Goal: Task Accomplishment & Management: Complete application form

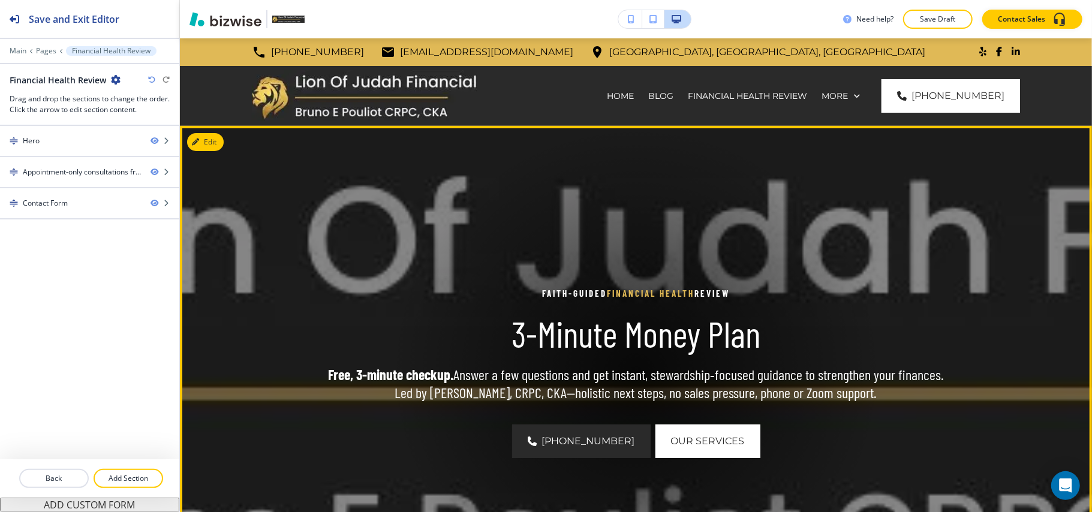
click at [490, 211] on div at bounding box center [636, 372] width 492 height 492
click at [209, 140] on button "Edit This Section" at bounding box center [227, 142] width 81 height 18
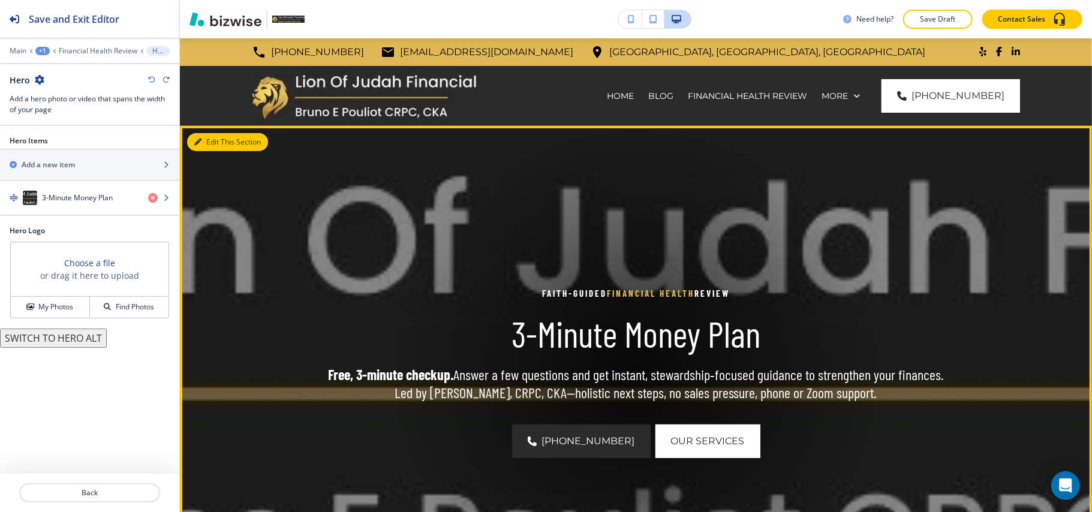
scroll to position [88, 0]
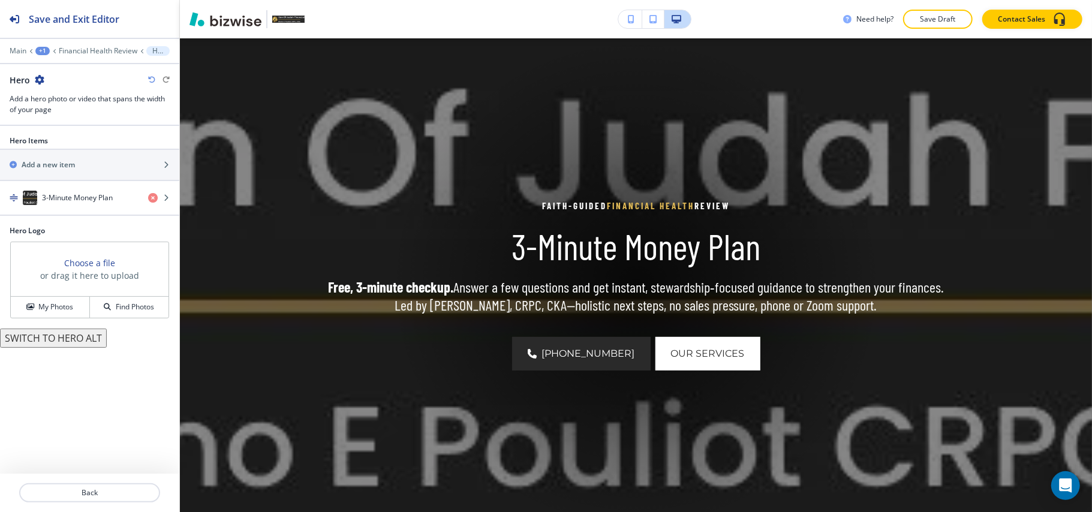
click at [44, 49] on div "+1" at bounding box center [42, 51] width 14 height 8
click at [79, 195] on h4 "3-Minute Money Plan" at bounding box center [77, 198] width 71 height 11
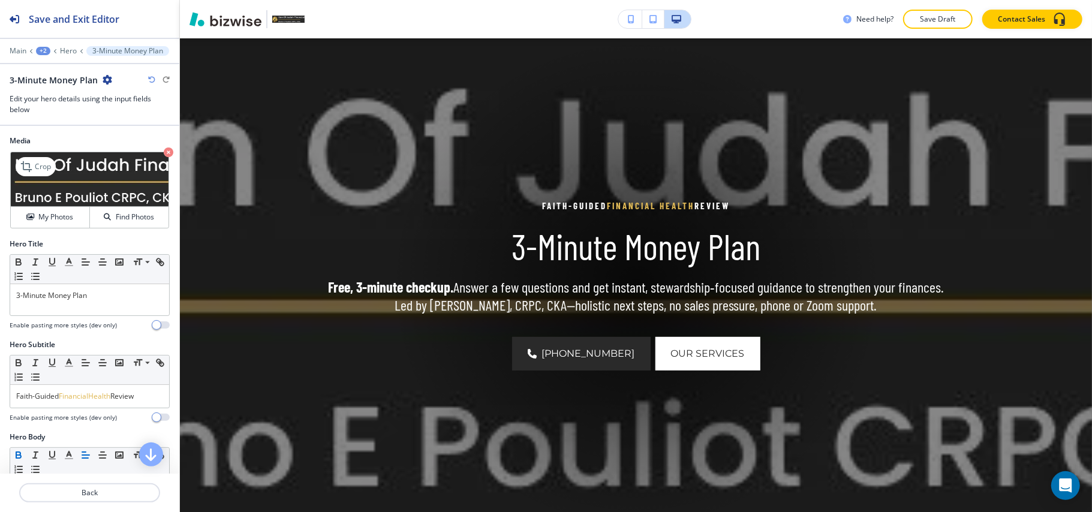
click at [164, 149] on icon "button" at bounding box center [169, 153] width 10 height 10
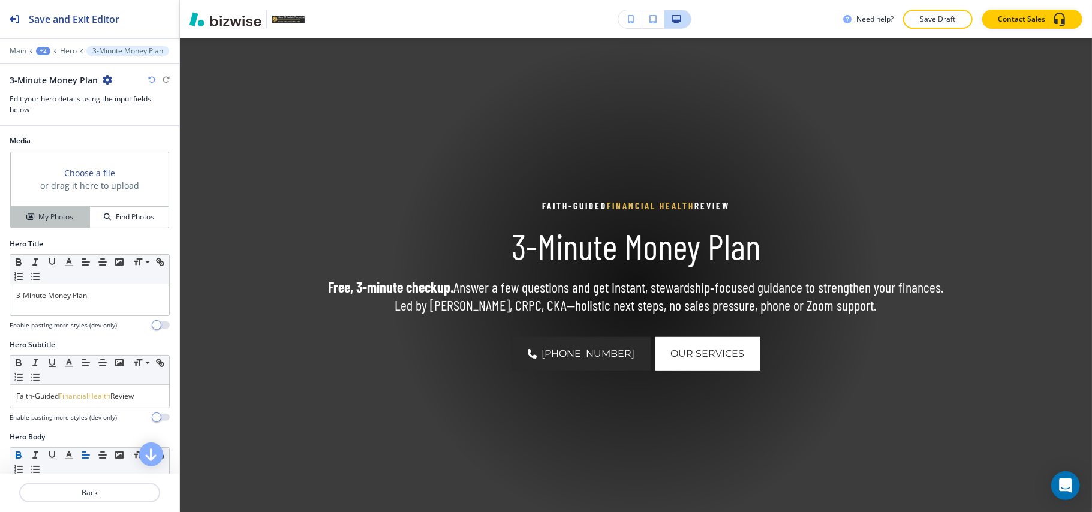
click at [51, 214] on h4 "My Photos" at bounding box center [55, 217] width 35 height 11
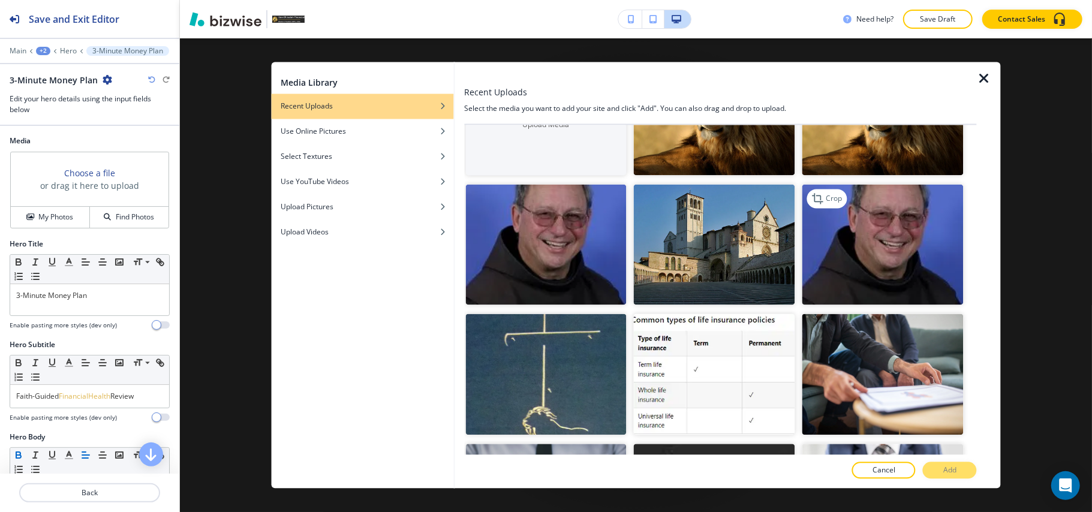
scroll to position [240, 0]
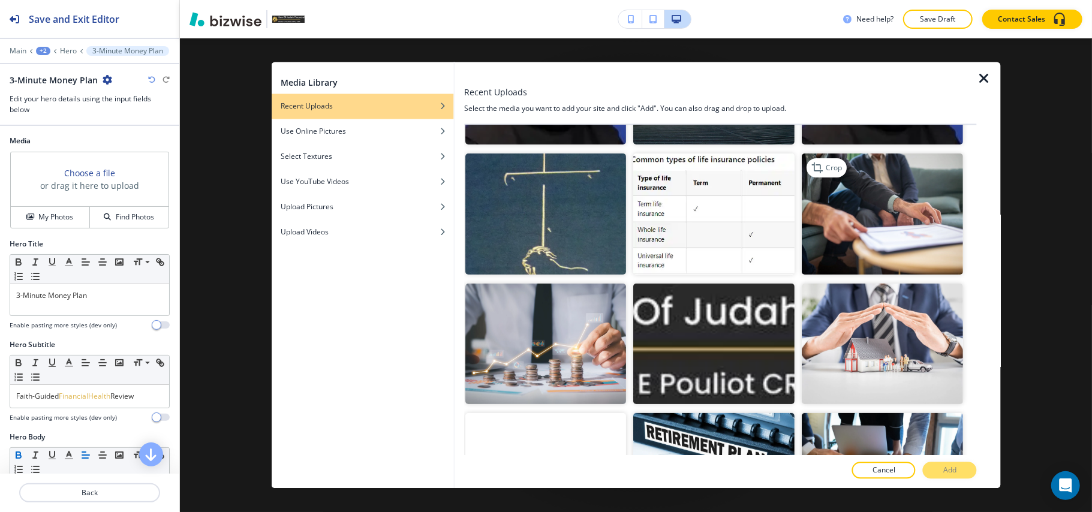
click at [882, 202] on img "button" at bounding box center [883, 214] width 161 height 121
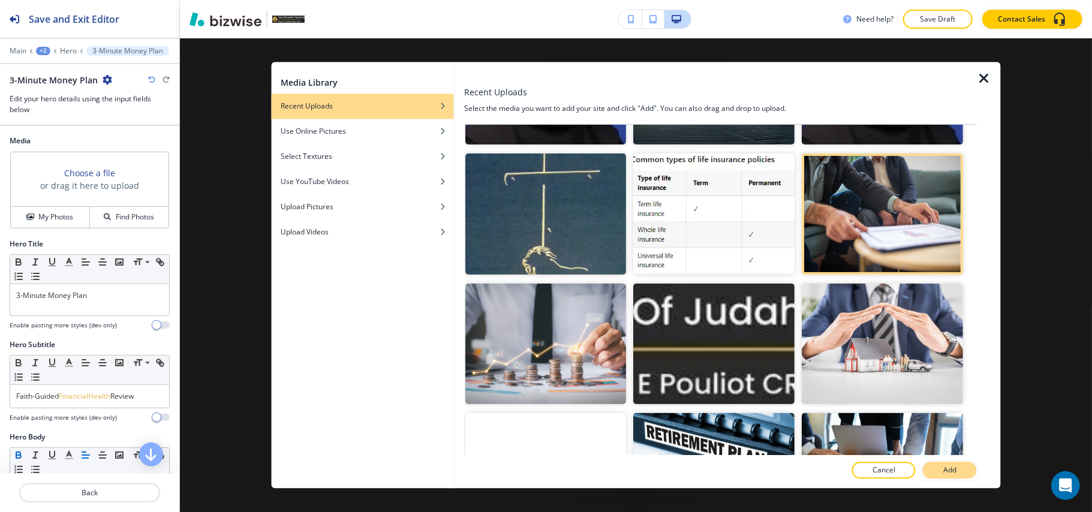
click at [954, 468] on p "Add" at bounding box center [949, 470] width 13 height 11
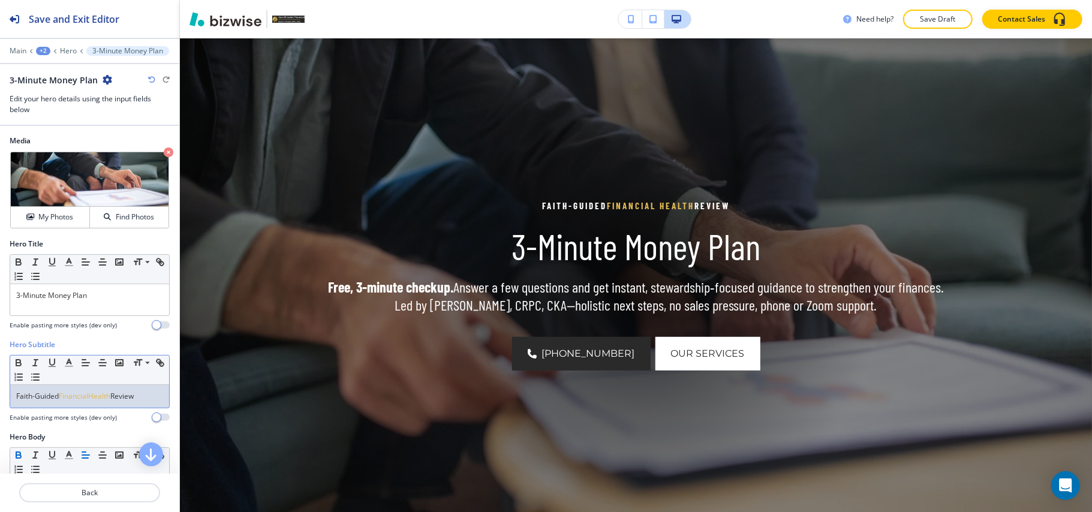
click at [106, 399] on span "FinancialHealth" at bounding box center [85, 396] width 52 height 10
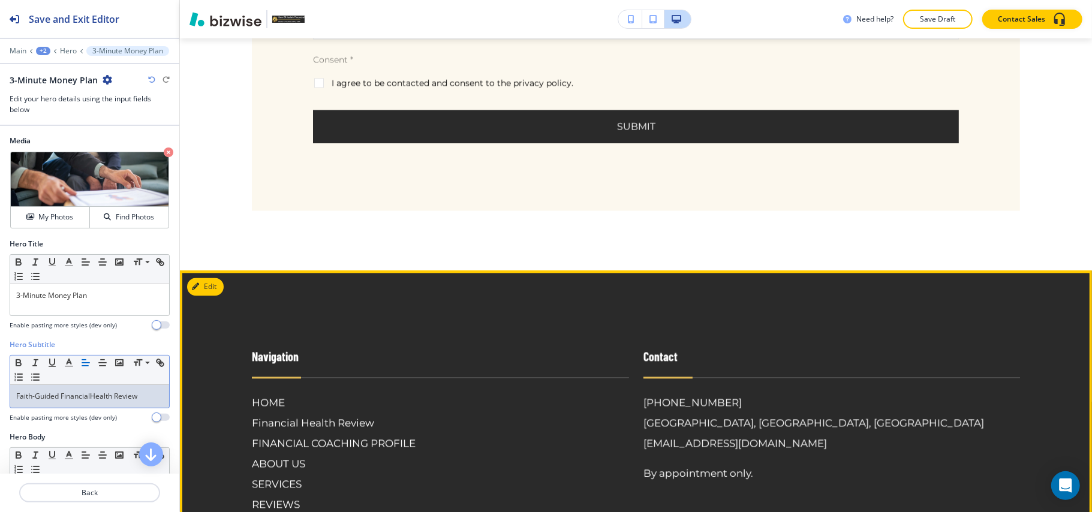
scroll to position [1824, 0]
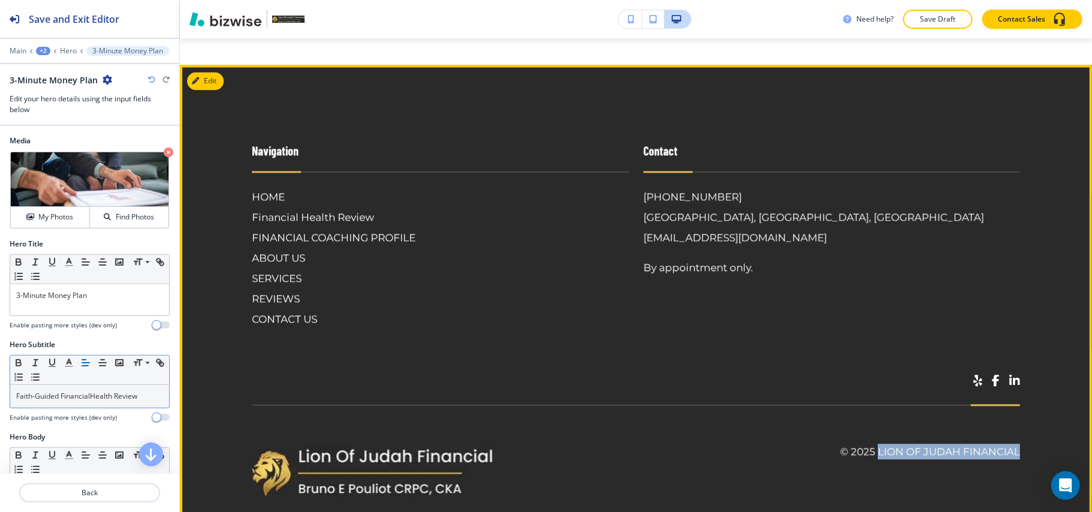
drag, startPoint x: 994, startPoint y: 423, endPoint x: 867, endPoint y: 421, distance: 127.2
click at [867, 421] on footer "Navigation HOME Financial Health Review FINANCIAL COACHING PROFILE ABOUT US SER…" at bounding box center [636, 304] width 912 height 478
copy h6 "Lion Of Judah Financial"
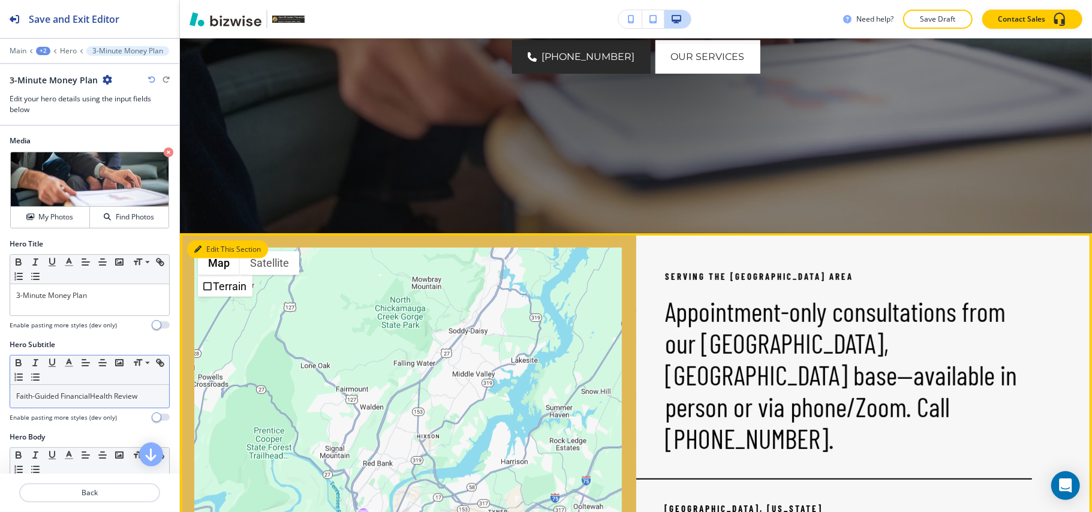
click at [209, 242] on button "Edit This Section" at bounding box center [227, 250] width 81 height 18
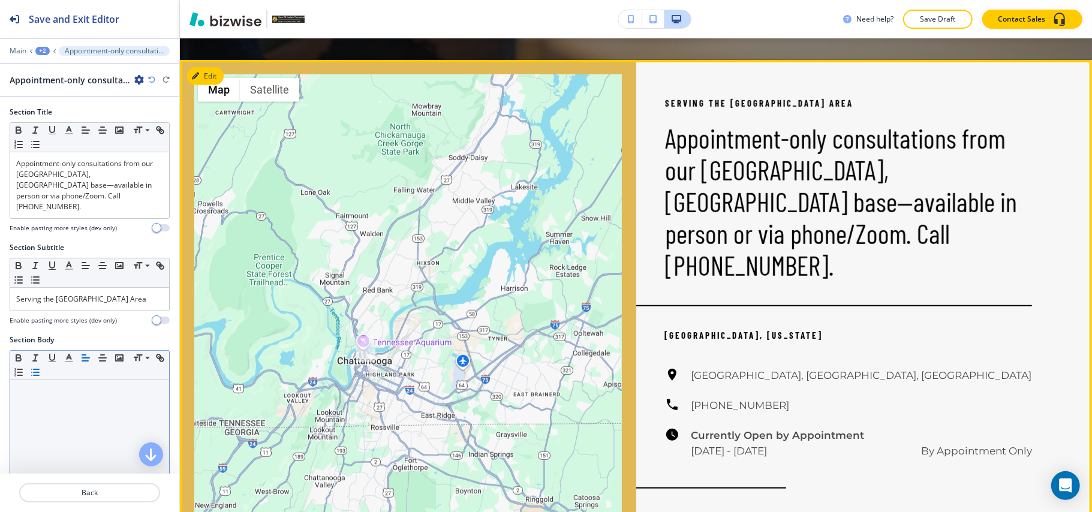
scroll to position [579, 0]
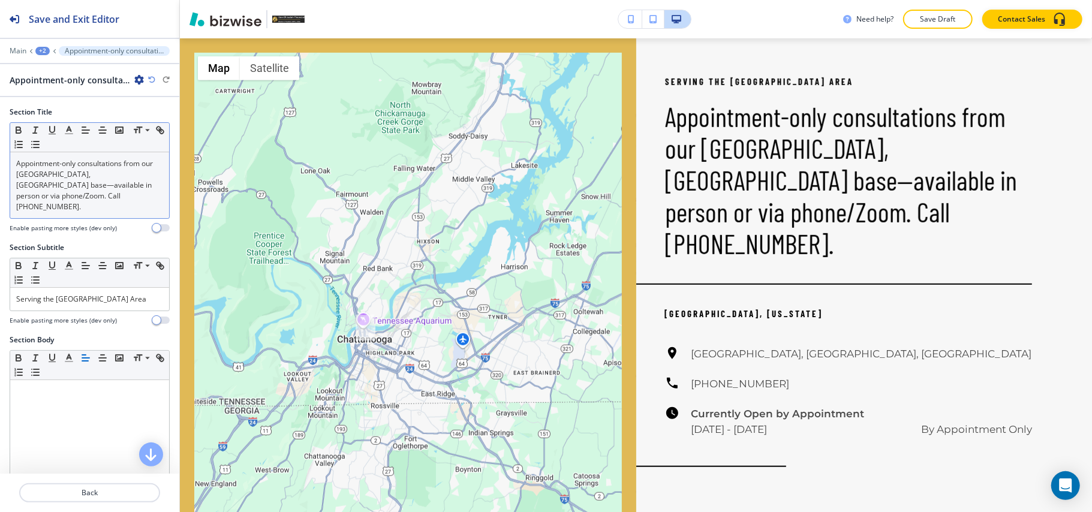
click at [82, 197] on p "Appointment-only consultations from our [GEOGRAPHIC_DATA], [GEOGRAPHIC_DATA] ba…" at bounding box center [89, 185] width 147 height 54
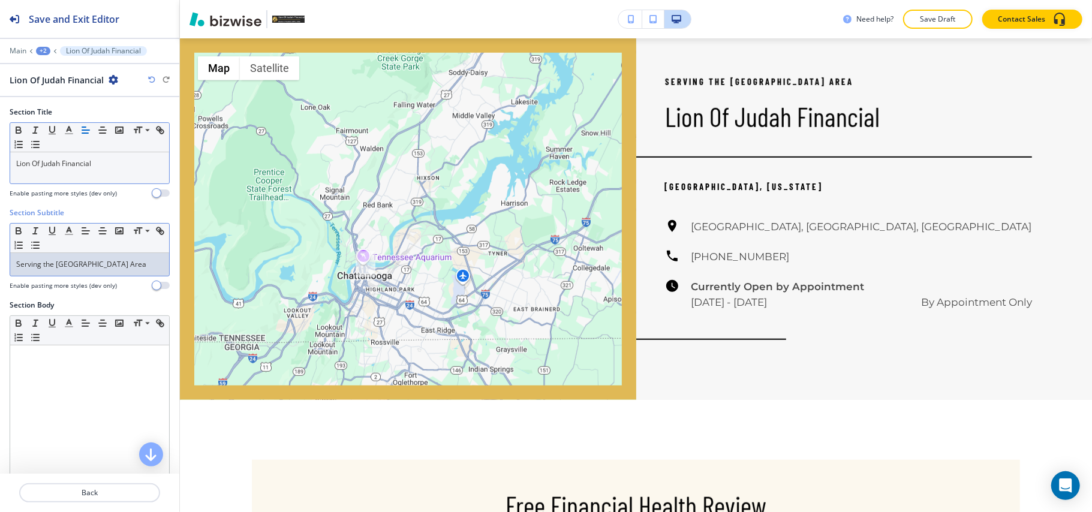
click at [101, 262] on p "Serving the [GEOGRAPHIC_DATA] Area" at bounding box center [89, 264] width 147 height 11
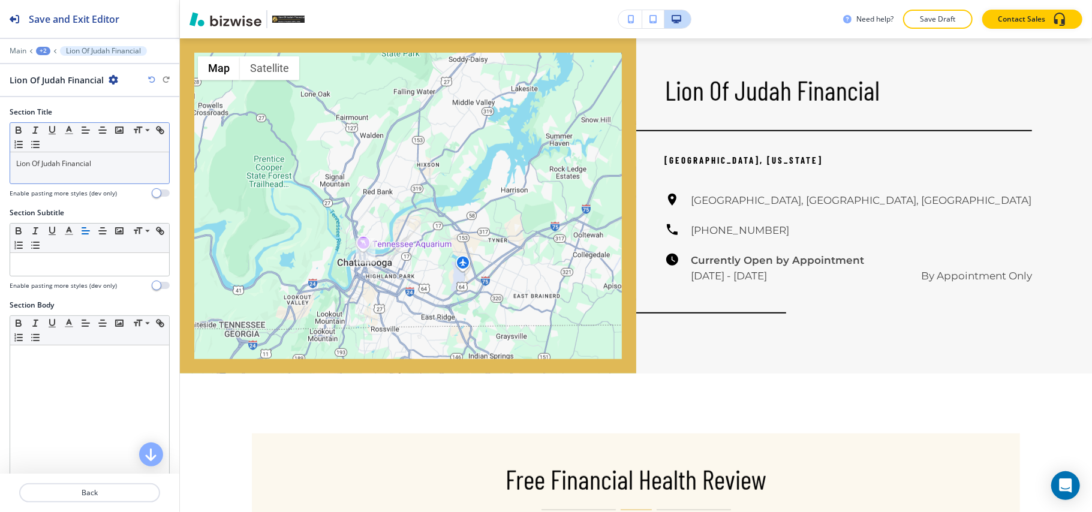
click at [43, 53] on div "+2" at bounding box center [43, 51] width 14 height 8
click at [49, 96] on p "Financial Health Review" at bounding box center [74, 91] width 61 height 11
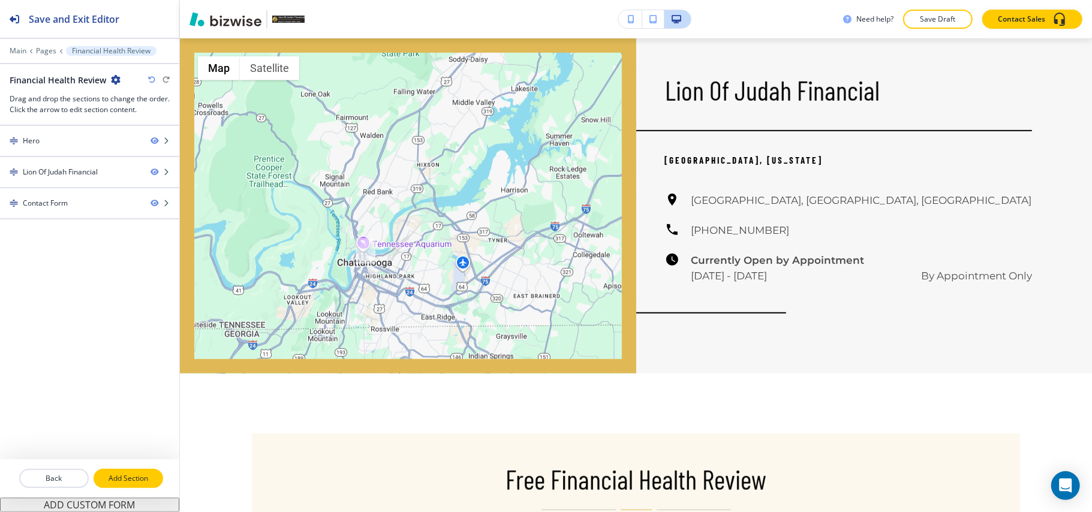
click at [135, 477] on p "Add Section" at bounding box center [128, 478] width 67 height 11
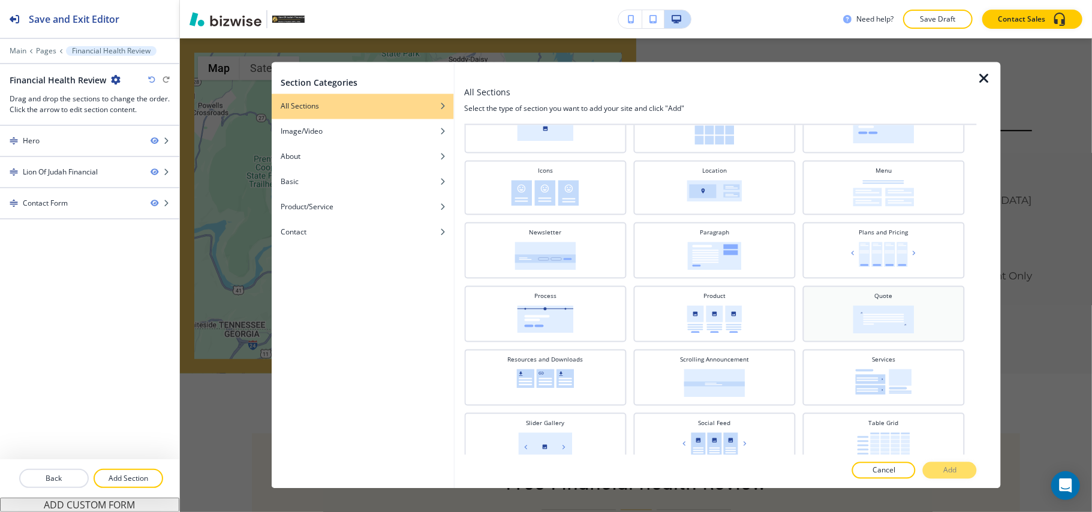
scroll to position [291, 0]
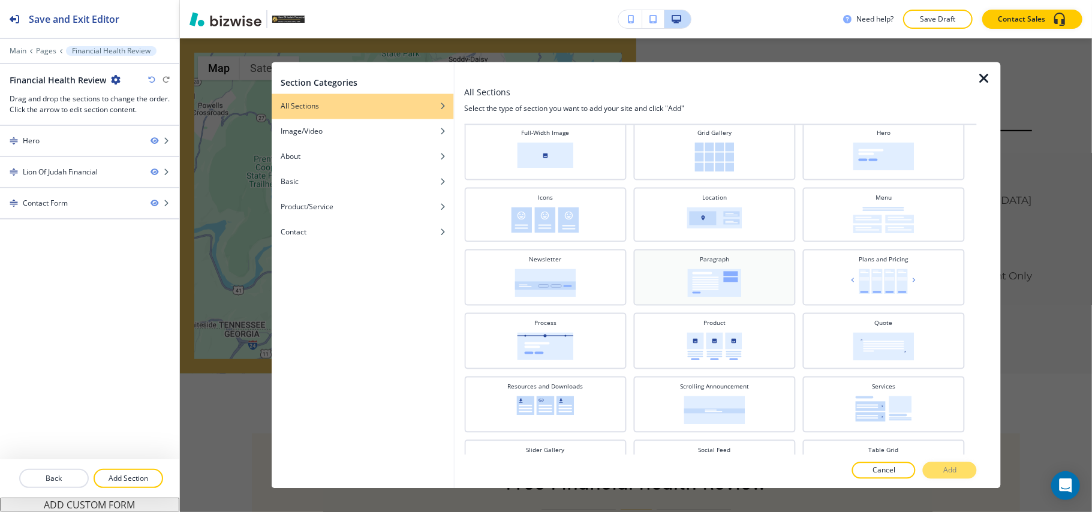
click at [722, 284] on img at bounding box center [714, 283] width 54 height 28
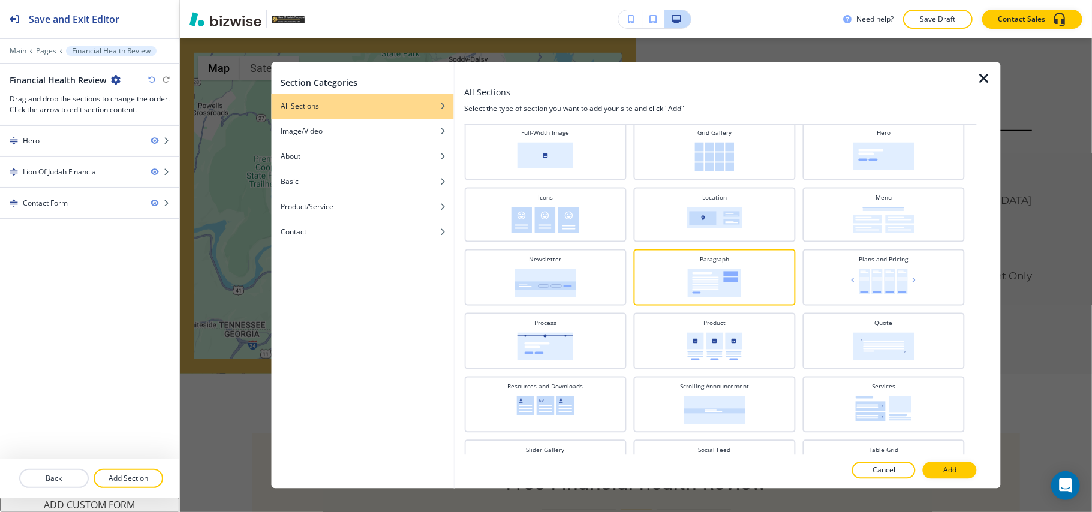
click at [955, 475] on p "Add" at bounding box center [949, 470] width 13 height 11
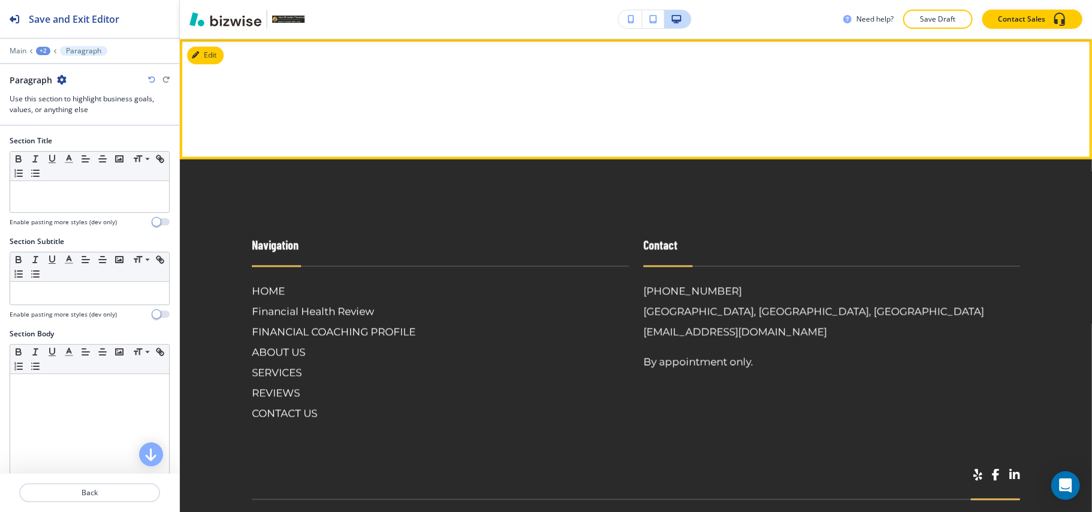
scroll to position [1699, 0]
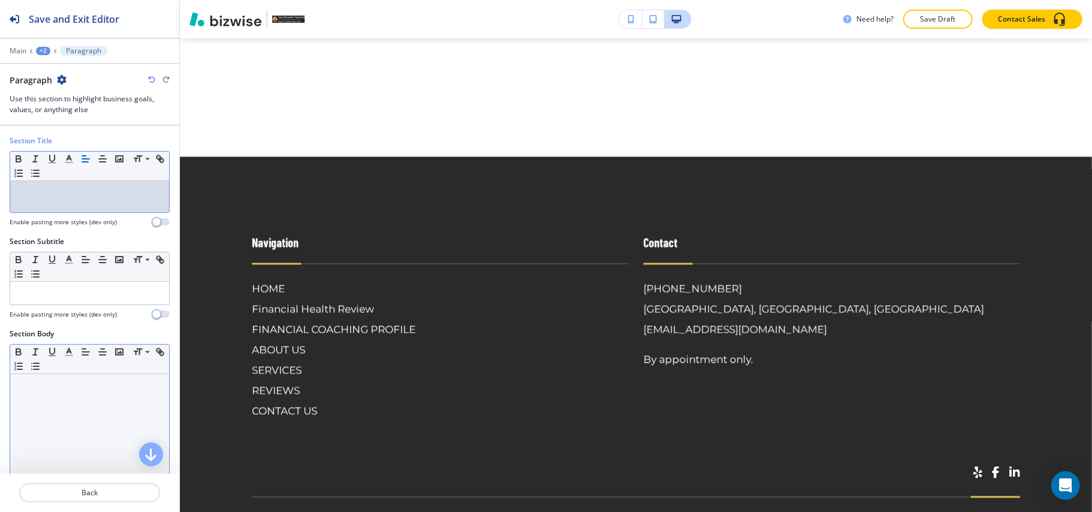
drag, startPoint x: 47, startPoint y: 195, endPoint x: 25, endPoint y: 377, distance: 183.1
click at [25, 391] on p at bounding box center [89, 385] width 147 height 11
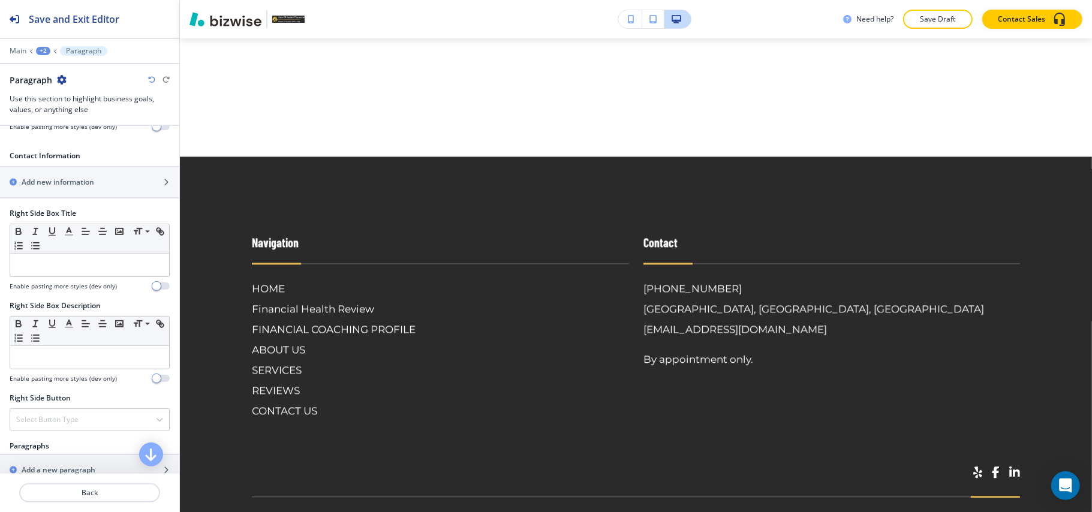
scroll to position [560, 0]
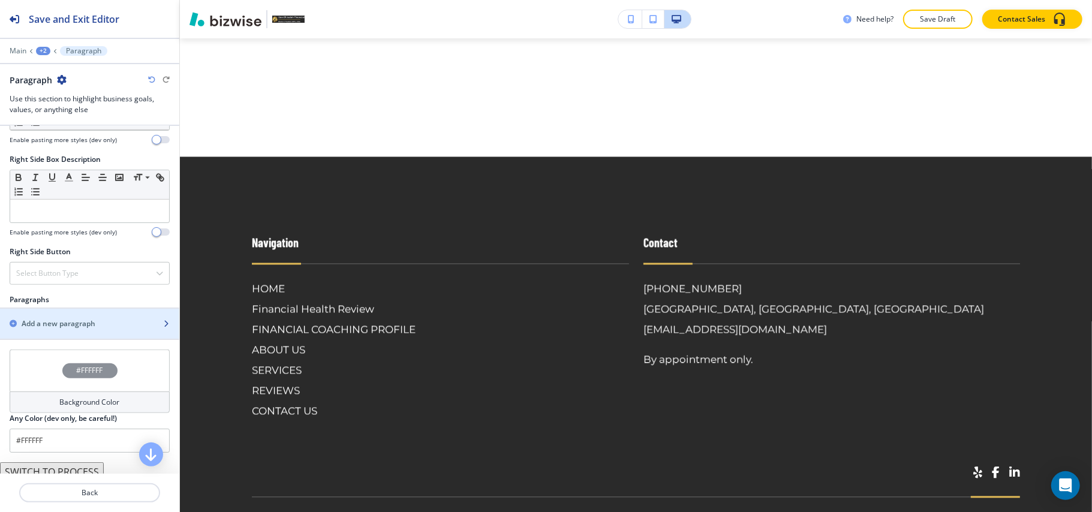
click at [65, 329] on h2 "Add a new paragraph" at bounding box center [59, 323] width 74 height 11
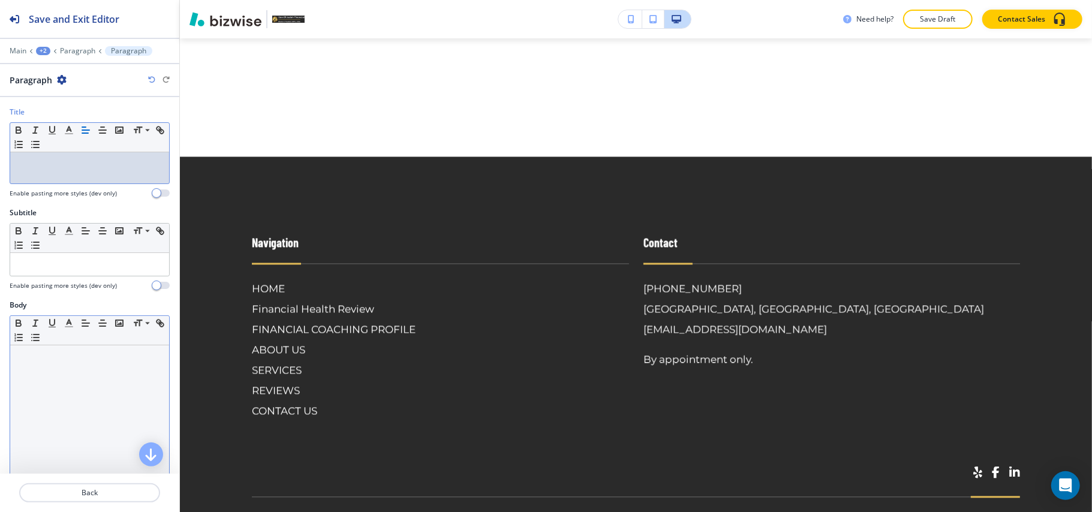
scroll to position [0, 0]
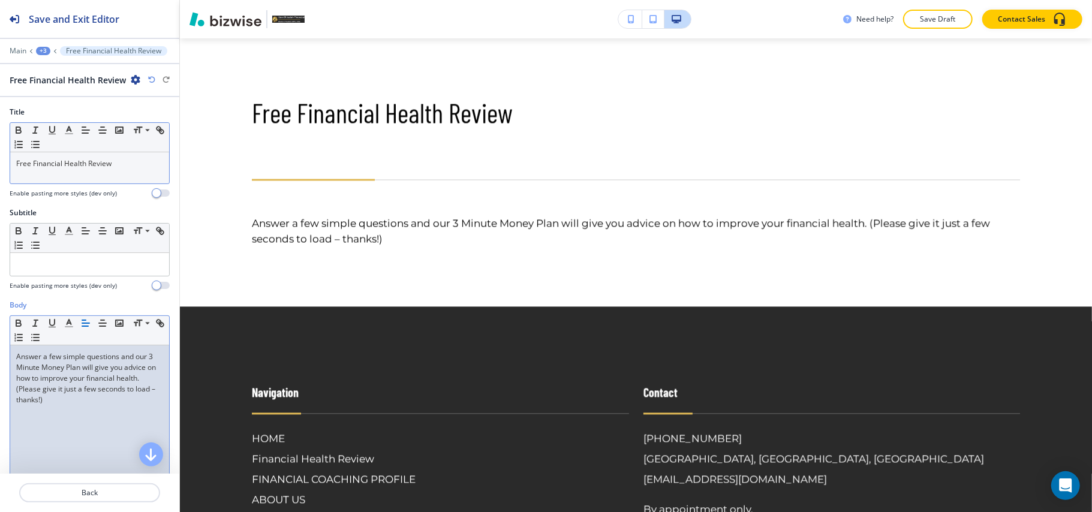
click at [142, 162] on p "Free Financial Health Review" at bounding box center [89, 163] width 147 height 11
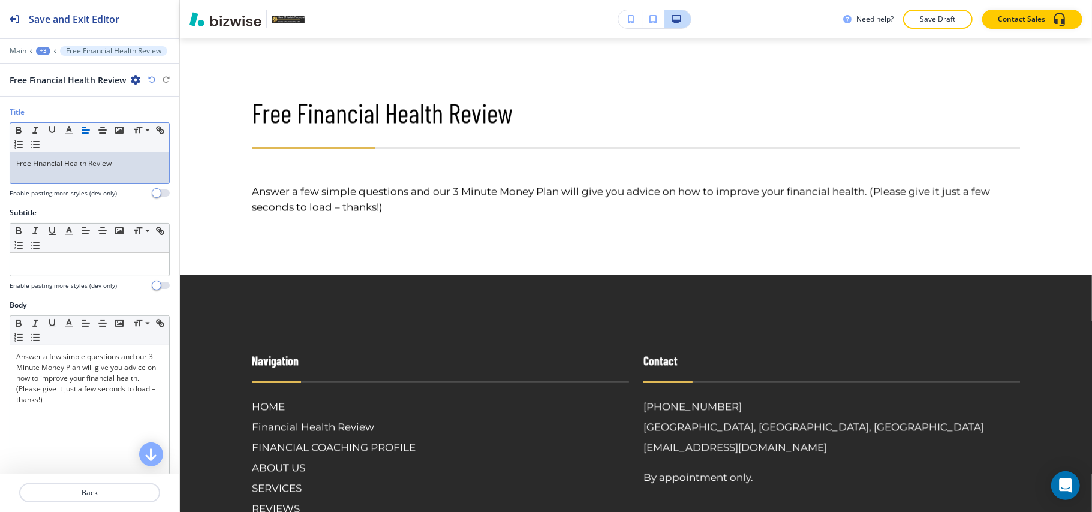
click at [46, 51] on div "+3" at bounding box center [43, 51] width 14 height 8
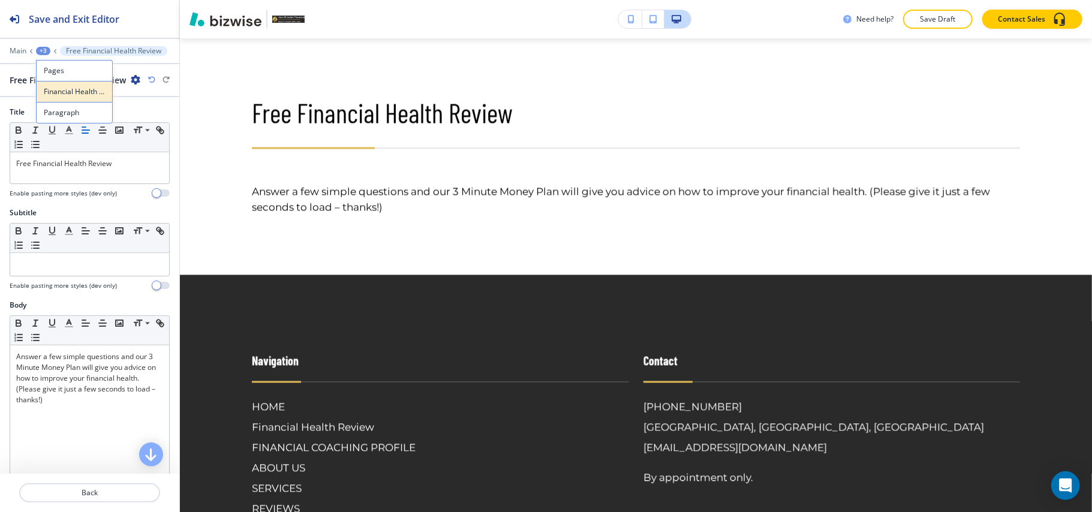
click at [59, 92] on p "Financial Health Review" at bounding box center [74, 91] width 61 height 11
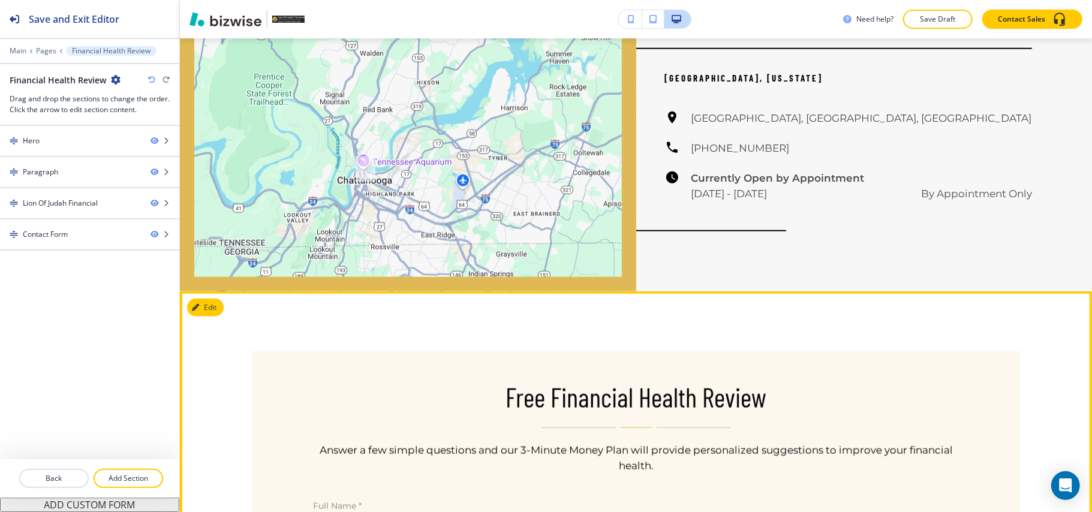
scroll to position [1219, 0]
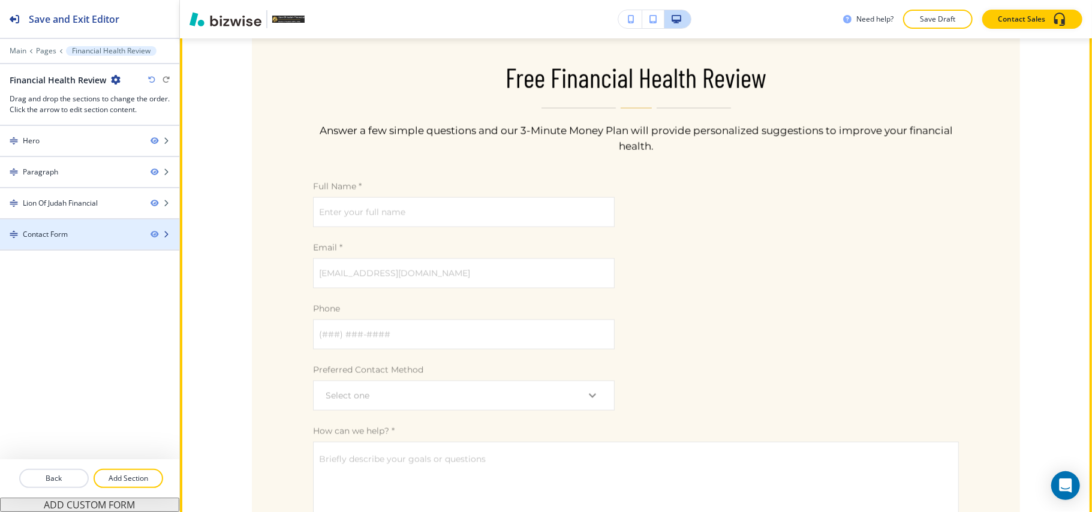
click at [70, 242] on div at bounding box center [89, 245] width 179 height 10
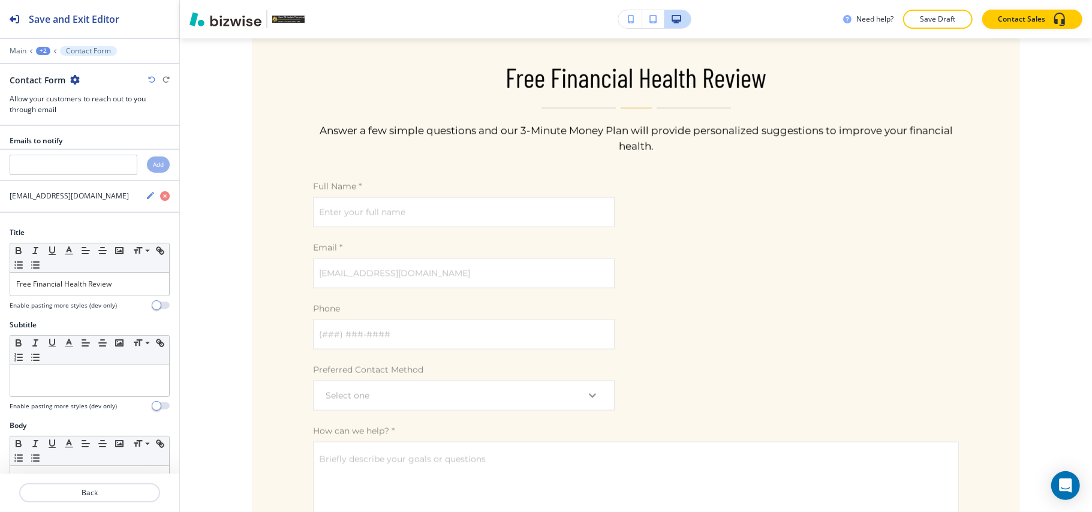
scroll to position [1153, 0]
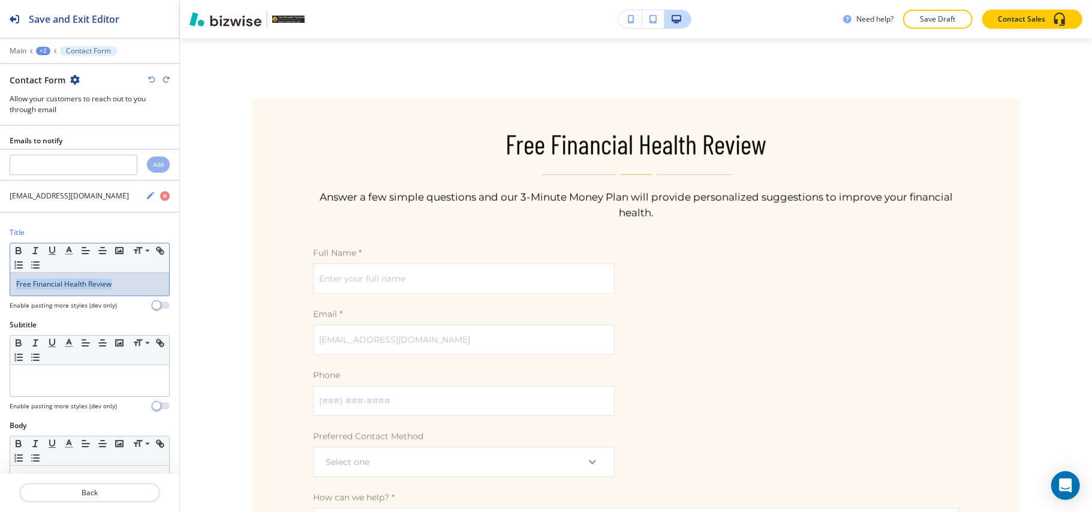
drag, startPoint x: 137, startPoint y: 294, endPoint x: 0, endPoint y: 283, distance: 137.2
click at [0, 283] on div "Title Small Normal Large Huge Free Financial Health Review Enable pasting more …" at bounding box center [89, 273] width 179 height 92
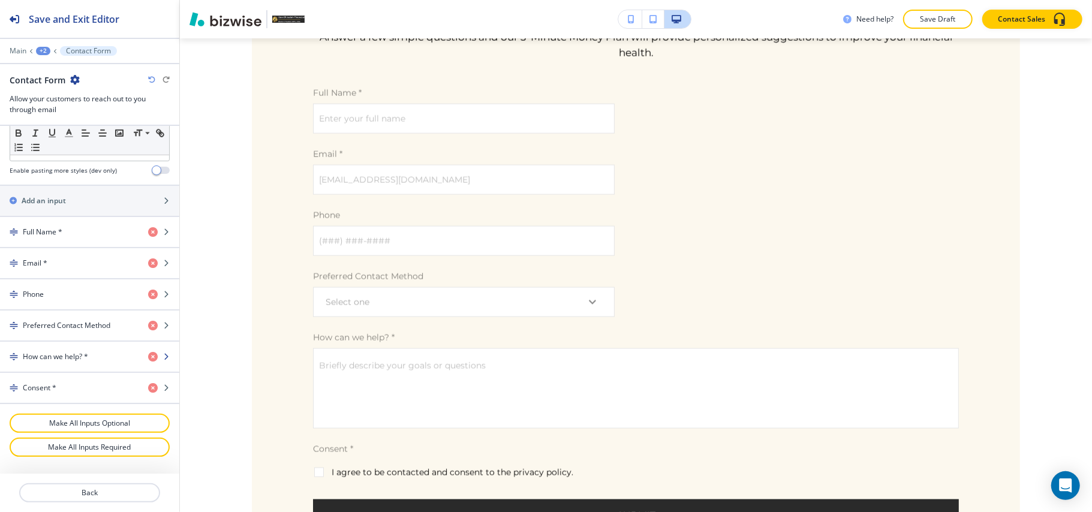
scroll to position [480, 0]
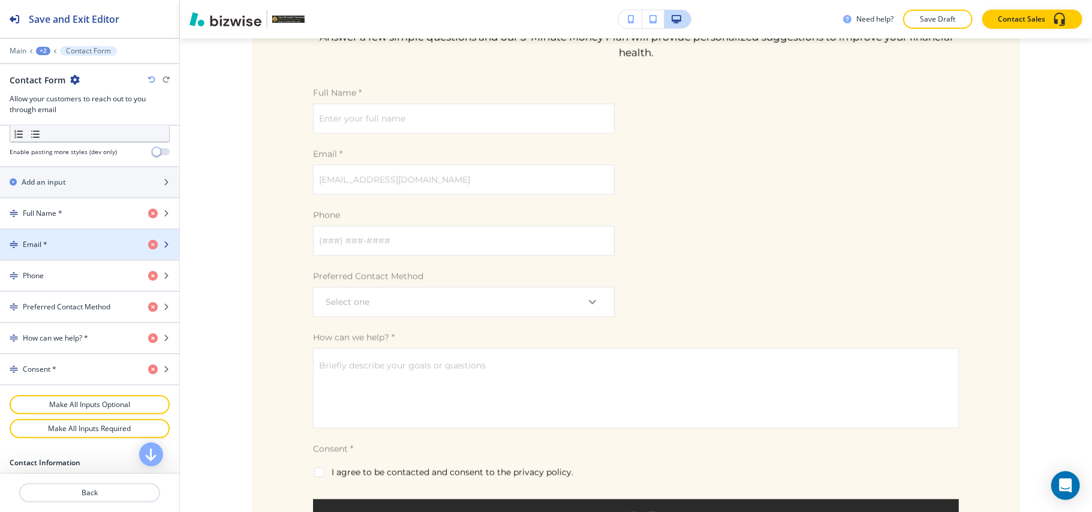
click at [89, 250] on div "Email *" at bounding box center [69, 244] width 139 height 11
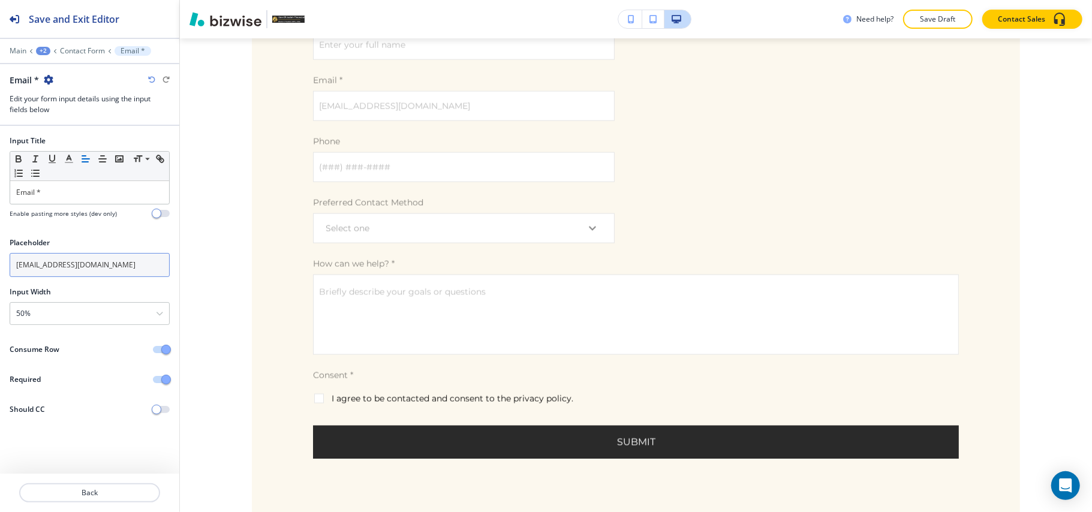
scroll to position [1423, 0]
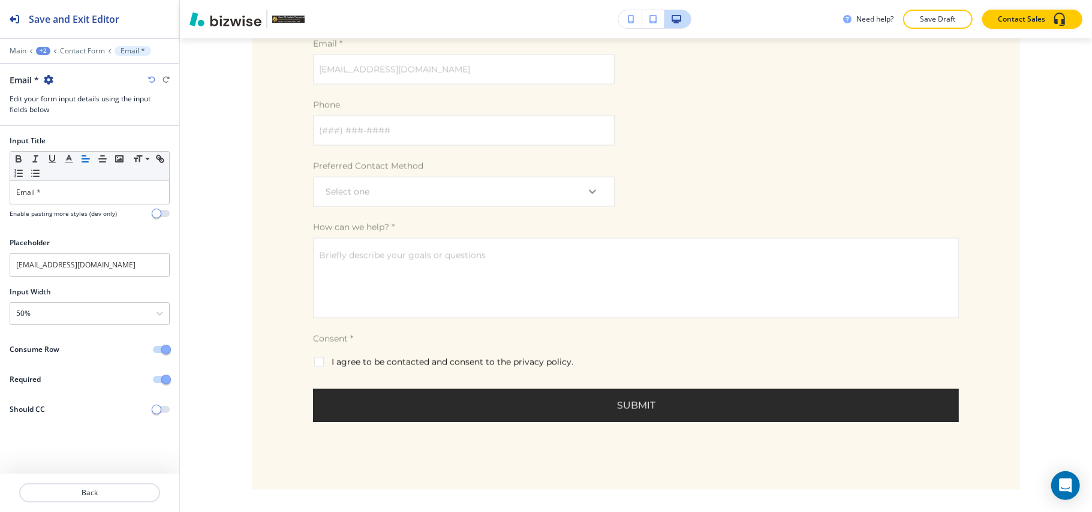
click at [155, 344] on div at bounding box center [89, 340] width 179 height 10
click at [160, 350] on button "button" at bounding box center [161, 349] width 17 height 7
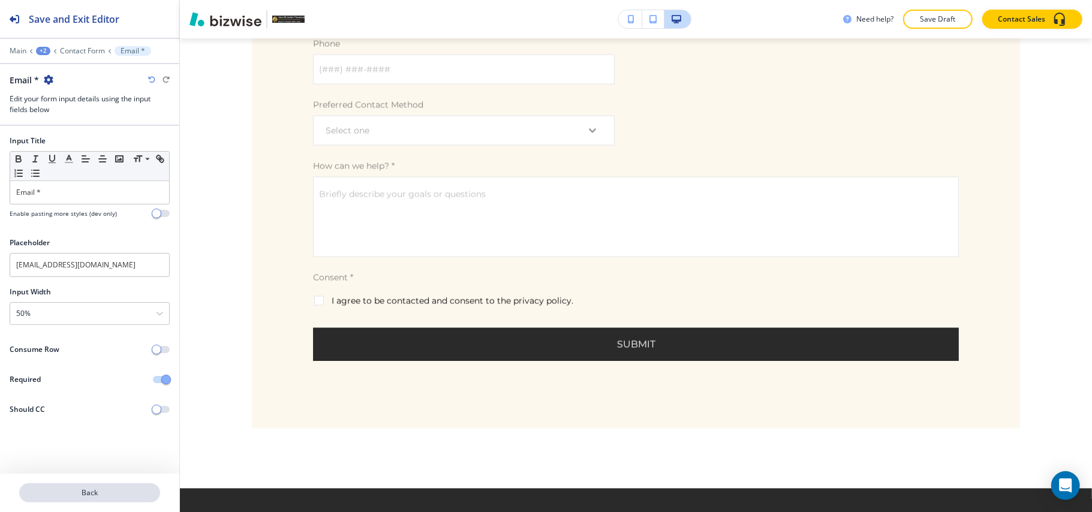
click at [128, 495] on p "Back" at bounding box center [89, 493] width 139 height 11
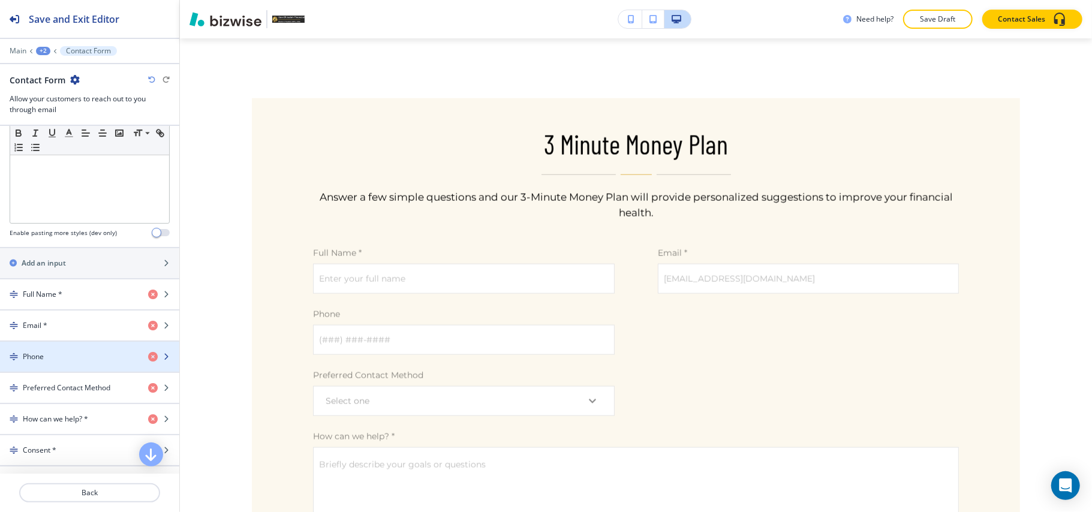
scroll to position [399, 0]
click at [83, 362] on div "Phone" at bounding box center [69, 356] width 139 height 11
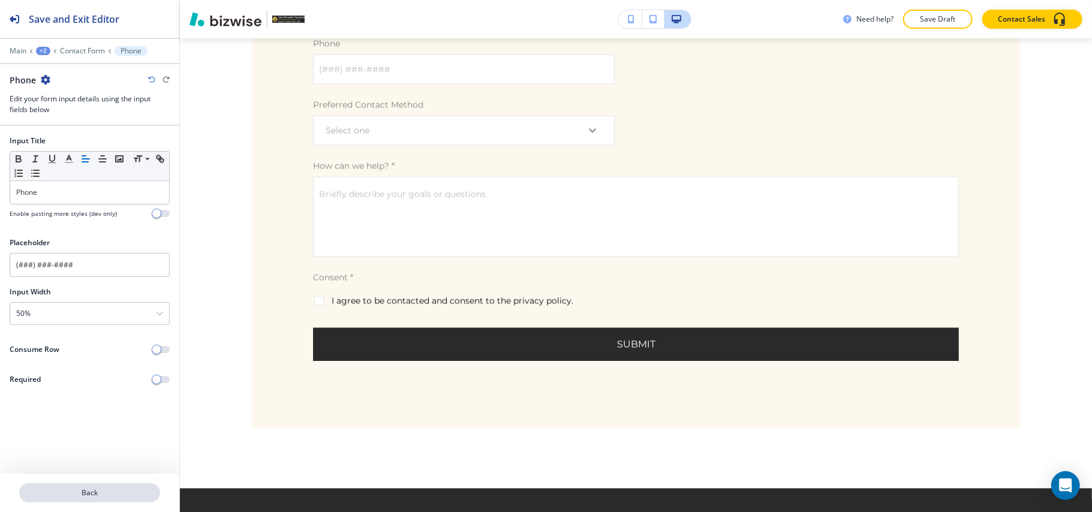
click at [121, 493] on p "Back" at bounding box center [89, 493] width 139 height 11
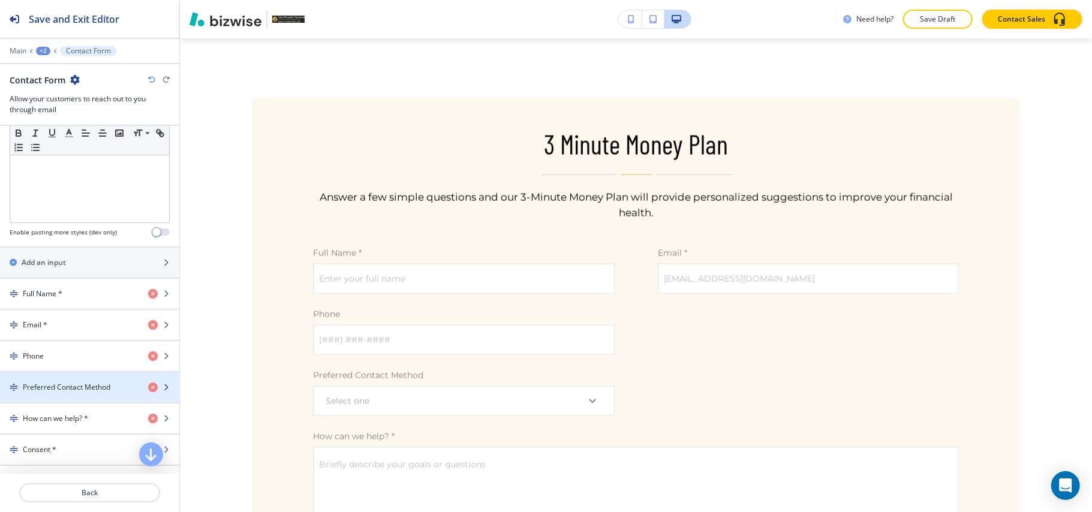
click at [67, 401] on div "button" at bounding box center [89, 398] width 179 height 10
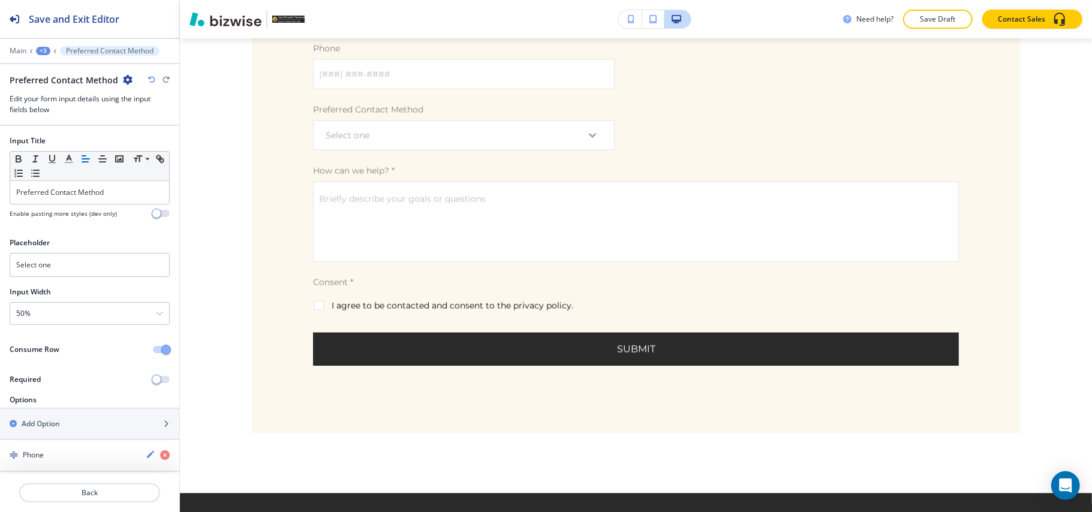
scroll to position [1485, 0]
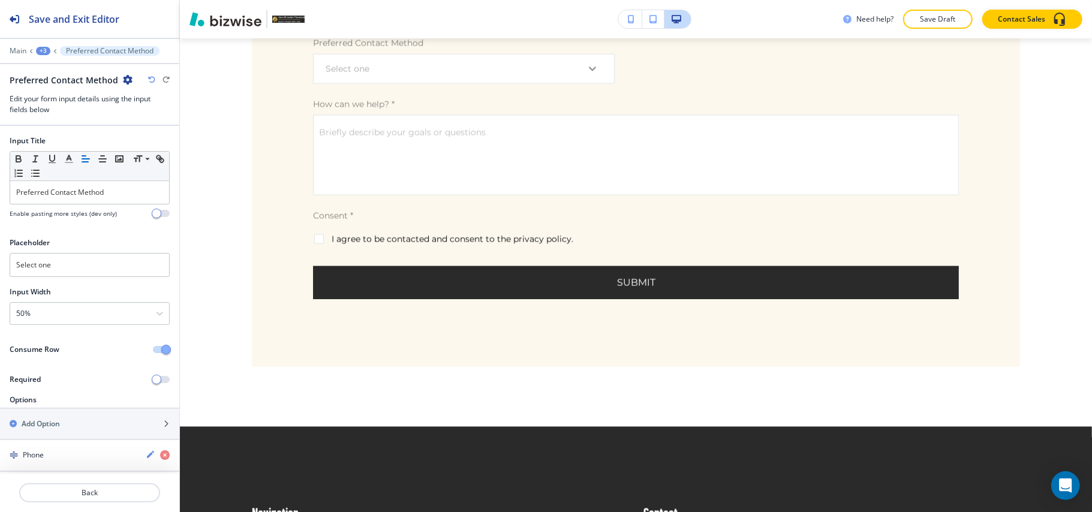
click at [153, 349] on button "button" at bounding box center [161, 349] width 17 height 7
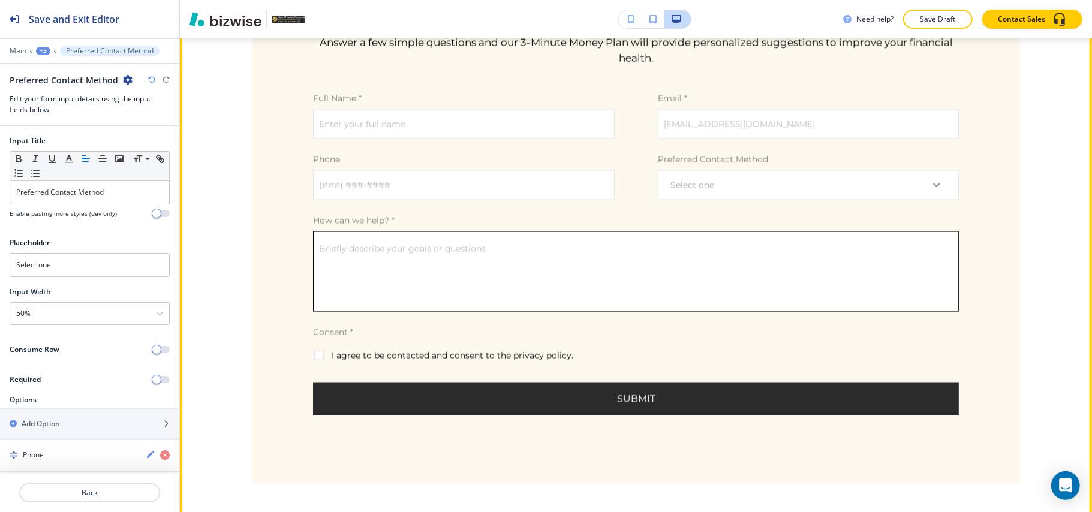
scroll to position [1405, 0]
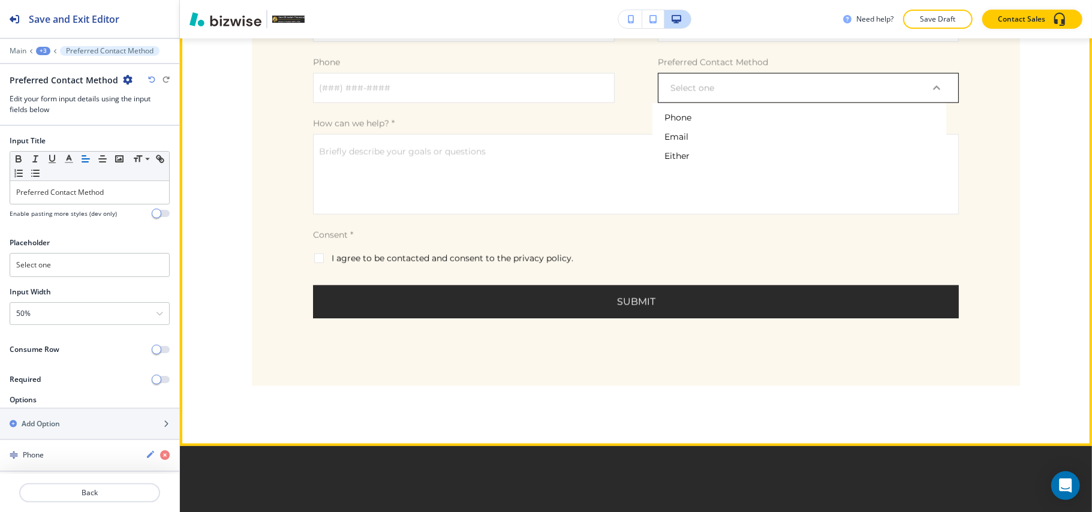
click at [741, 0] on body "Save and Exit Editor Main +3 Preferred Contact Method Preferred Contact Method …" at bounding box center [546, 0] width 1092 height 0
click at [742, 80] on div at bounding box center [546, 256] width 1092 height 512
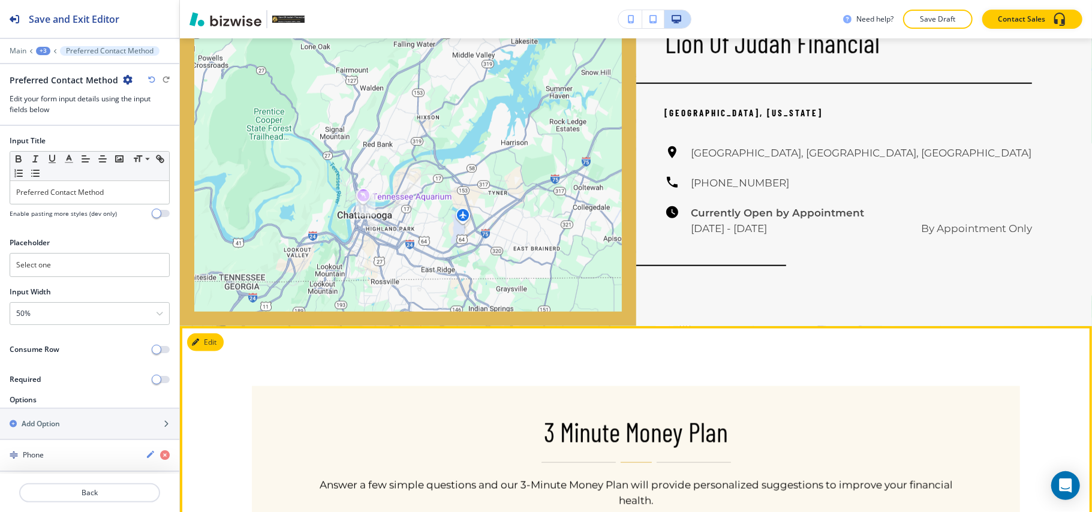
scroll to position [845, 0]
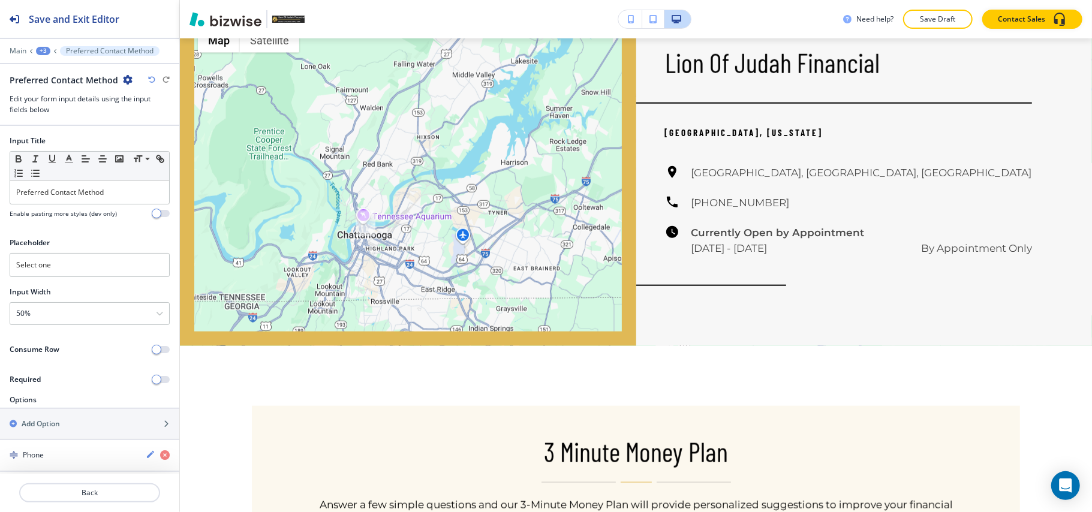
click at [44, 53] on div "+3" at bounding box center [43, 51] width 14 height 8
click at [61, 94] on p "Financial Health Review" at bounding box center [74, 91] width 61 height 11
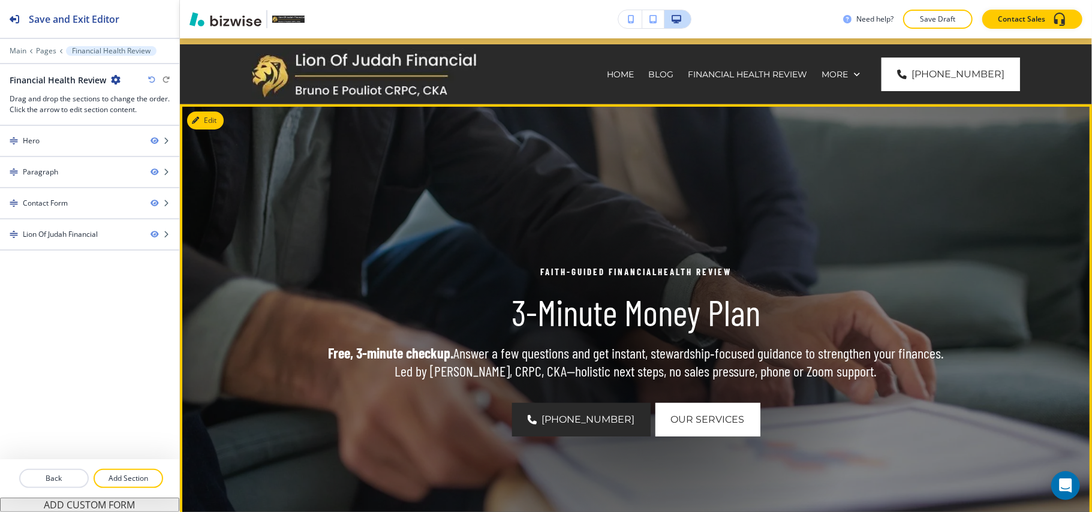
scroll to position [0, 0]
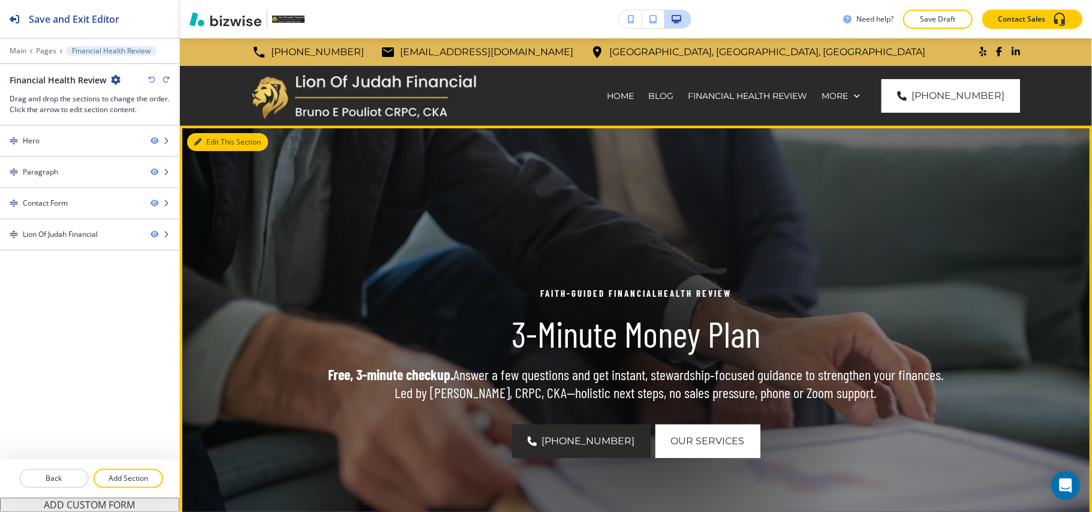
click at [209, 133] on button "Edit This Section" at bounding box center [227, 142] width 81 height 18
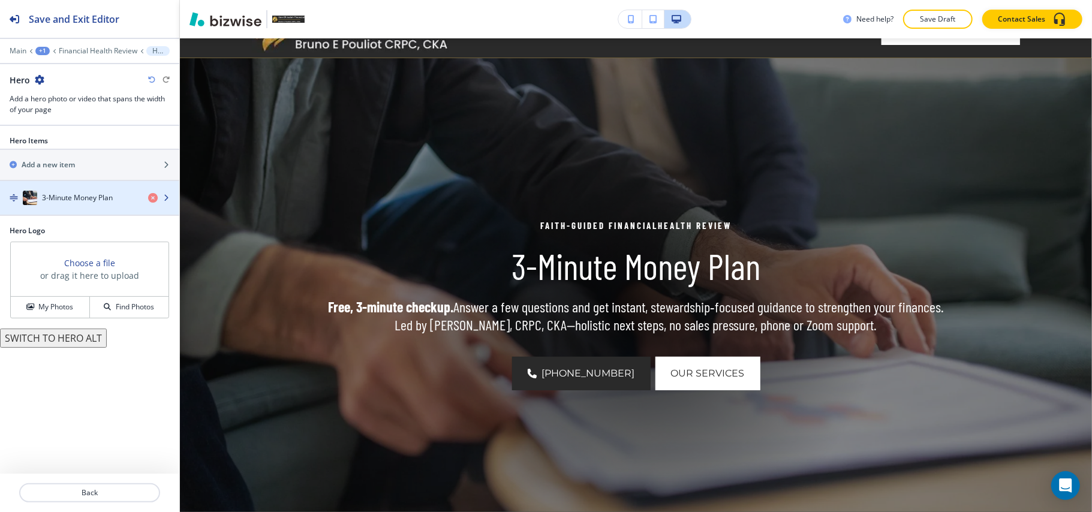
scroll to position [88, 0]
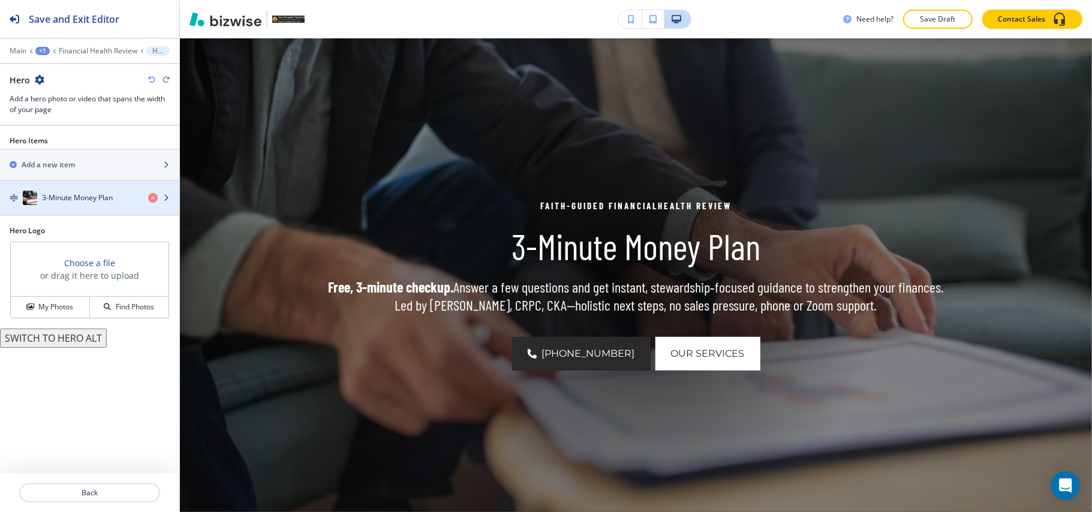
click at [49, 193] on div "3-Minute Money Plan" at bounding box center [69, 198] width 139 height 14
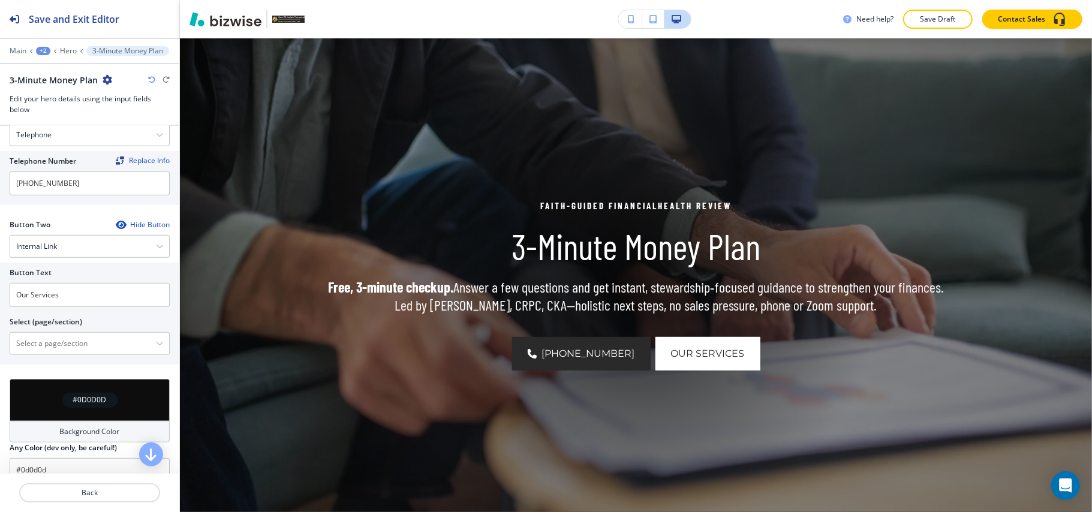
scroll to position [560, 0]
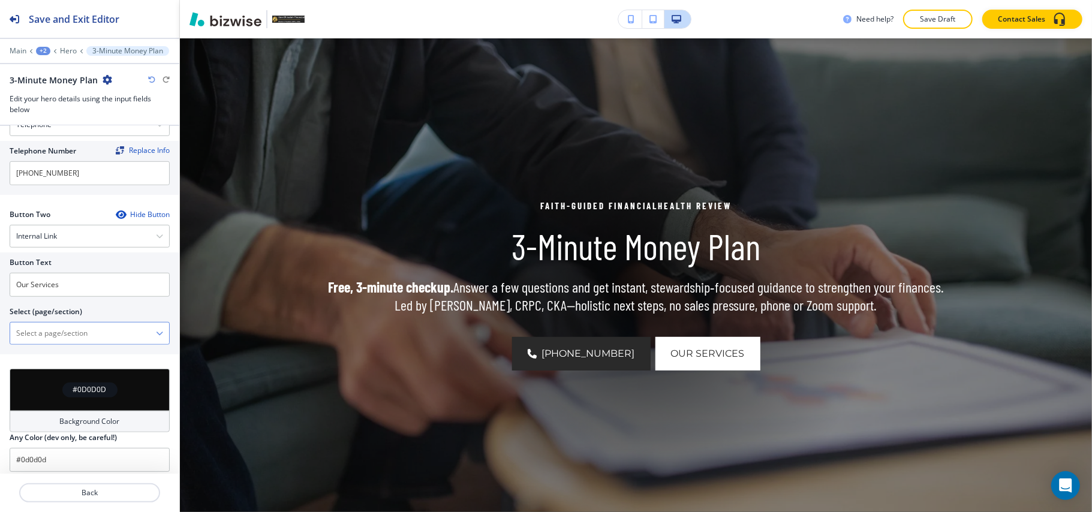
click at [47, 341] on \(page\/section\) "Manual Input" at bounding box center [83, 333] width 146 height 20
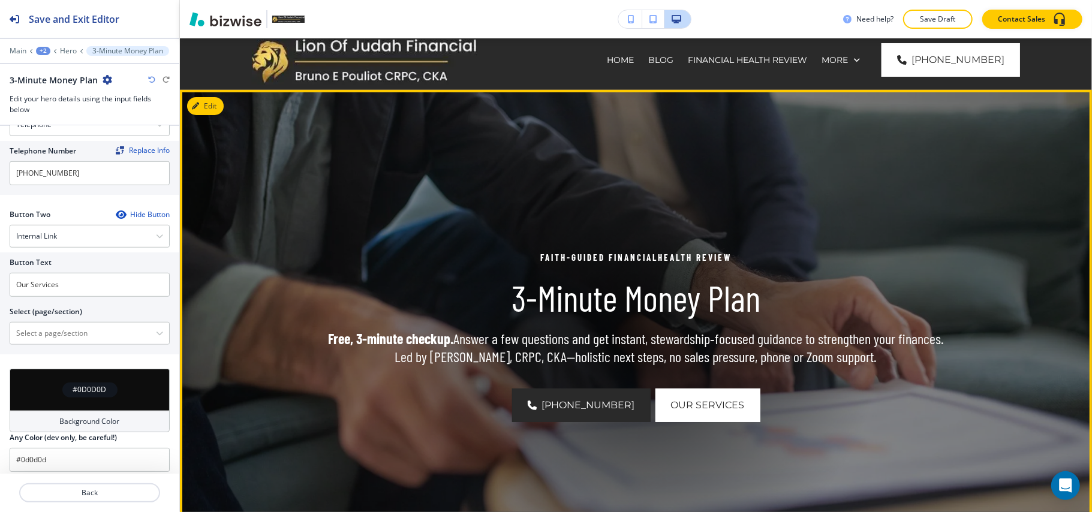
scroll to position [8, 0]
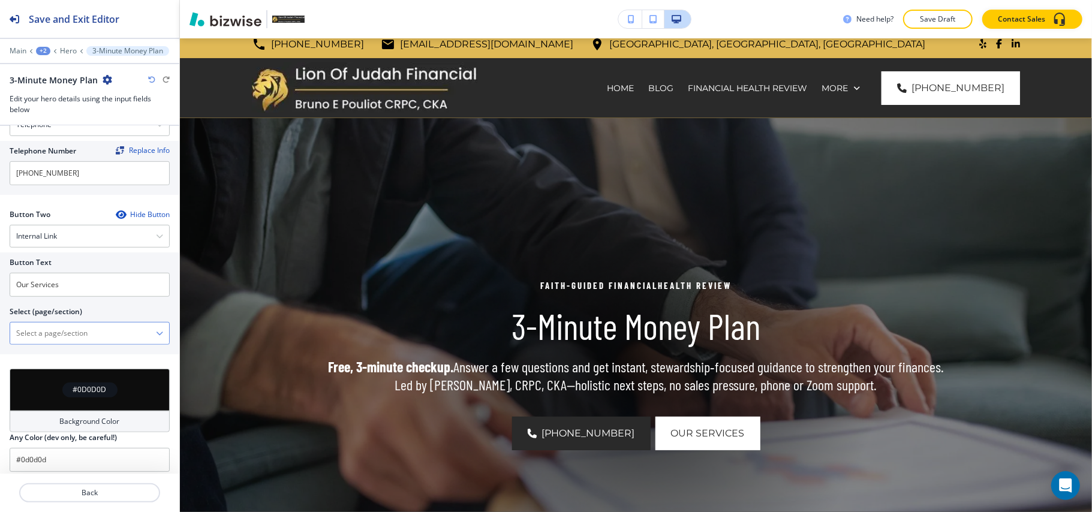
type \(page\/section\) "CONTACT US"
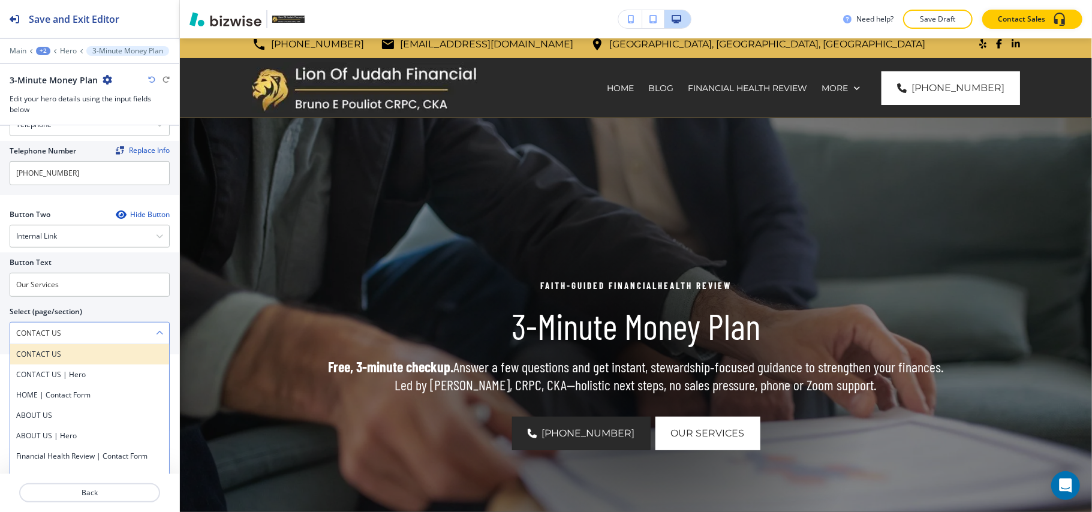
click at [64, 355] on h4 "CONTACT US" at bounding box center [89, 354] width 147 height 11
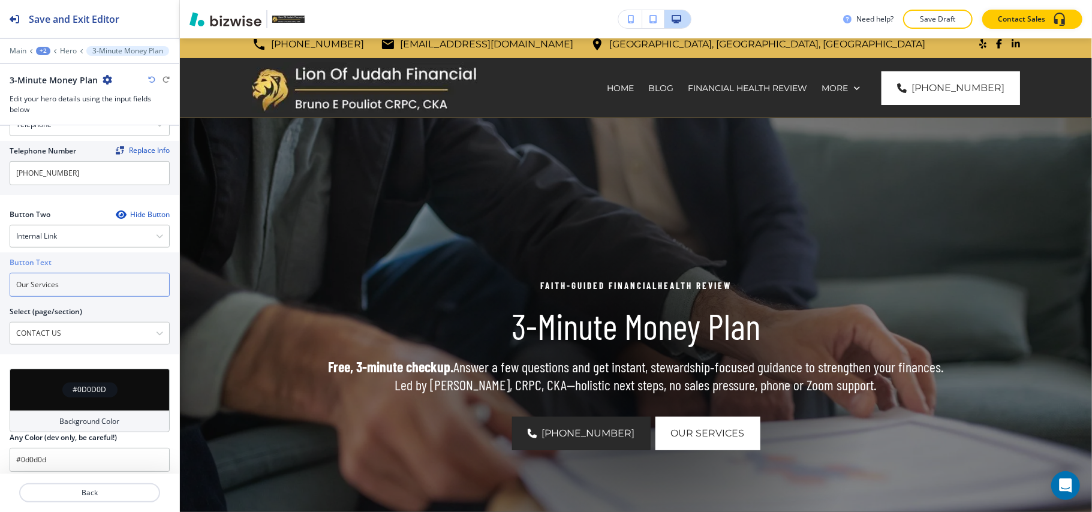
drag, startPoint x: 75, startPoint y: 291, endPoint x: 0, endPoint y: 283, distance: 75.4
click at [0, 283] on div "Button Text Our Services Select (page/section) CONTACT US CONTACT US CONTACT US…" at bounding box center [89, 304] width 179 height 102
paste input "CONTACT US"
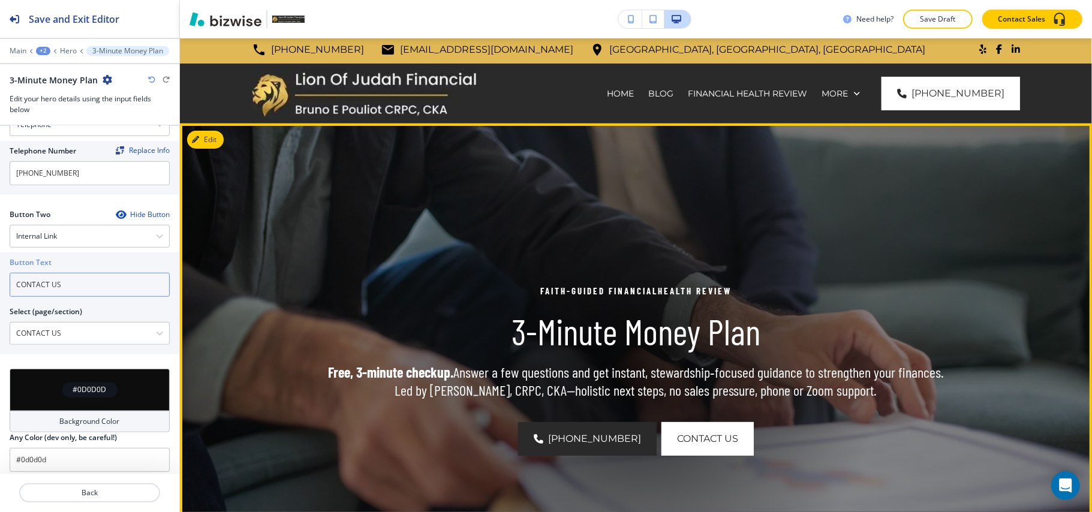
scroll to position [0, 0]
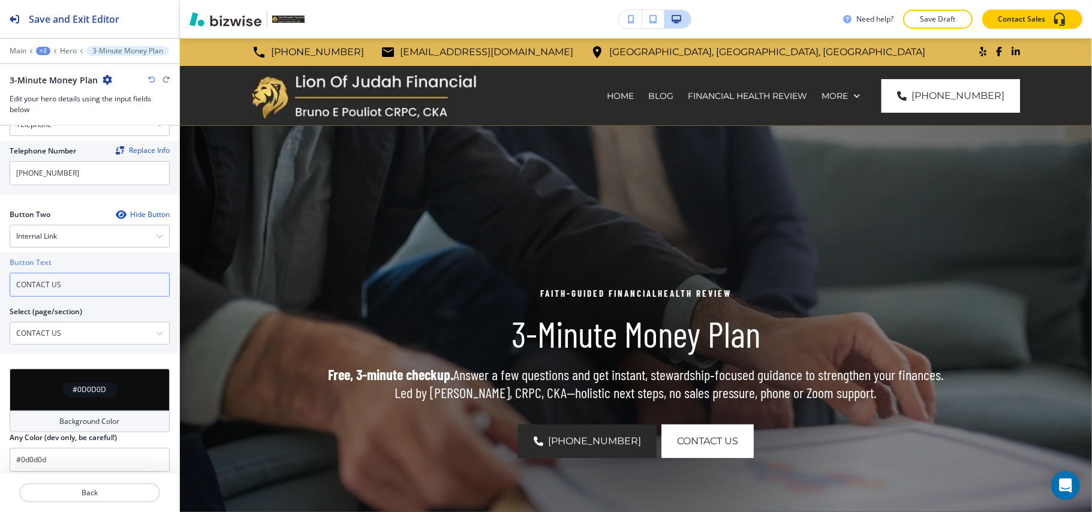
type input "CONTACT US"
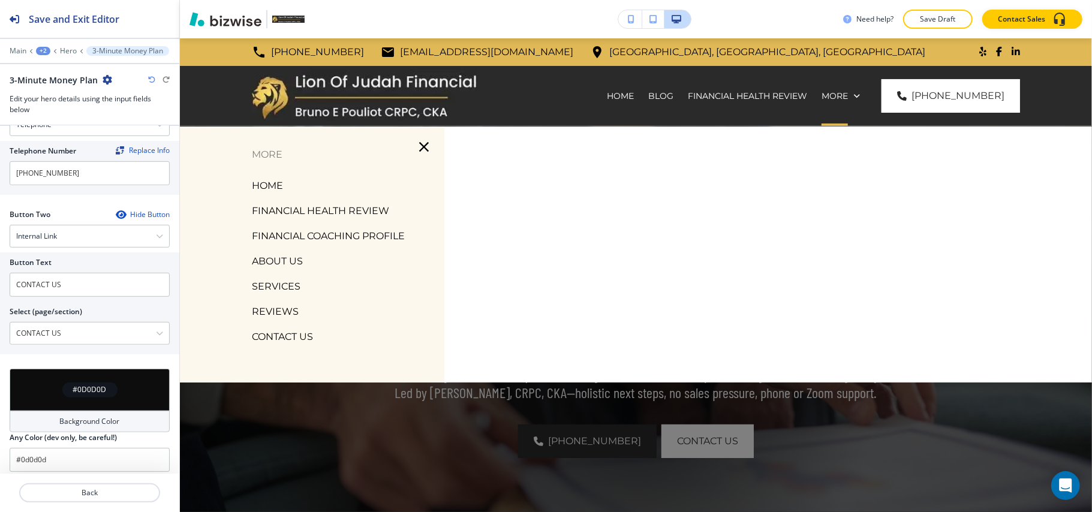
click at [44, 51] on div "+2" at bounding box center [43, 51] width 14 height 8
click at [62, 73] on p "Pages" at bounding box center [74, 70] width 61 height 11
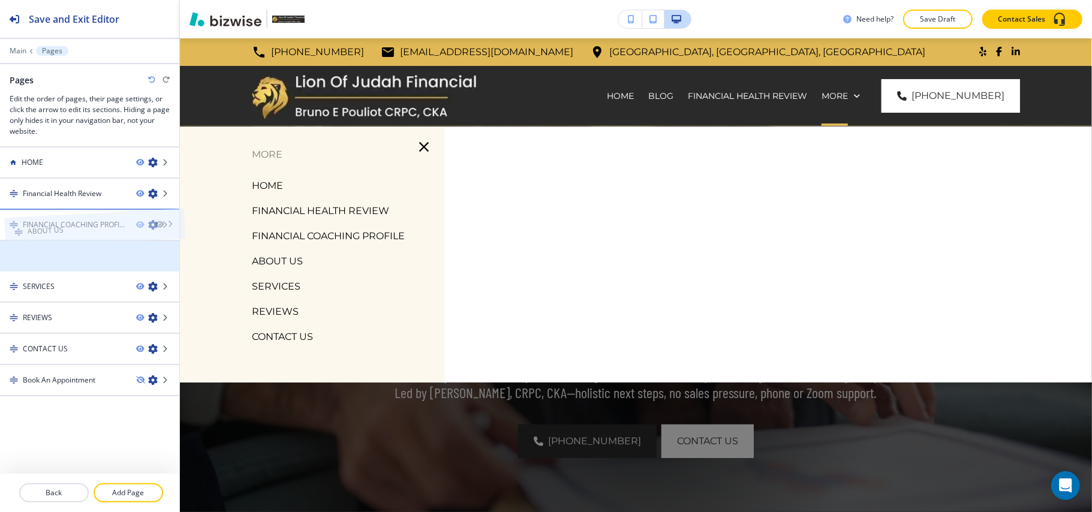
drag, startPoint x: 65, startPoint y: 256, endPoint x: 70, endPoint y: 204, distance: 51.8
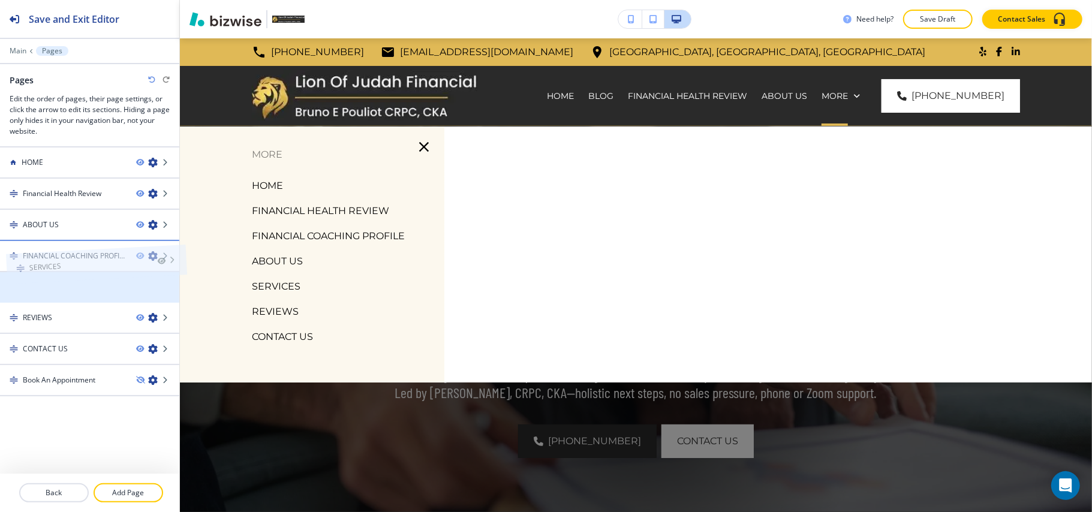
drag, startPoint x: 64, startPoint y: 292, endPoint x: 70, endPoint y: 245, distance: 46.6
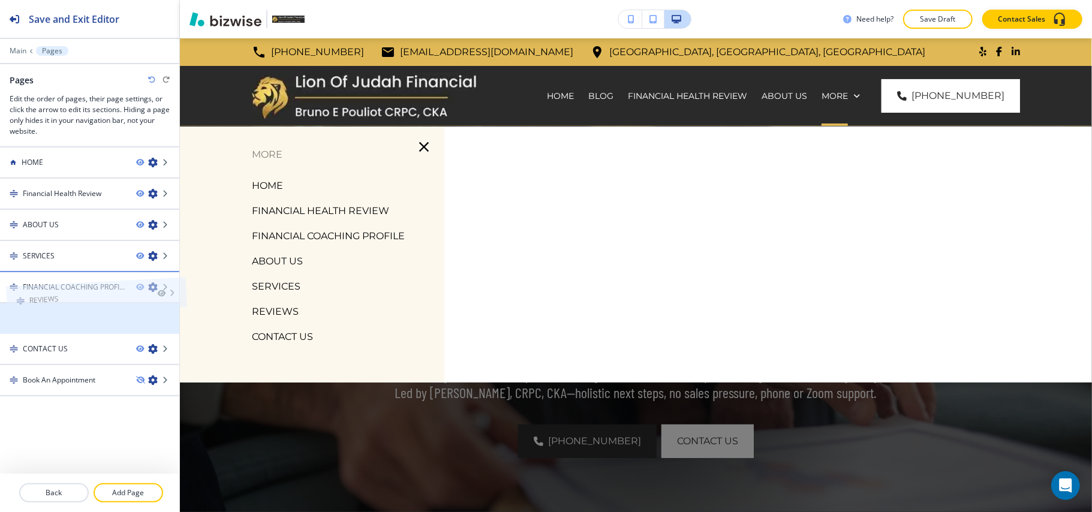
drag, startPoint x: 65, startPoint y: 320, endPoint x: 71, endPoint y: 277, distance: 44.2
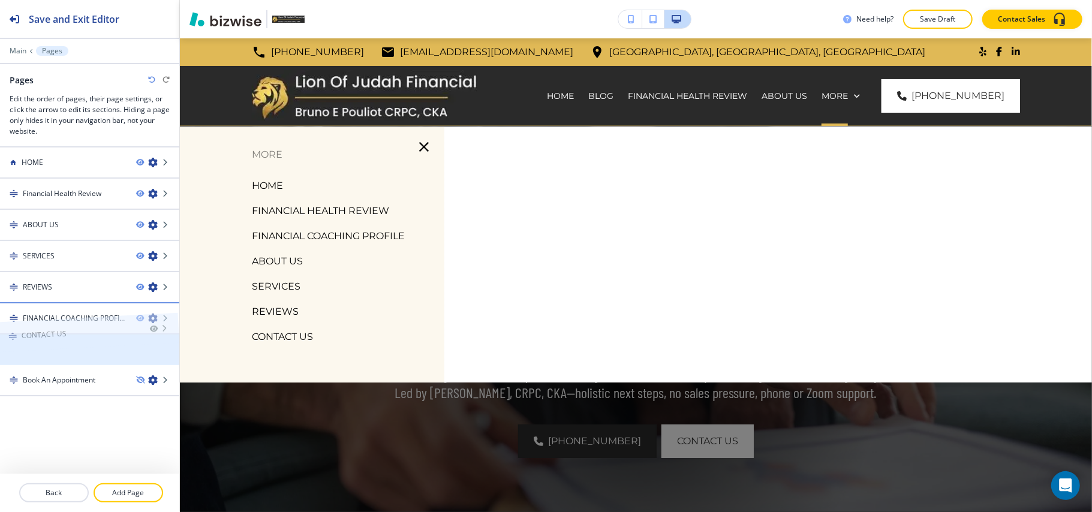
drag, startPoint x: 58, startPoint y: 350, endPoint x: 56, endPoint y: 311, distance: 39.6
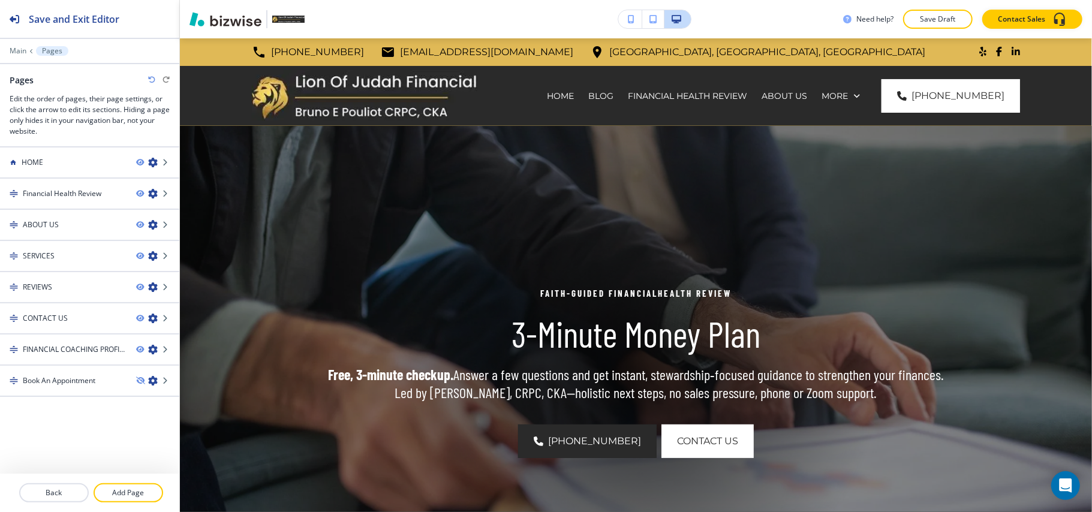
click at [305, 444] on img at bounding box center [636, 372] width 912 height 492
click at [80, 216] on div at bounding box center [89, 215] width 179 height 10
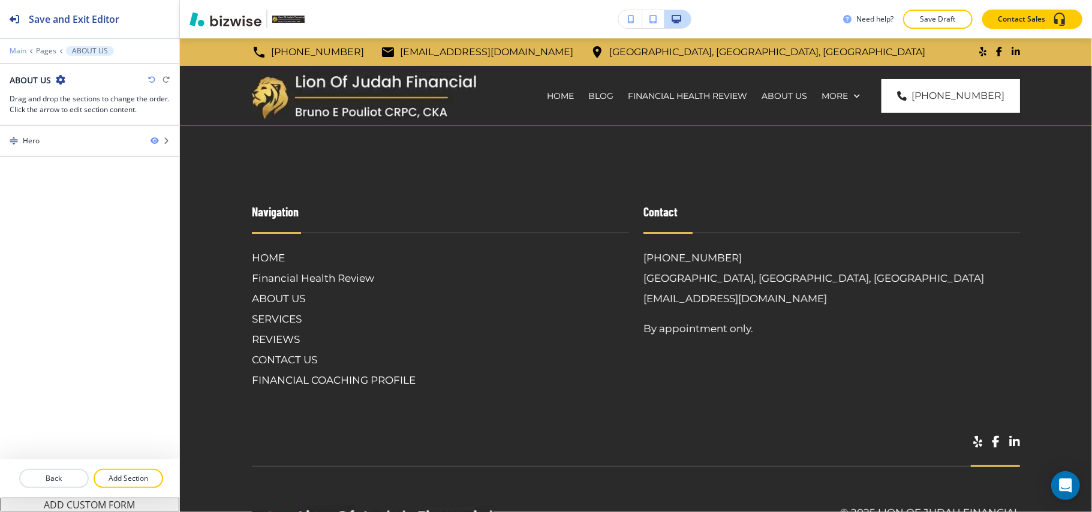
click at [14, 49] on p "Main" at bounding box center [18, 51] width 17 height 8
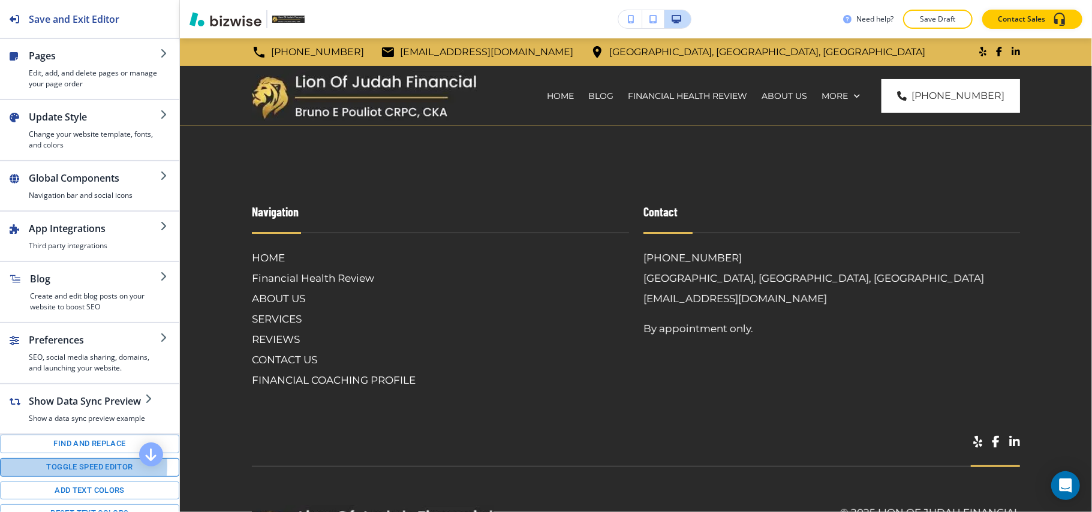
click at [80, 477] on button "Toggle speed editor" at bounding box center [89, 467] width 179 height 19
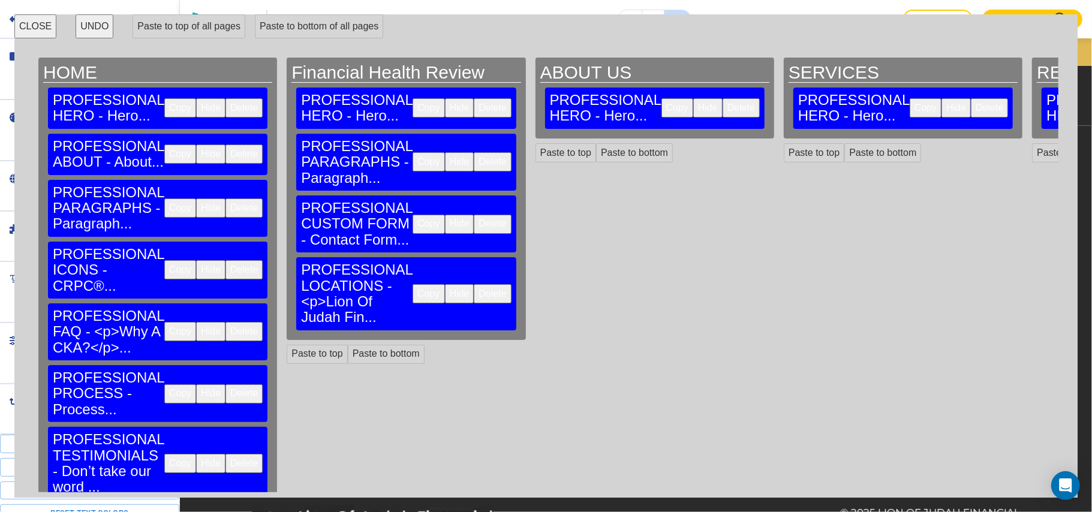
click at [164, 145] on button "Copy" at bounding box center [180, 154] width 32 height 19
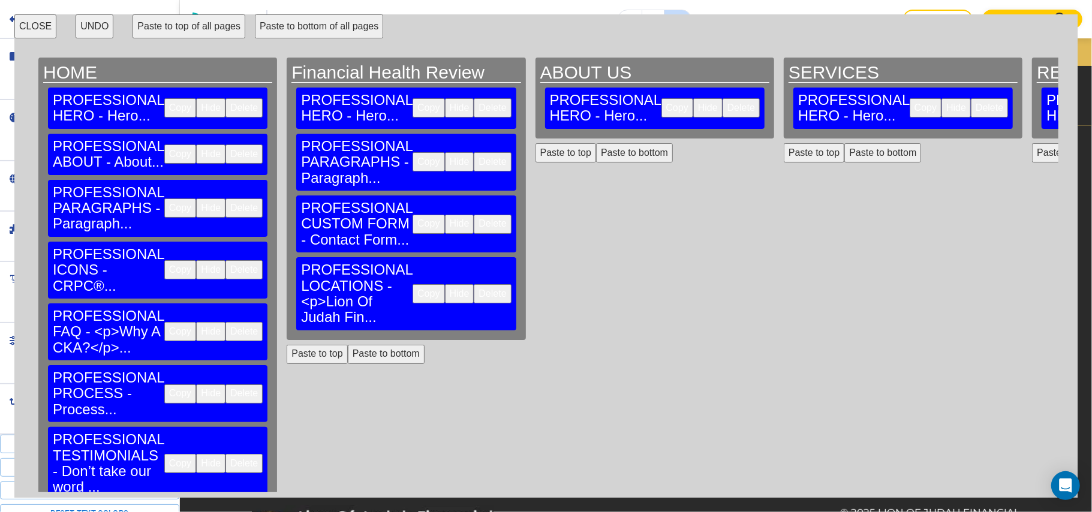
click at [596, 143] on button "Paste to bottom" at bounding box center [634, 152] width 77 height 19
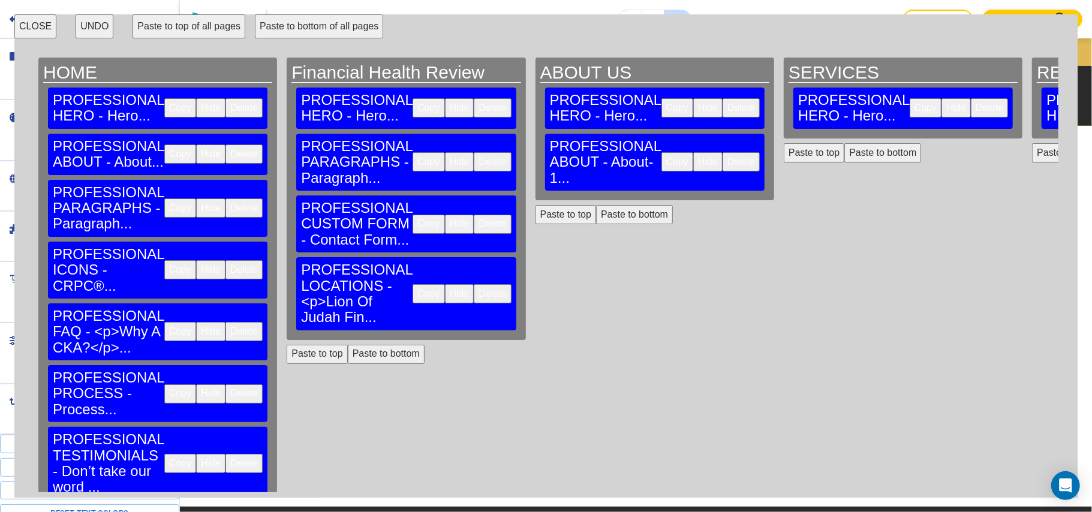
scroll to position [85, 0]
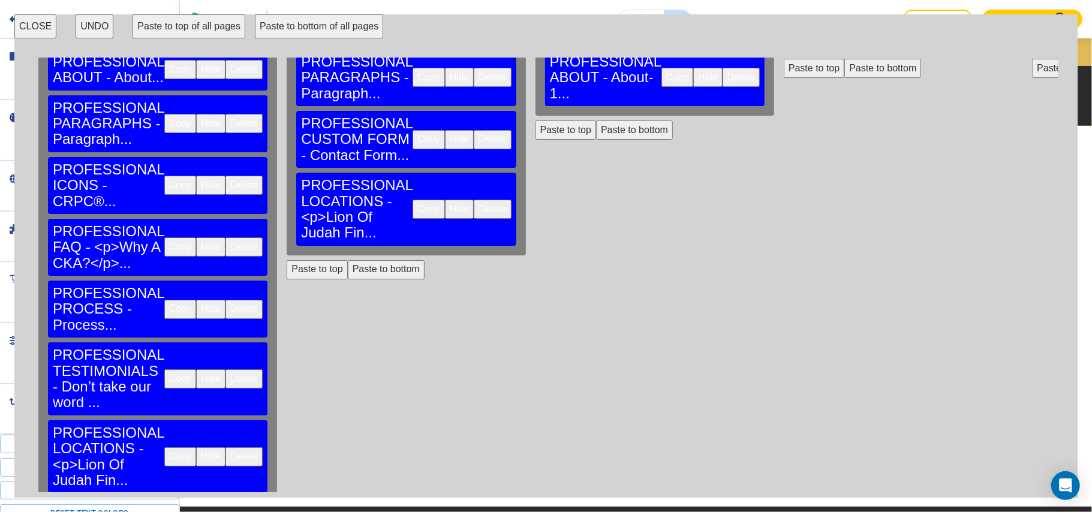
click at [164, 447] on button "Copy" at bounding box center [180, 456] width 32 height 19
click at [596, 121] on button "Paste to bottom" at bounding box center [634, 130] width 77 height 19
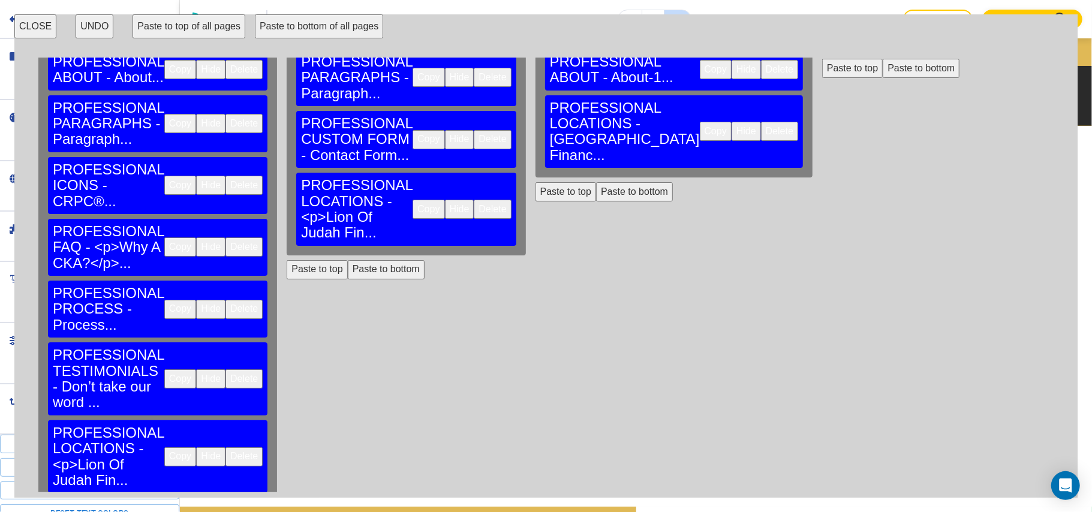
click at [596, 182] on button "Paste to bottom" at bounding box center [634, 191] width 77 height 19
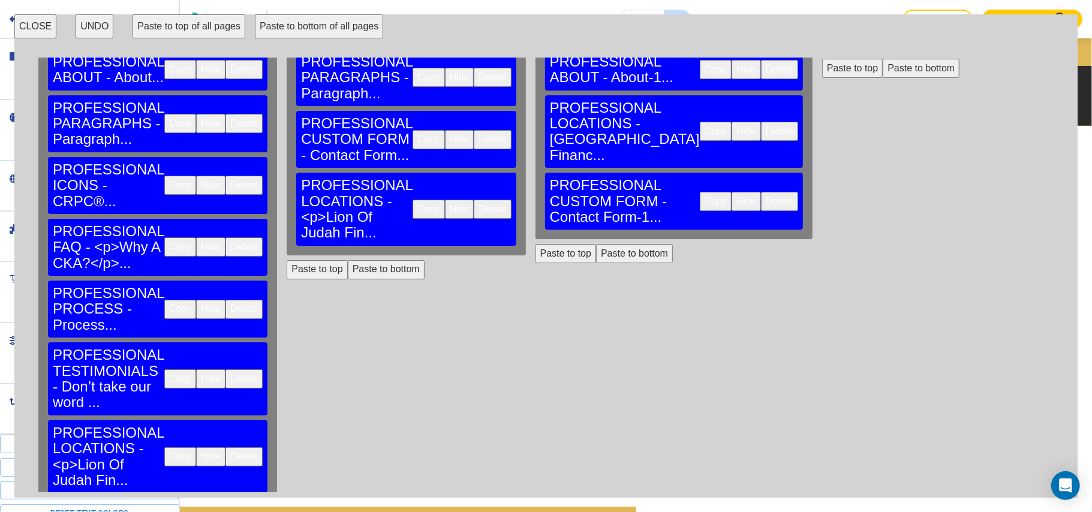
click at [29, 25] on button "CLOSE" at bounding box center [35, 26] width 42 height 24
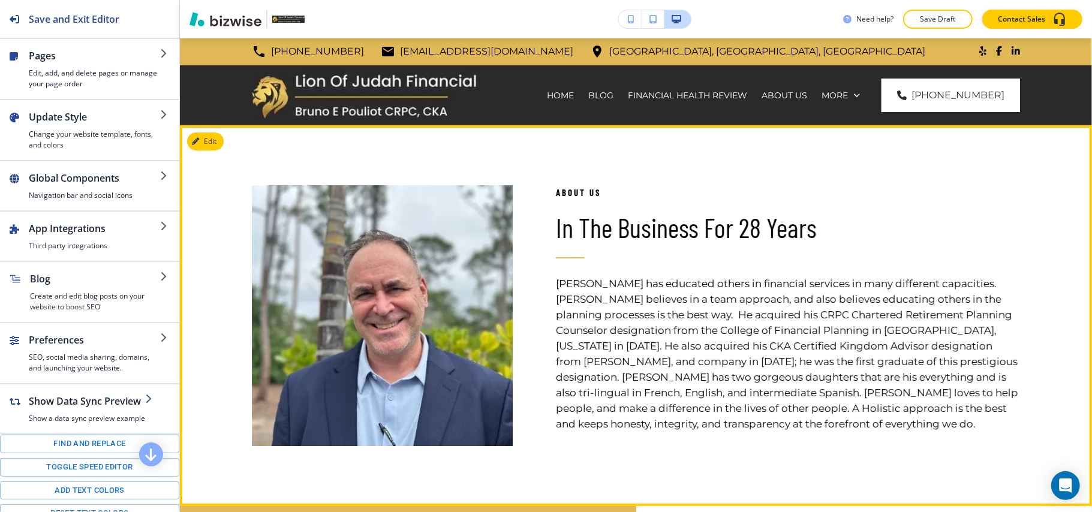
scroll to position [0, 0]
click at [218, 145] on button "Edit This Section" at bounding box center [227, 142] width 81 height 18
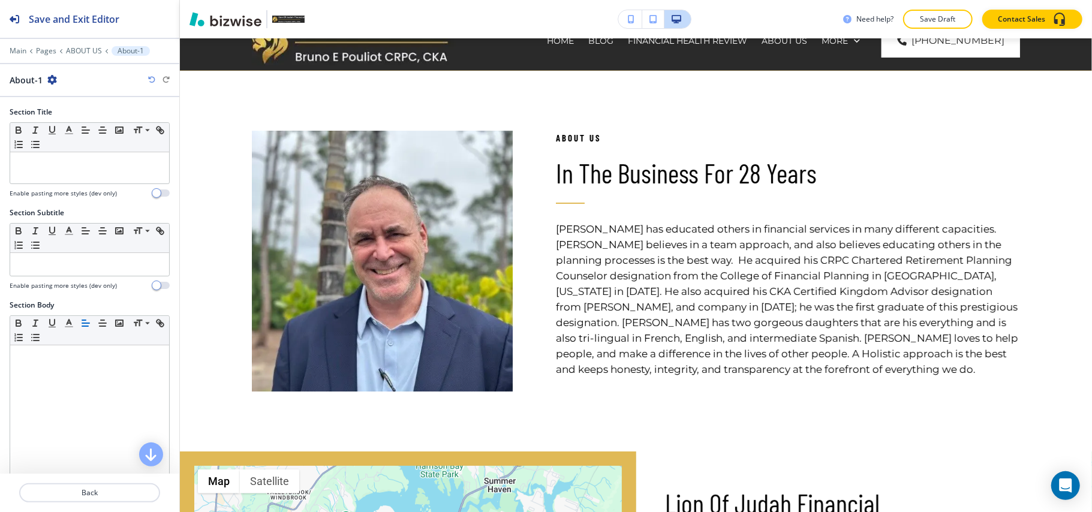
scroll to position [88, 0]
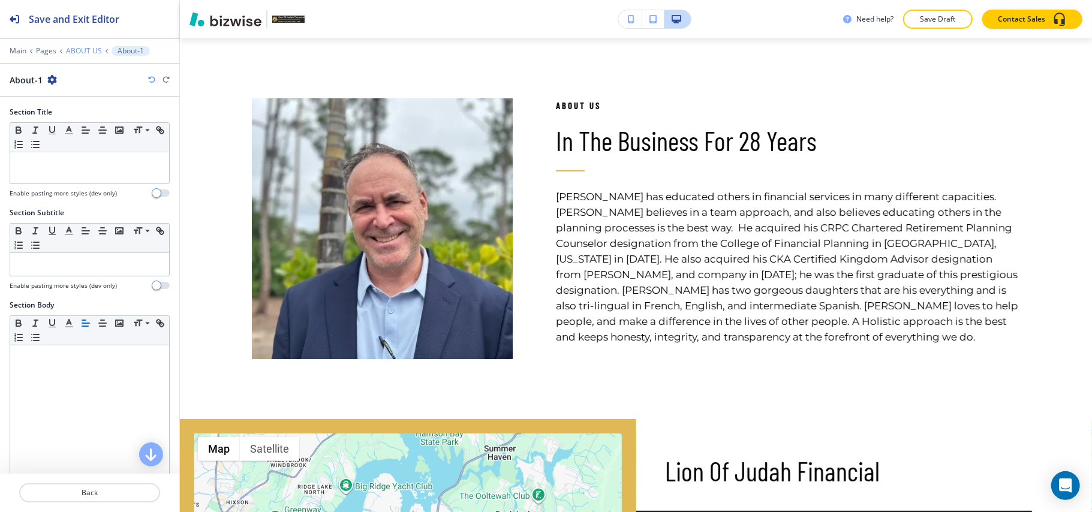
click at [74, 49] on p "ABOUT US" at bounding box center [84, 51] width 36 height 8
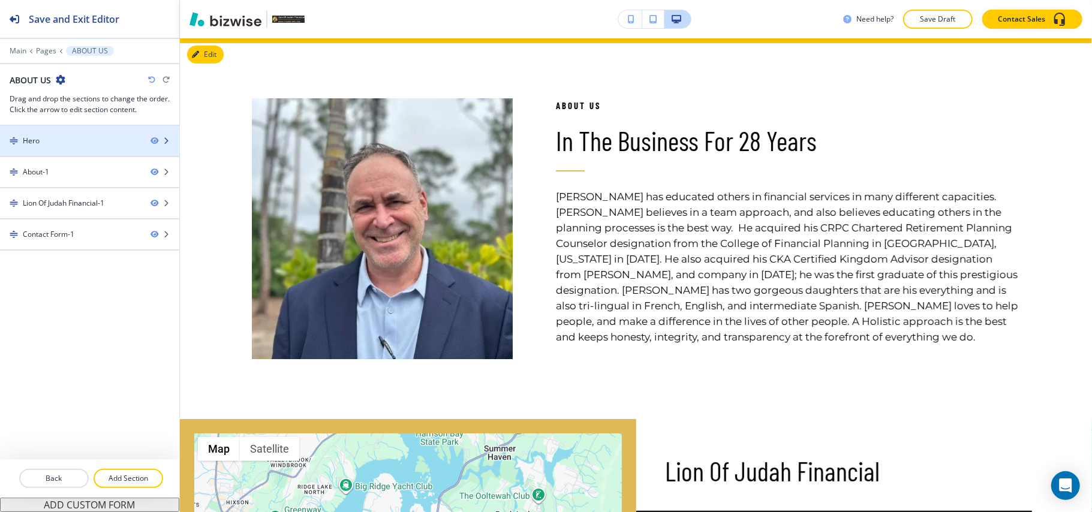
click at [44, 150] on div at bounding box center [89, 151] width 179 height 10
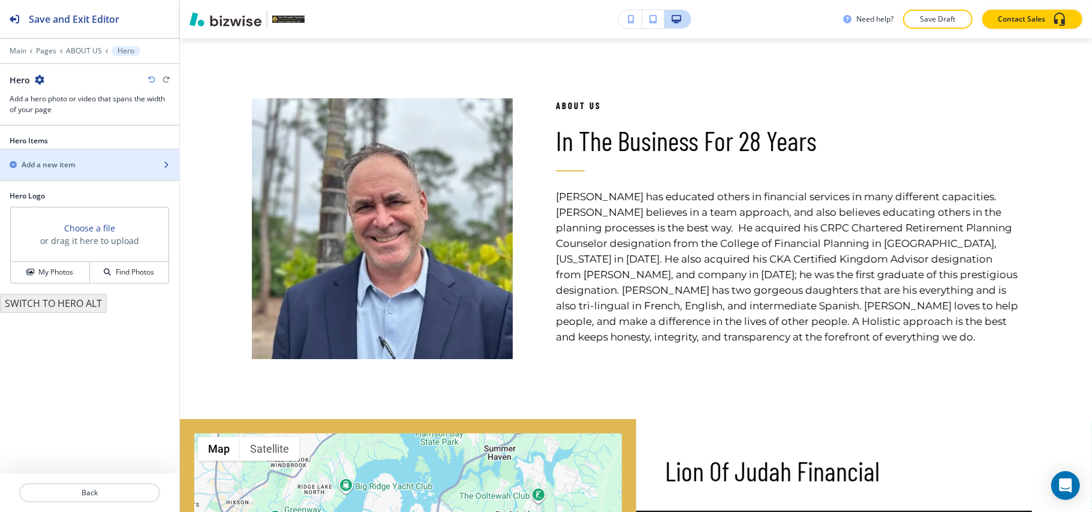
click at [47, 162] on h2 "Add a new item" at bounding box center [48, 165] width 53 height 11
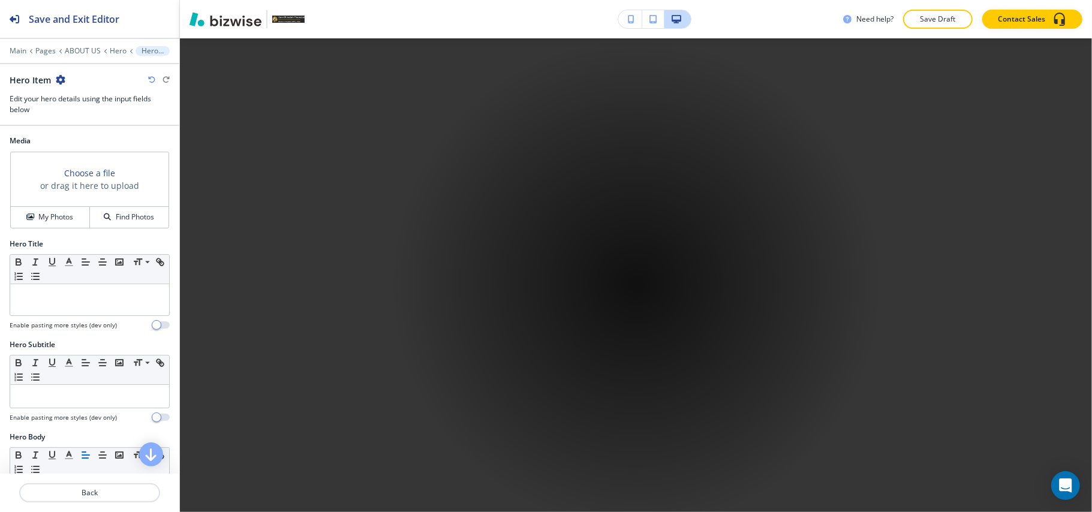
scroll to position [579, 0]
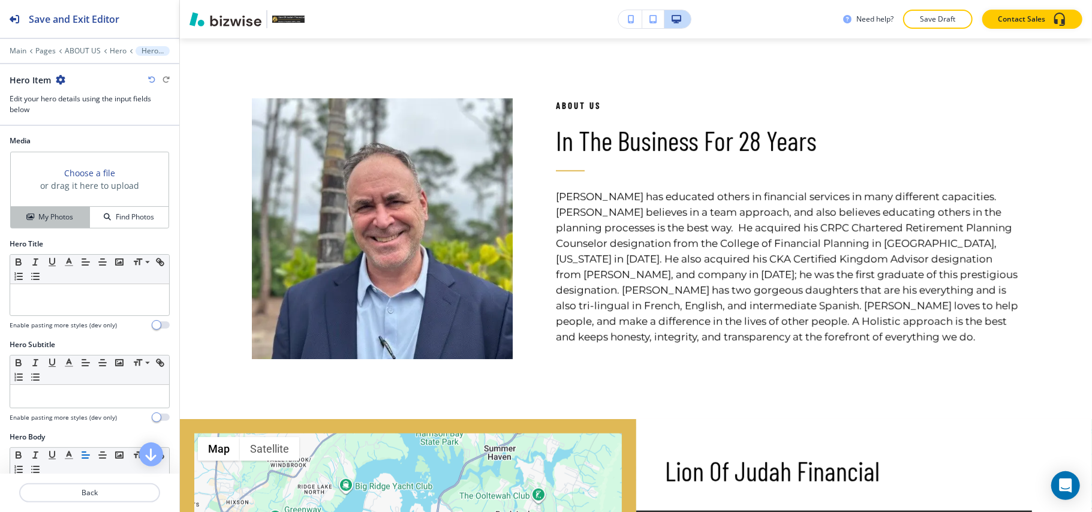
click at [56, 218] on h4 "My Photos" at bounding box center [55, 217] width 35 height 11
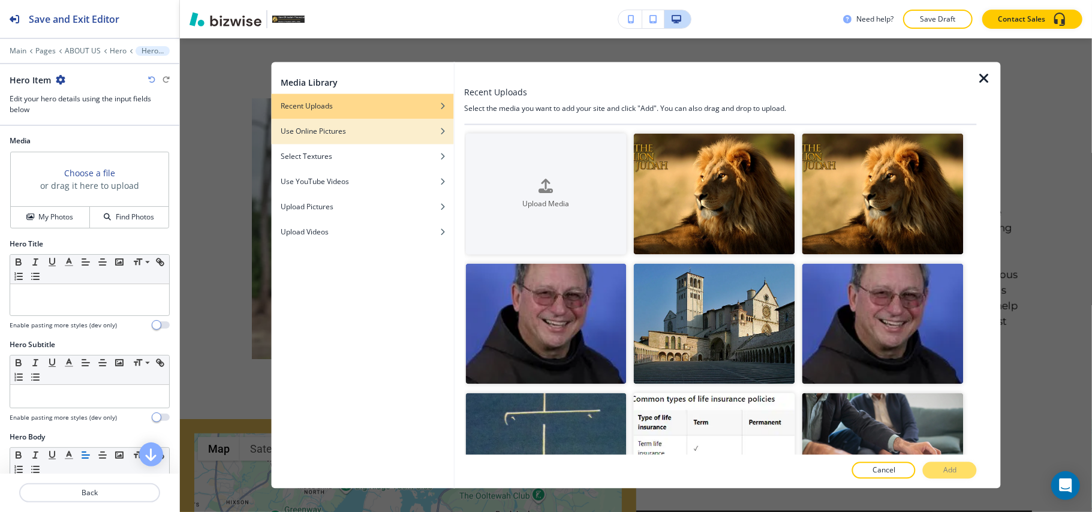
click at [345, 136] on h4 "Use Online Pictures" at bounding box center [313, 132] width 65 height 11
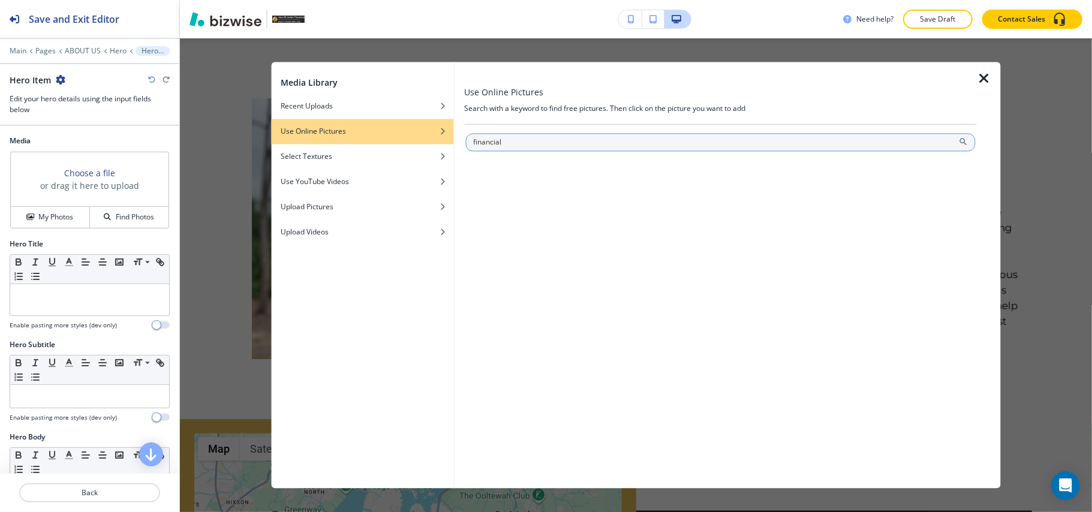
type input "financial"
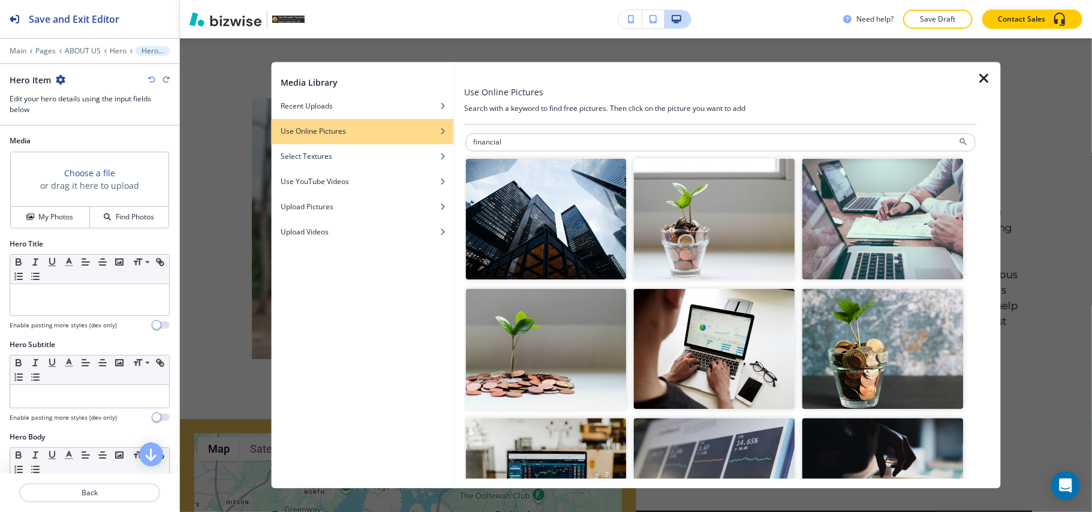
scroll to position [80, 0]
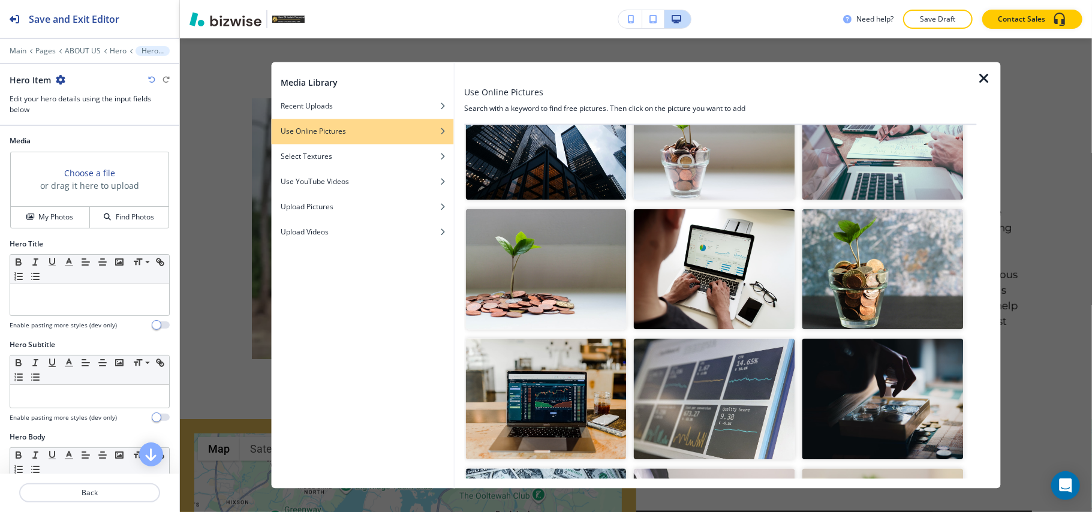
click at [873, 263] on img "button" at bounding box center [883, 269] width 161 height 121
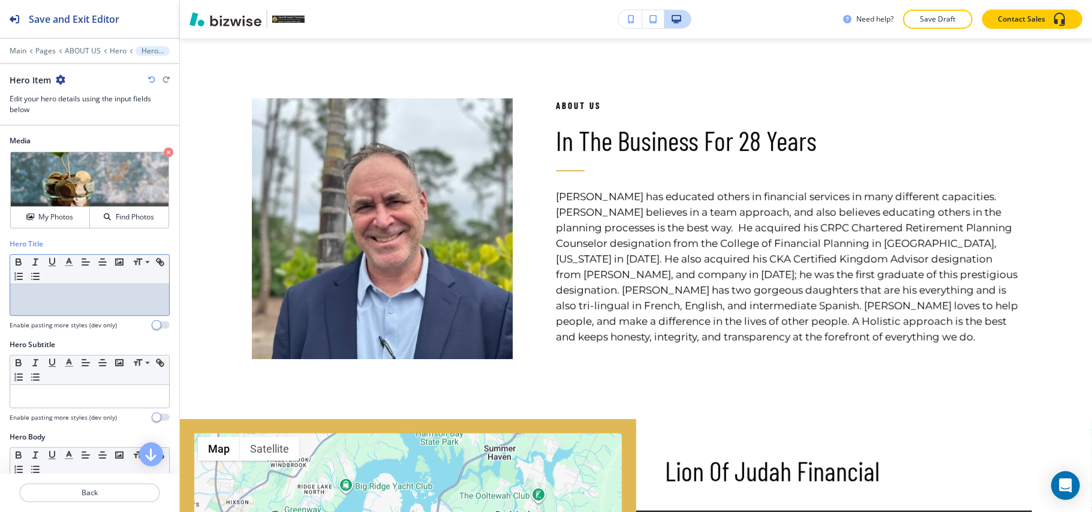
click at [49, 293] on p at bounding box center [89, 295] width 147 height 11
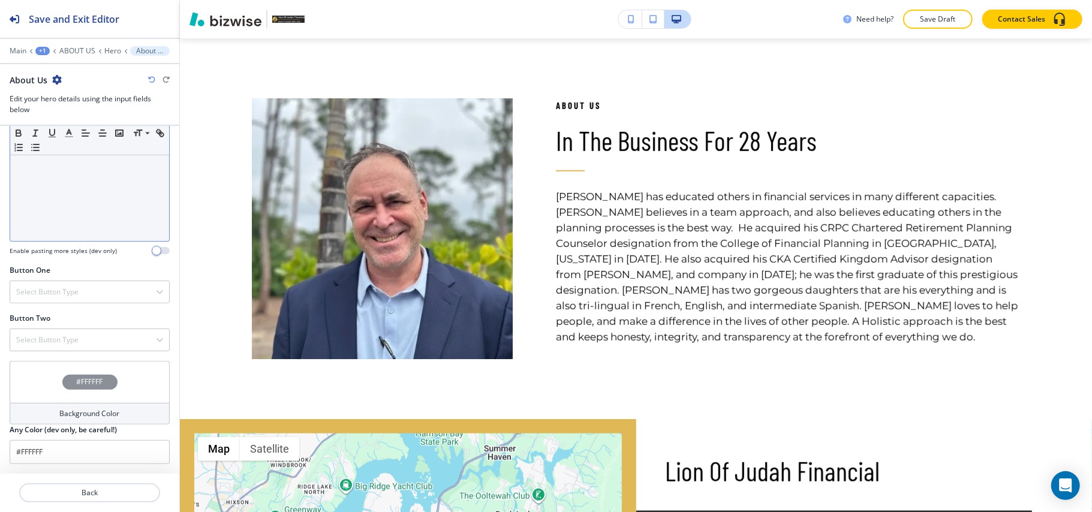
scroll to position [396, 0]
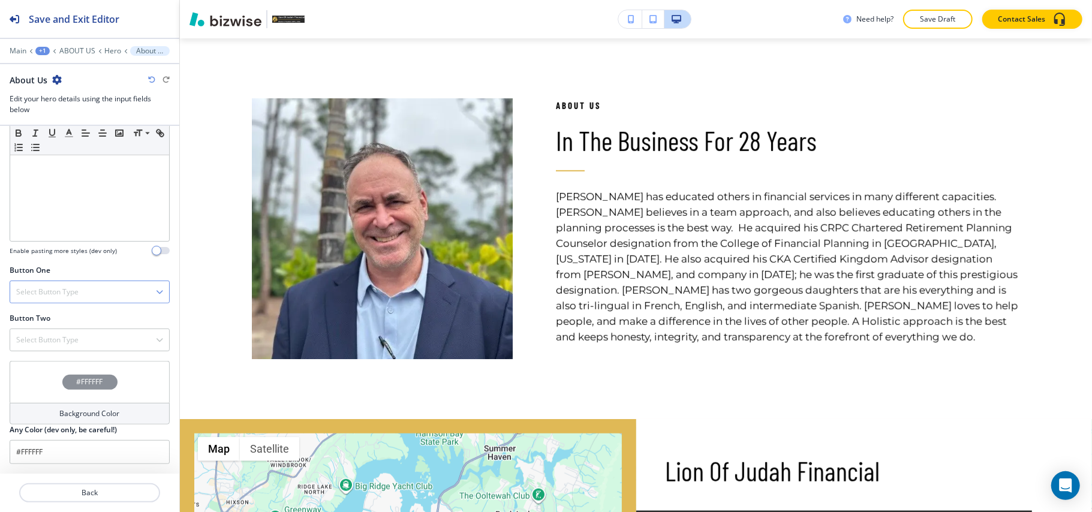
click at [99, 295] on div "Select Button Type" at bounding box center [89, 292] width 159 height 22
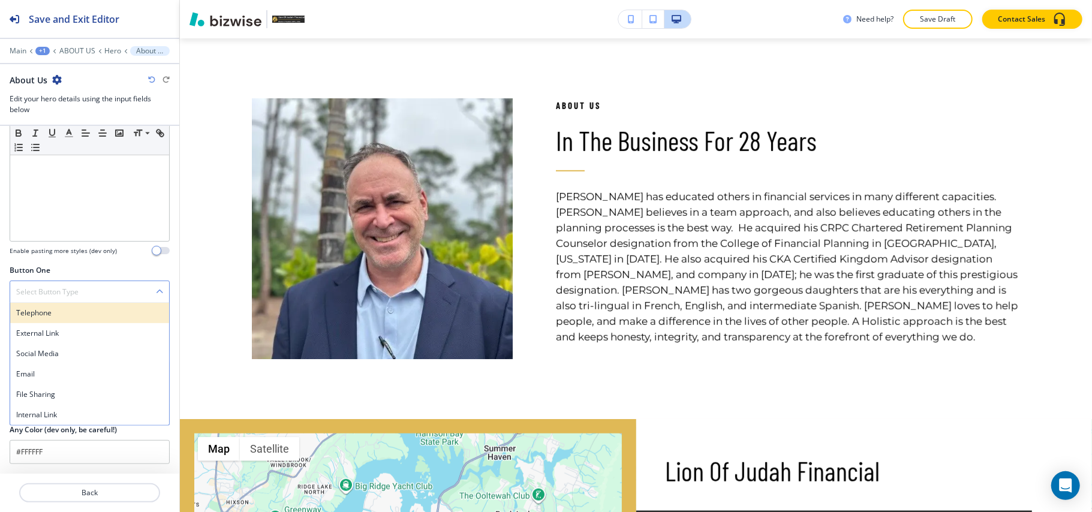
click at [91, 308] on h4 "Telephone" at bounding box center [89, 313] width 147 height 11
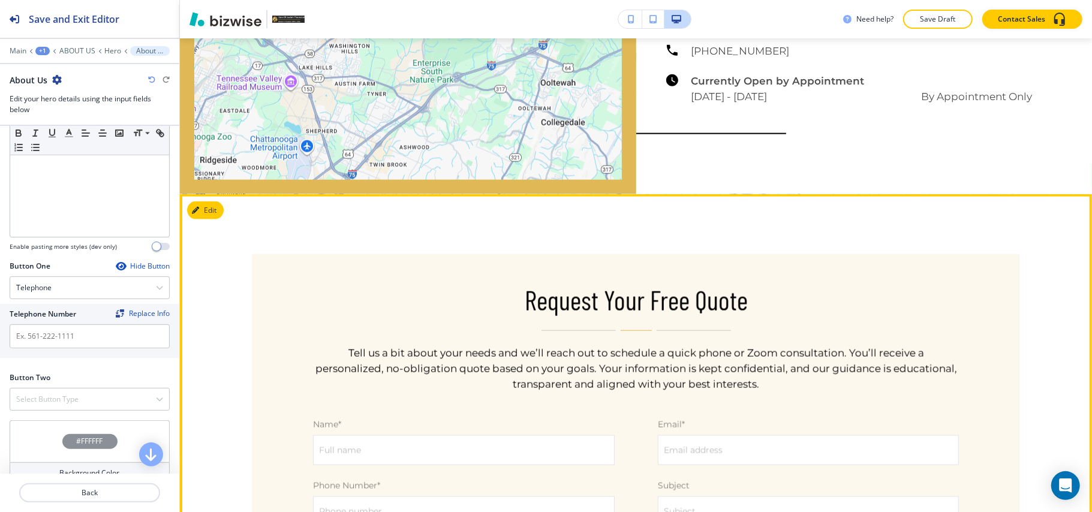
scroll to position [979, 0]
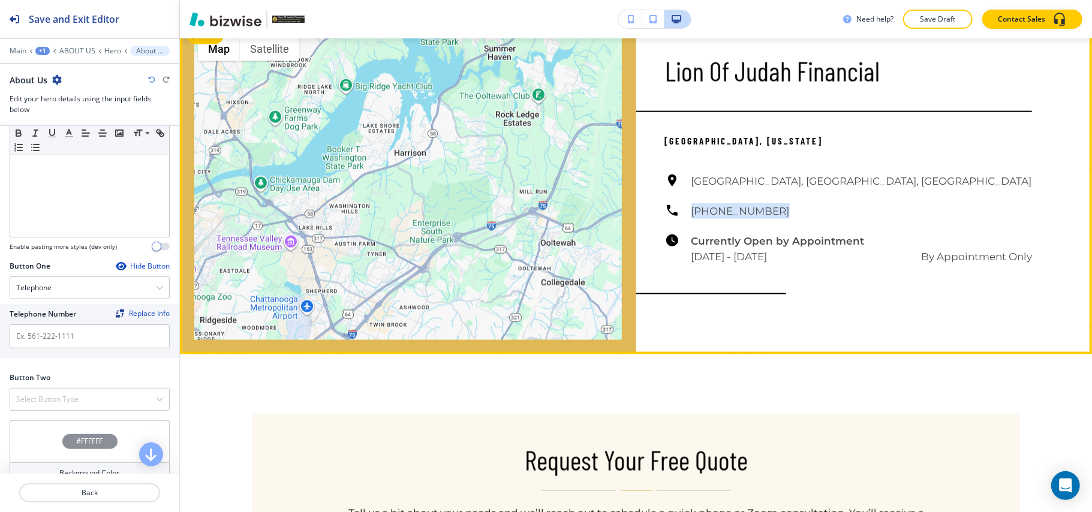
drag, startPoint x: 768, startPoint y: 199, endPoint x: 677, endPoint y: 207, distance: 91.5
click at [677, 207] on div "[GEOGRAPHIC_DATA], [GEOGRAPHIC_DATA], [GEOGRAPHIC_DATA] [PHONE_NUMBER] Currentl…" at bounding box center [849, 218] width 368 height 91
copy h6 "[PHONE_NUMBER]"
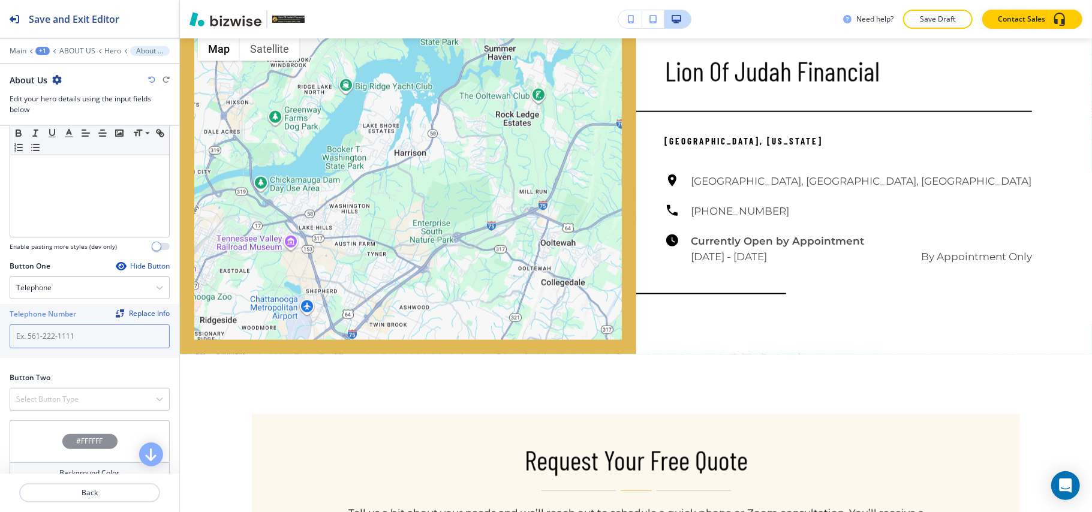
click at [68, 335] on input "text" at bounding box center [90, 336] width 160 height 24
paste input "[PHONE_NUMBER]"
type input "[PHONE_NUMBER]"
click at [52, 401] on h4 "Select Button Type" at bounding box center [47, 399] width 62 height 11
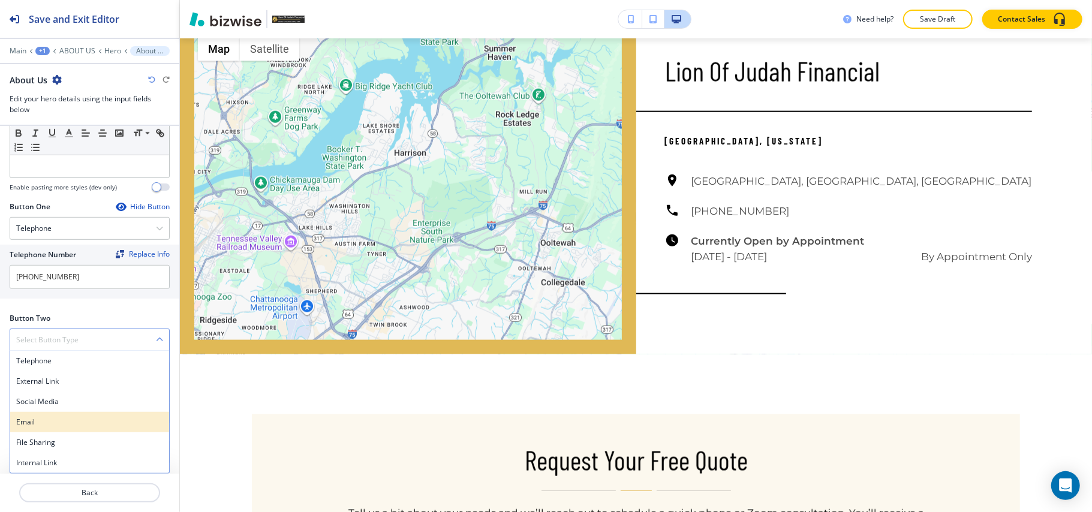
scroll to position [461, 0]
click at [47, 468] on h4 "Internal Link" at bounding box center [89, 463] width 147 height 11
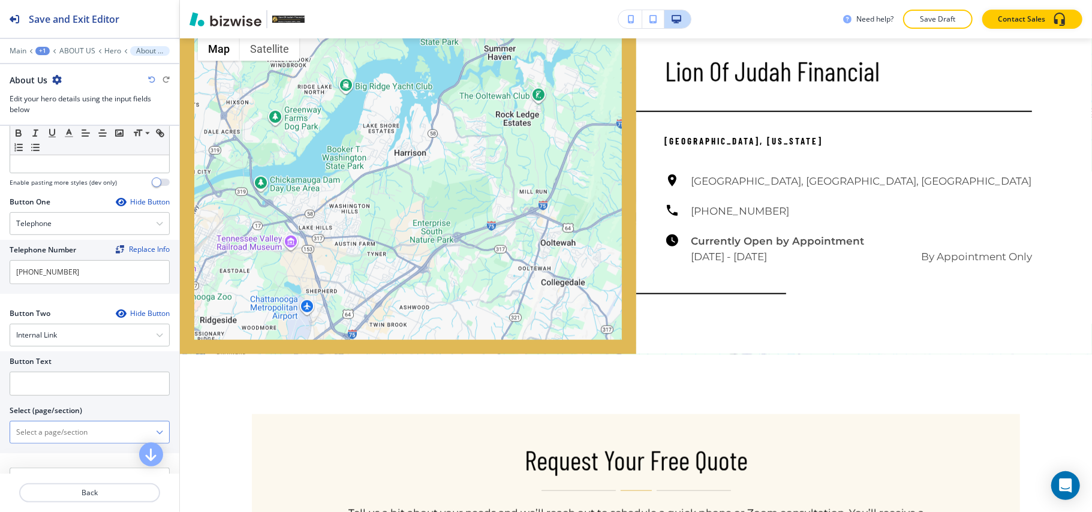
click at [73, 435] on \(page\/section\) "Manual Input" at bounding box center [83, 432] width 146 height 20
type \(page\/section\) "CONTACT US"
click at [41, 459] on h4 "CONTACT US" at bounding box center [89, 453] width 147 height 11
click at [67, 390] on input "text" at bounding box center [90, 384] width 160 height 24
paste input "CONTACT US"
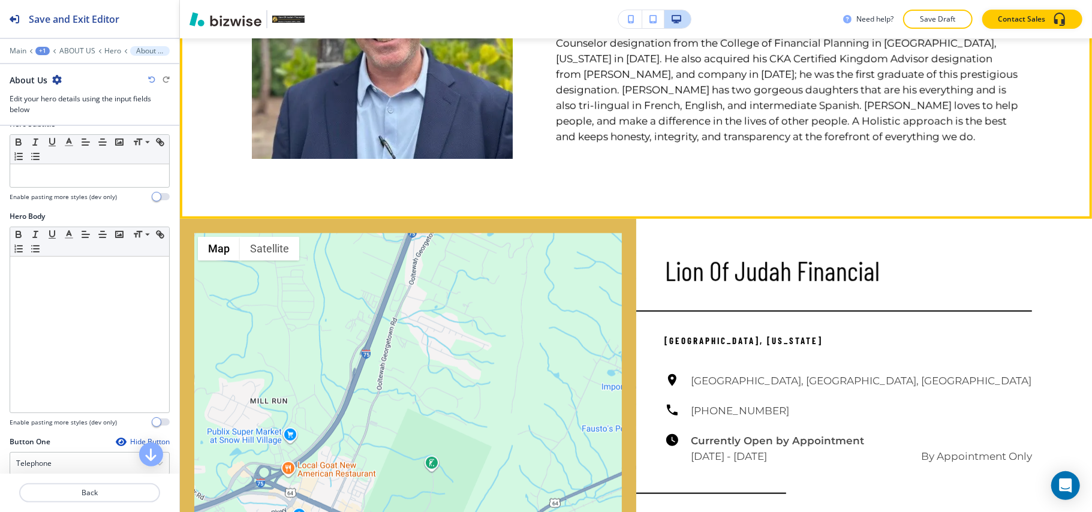
scroll to position [579, 0]
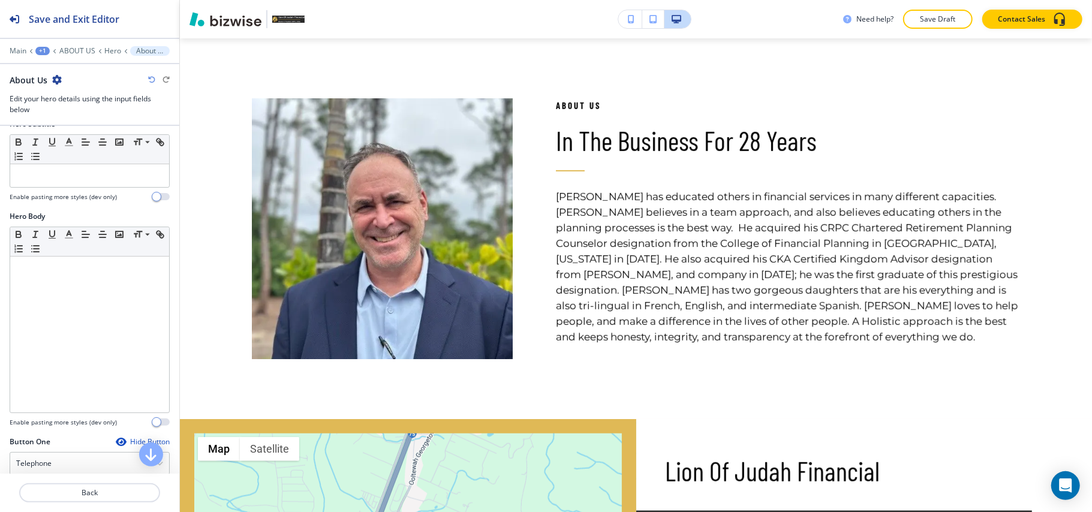
type input "CONTACT US"
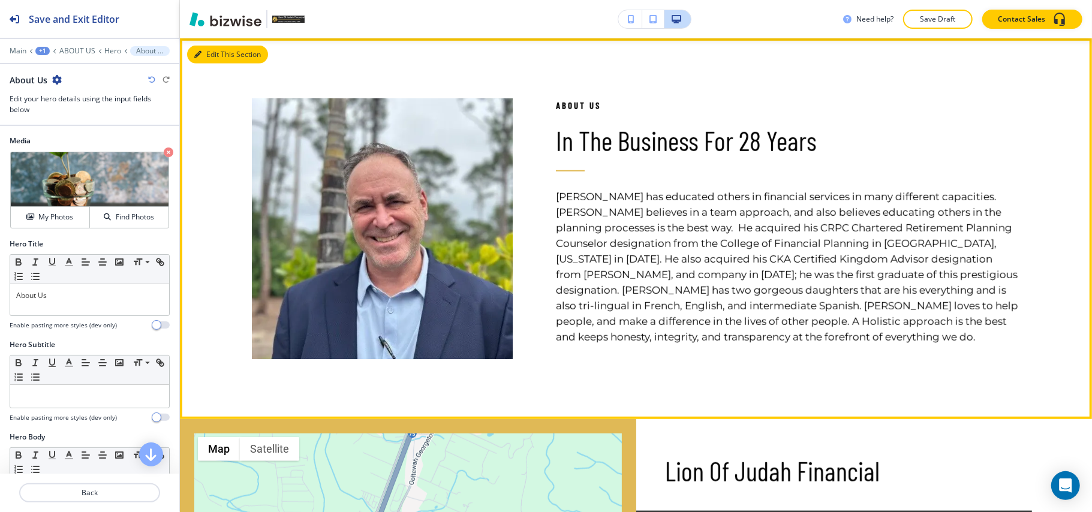
click at [218, 50] on button "Edit This Section" at bounding box center [227, 55] width 81 height 18
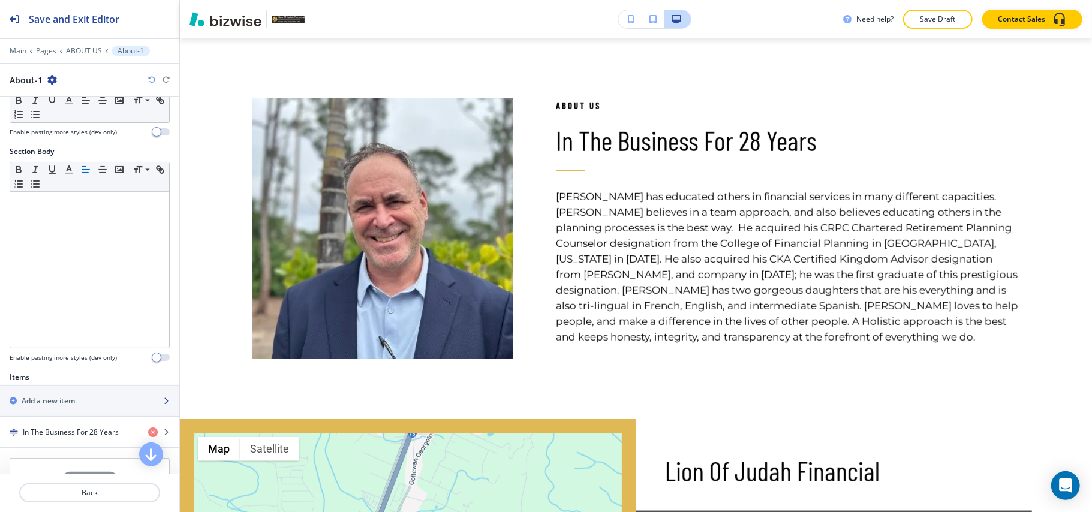
scroll to position [315, 0]
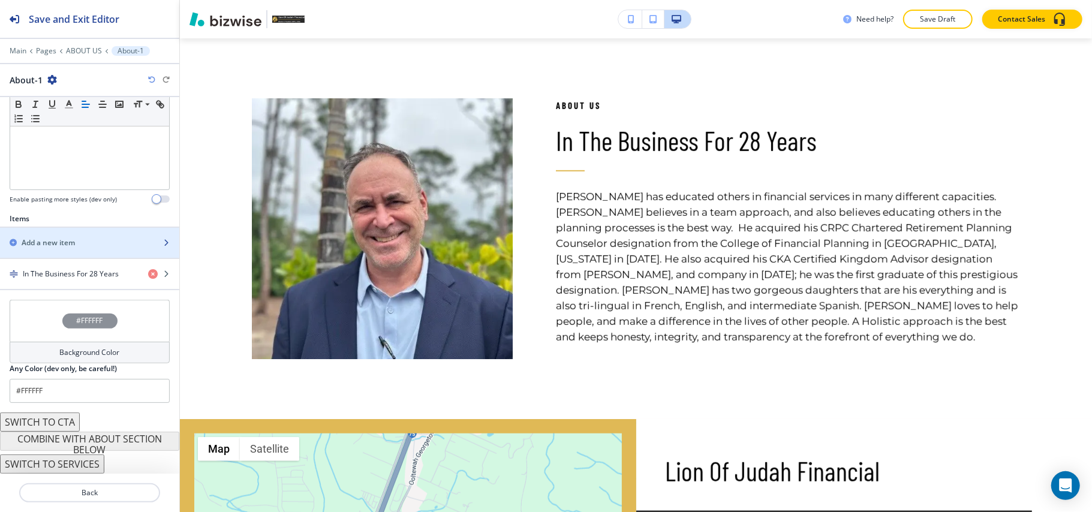
click at [44, 252] on div "button" at bounding box center [89, 253] width 179 height 10
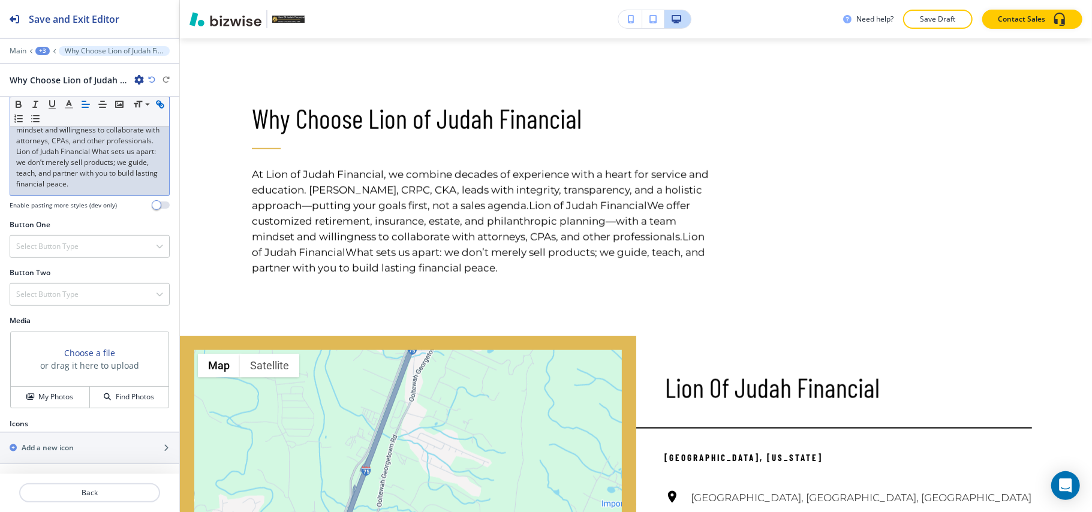
scroll to position [339, 0]
click at [32, 396] on div "My Photos" at bounding box center [50, 397] width 79 height 11
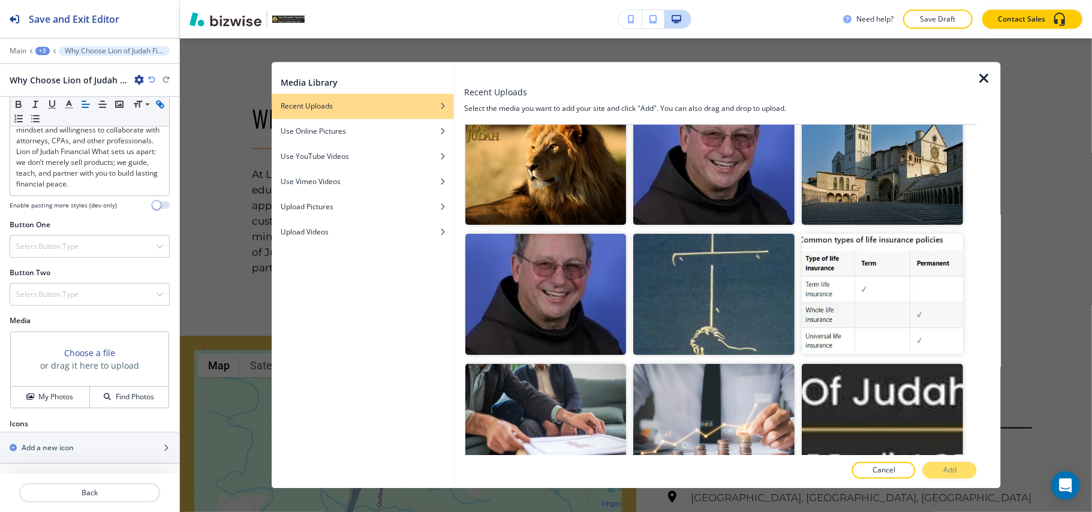
scroll to position [0, 0]
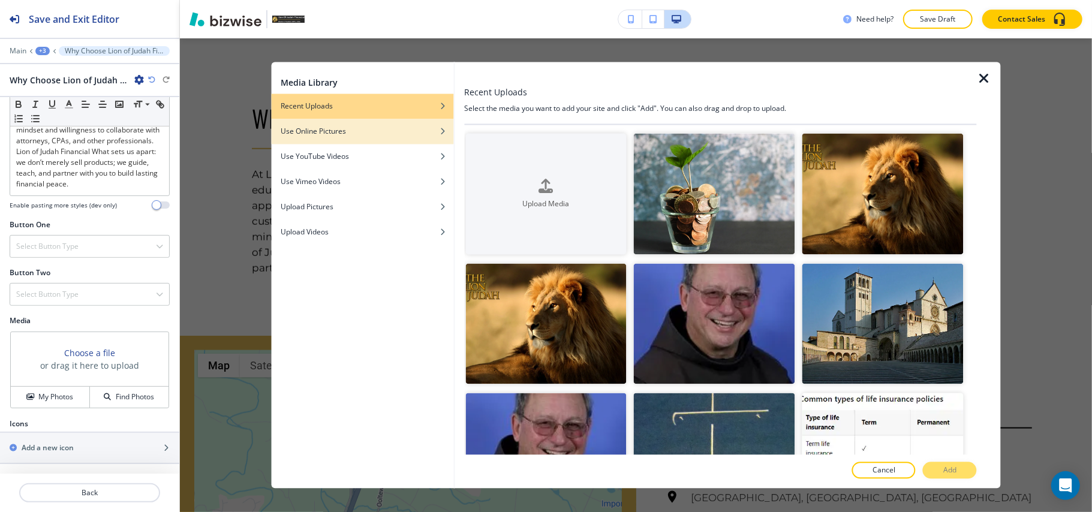
click at [375, 132] on div "Use Online Pictures" at bounding box center [362, 132] width 182 height 11
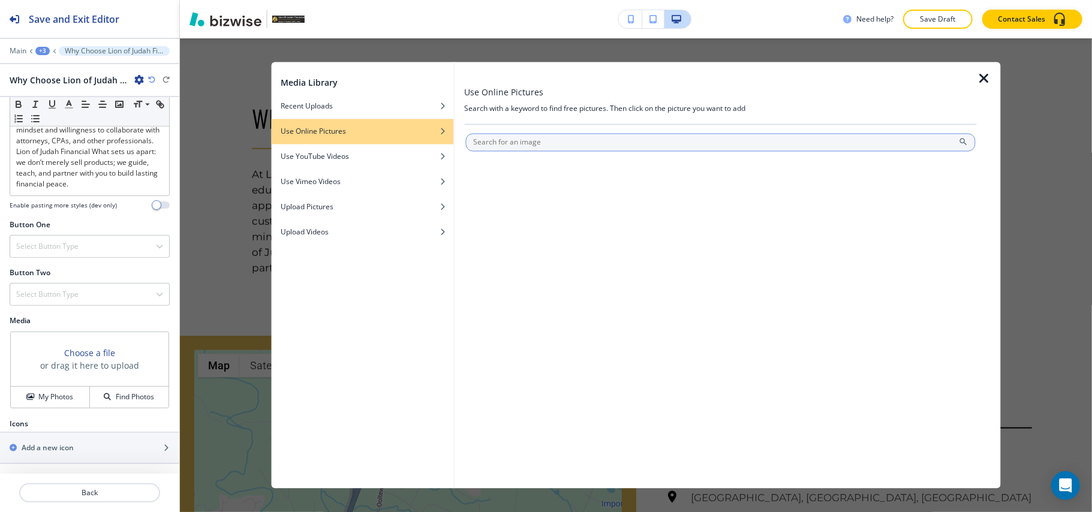
click at [552, 150] on input "text" at bounding box center [720, 143] width 510 height 18
type input "financial services"
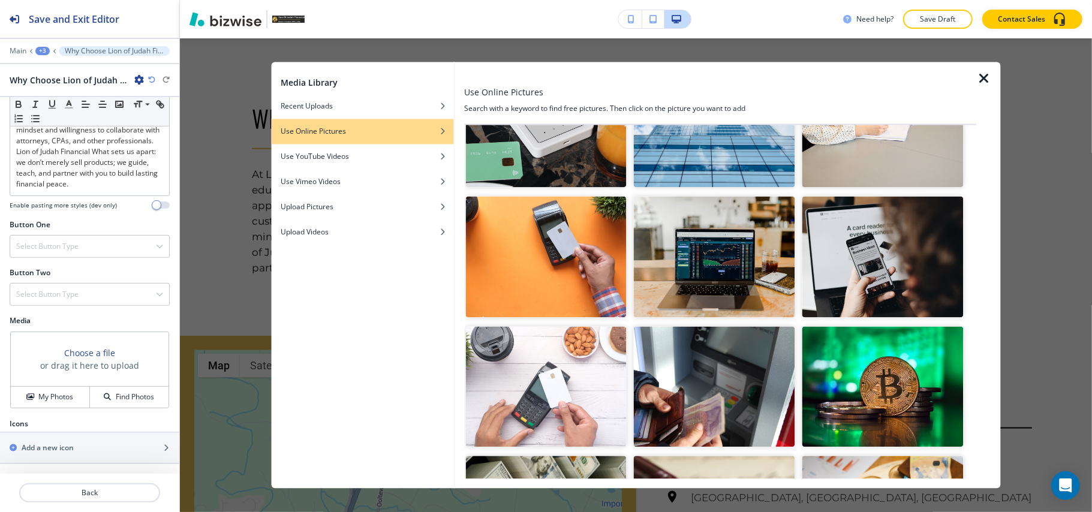
scroll to position [1039, 0]
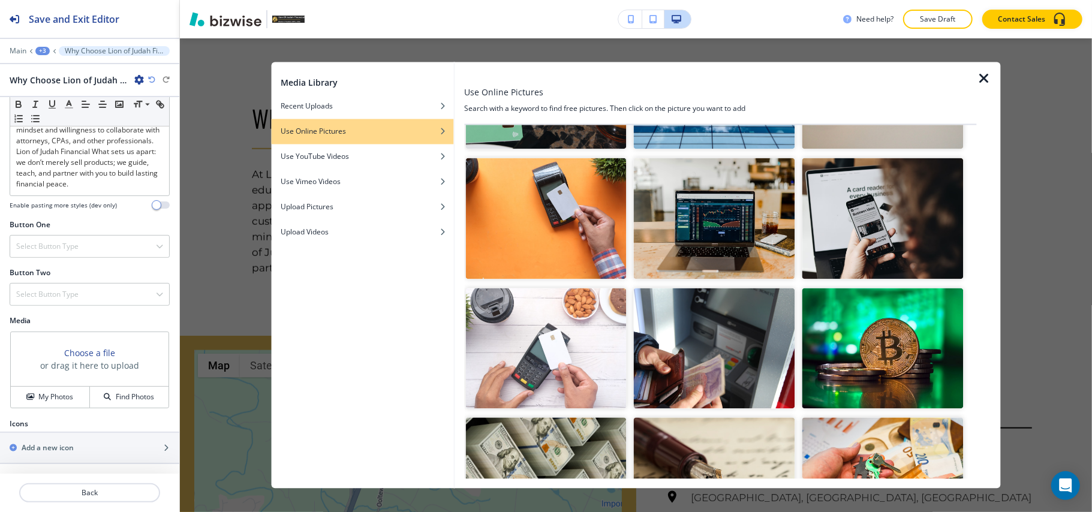
click at [694, 305] on img "button" at bounding box center [714, 348] width 161 height 121
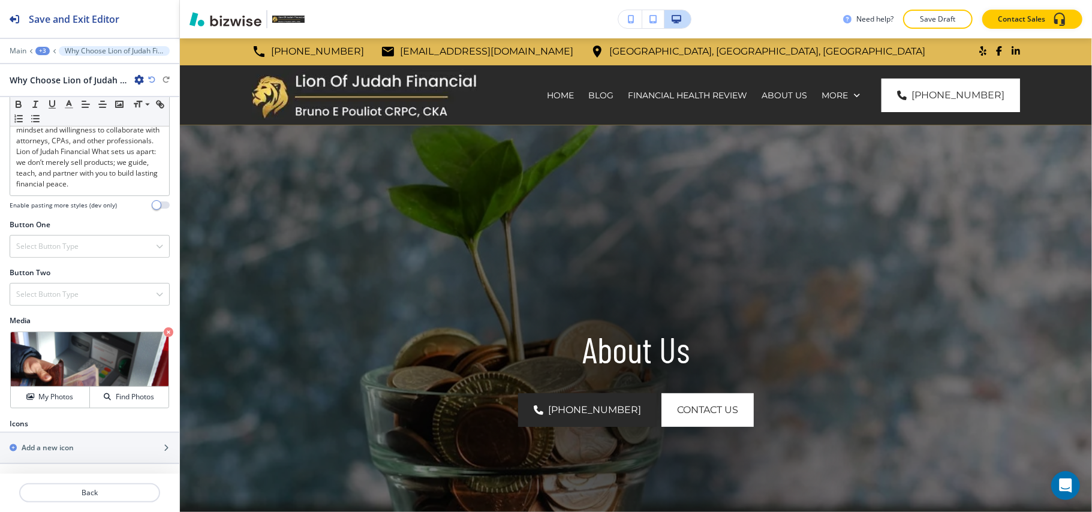
scroll to position [0, 0]
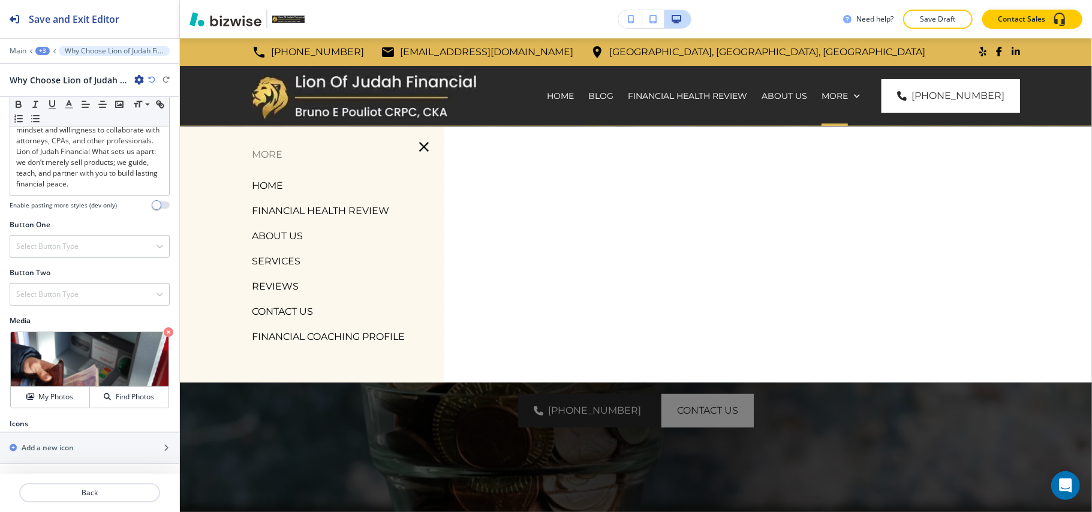
click at [278, 260] on p "SERVICES" at bounding box center [276, 262] width 49 height 18
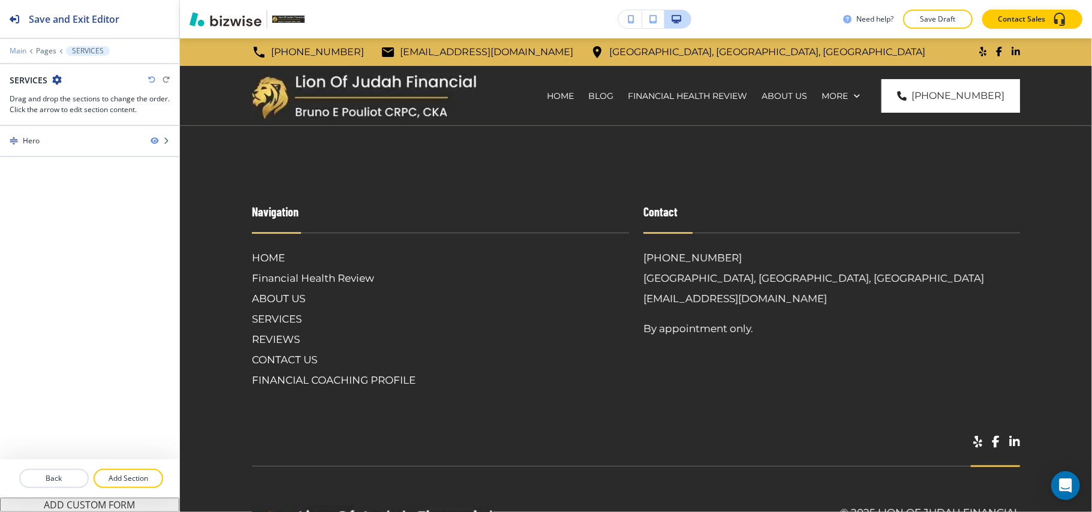
click at [17, 48] on p "Main" at bounding box center [18, 51] width 17 height 8
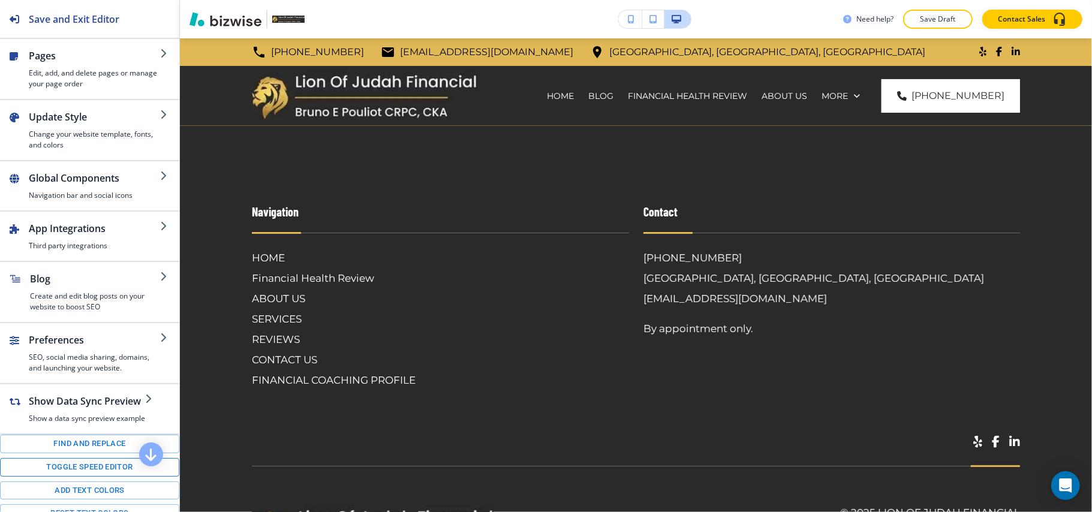
click at [58, 477] on button "Toggle speed editor" at bounding box center [89, 467] width 179 height 19
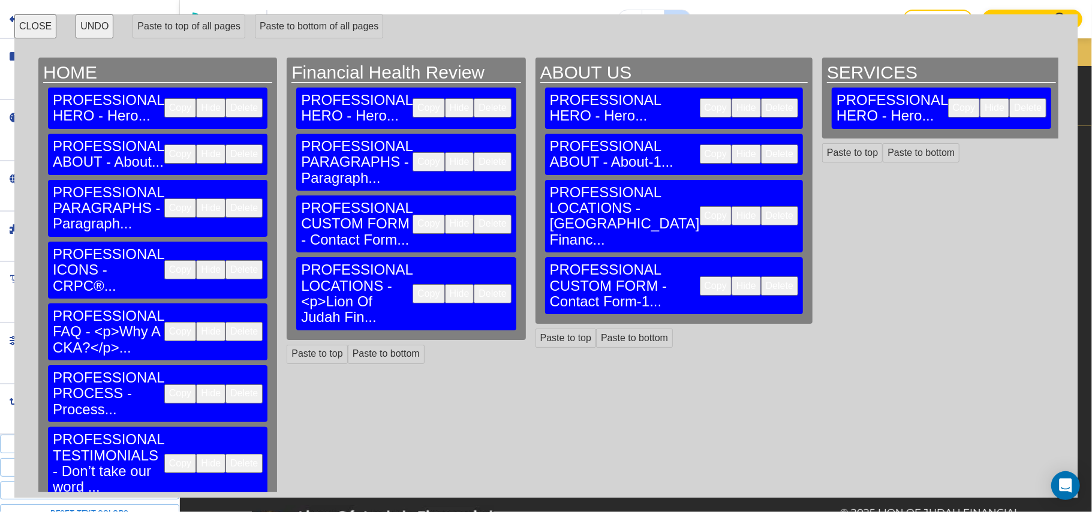
click at [164, 199] on button "Copy" at bounding box center [180, 208] width 32 height 19
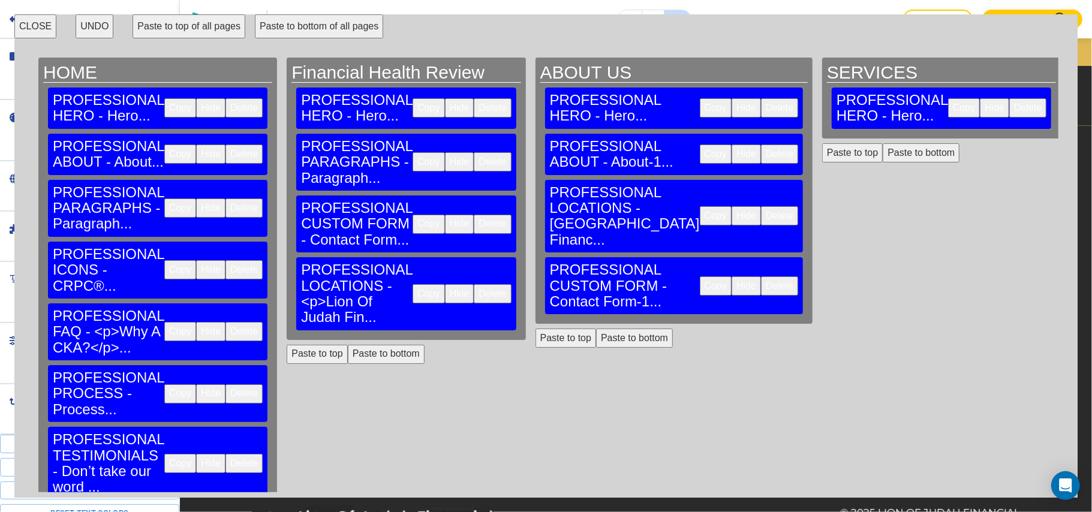
click at [883, 143] on button "Paste to bottom" at bounding box center [921, 152] width 77 height 19
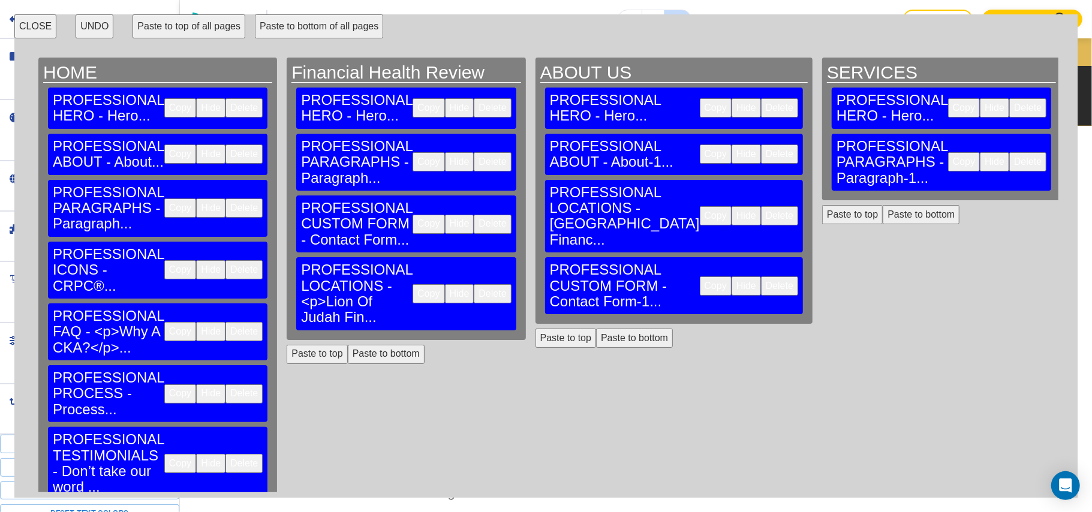
click at [700, 206] on button "Copy" at bounding box center [716, 215] width 32 height 19
click at [883, 205] on button "Paste to bottom" at bounding box center [921, 214] width 77 height 19
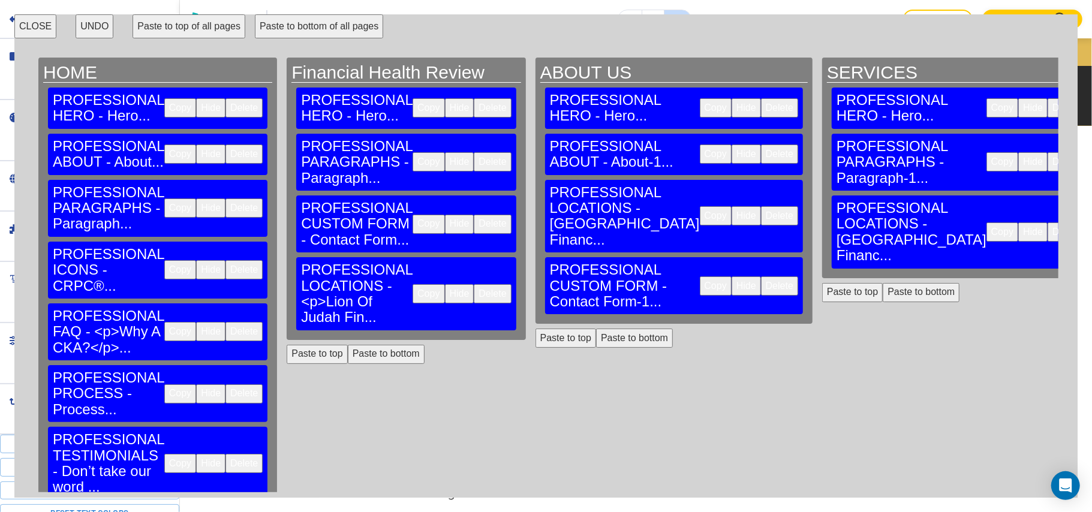
click at [700, 277] on button "Copy" at bounding box center [716, 286] width 32 height 19
click at [883, 283] on button "Paste to bottom" at bounding box center [921, 292] width 77 height 19
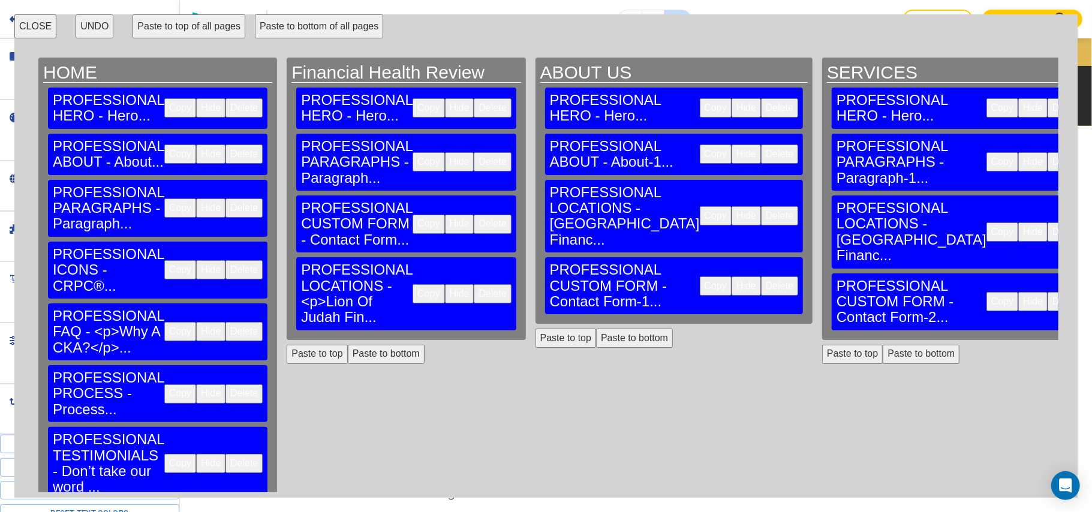
click at [26, 18] on button "CLOSE" at bounding box center [35, 26] width 42 height 24
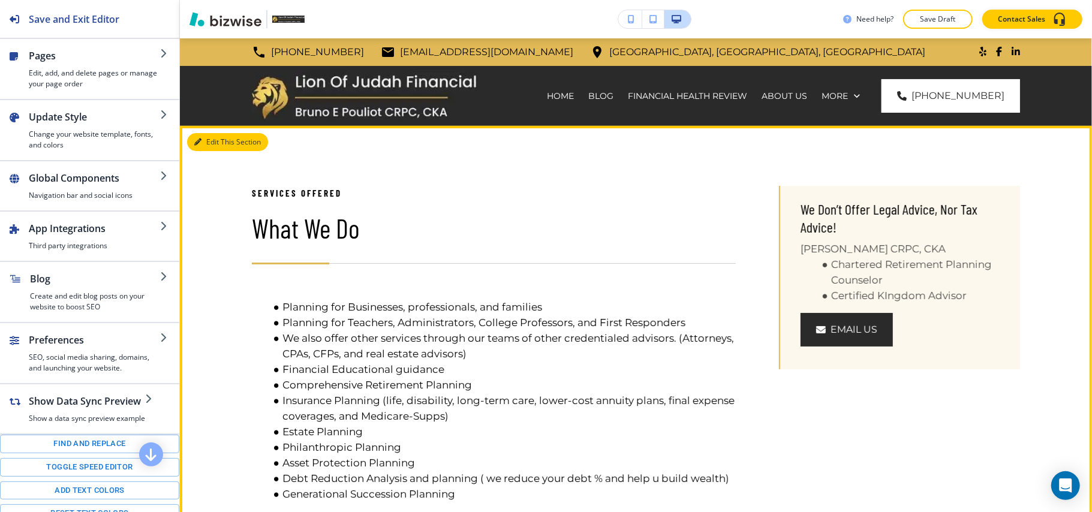
drag, startPoint x: 205, startPoint y: 136, endPoint x: 200, endPoint y: 145, distance: 9.9
click at [205, 136] on button "Edit This Section" at bounding box center [227, 142] width 81 height 18
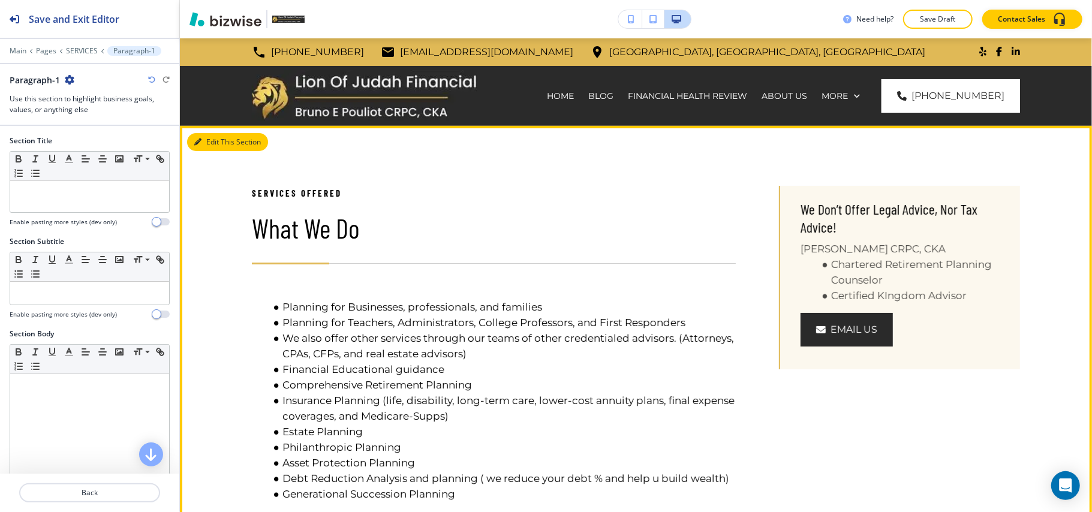
scroll to position [88, 0]
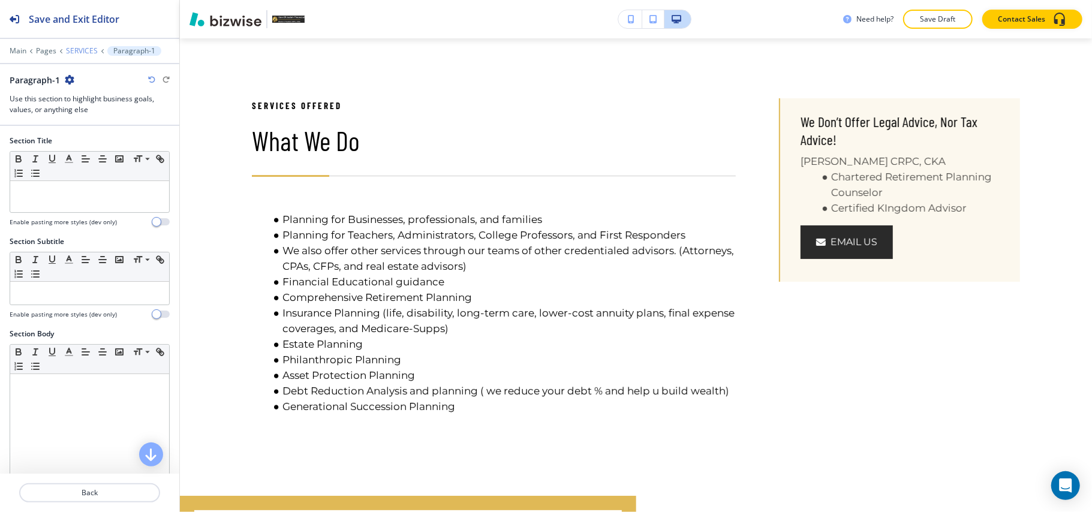
click at [85, 53] on p "SERVICES" at bounding box center [82, 51] width 32 height 8
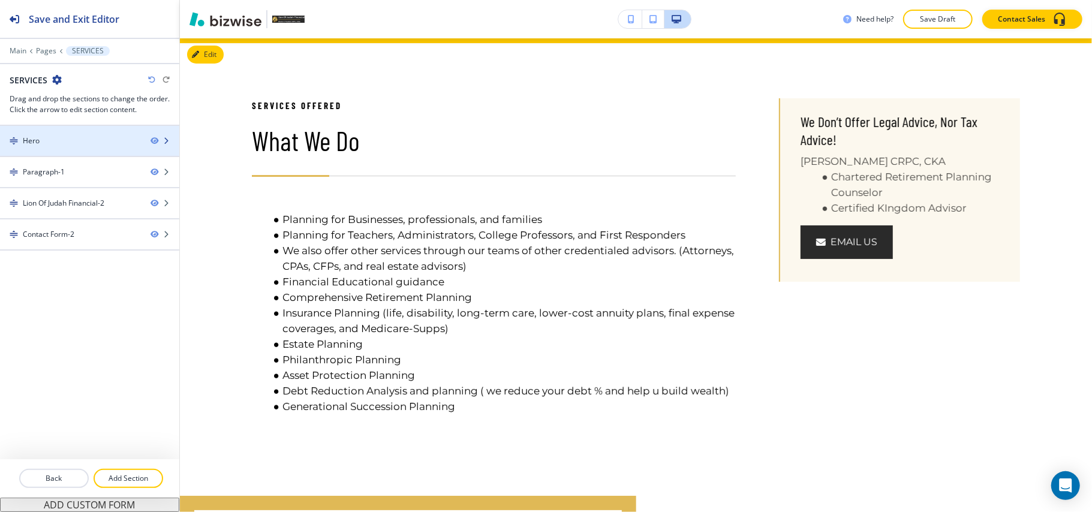
click at [75, 142] on div "Hero" at bounding box center [70, 141] width 141 height 11
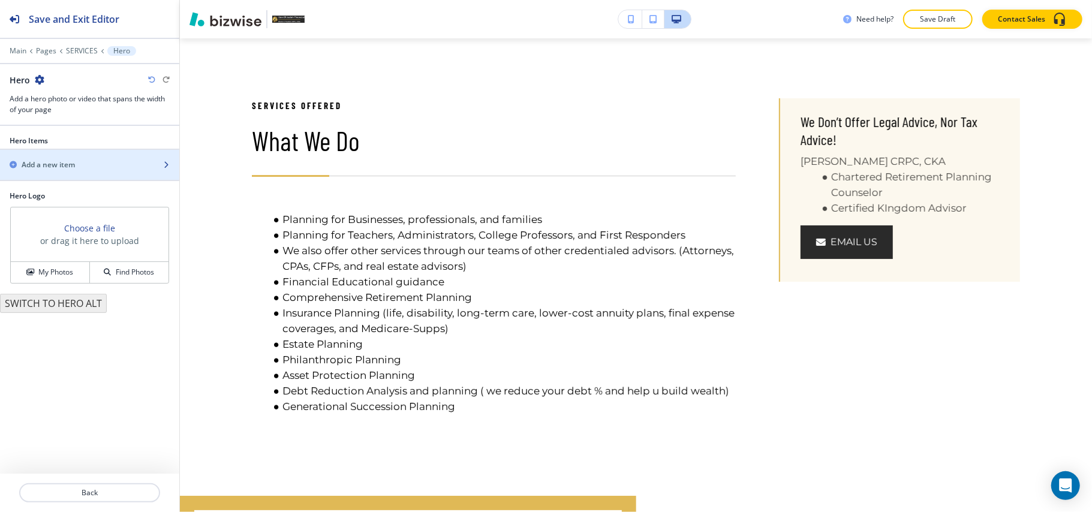
click at [70, 173] on div "button" at bounding box center [89, 175] width 179 height 10
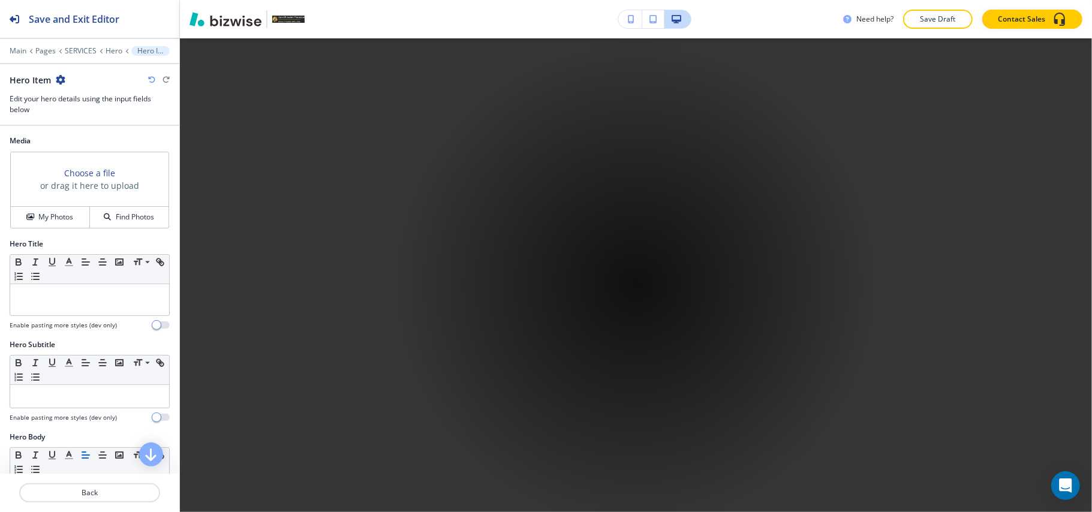
scroll to position [579, 0]
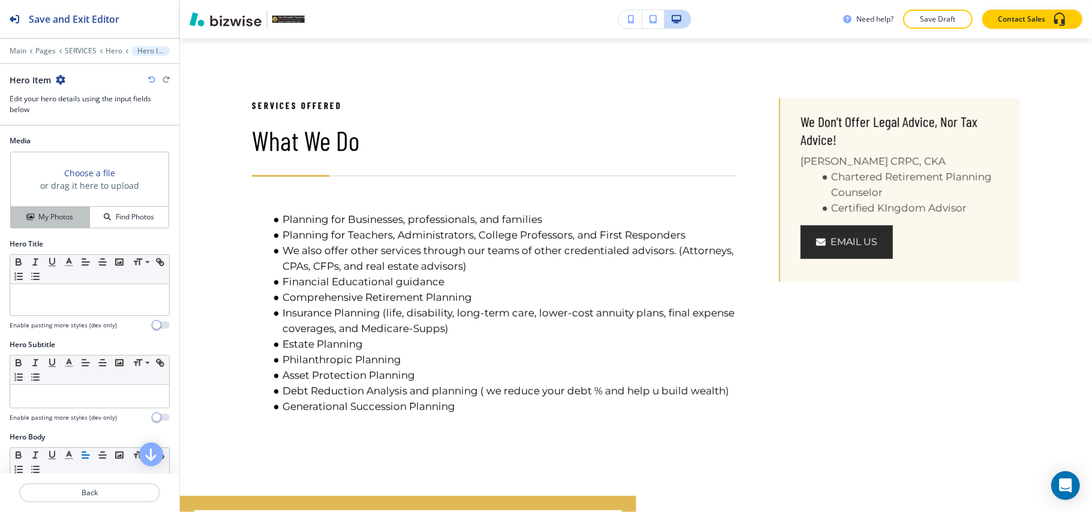
click at [53, 212] on h4 "My Photos" at bounding box center [55, 217] width 35 height 11
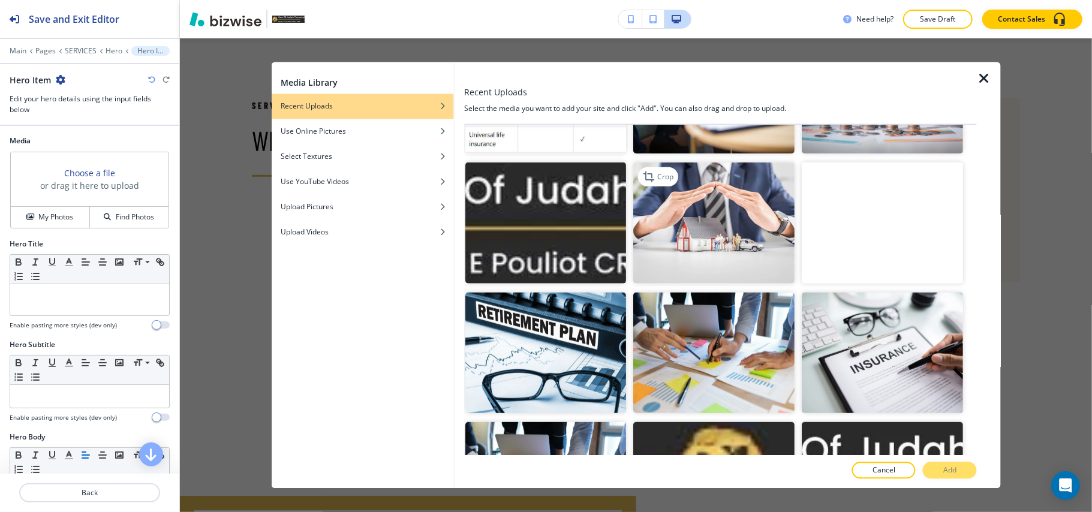
scroll to position [639, 0]
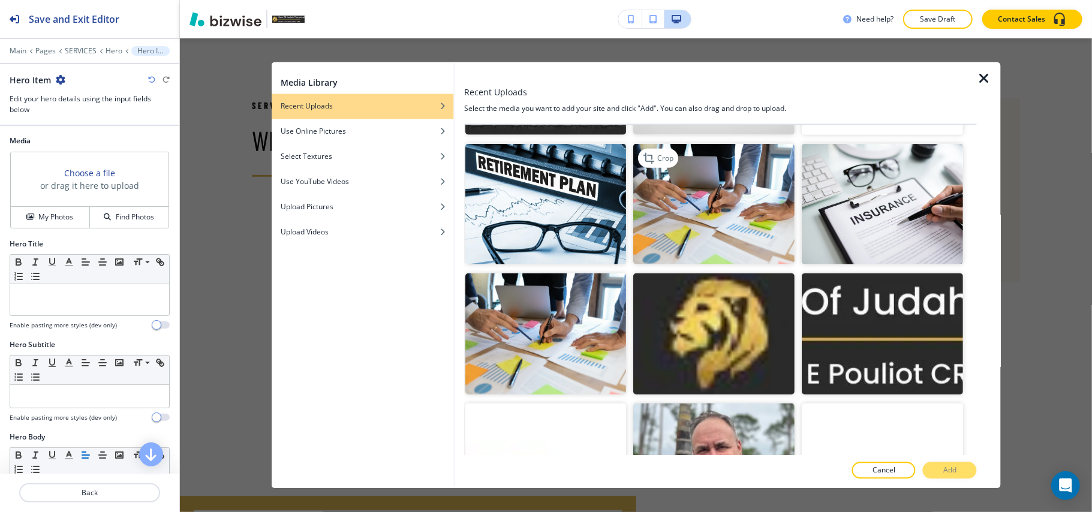
click at [697, 198] on img "button" at bounding box center [714, 203] width 161 height 121
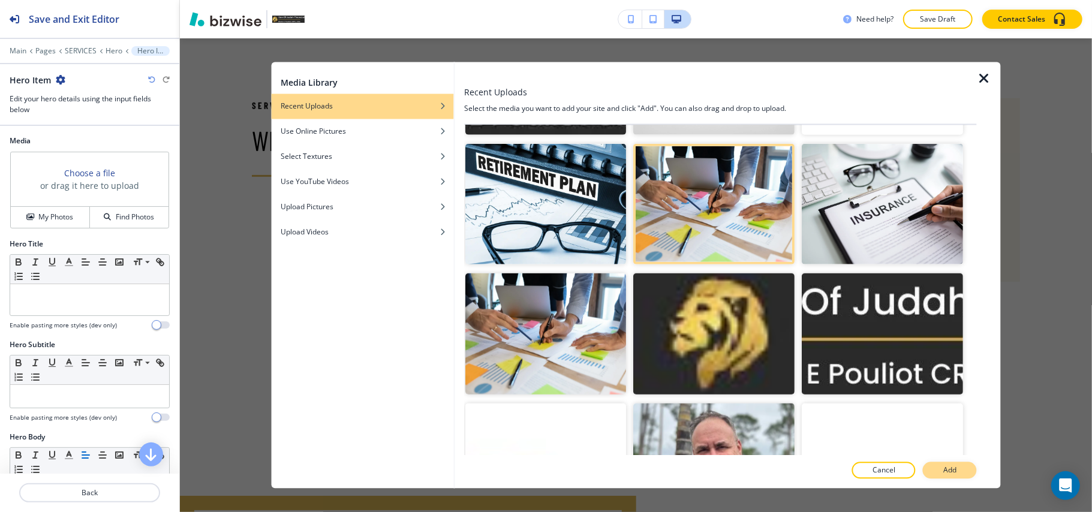
click at [945, 468] on p "Add" at bounding box center [949, 470] width 13 height 11
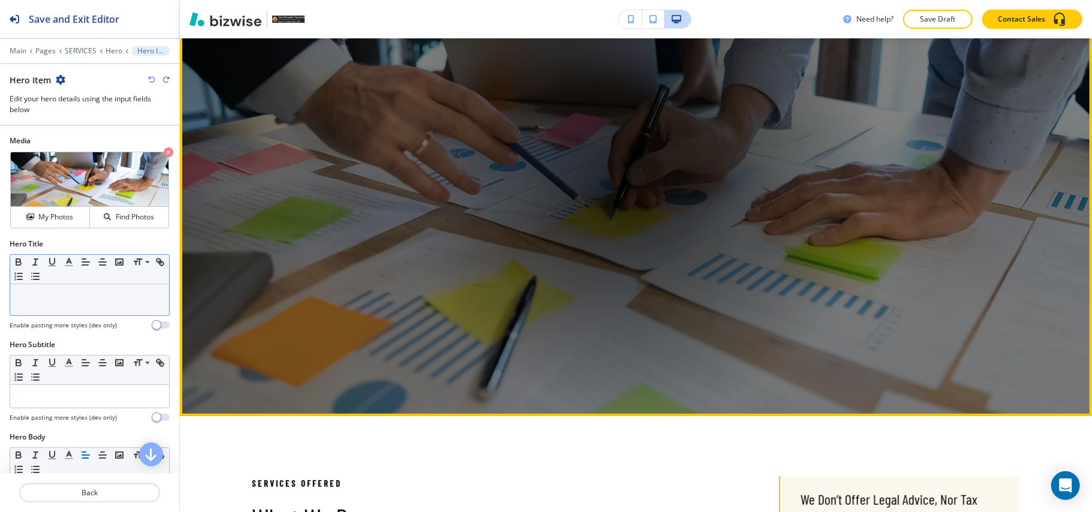
scroll to position [100, 0]
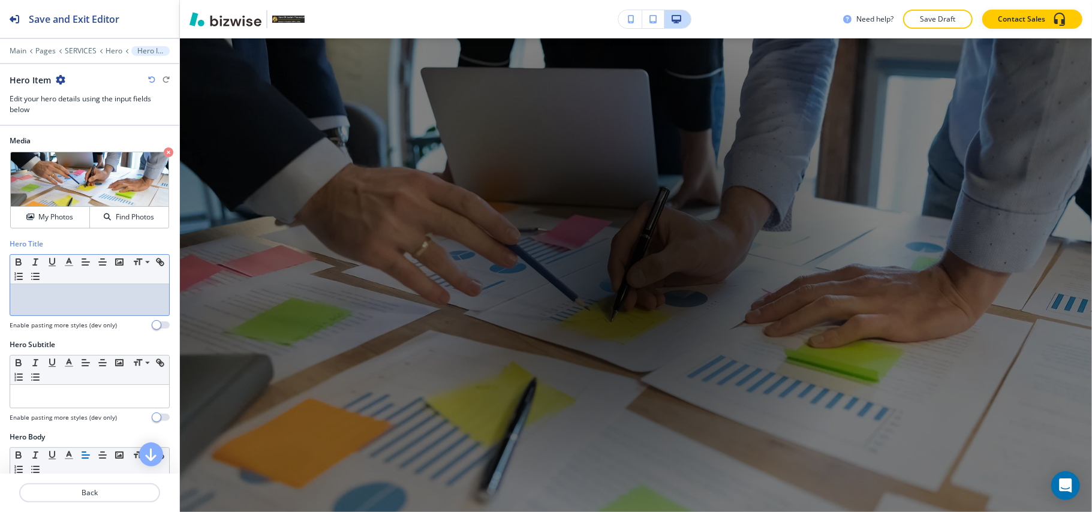
click at [92, 305] on div at bounding box center [89, 299] width 159 height 31
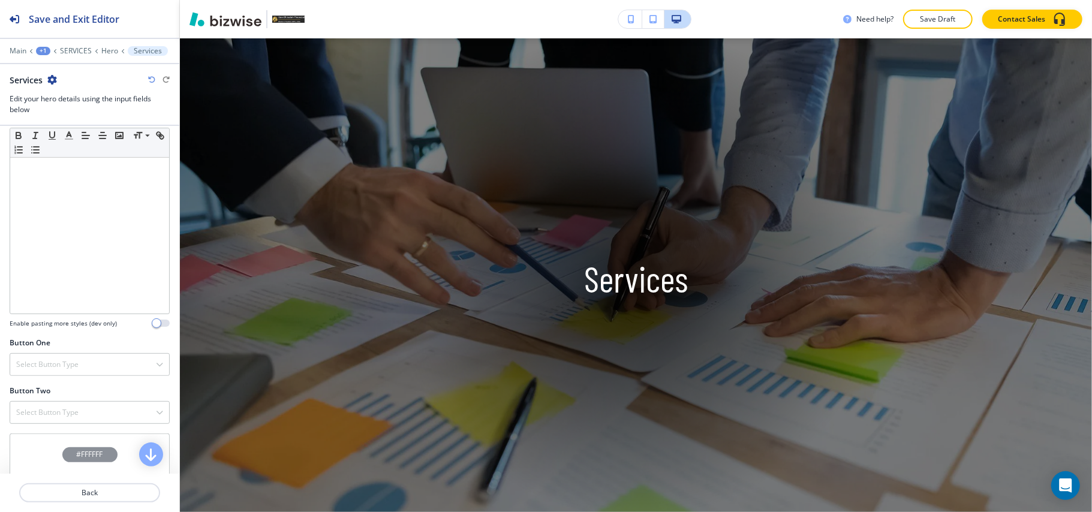
scroll to position [396, 0]
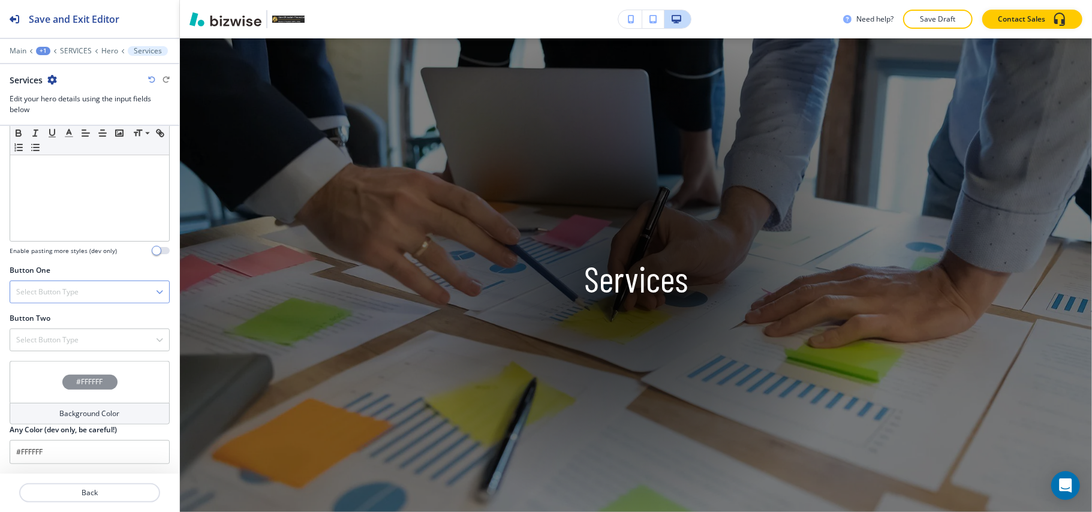
click at [64, 296] on h4 "Select Button Type" at bounding box center [47, 292] width 62 height 11
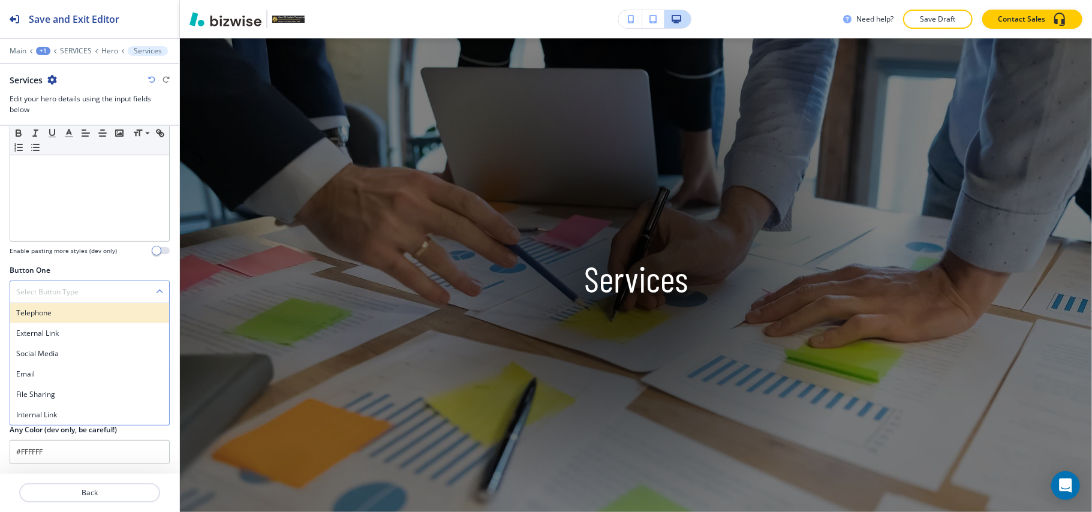
click at [61, 310] on h4 "Telephone" at bounding box center [89, 313] width 147 height 11
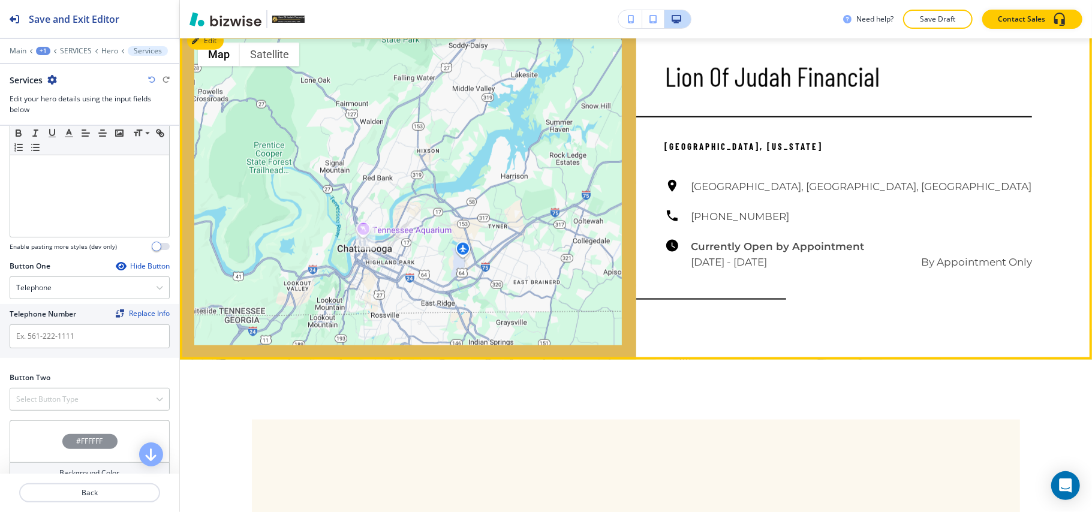
scroll to position [1059, 0]
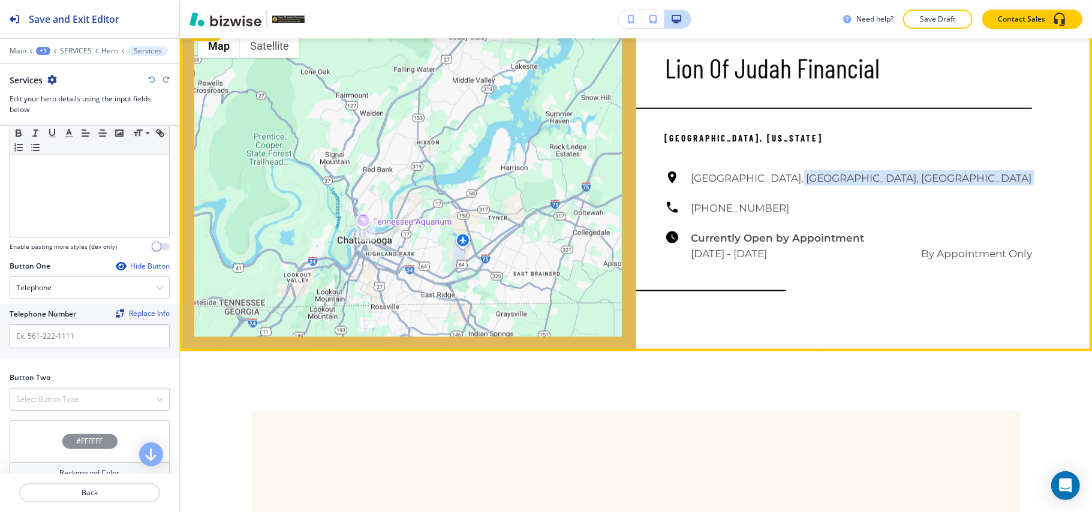
drag, startPoint x: 781, startPoint y: 233, endPoint x: 747, endPoint y: 242, distance: 35.4
click at [671, 235] on div "[GEOGRAPHIC_DATA], [GEOGRAPHIC_DATA], [GEOGRAPHIC_DATA] [PHONE_NUMBER] Currentl…" at bounding box center [849, 215] width 368 height 91
drag, startPoint x: 764, startPoint y: 240, endPoint x: 673, endPoint y: 238, distance: 90.6
click at [673, 238] on div "[GEOGRAPHIC_DATA], [GEOGRAPHIC_DATA], [GEOGRAPHIC_DATA] [PHONE_NUMBER] Currentl…" at bounding box center [849, 215] width 368 height 91
copy h6 "[PHONE_NUMBER]"
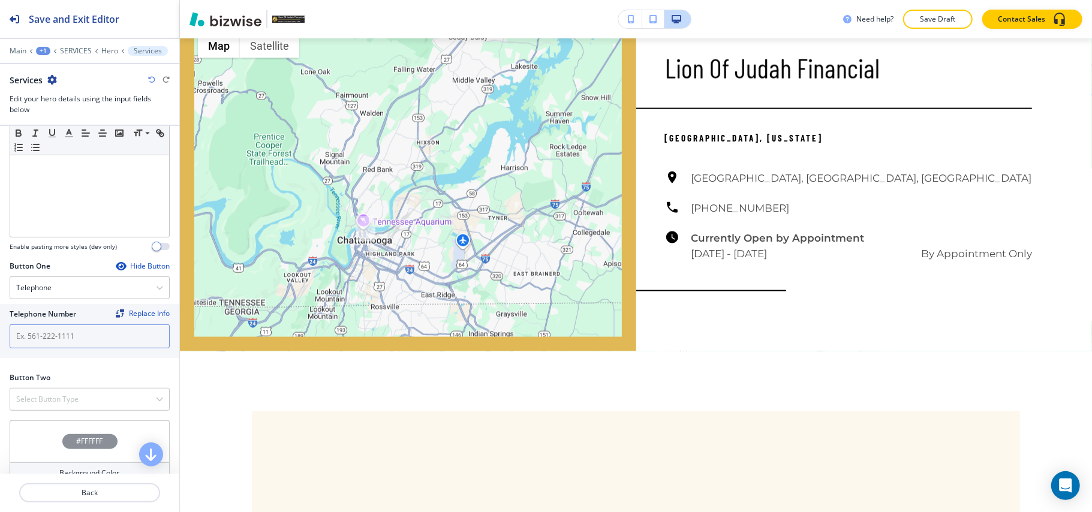
click at [37, 329] on input "text" at bounding box center [90, 336] width 160 height 24
paste input "[PHONE_NUMBER]"
type input "[PHONE_NUMBER]"
click at [46, 399] on h4 "Select Button Type" at bounding box center [47, 399] width 62 height 11
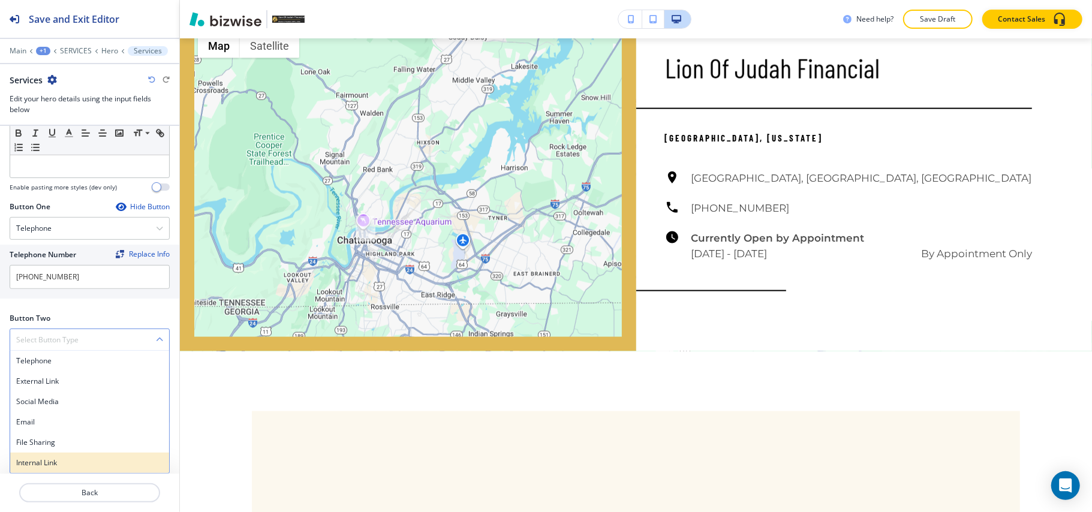
click at [44, 461] on h4 "Internal Link" at bounding box center [89, 463] width 147 height 11
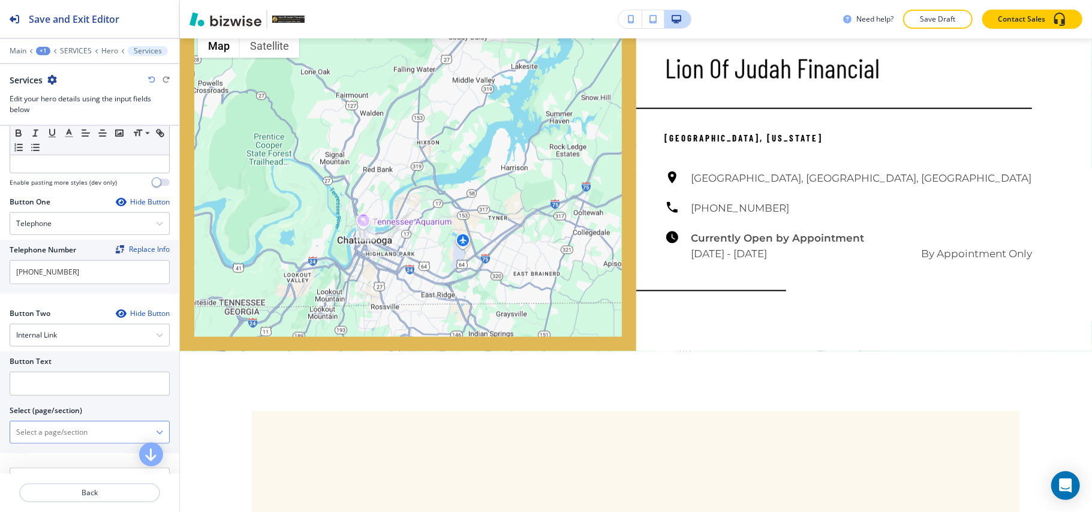
click at [77, 437] on \(page\/section\) "Manual Input" at bounding box center [83, 432] width 146 height 20
type \(page\/section\) "CONTACT US"
drag, startPoint x: 43, startPoint y: 463, endPoint x: 56, endPoint y: 446, distance: 21.4
click at [44, 459] on h4 "CONTACT US" at bounding box center [89, 453] width 147 height 11
click at [68, 385] on input "text" at bounding box center [90, 384] width 160 height 24
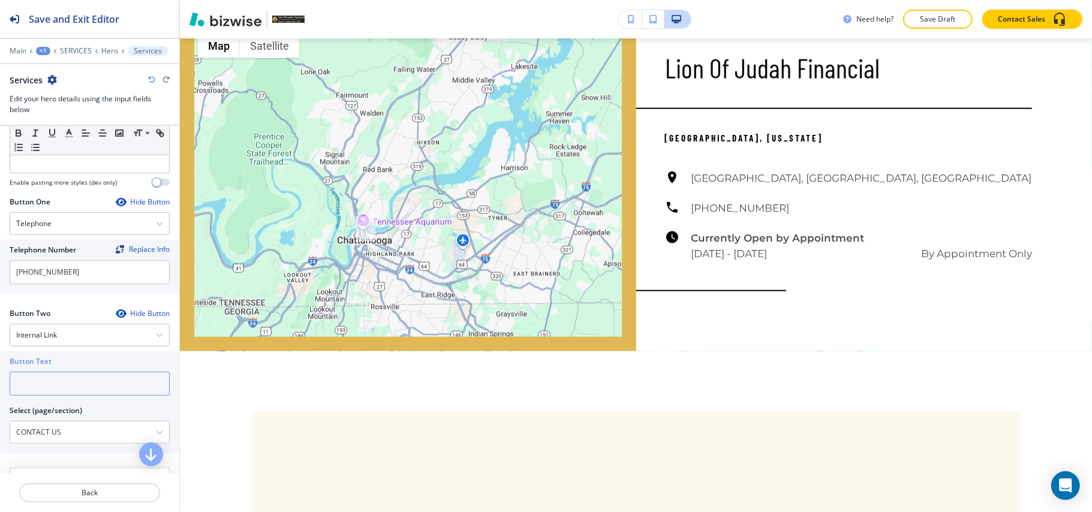
paste input "CONTACT US"
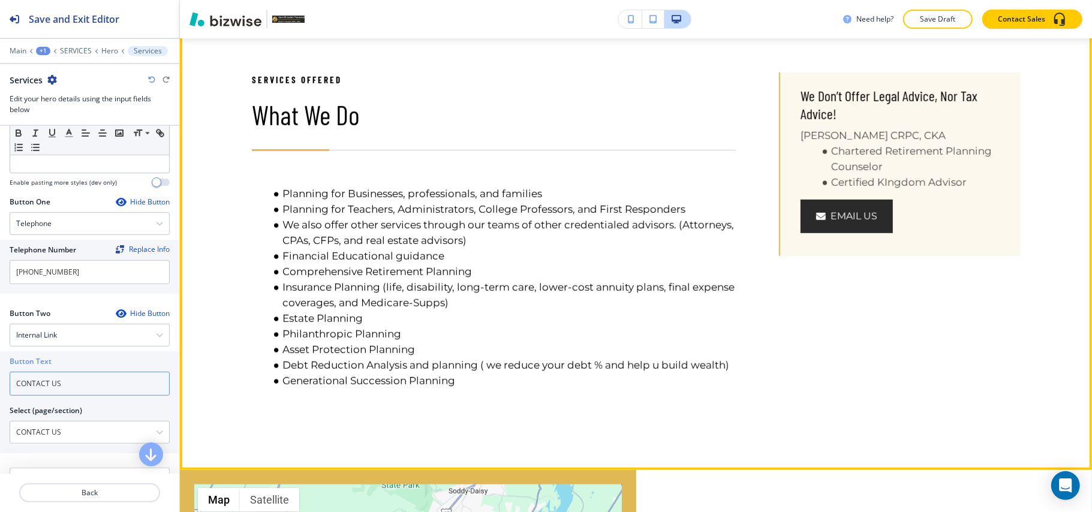
scroll to position [579, 0]
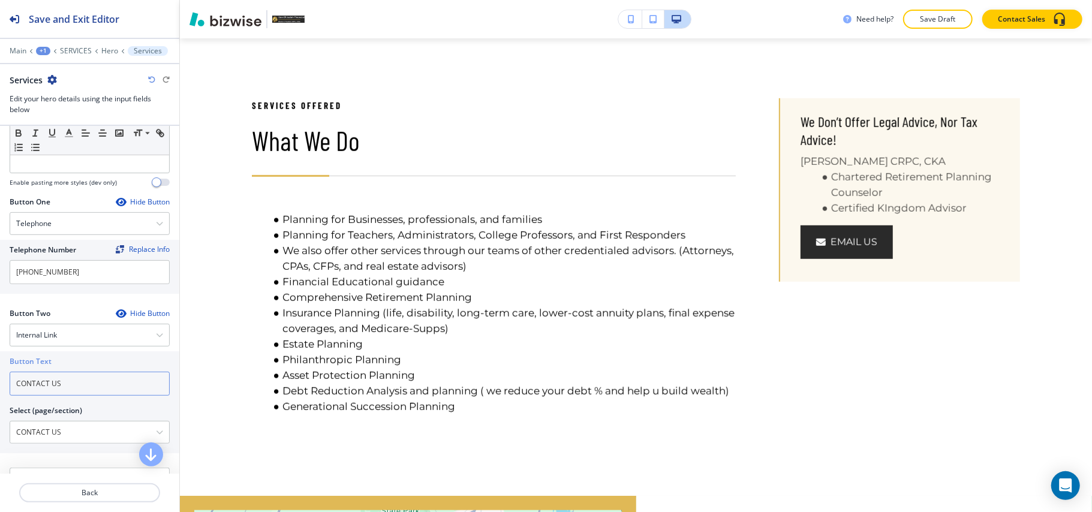
type input "CONTACT US"
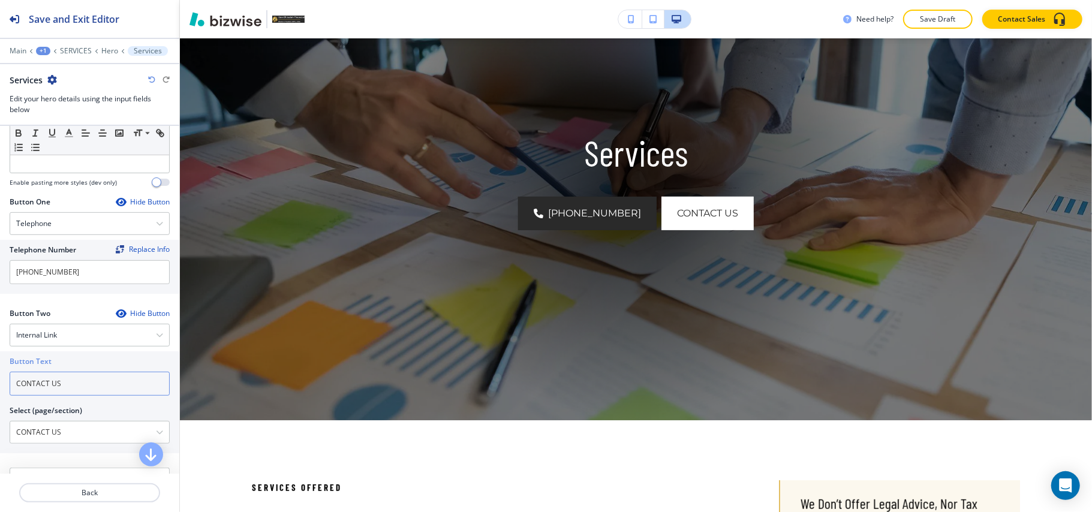
scroll to position [0, 0]
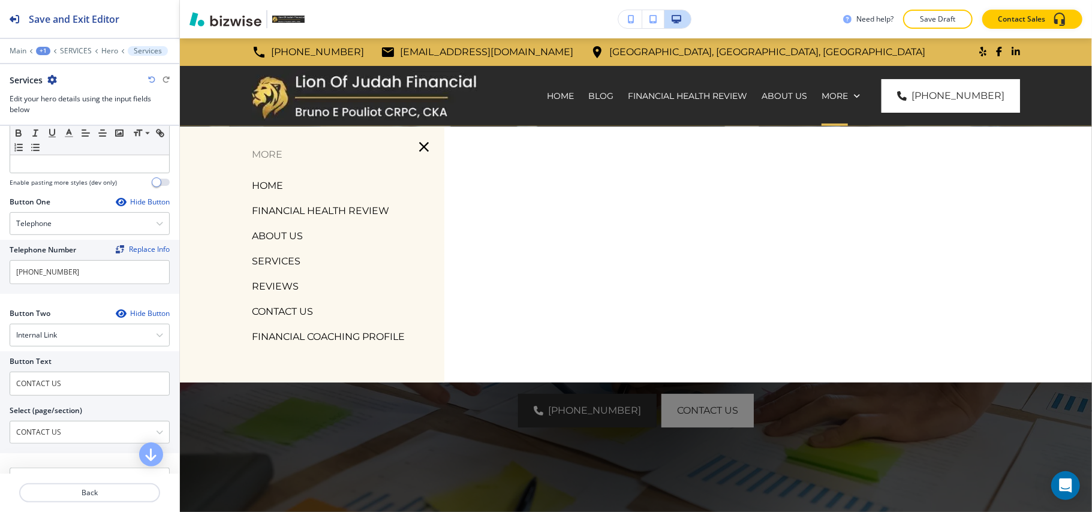
click at [277, 284] on p "REVIEWS" at bounding box center [275, 287] width 47 height 18
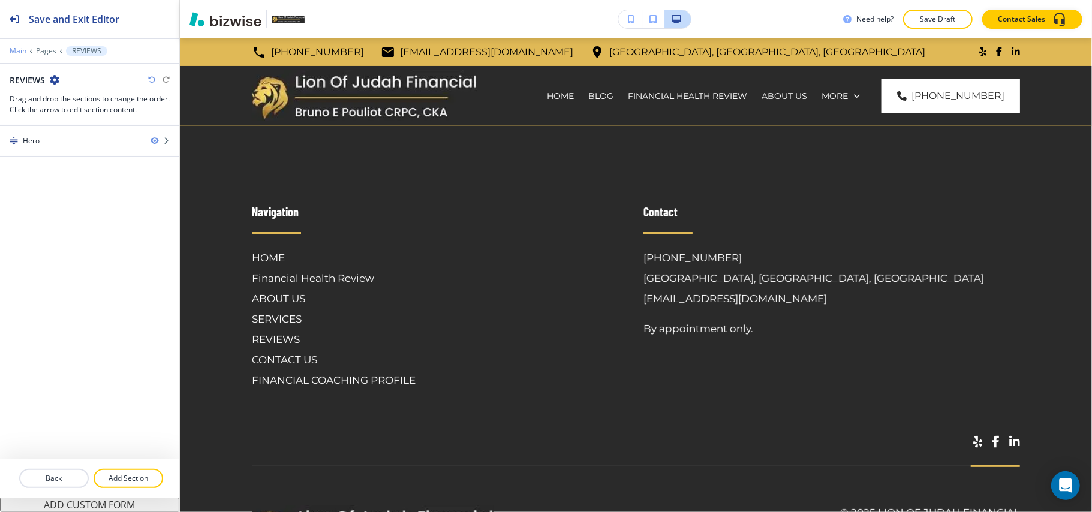
click at [13, 53] on p "Main" at bounding box center [18, 51] width 17 height 8
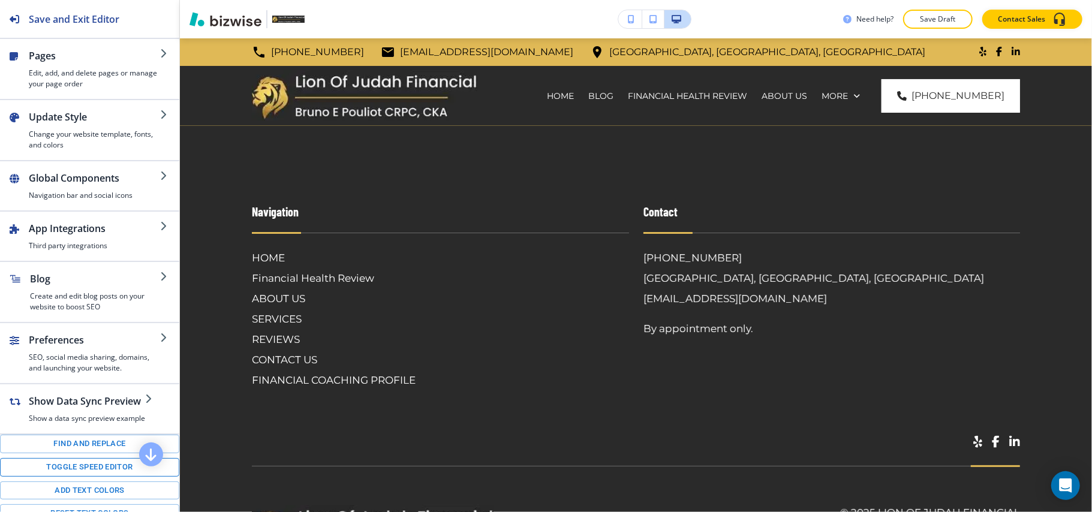
click at [70, 477] on button "Toggle speed editor" at bounding box center [89, 467] width 179 height 19
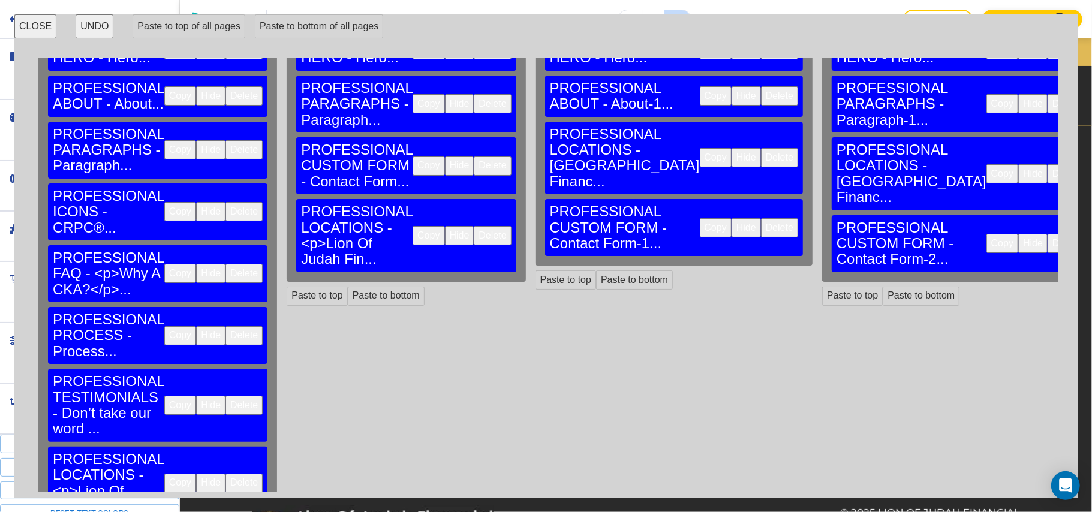
scroll to position [85, 0]
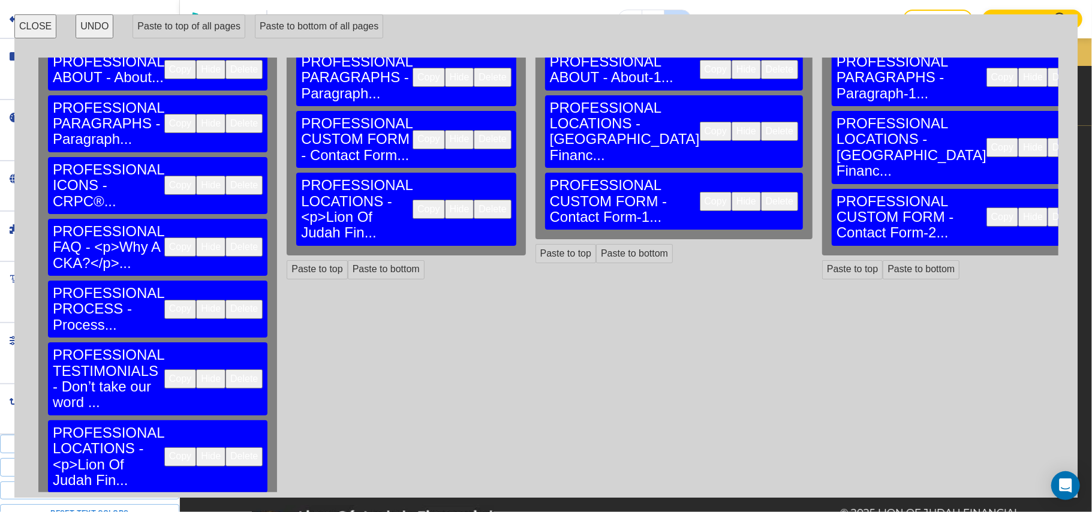
click at [164, 369] on button "Copy" at bounding box center [180, 378] width 32 height 19
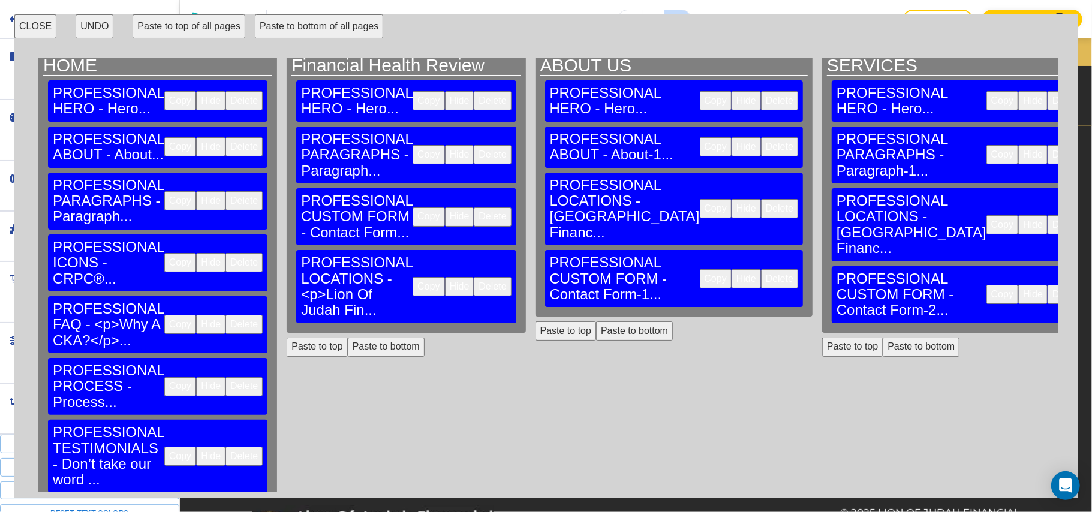
scroll to position [0, 0]
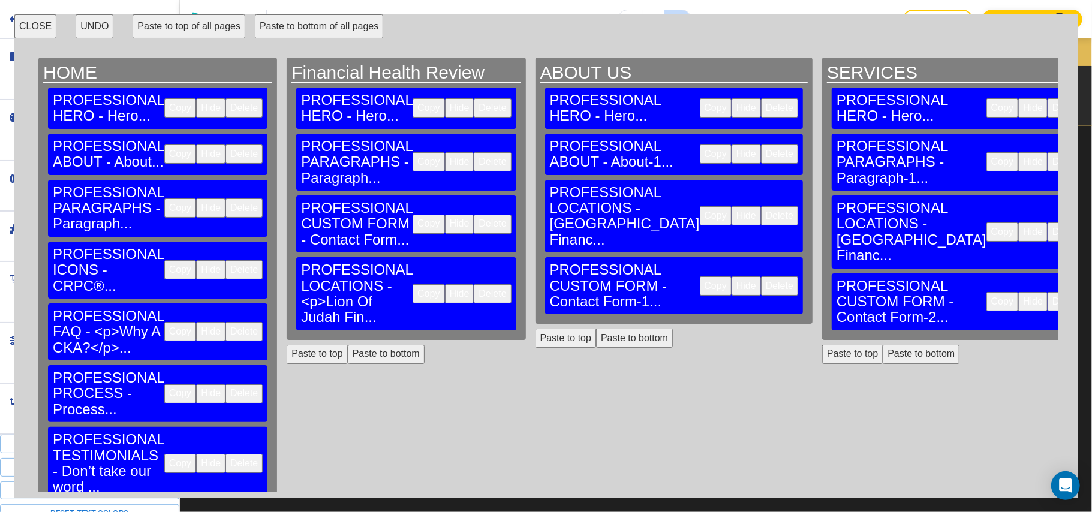
click at [987, 223] on button "Copy" at bounding box center [1003, 232] width 32 height 19
click at [987, 292] on button "Copy" at bounding box center [1003, 301] width 32 height 19
click at [25, 20] on button "CLOSE" at bounding box center [35, 26] width 42 height 24
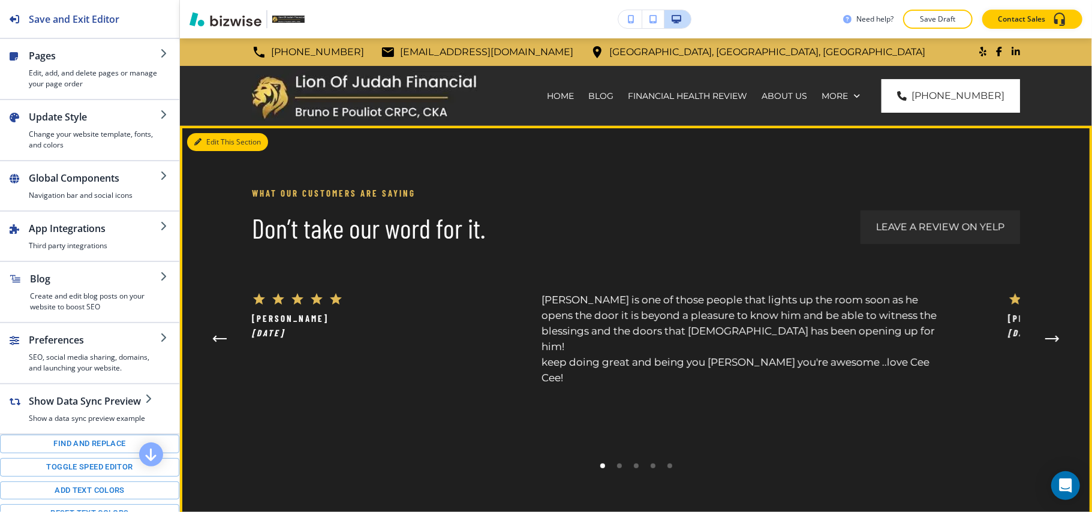
click at [209, 146] on button "Edit This Section" at bounding box center [227, 142] width 81 height 18
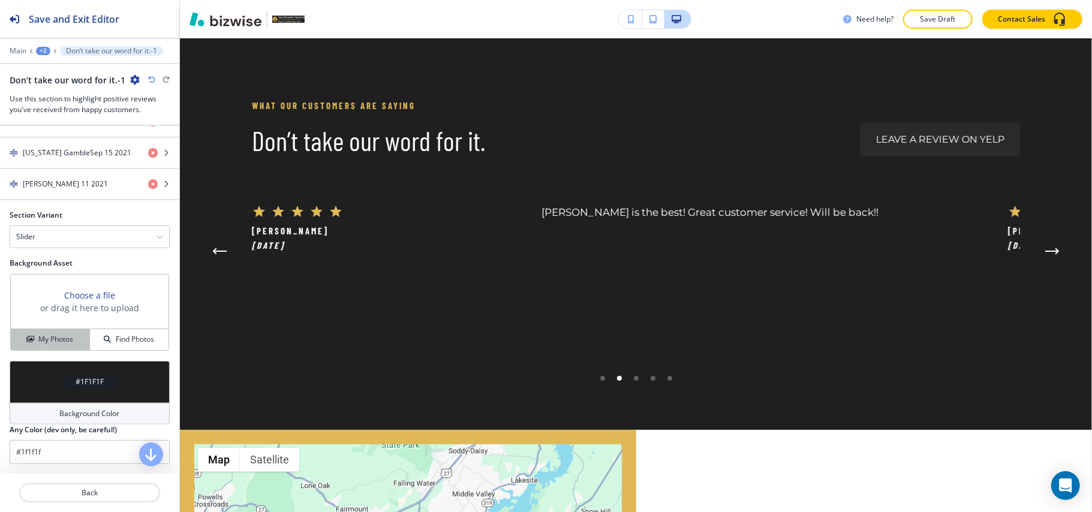
scroll to position [723, 0]
click at [59, 245] on div "Slider" at bounding box center [89, 237] width 159 height 22
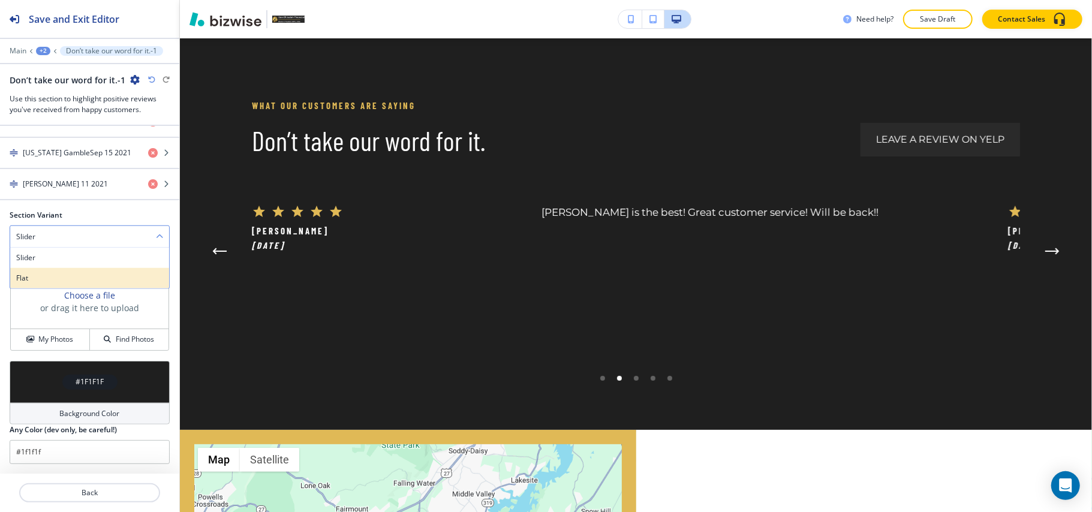
click at [56, 269] on div "Flat" at bounding box center [89, 278] width 159 height 20
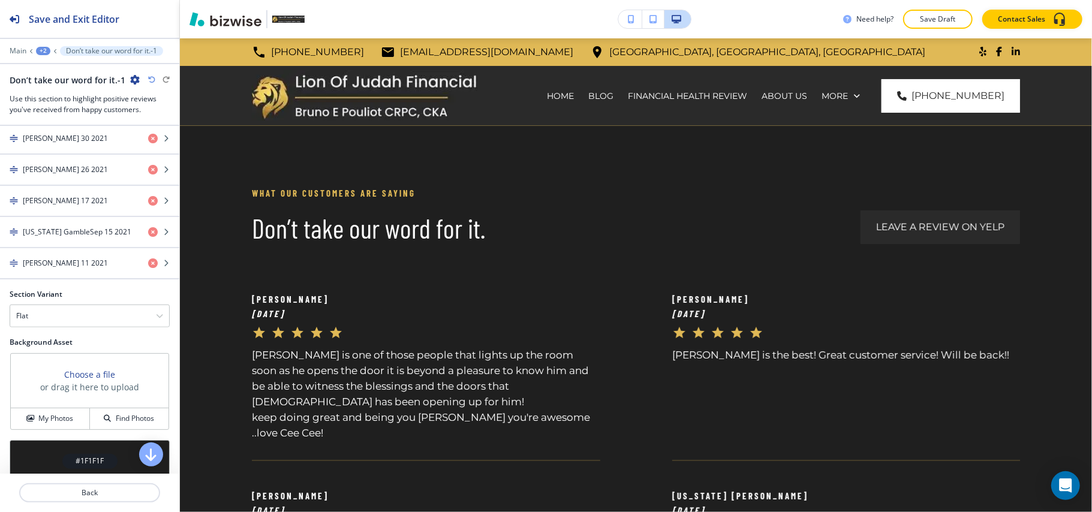
scroll to position [483, 0]
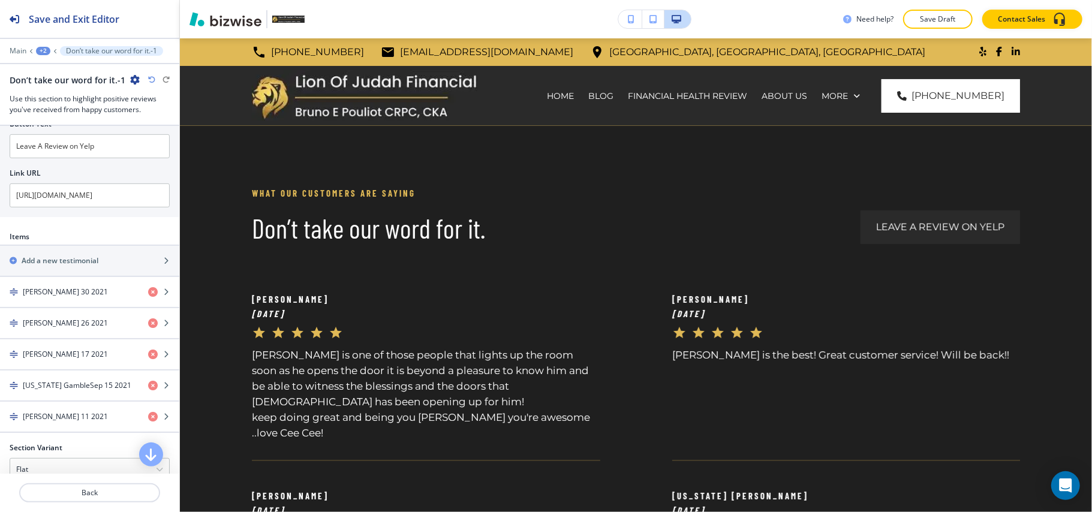
click at [46, 53] on div "+2" at bounding box center [43, 51] width 14 height 8
click at [58, 88] on p "REVIEWS" at bounding box center [74, 91] width 61 height 11
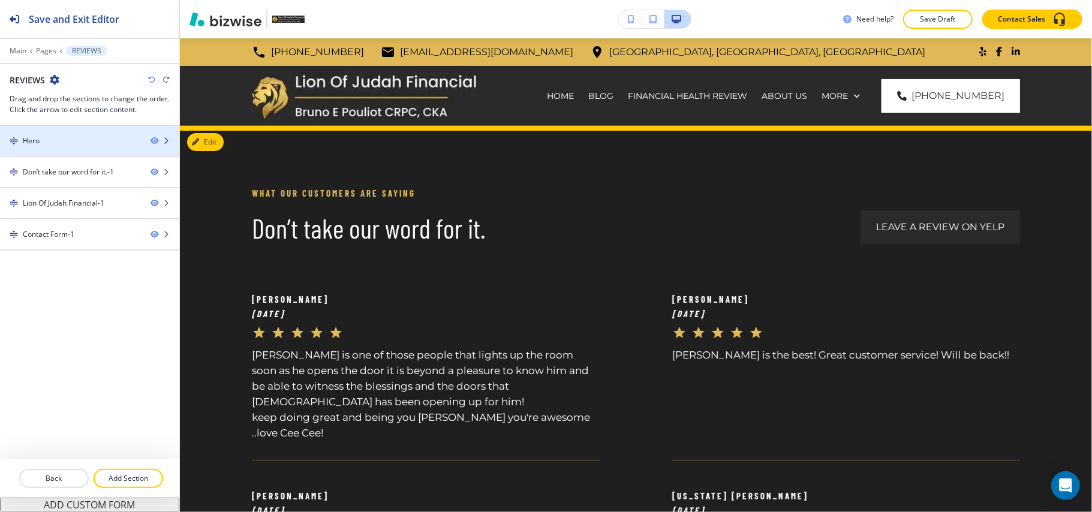
click at [79, 143] on div "Hero" at bounding box center [70, 141] width 141 height 11
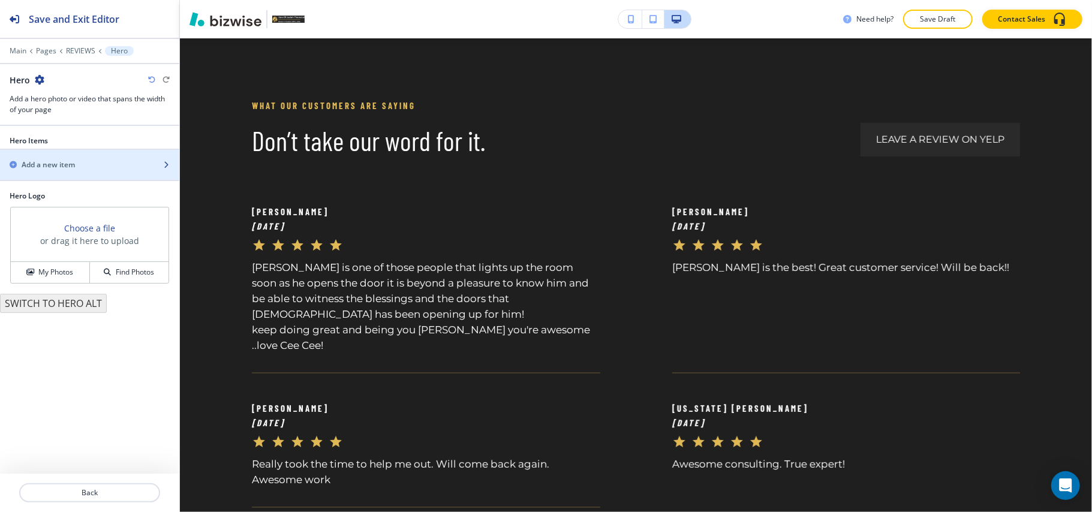
click at [54, 158] on div "button" at bounding box center [89, 155] width 179 height 10
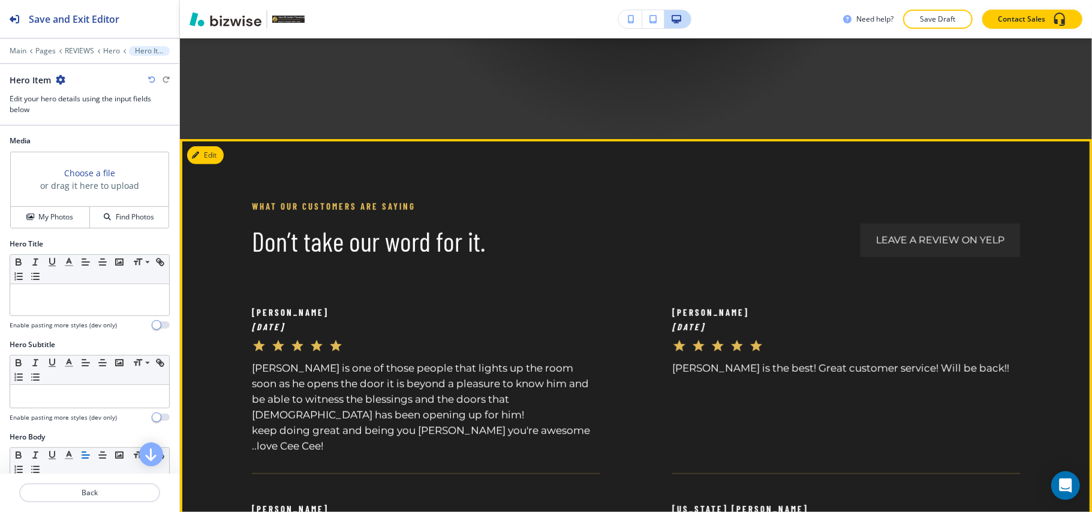
scroll to position [339, 0]
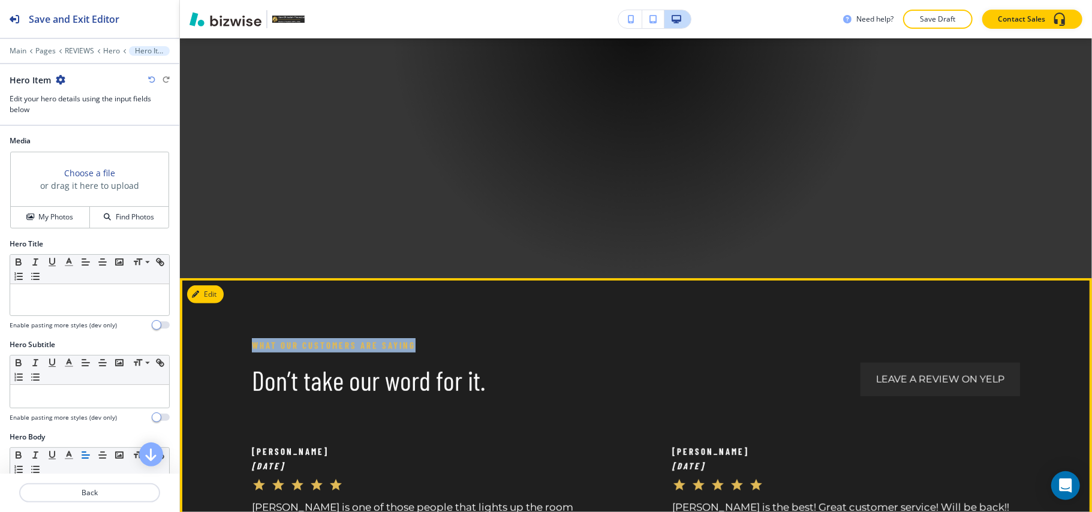
drag, startPoint x: 335, startPoint y: 345, endPoint x: 420, endPoint y: 342, distance: 85.2
click at [420, 342] on div "What Our Customers Are Saying Don’t take our word for it." at bounding box center [435, 367] width 390 height 58
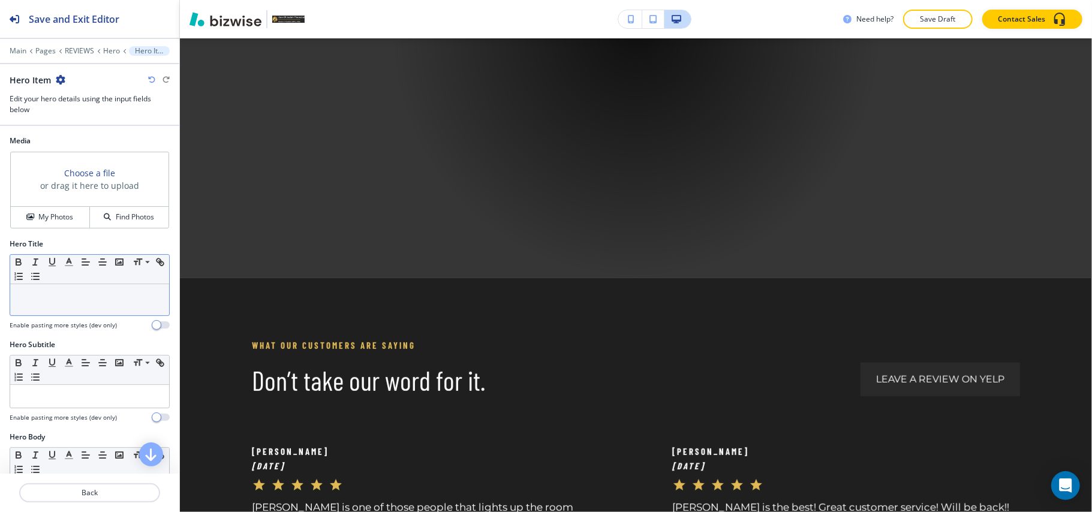
click at [94, 300] on p at bounding box center [89, 295] width 147 height 11
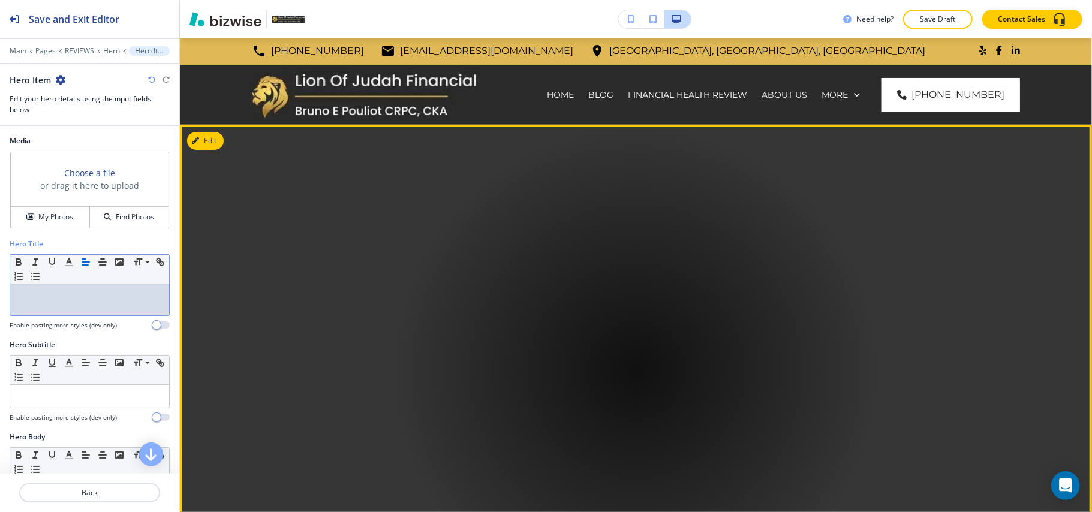
scroll to position [0, 0]
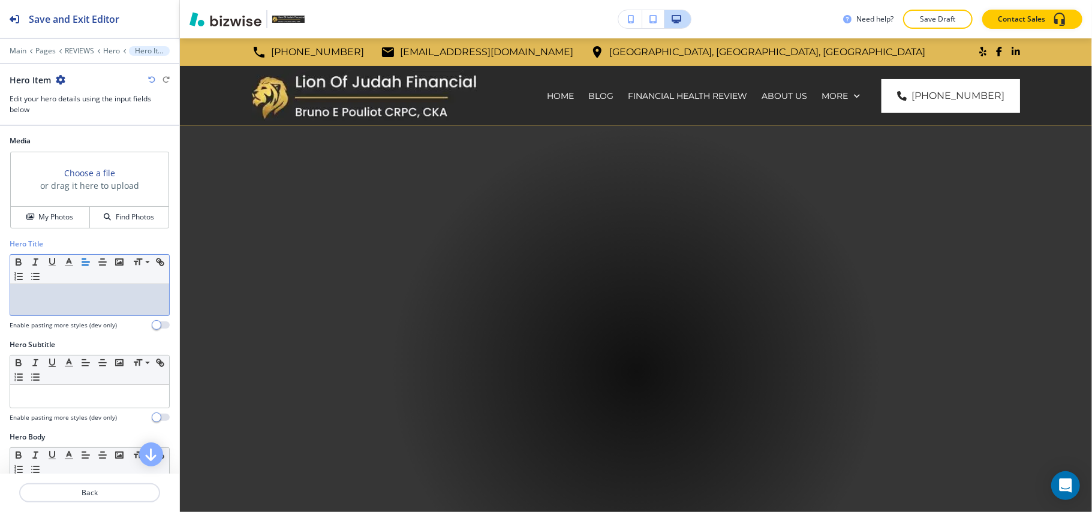
click at [58, 303] on div at bounding box center [89, 299] width 159 height 31
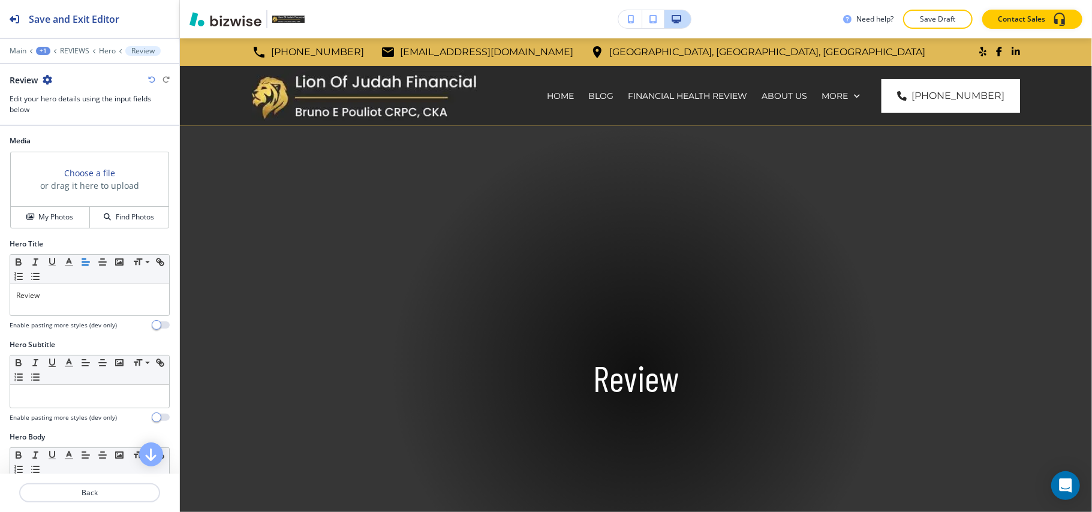
click at [42, 205] on div "Choose a file or drag it here to upload" at bounding box center [90, 179] width 158 height 55
click at [44, 212] on h4 "My Photos" at bounding box center [55, 217] width 35 height 11
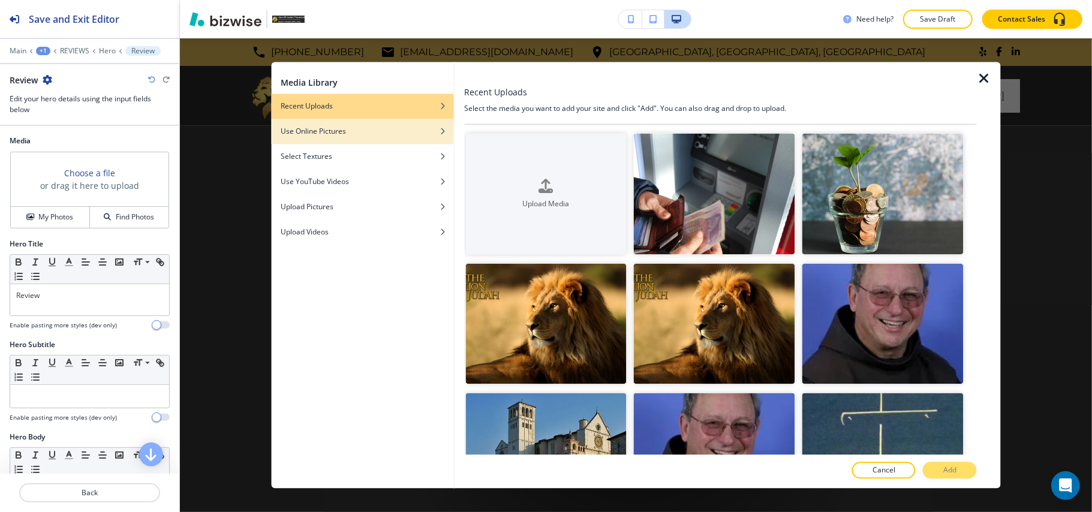
click at [336, 134] on h4 "Use Online Pictures" at bounding box center [313, 132] width 65 height 11
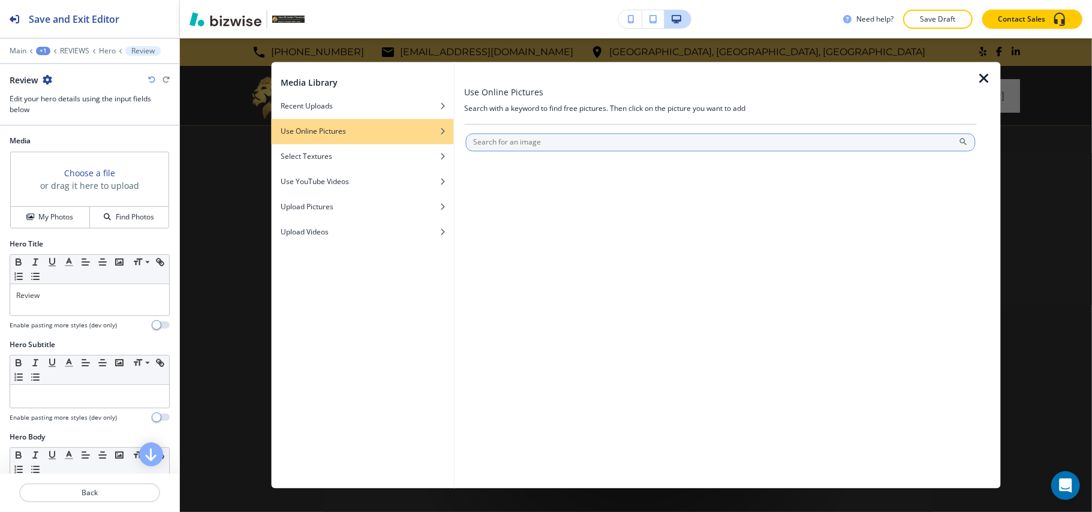
click at [588, 134] on input "text" at bounding box center [720, 143] width 510 height 18
type input "customer review"
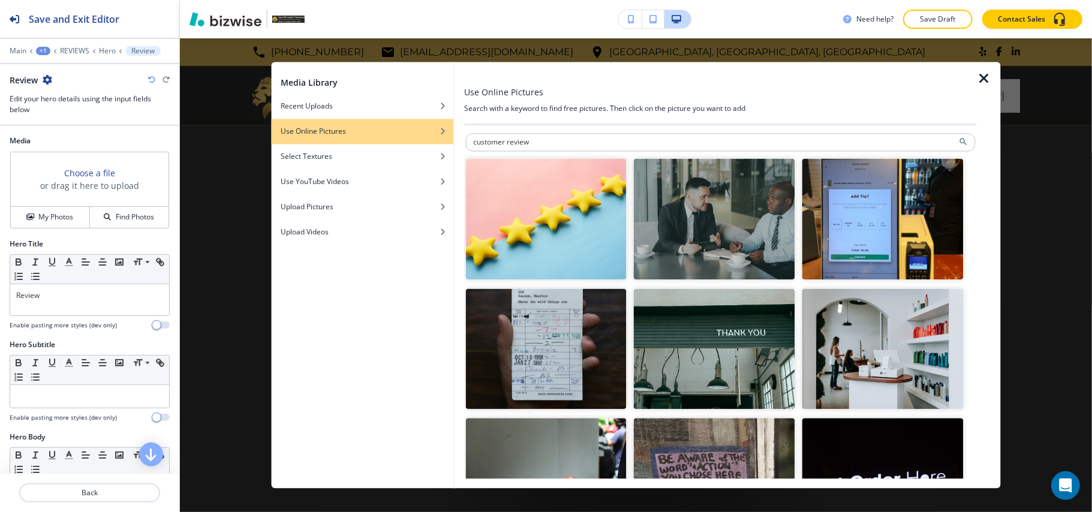
click at [533, 229] on img "button" at bounding box center [545, 219] width 161 height 121
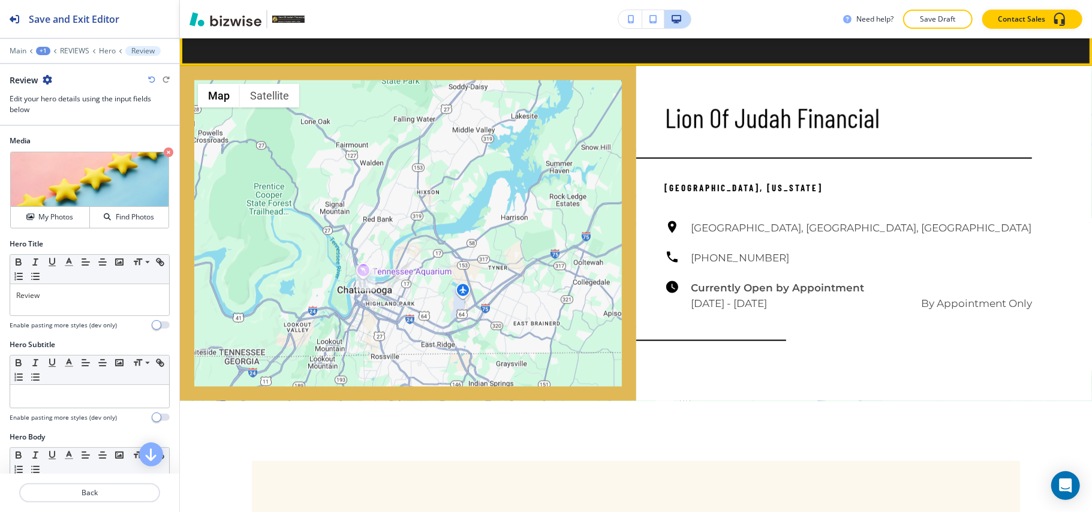
scroll to position [1200, 0]
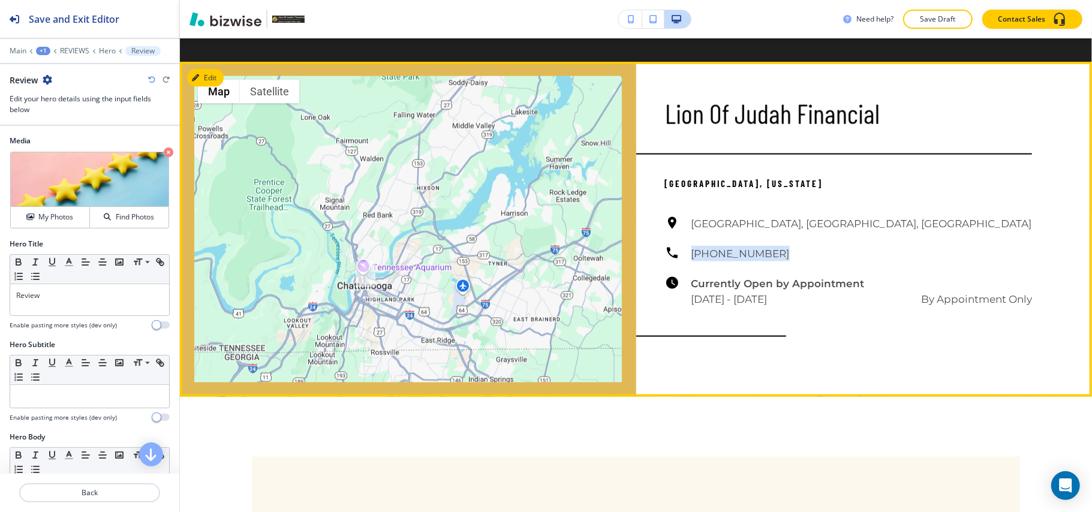
drag, startPoint x: 735, startPoint y: 248, endPoint x: 672, endPoint y: 247, distance: 63.6
click at [672, 247] on div "[GEOGRAPHIC_DATA], [GEOGRAPHIC_DATA], [GEOGRAPHIC_DATA] [PHONE_NUMBER] Currentl…" at bounding box center [849, 261] width 368 height 91
copy h6 "[PHONE_NUMBER]"
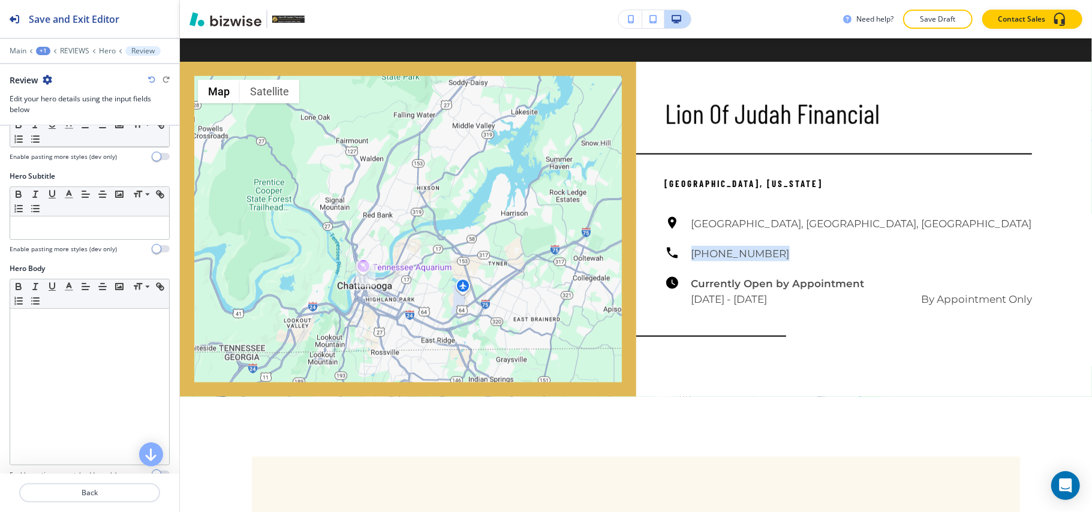
scroll to position [320, 0]
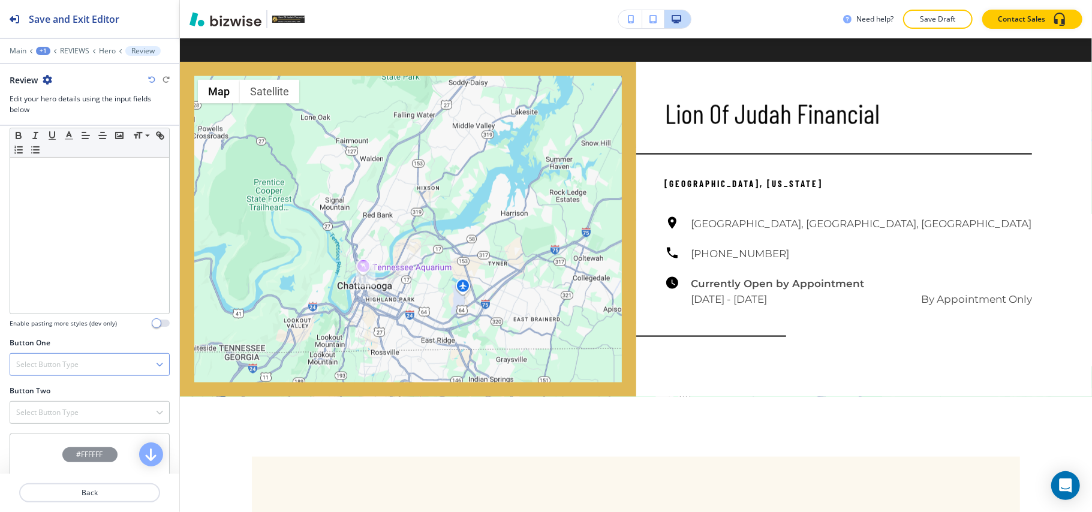
click at [53, 365] on h4 "Select Button Type" at bounding box center [47, 364] width 62 height 11
click at [50, 384] on h4 "Telephone" at bounding box center [89, 385] width 147 height 11
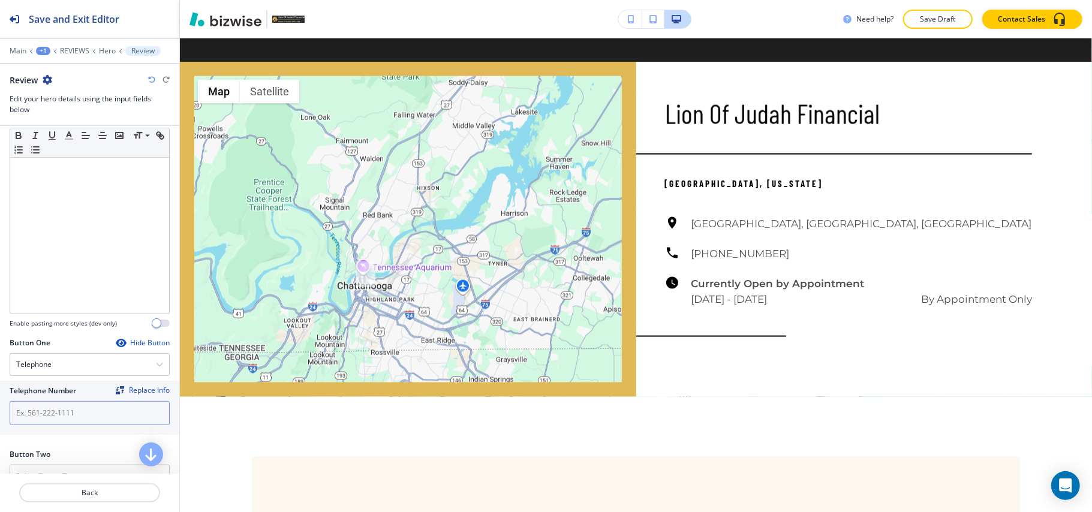
click at [48, 411] on input "text" at bounding box center [90, 413] width 160 height 24
paste input "[PHONE_NUMBER]"
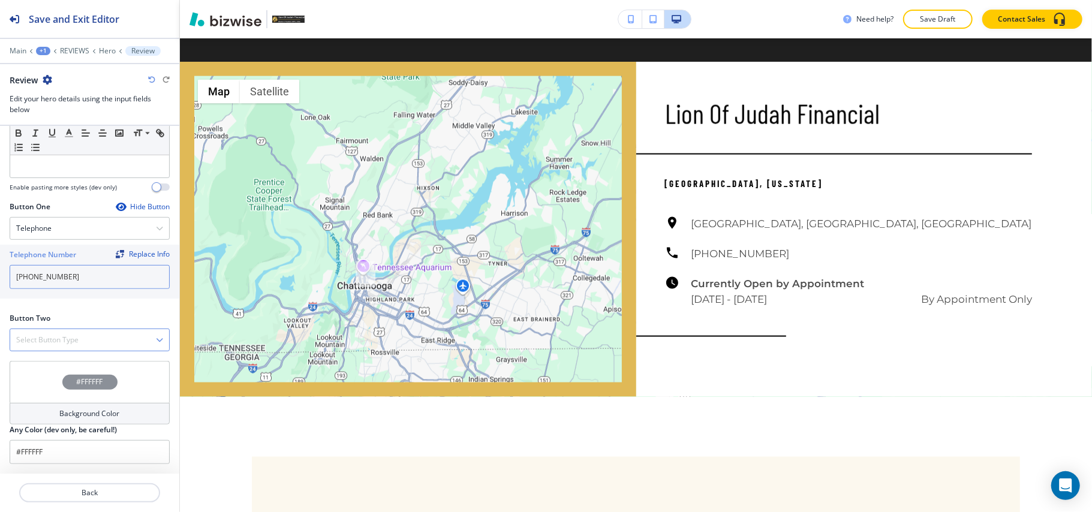
scroll to position [461, 0]
type input "[PHONE_NUMBER]"
click at [70, 337] on h4 "Select Button Type" at bounding box center [47, 340] width 62 height 11
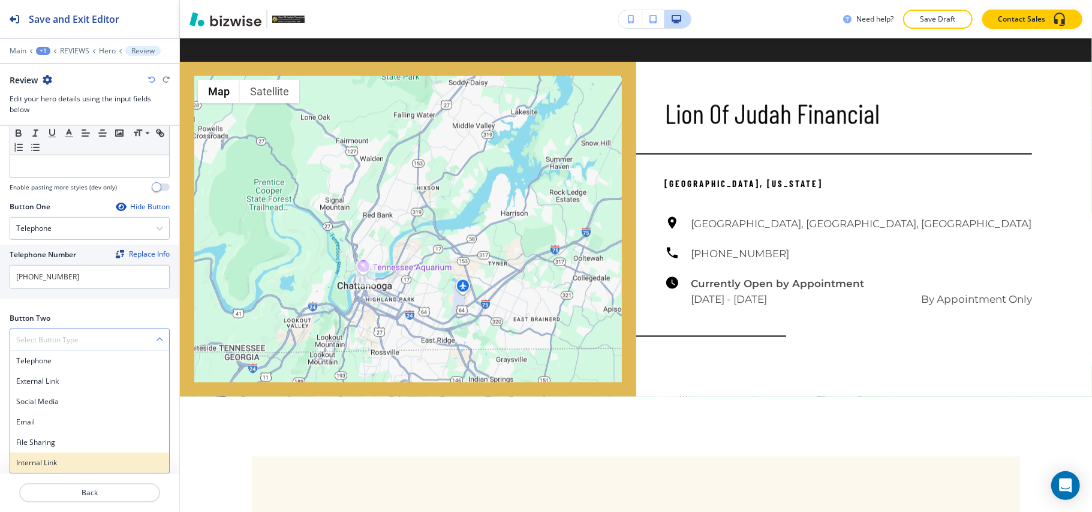
click at [66, 458] on h4 "Internal Link" at bounding box center [89, 463] width 147 height 11
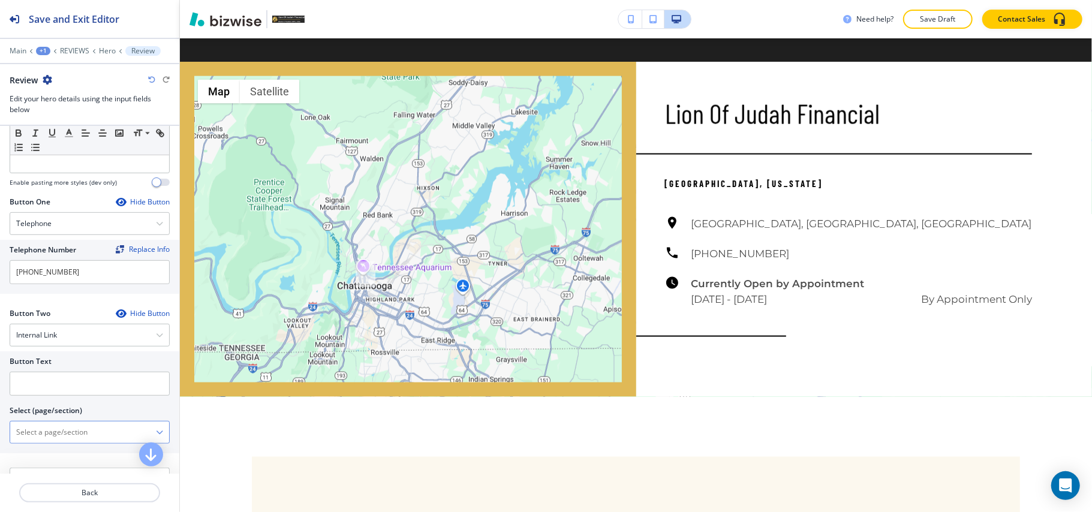
drag, startPoint x: 66, startPoint y: 459, endPoint x: 74, endPoint y: 442, distance: 18.8
click at [73, 443] on \(page\/section\) "Manual Input" at bounding box center [83, 432] width 146 height 20
type \(page\/section\) "CONTACT US"
click at [47, 457] on h4 "CONTACT US" at bounding box center [89, 453] width 147 height 11
click at [61, 389] on input "text" at bounding box center [90, 384] width 160 height 24
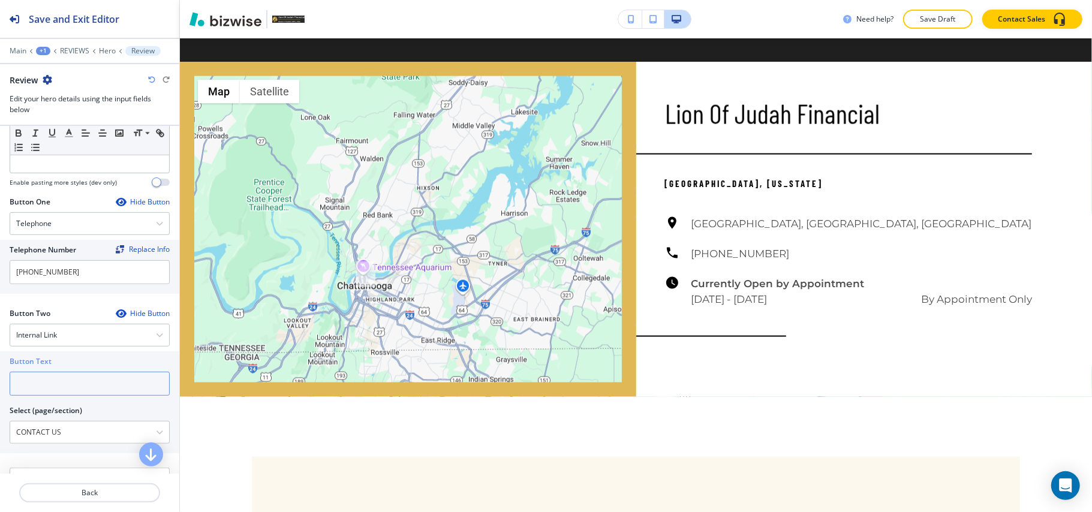
paste input "CONTACT US"
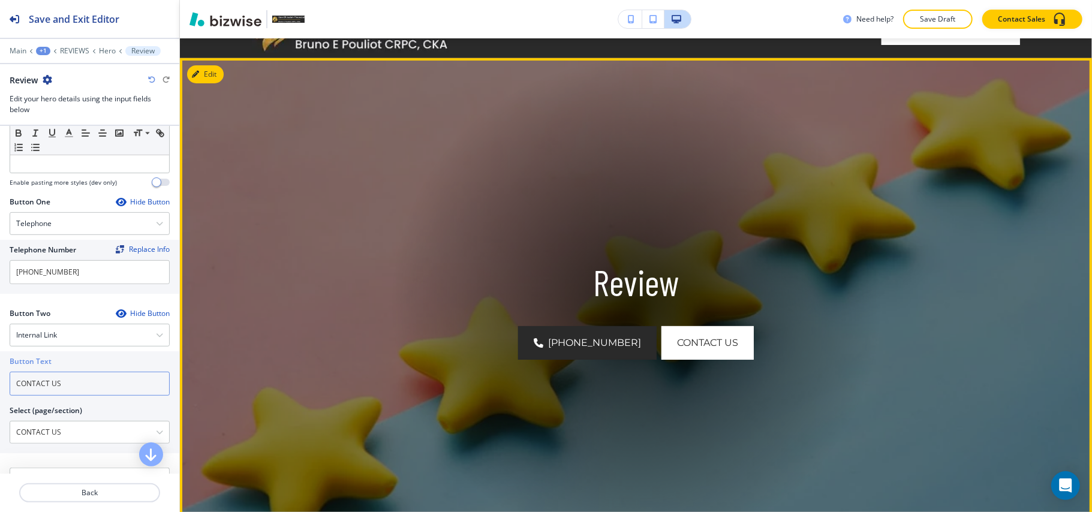
scroll to position [0, 0]
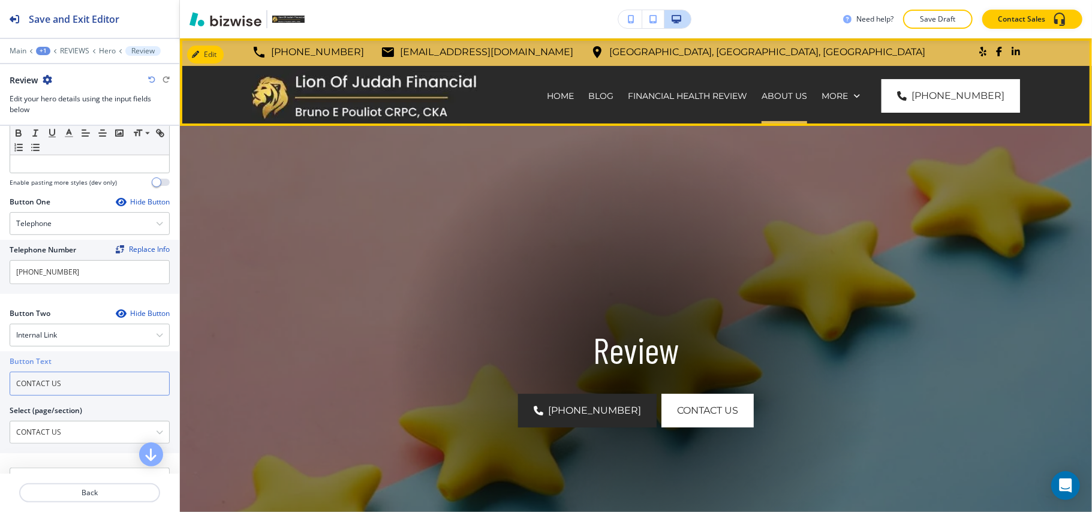
type input "CONTACT US"
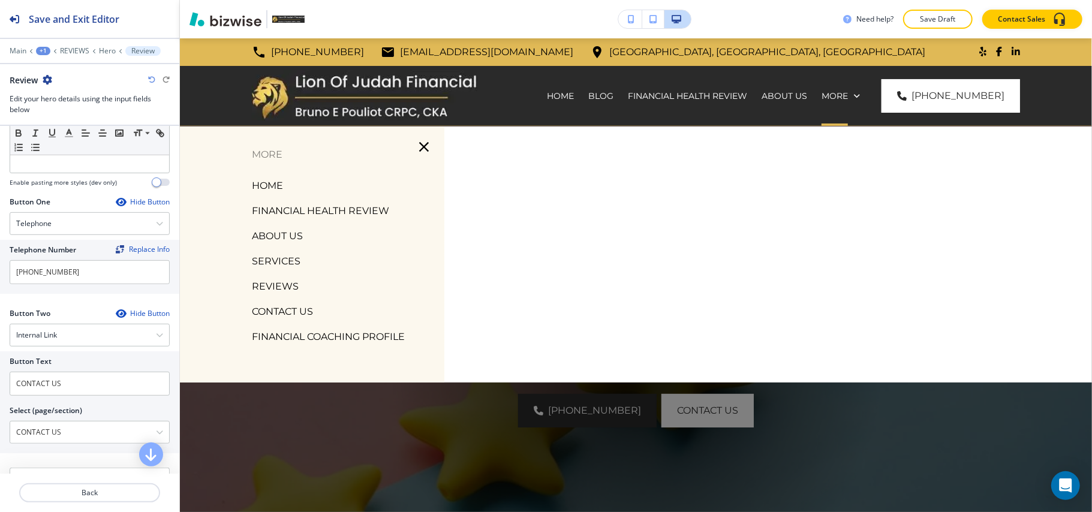
click at [283, 305] on p "CONTACT US" at bounding box center [282, 312] width 61 height 18
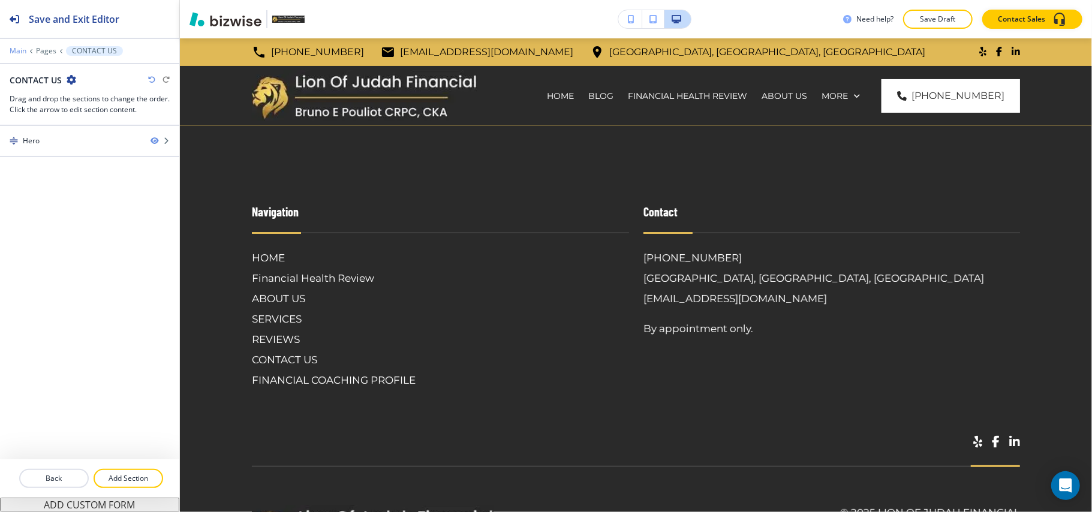
click at [19, 49] on p "Main" at bounding box center [18, 51] width 17 height 8
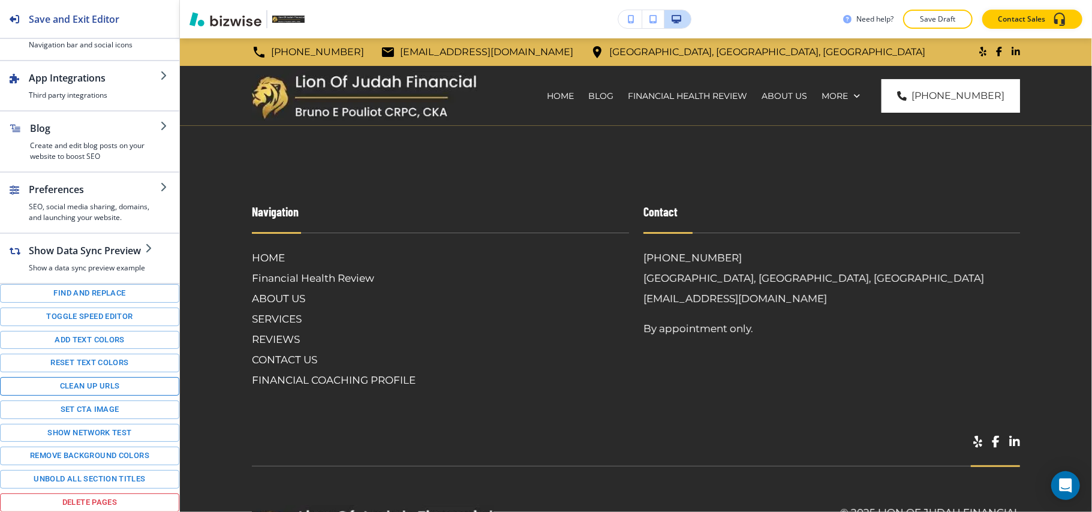
scroll to position [168, 0]
click at [82, 309] on button "Toggle speed editor" at bounding box center [89, 317] width 179 height 19
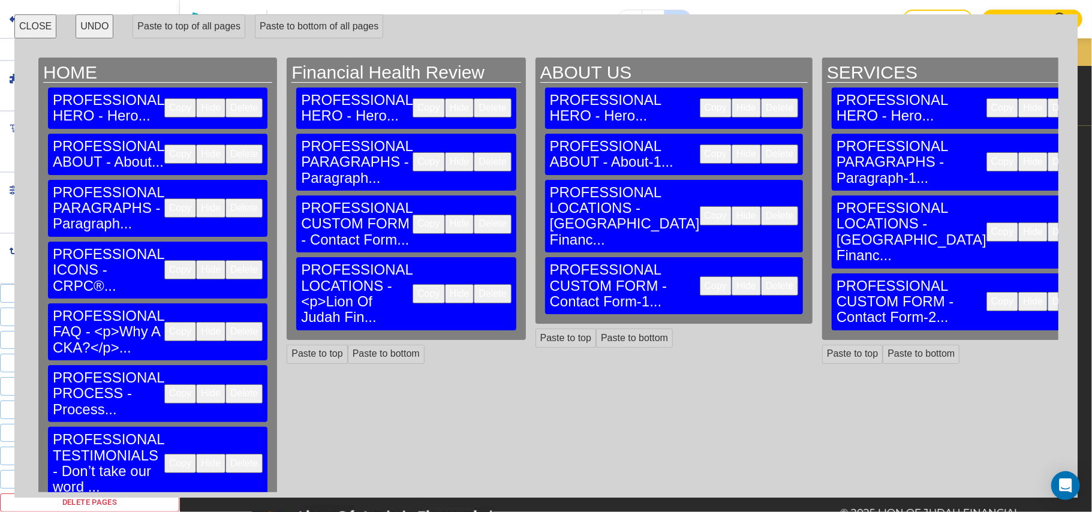
scroll to position [85, 0]
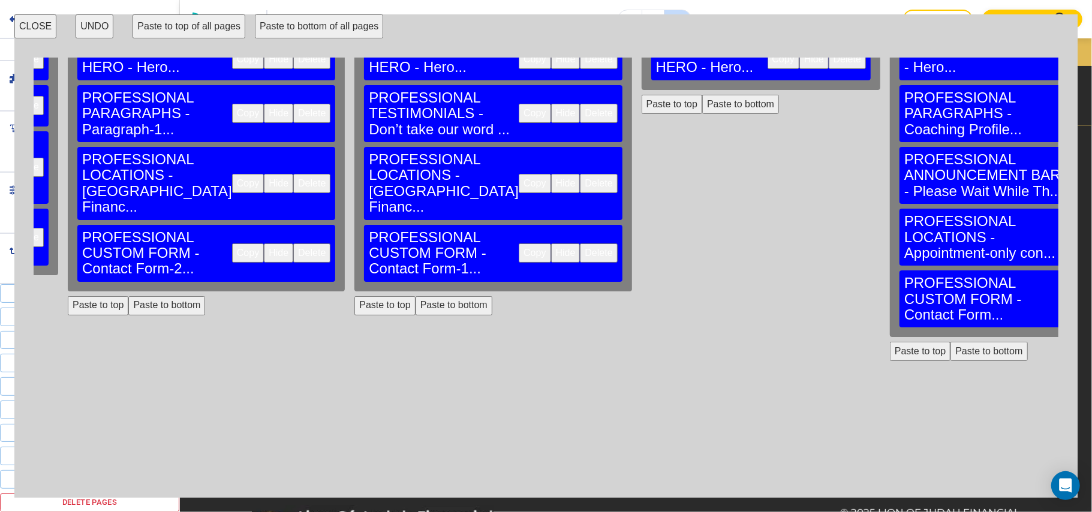
scroll to position [0, 755]
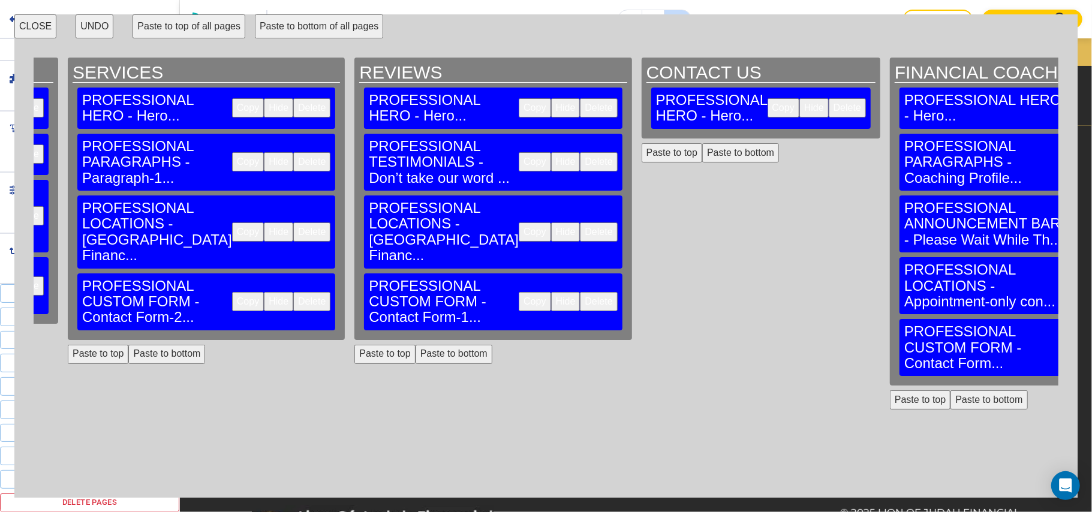
click at [702, 143] on button "Paste to bottom" at bounding box center [740, 152] width 77 height 19
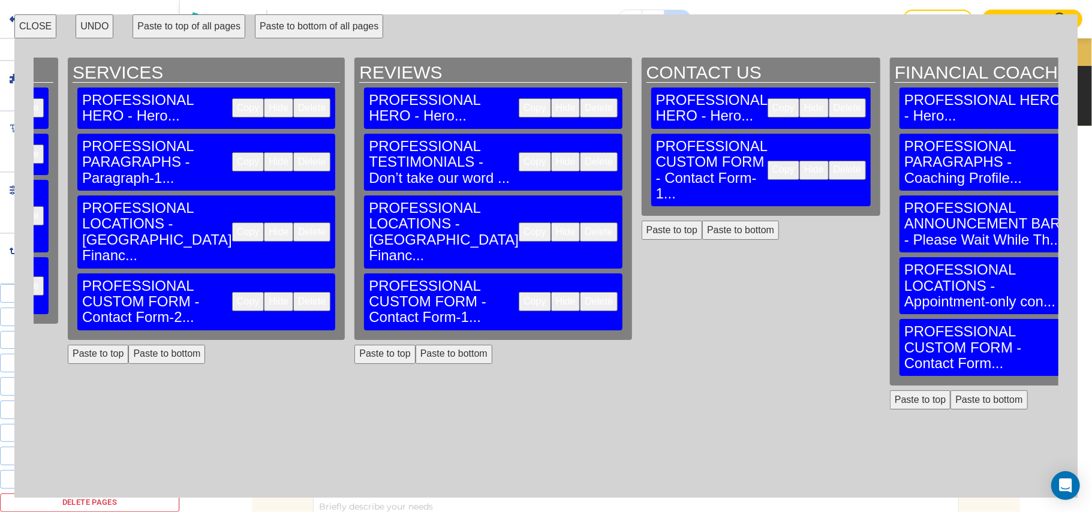
click at [519, 223] on button "Copy" at bounding box center [535, 232] width 32 height 19
click at [702, 221] on button "Paste to bottom" at bounding box center [740, 230] width 77 height 19
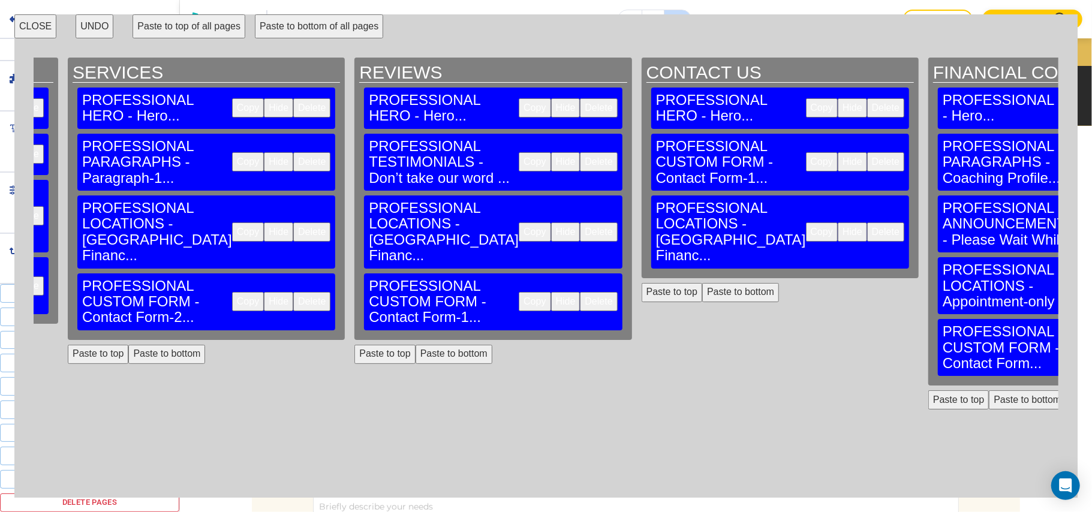
click at [18, 19] on button "CLOSE" at bounding box center [35, 26] width 42 height 24
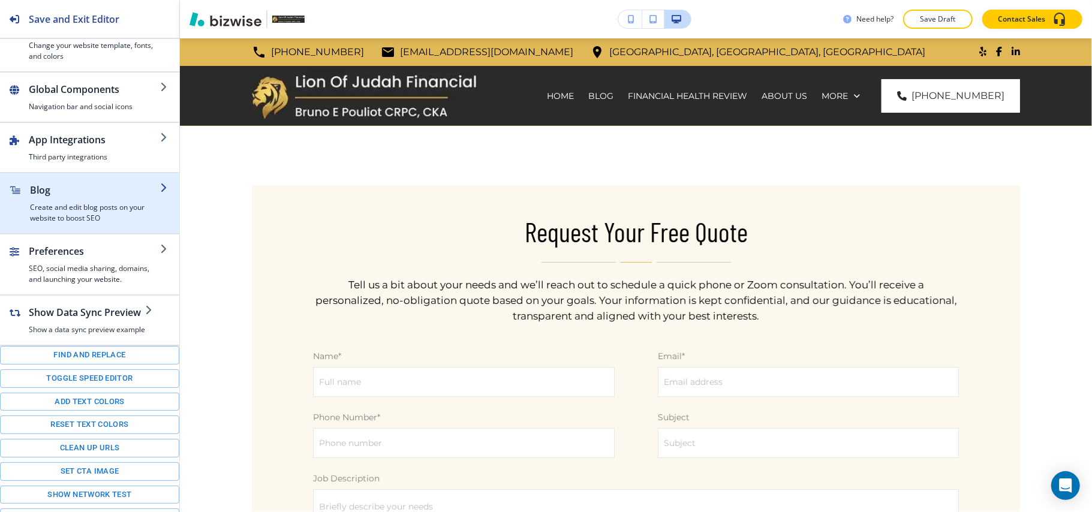
scroll to position [0, 0]
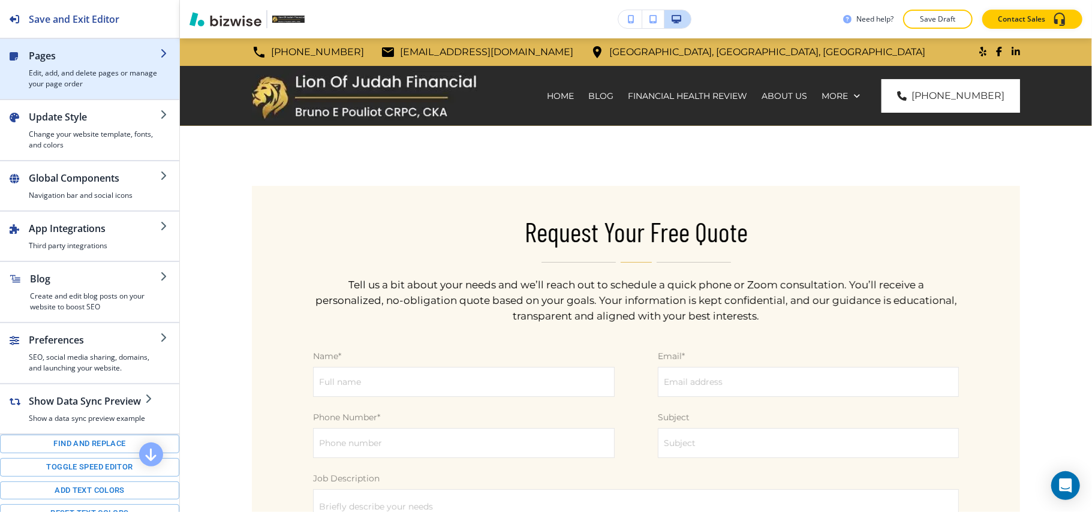
click at [84, 62] on h2 "Pages" at bounding box center [94, 56] width 131 height 14
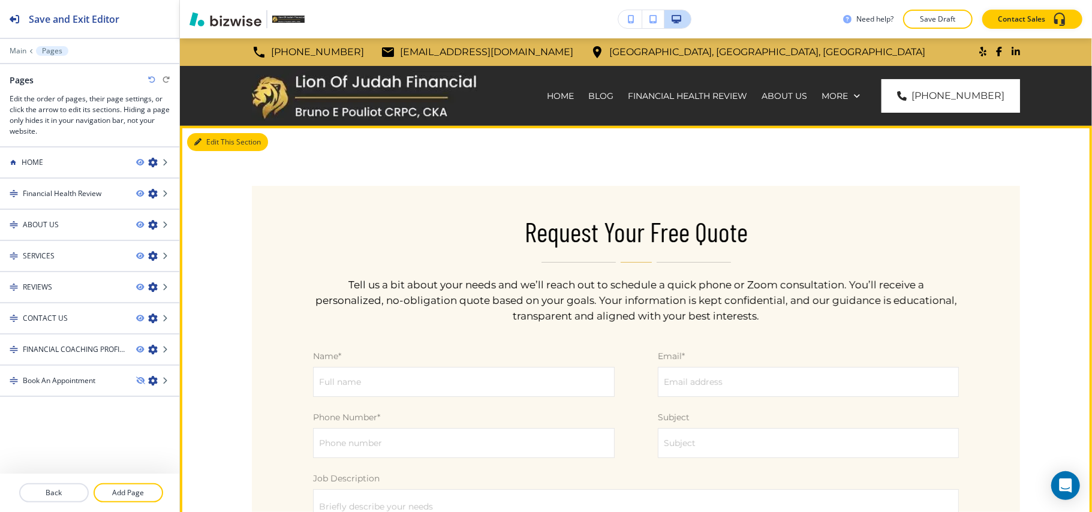
click at [228, 140] on button "Edit This Section" at bounding box center [227, 142] width 81 height 18
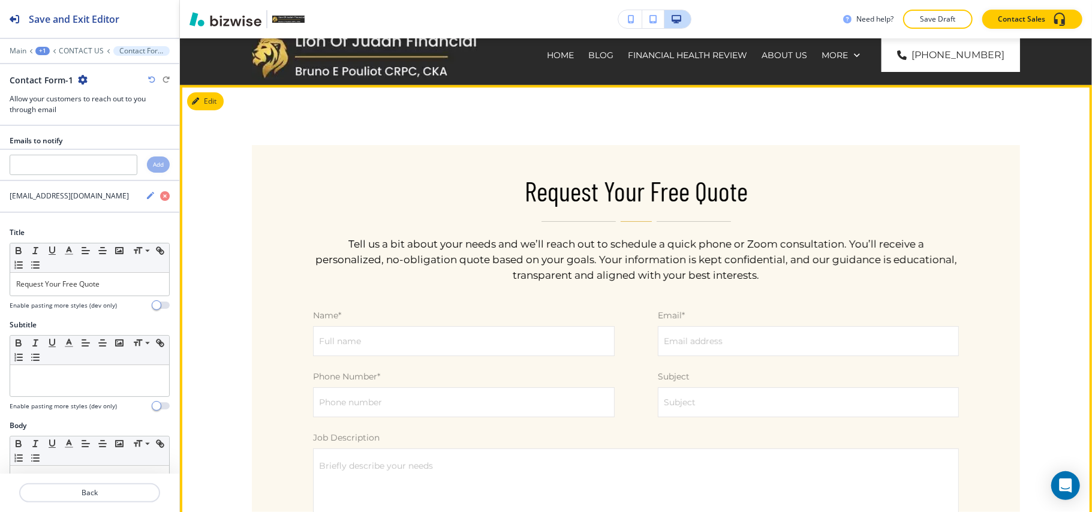
scroll to position [88, 0]
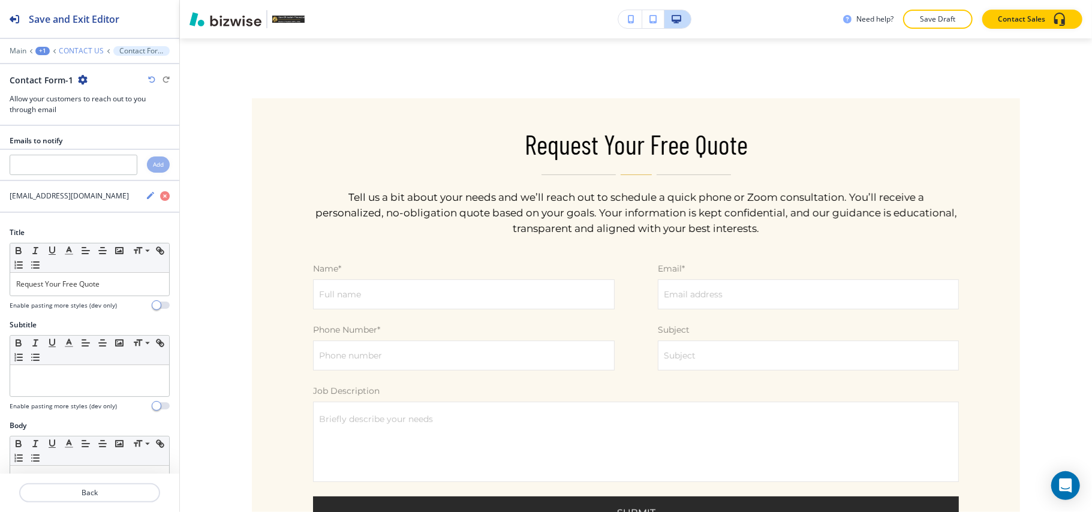
click at [73, 47] on p "CONTACT US" at bounding box center [81, 51] width 45 height 8
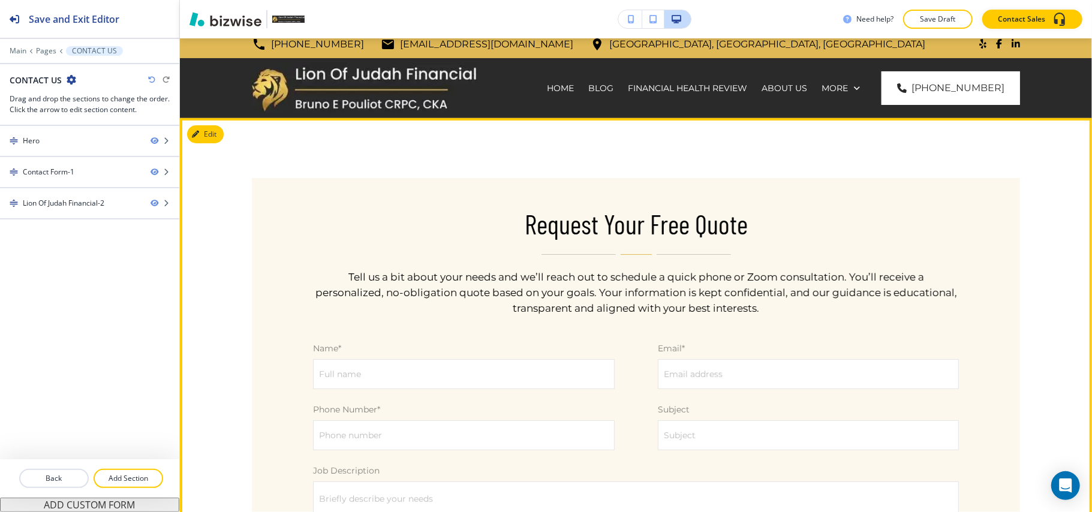
scroll to position [0, 0]
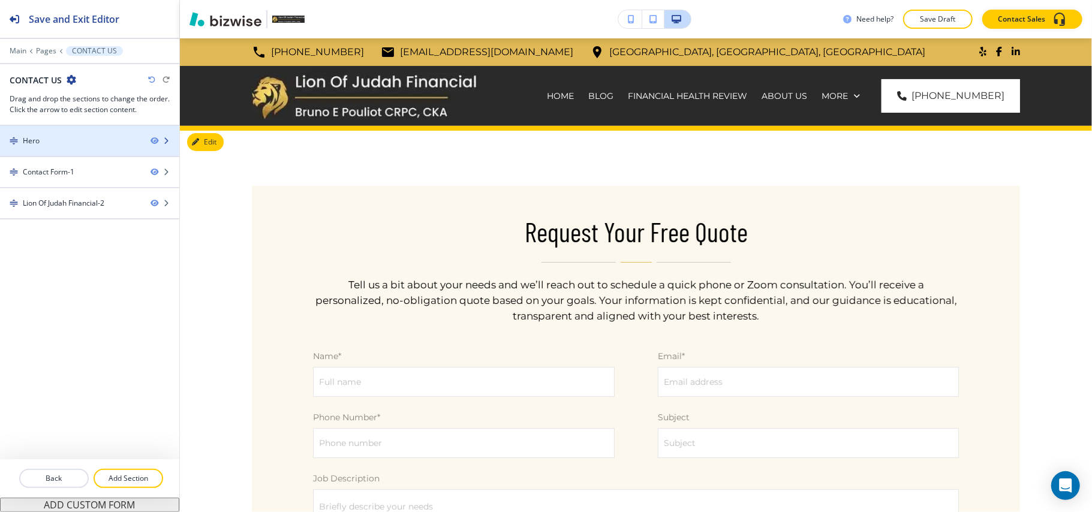
click at [56, 149] on div at bounding box center [89, 151] width 179 height 10
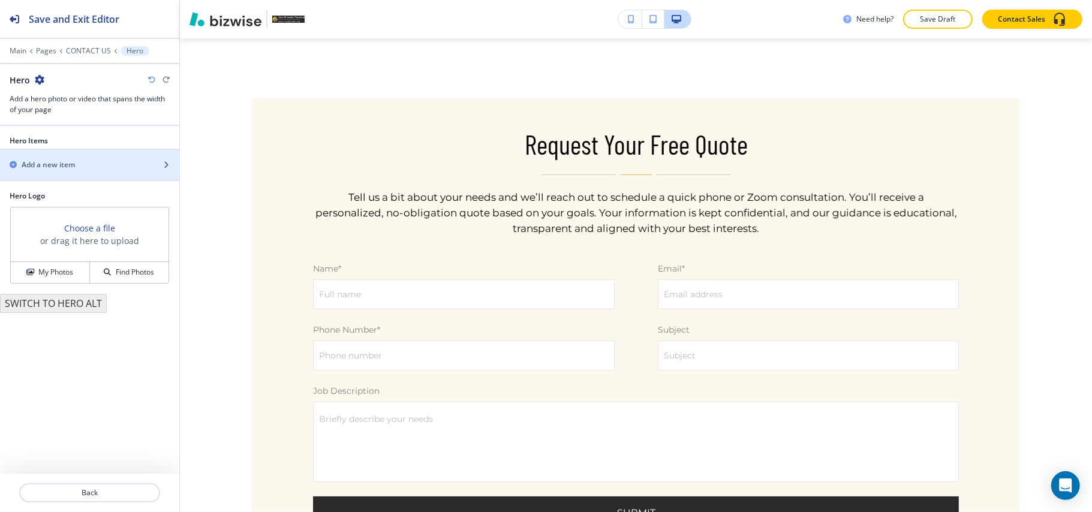
click at [62, 162] on h2 "Add a new item" at bounding box center [48, 165] width 53 height 11
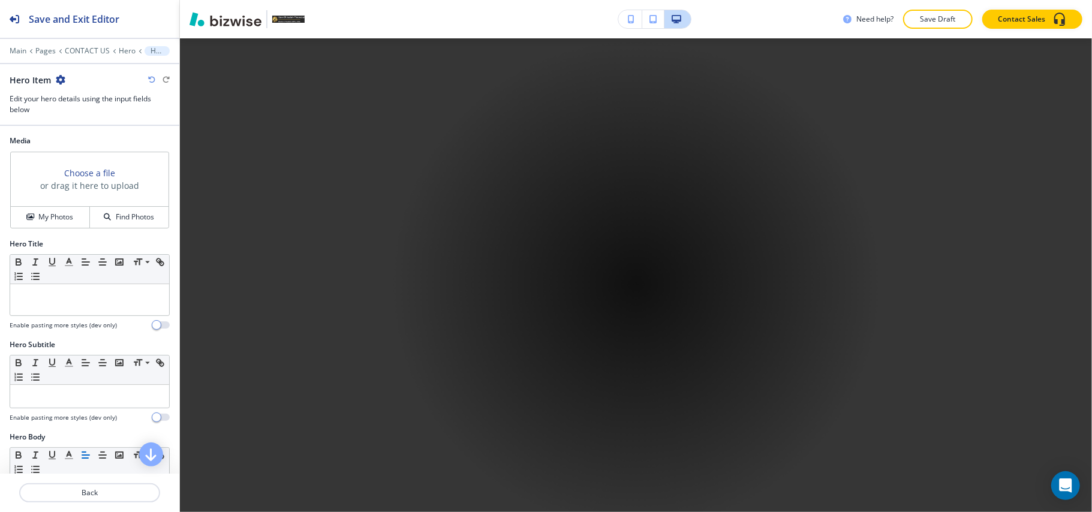
scroll to position [579, 0]
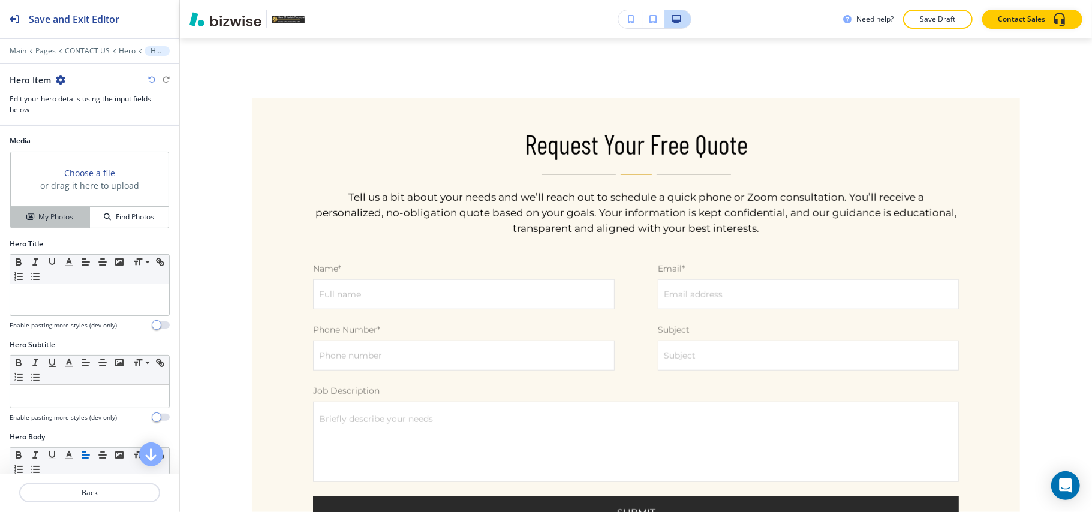
click at [56, 215] on h4 "My Photos" at bounding box center [55, 217] width 35 height 11
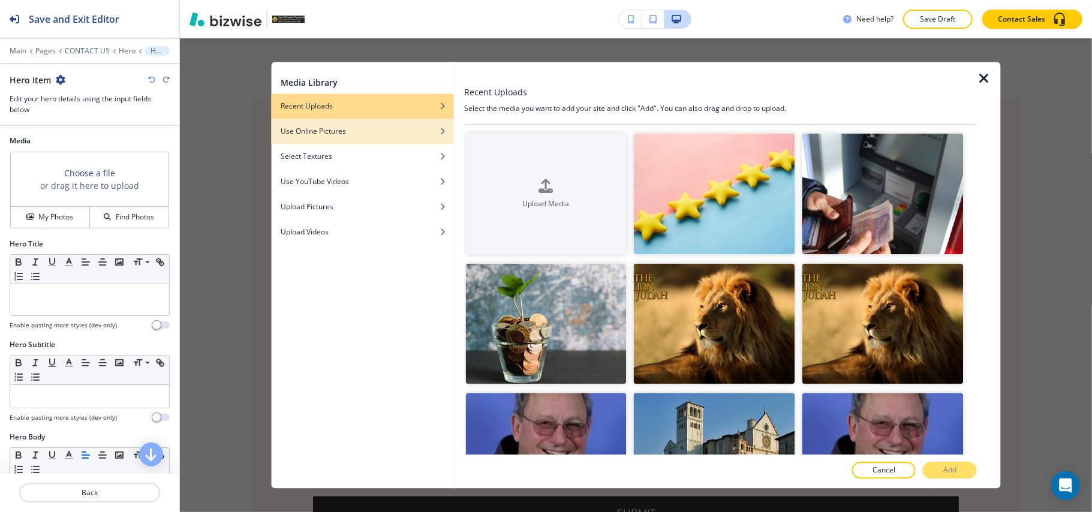
click at [341, 127] on h4 "Use Online Pictures" at bounding box center [313, 132] width 65 height 11
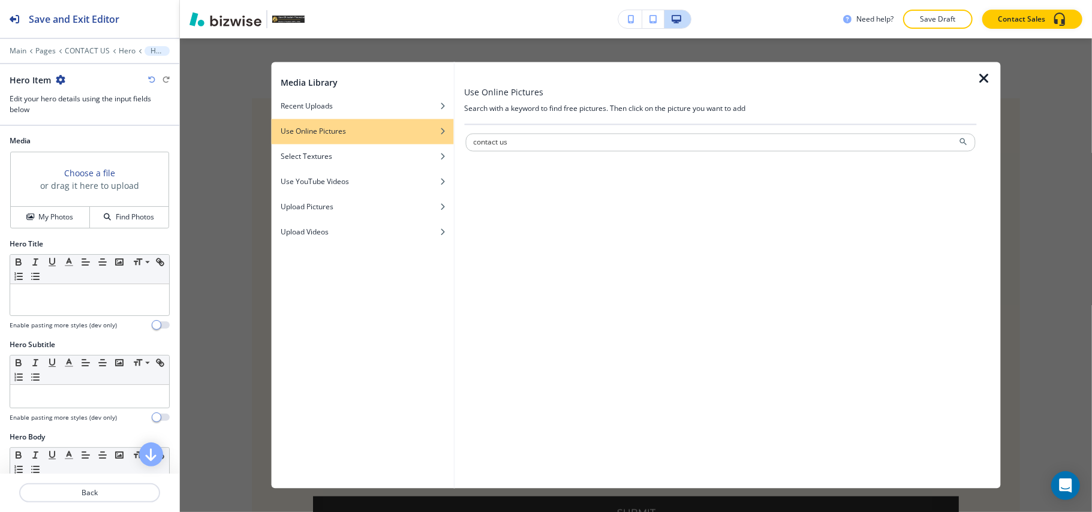
type input "contact us"
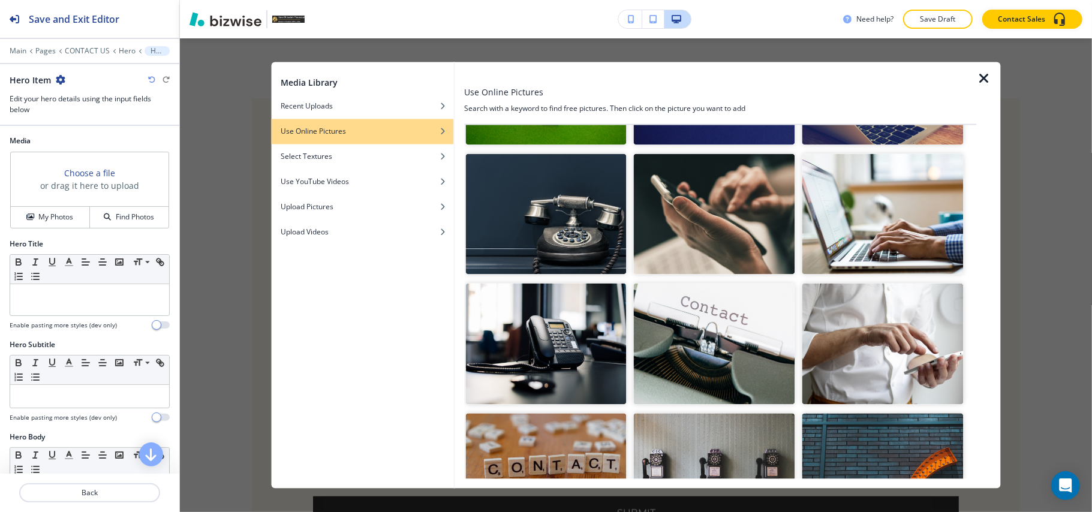
scroll to position [160, 0]
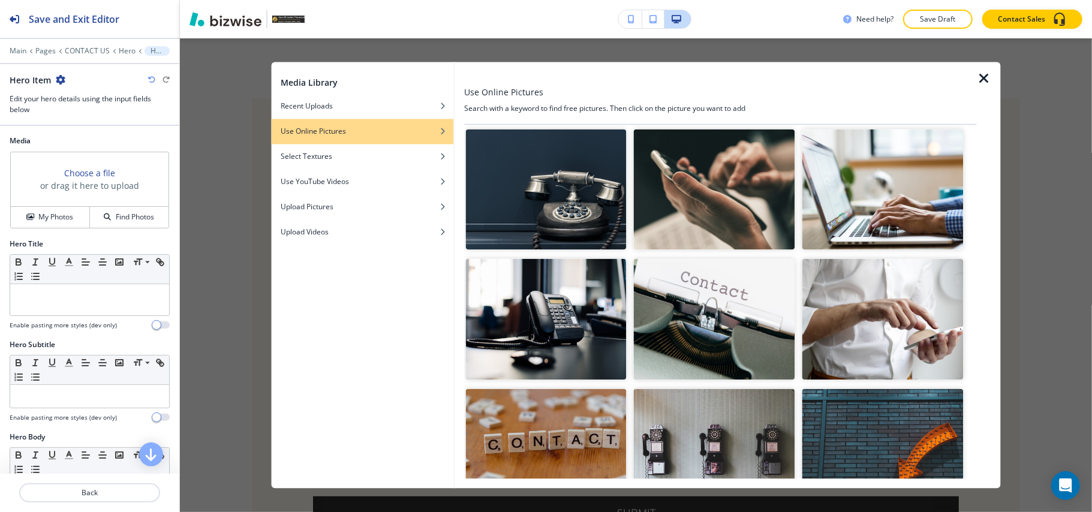
click at [576, 198] on img "button" at bounding box center [545, 189] width 161 height 121
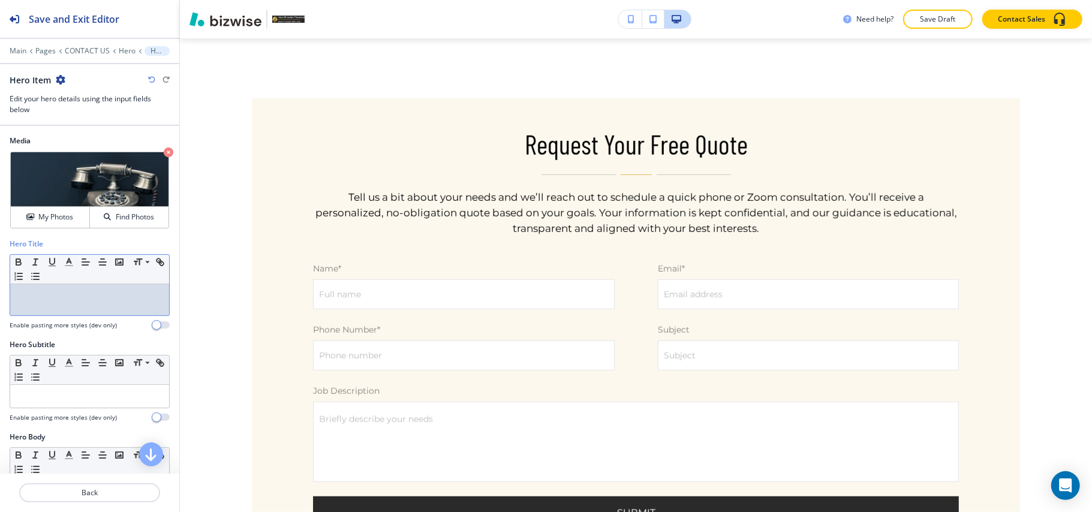
click at [75, 299] on p at bounding box center [89, 295] width 147 height 11
click at [91, 293] on p "Contact u" at bounding box center [89, 295] width 147 height 11
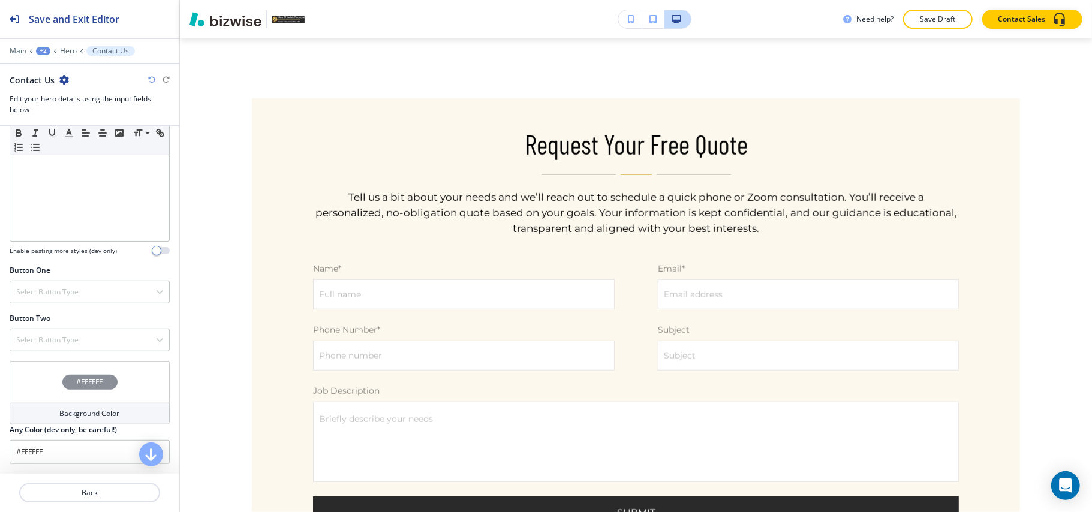
scroll to position [396, 0]
click at [72, 305] on div "Button One Select Button Type Telephone External Link Social Media Email File S…" at bounding box center [89, 289] width 179 height 48
click at [73, 299] on div "Select Button Type" at bounding box center [89, 292] width 159 height 22
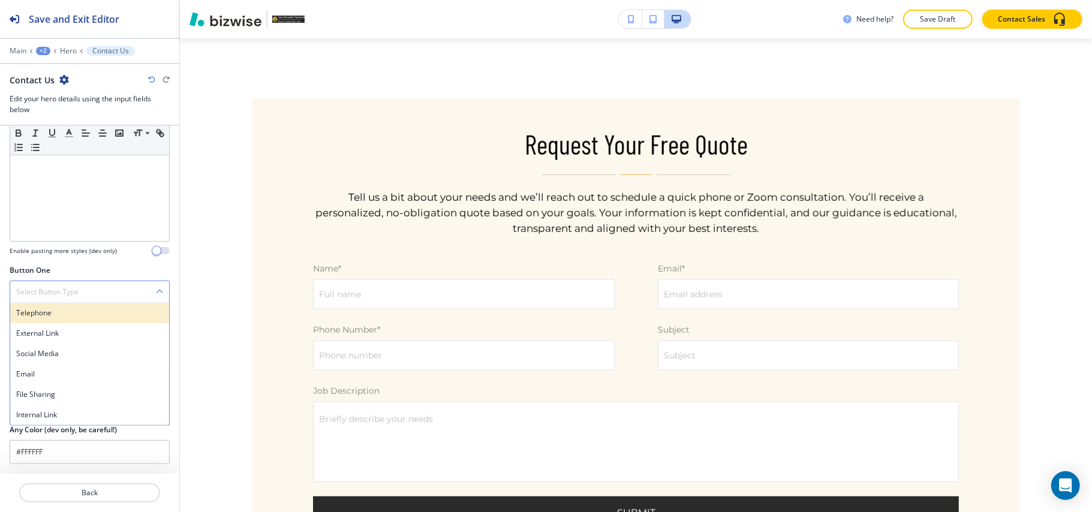
click at [106, 318] on div "Telephone" at bounding box center [89, 313] width 159 height 20
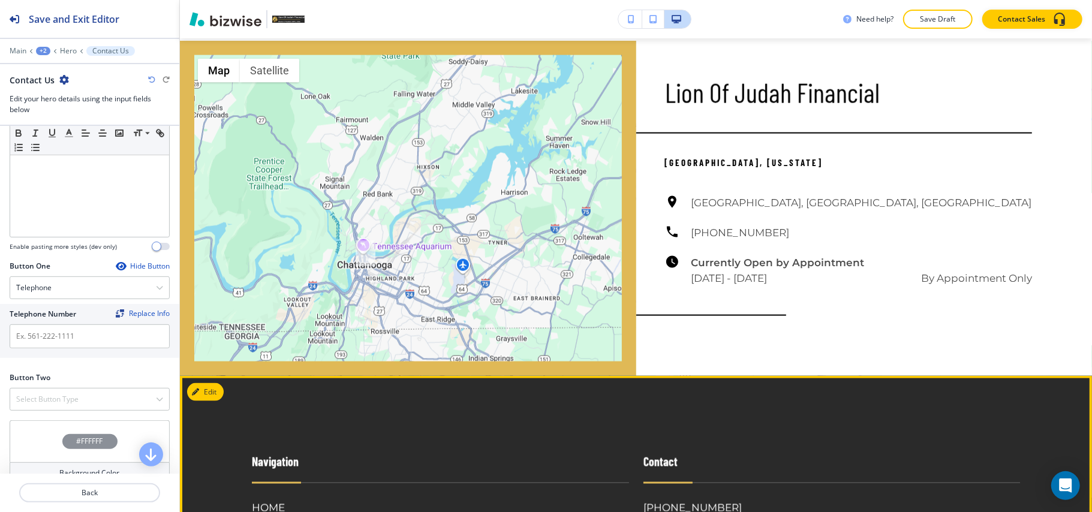
scroll to position [1299, 0]
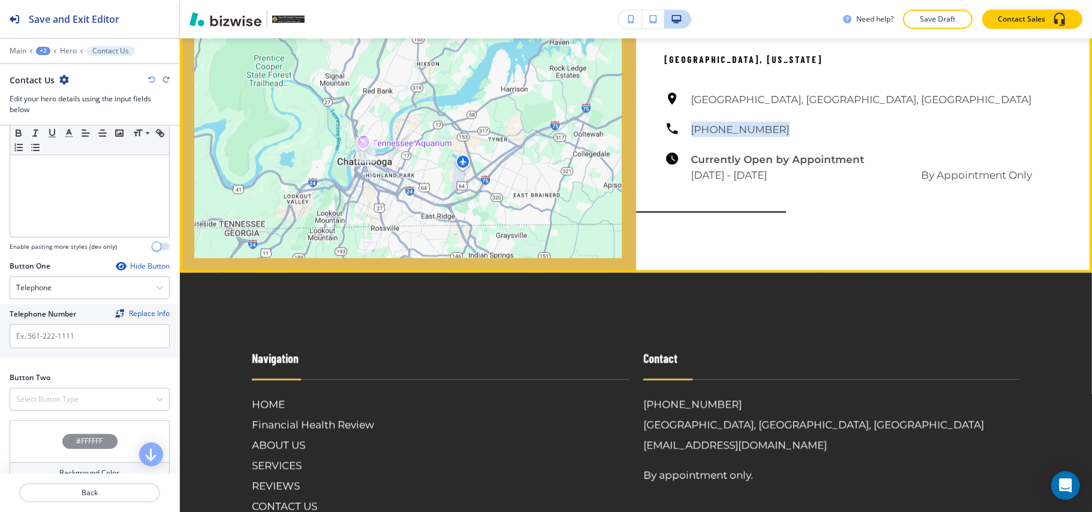
drag, startPoint x: 774, startPoint y: 125, endPoint x: 680, endPoint y: 130, distance: 93.7
click at [680, 130] on div "[GEOGRAPHIC_DATA], [GEOGRAPHIC_DATA], [GEOGRAPHIC_DATA] [PHONE_NUMBER] Currentl…" at bounding box center [849, 137] width 368 height 91
copy h6 "[PHONE_NUMBER]"
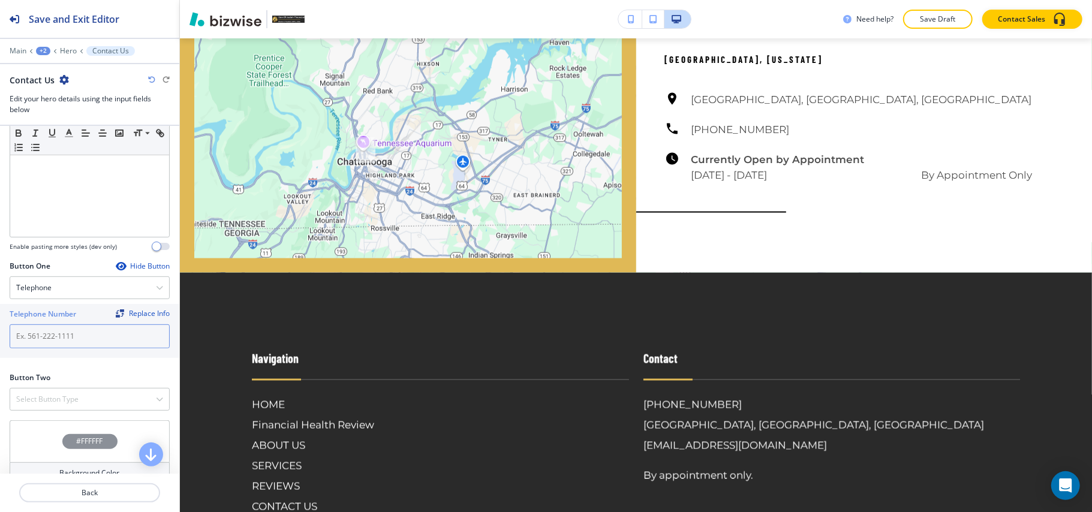
click at [58, 330] on input "text" at bounding box center [90, 336] width 160 height 24
paste input "[PHONE_NUMBER]"
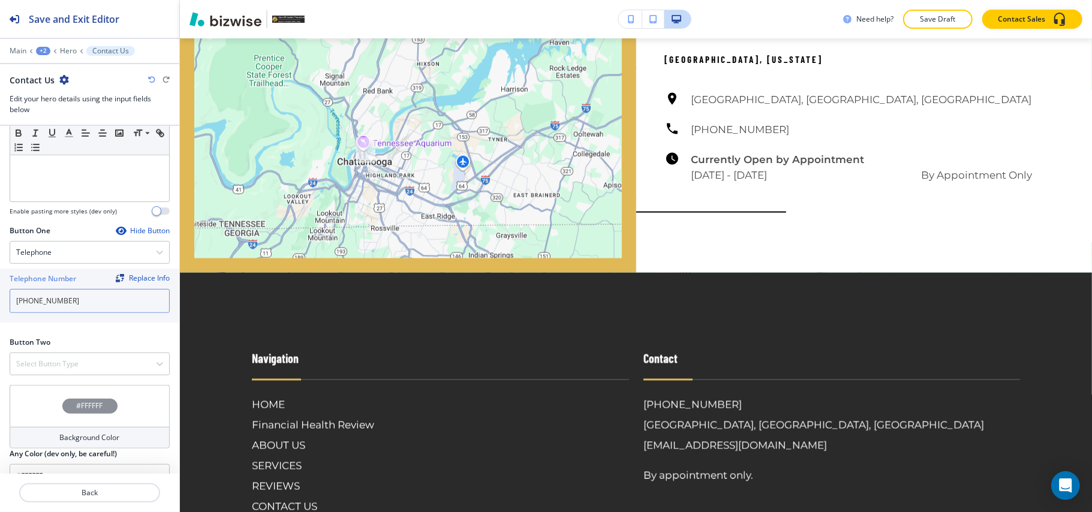
scroll to position [461, 0]
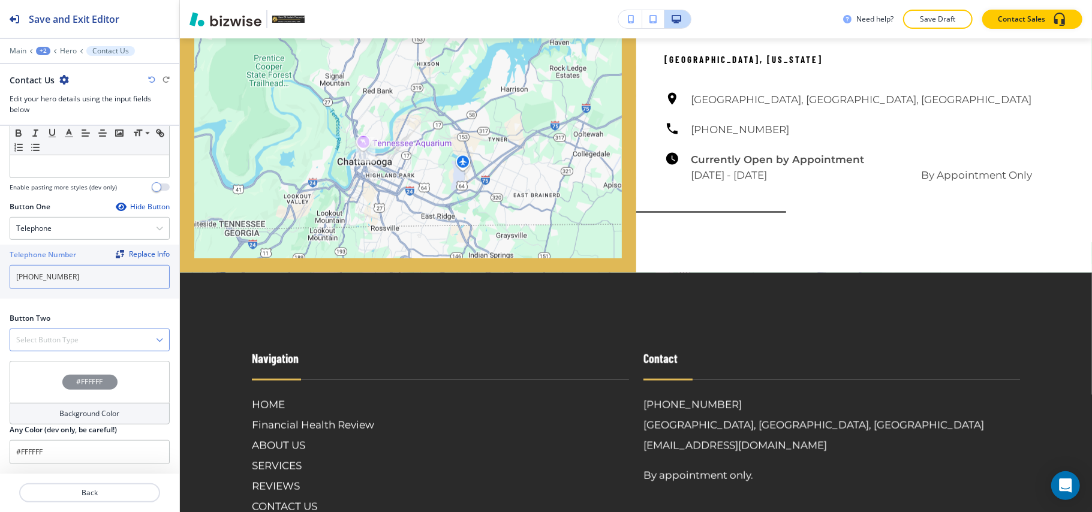
type input "[PHONE_NUMBER]"
click at [72, 335] on h4 "Select Button Type" at bounding box center [47, 340] width 62 height 11
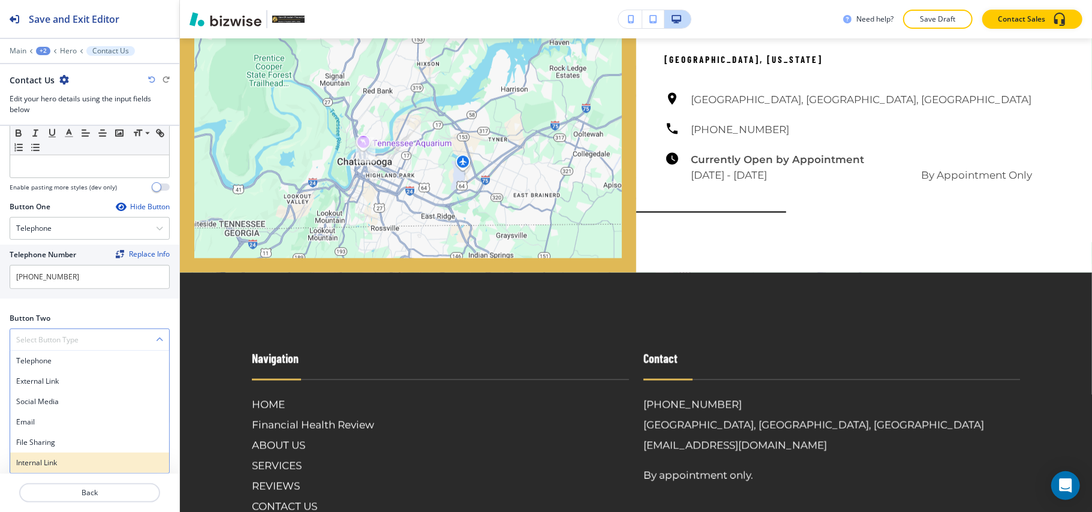
click at [53, 458] on h4 "Internal Link" at bounding box center [89, 463] width 147 height 11
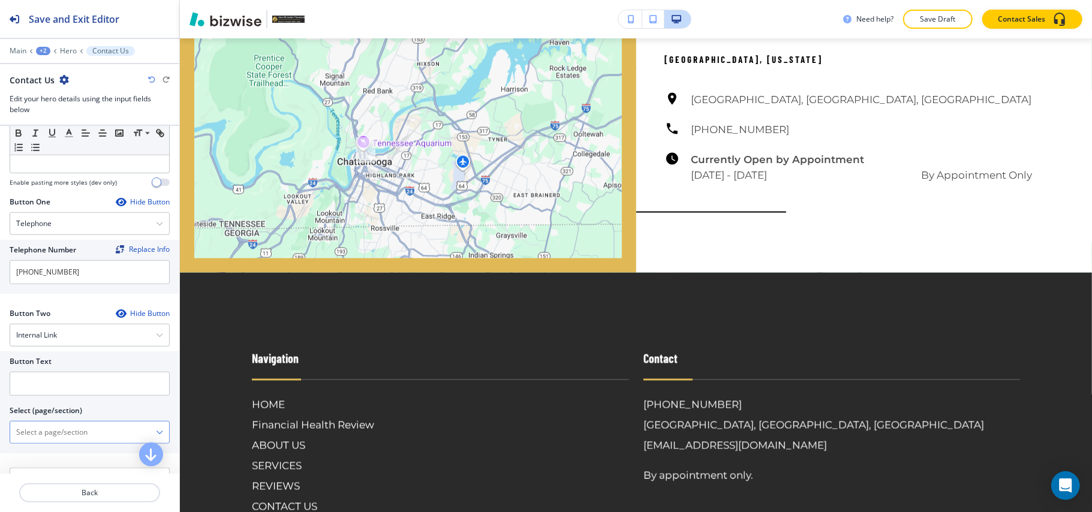
click at [67, 432] on \(page\/section\) "Manual Input" at bounding box center [83, 432] width 146 height 20
type \(page\/section\) "CONTACT US"
click at [53, 458] on h4 "CONTACT US" at bounding box center [89, 453] width 147 height 11
click at [63, 395] on input "text" at bounding box center [90, 384] width 160 height 24
paste input "CONTACT US"
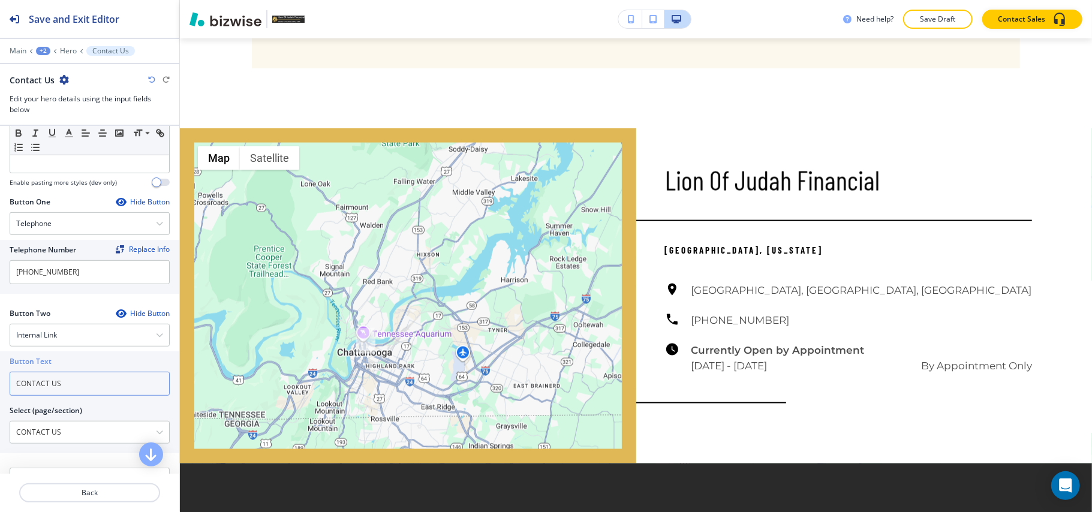
scroll to position [1279, 0]
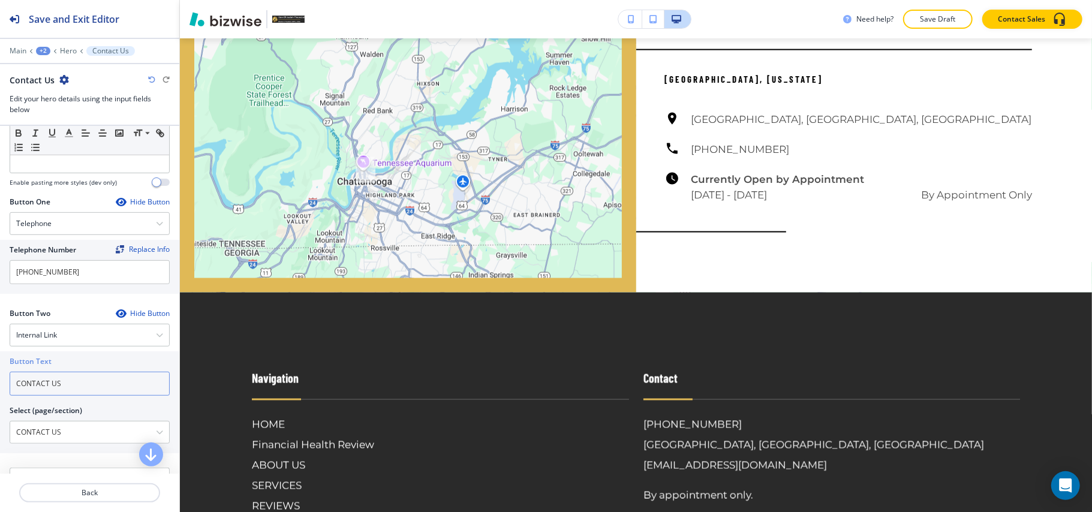
type input "CONTACT US"
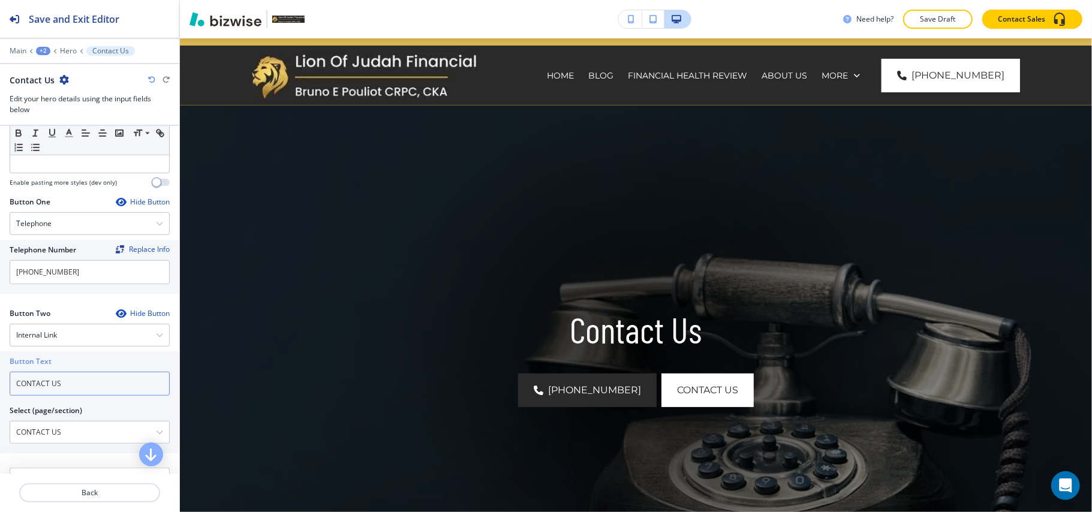
scroll to position [0, 0]
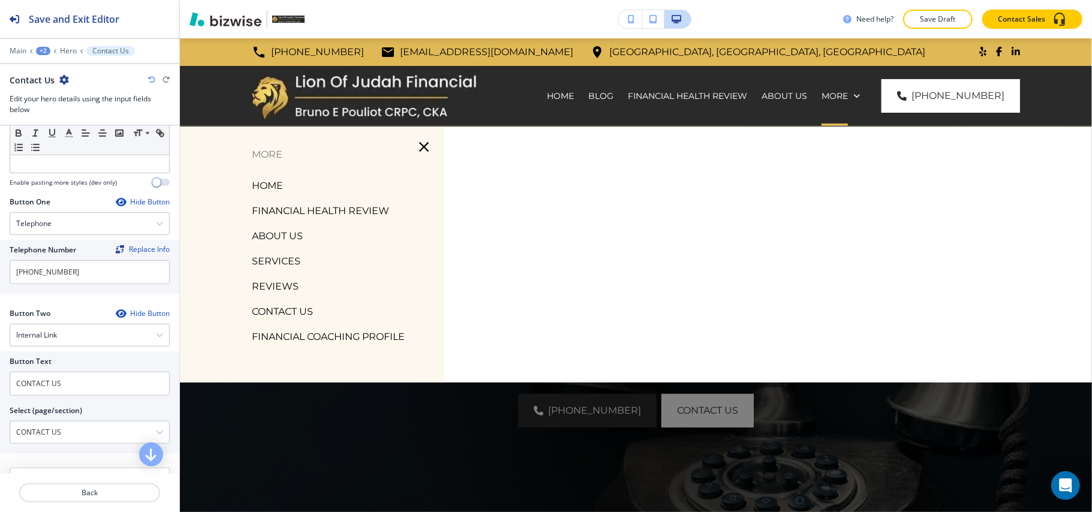
click at [421, 139] on icon "button" at bounding box center [424, 147] width 17 height 17
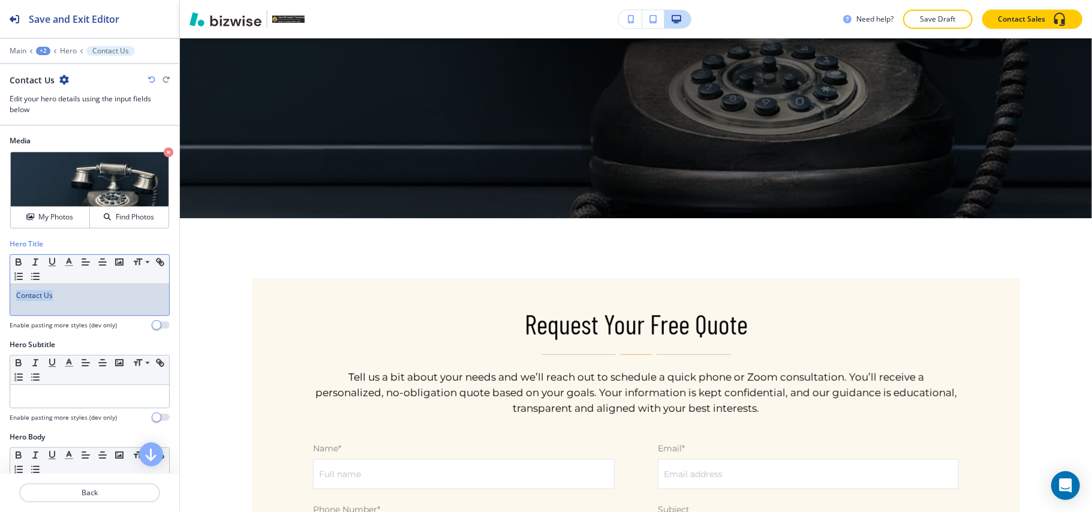
drag, startPoint x: 83, startPoint y: 298, endPoint x: 0, endPoint y: 297, distance: 82.8
click at [0, 297] on div "Hero Title Small Normal Large Huge Contact Us Enable pasting more styles (dev o…" at bounding box center [89, 289] width 179 height 101
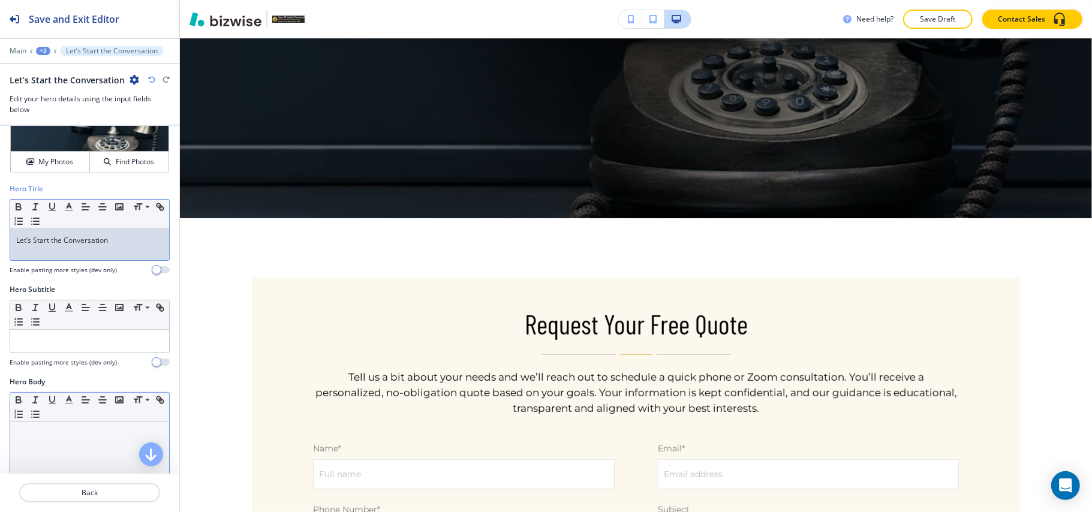
scroll to position [160, 0]
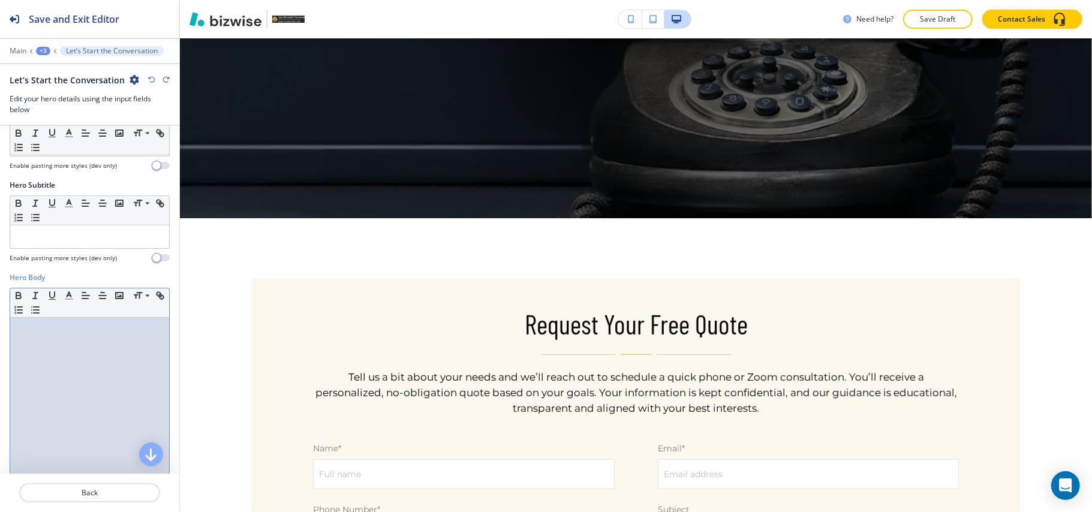
click at [73, 396] on div at bounding box center [89, 396] width 159 height 156
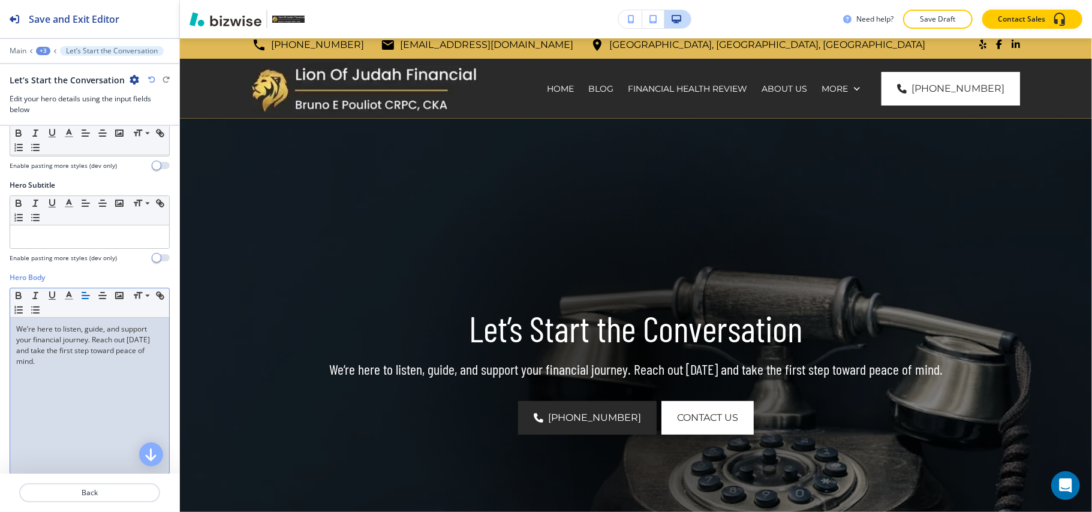
scroll to position [0, 0]
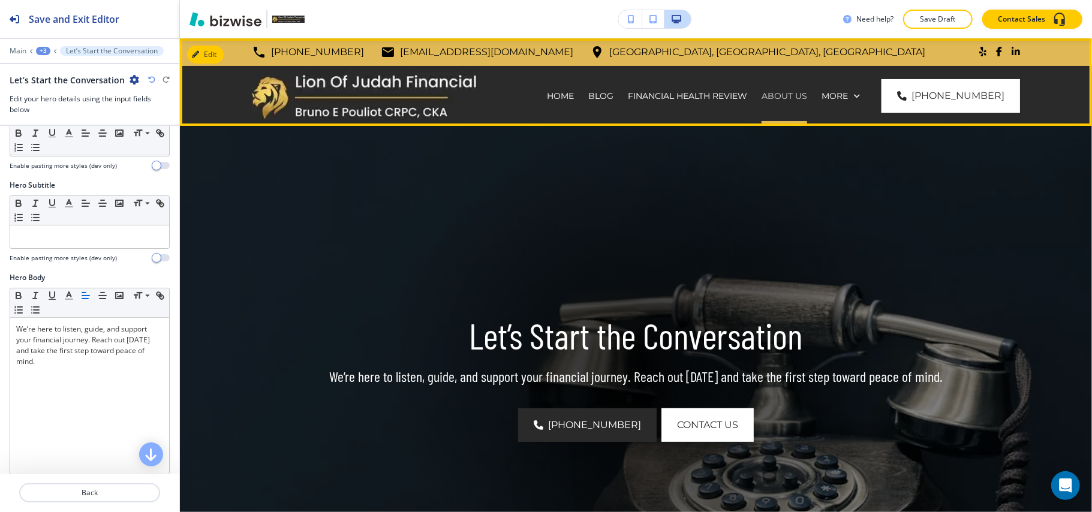
click at [799, 95] on p "ABOUT US" at bounding box center [785, 96] width 46 height 12
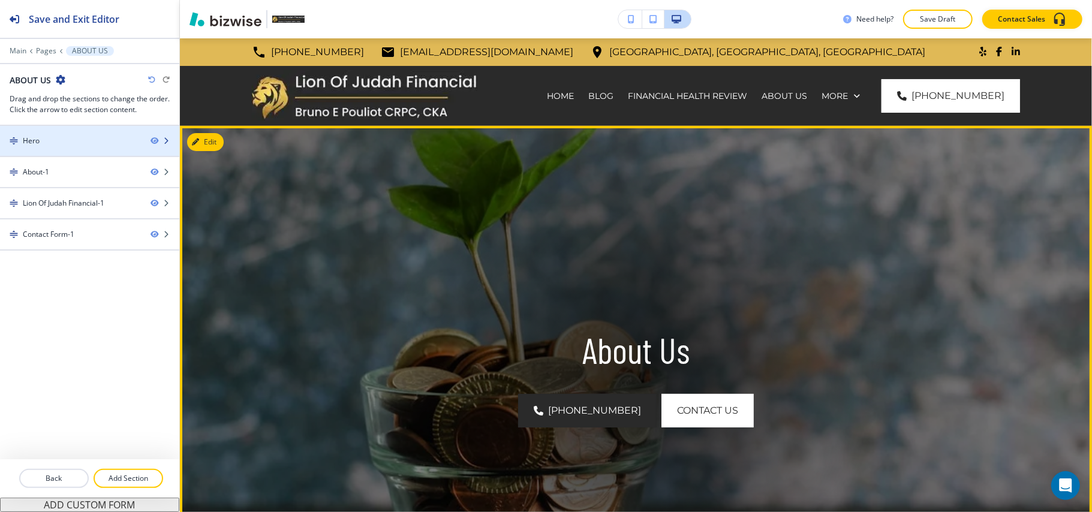
click at [75, 139] on div "Hero" at bounding box center [70, 141] width 141 height 11
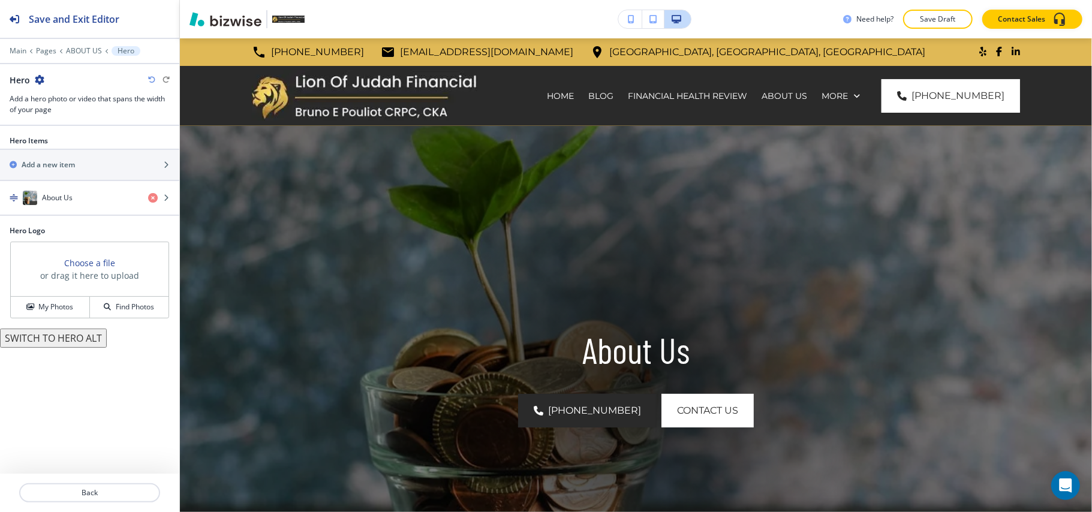
scroll to position [88, 0]
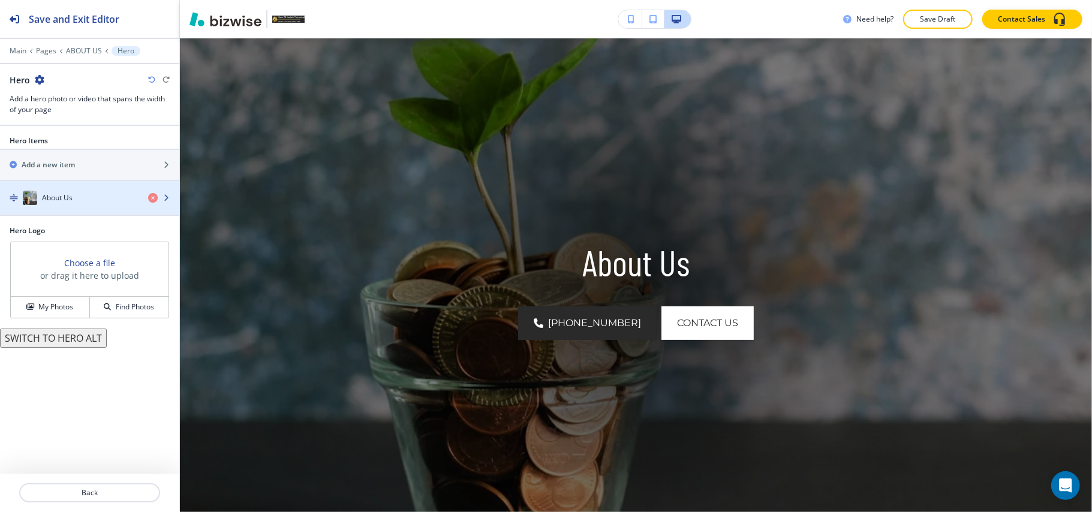
click at [98, 208] on div "button" at bounding box center [89, 210] width 179 height 10
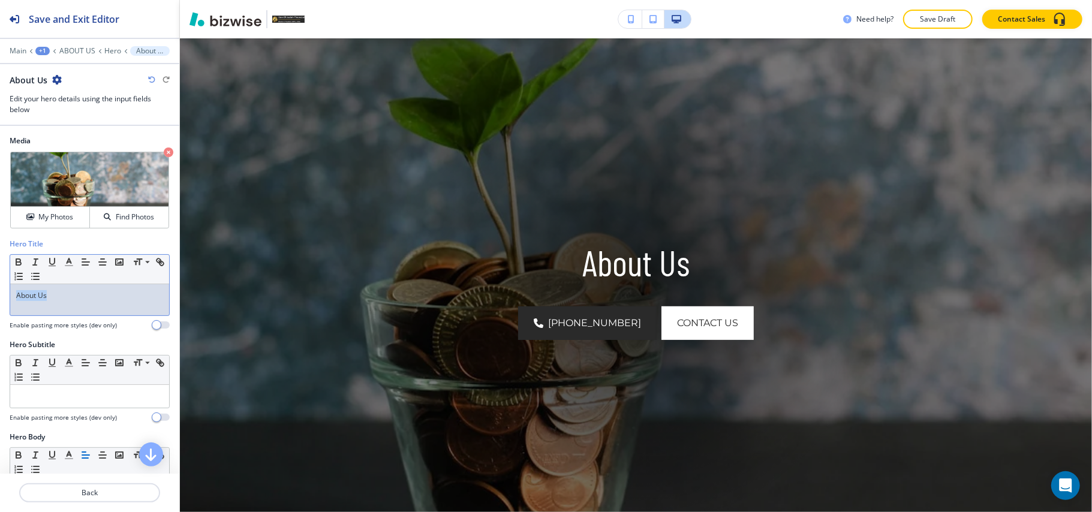
drag, startPoint x: 0, startPoint y: 299, endPoint x: 44, endPoint y: 300, distance: 44.4
click at [0, 296] on div "Hero Title Small Normal Large Huge About Us Enable pasting more styles (dev onl…" at bounding box center [89, 289] width 179 height 101
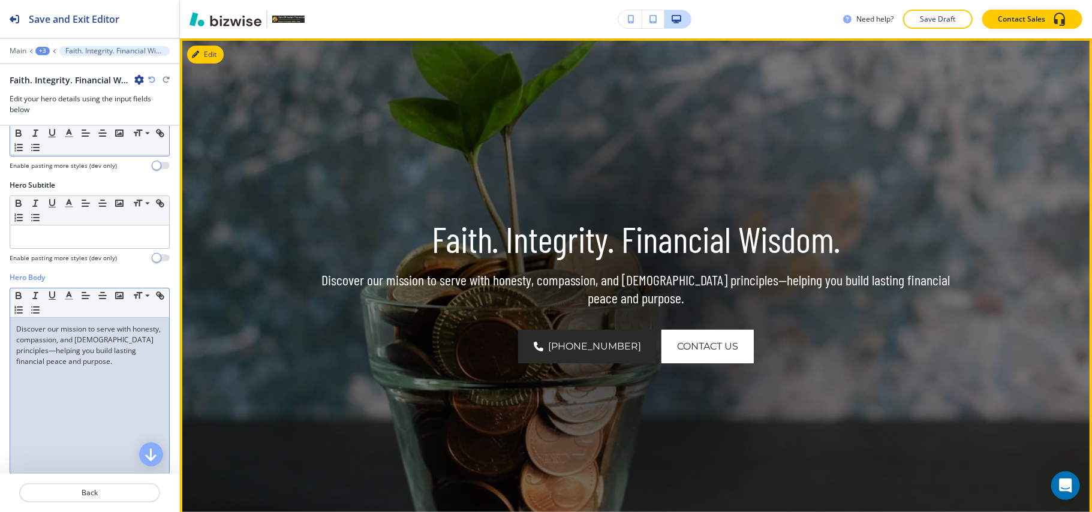
scroll to position [0, 0]
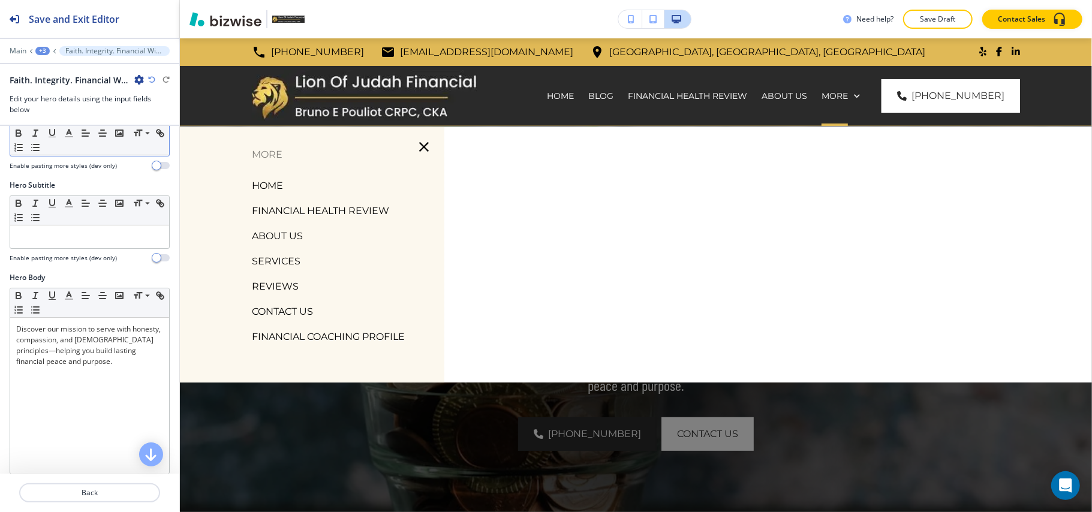
click at [275, 260] on p "SERVICES" at bounding box center [276, 262] width 49 height 18
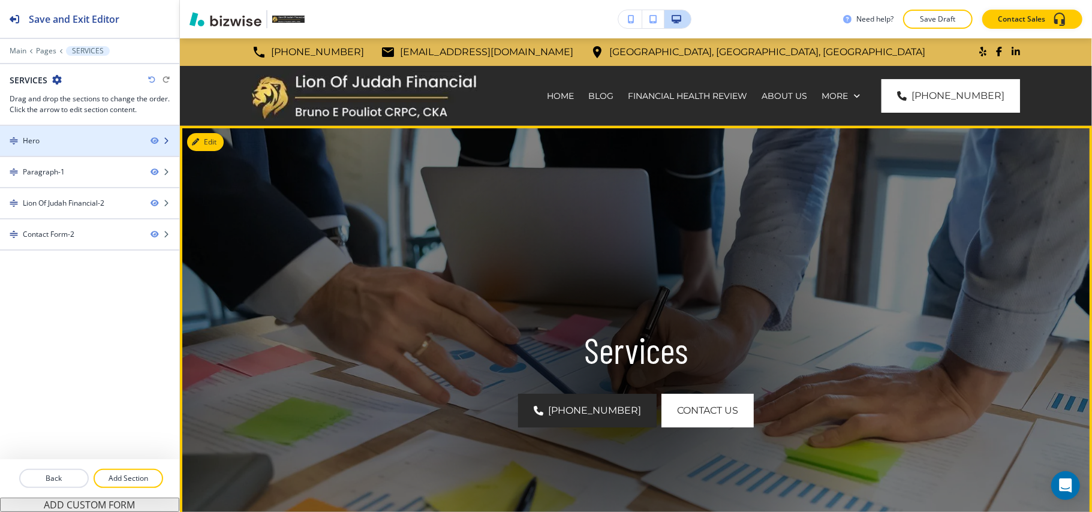
click at [55, 146] on div "Hero" at bounding box center [70, 141] width 141 height 11
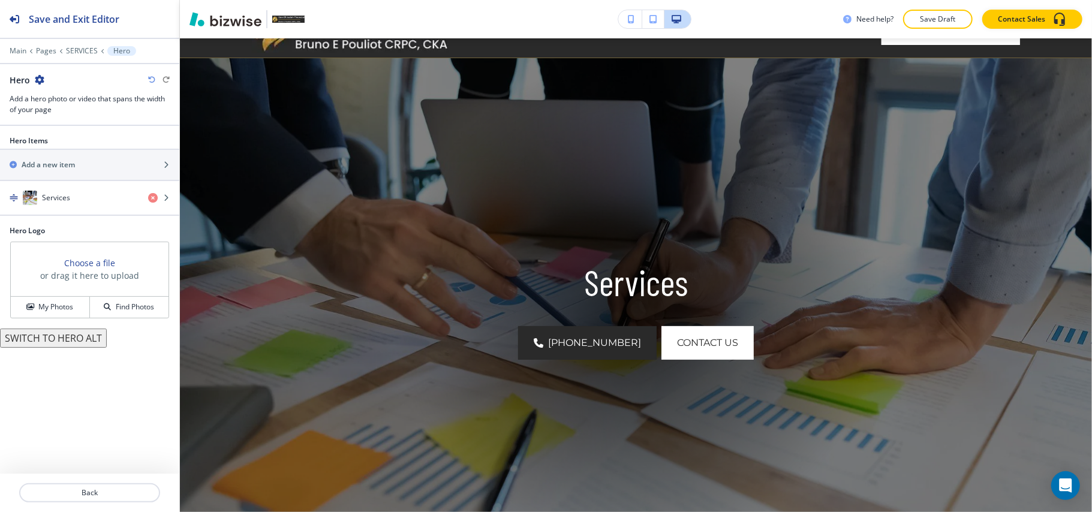
scroll to position [88, 0]
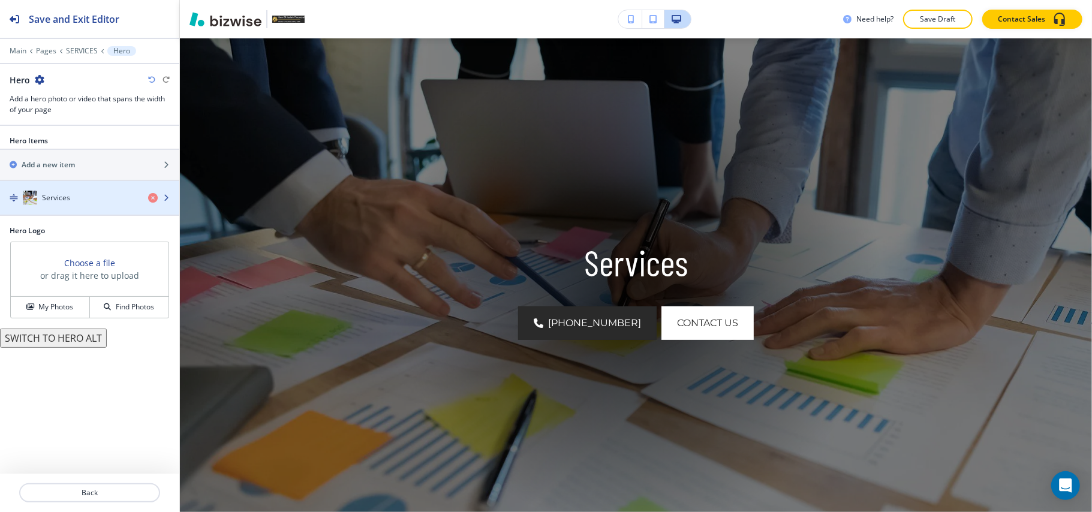
click at [82, 206] on div "button" at bounding box center [89, 210] width 179 height 10
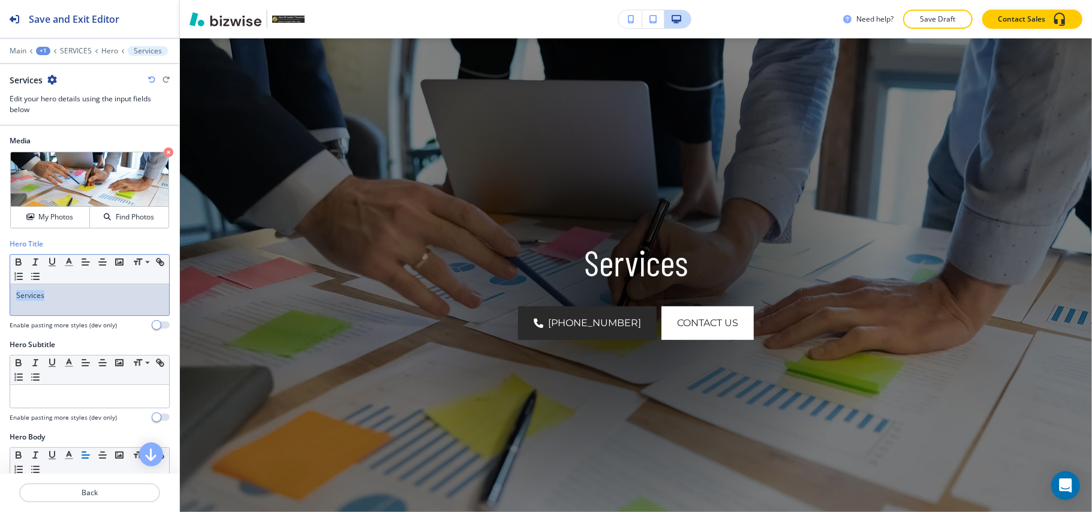
click at [0, 295] on div "Hero Title Small Normal Large Huge Services Enable pasting more styles (dev onl…" at bounding box center [89, 289] width 179 height 101
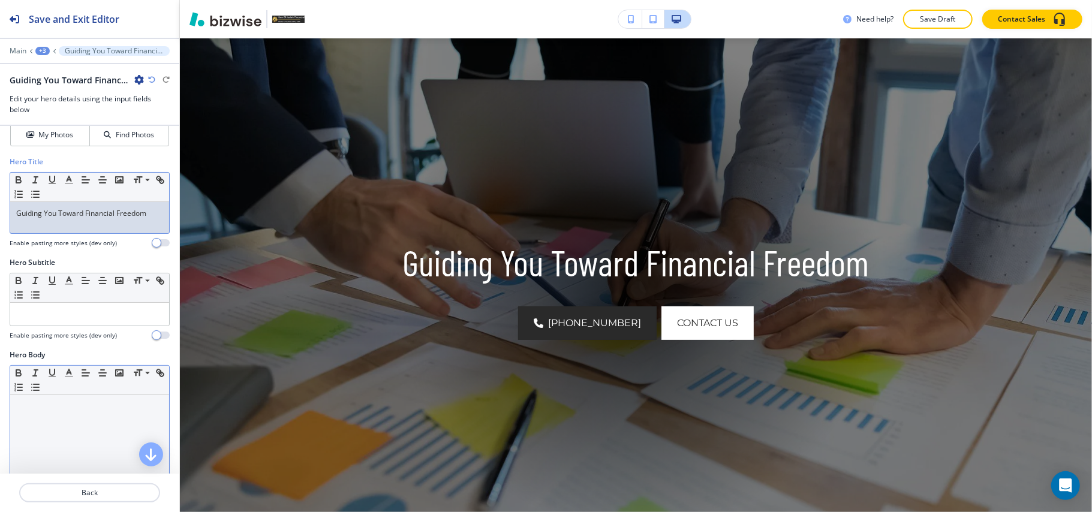
scroll to position [160, 0]
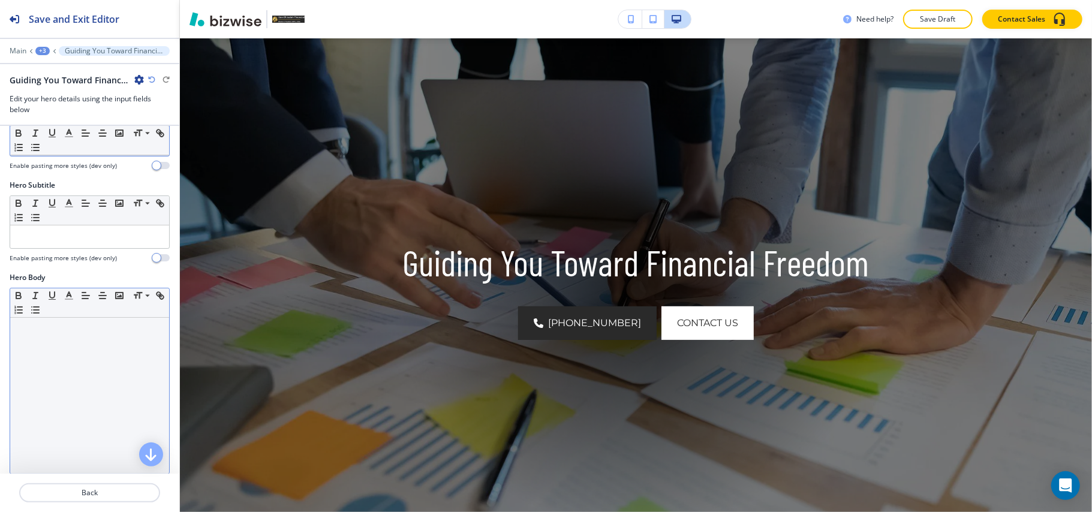
click at [70, 406] on div at bounding box center [89, 396] width 159 height 156
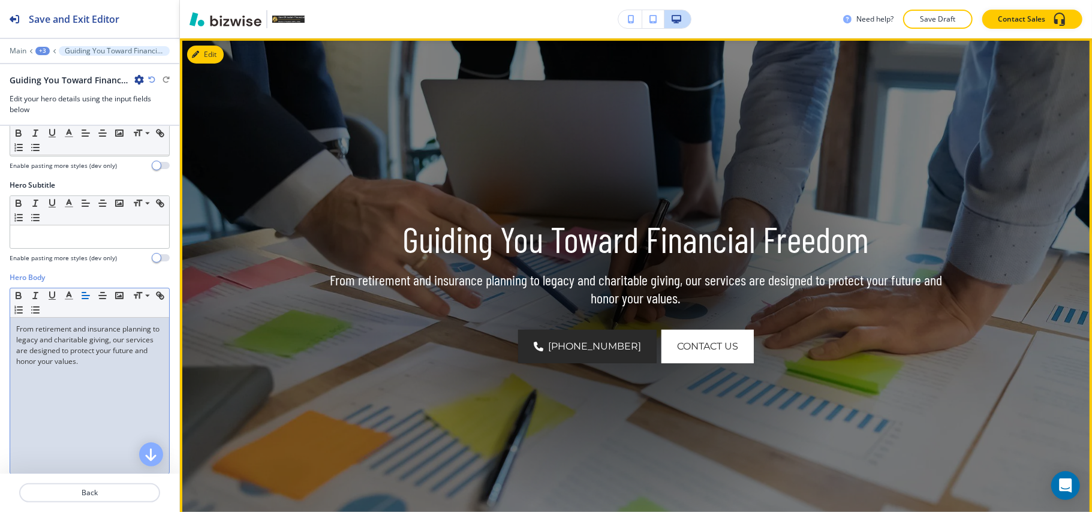
scroll to position [0, 0]
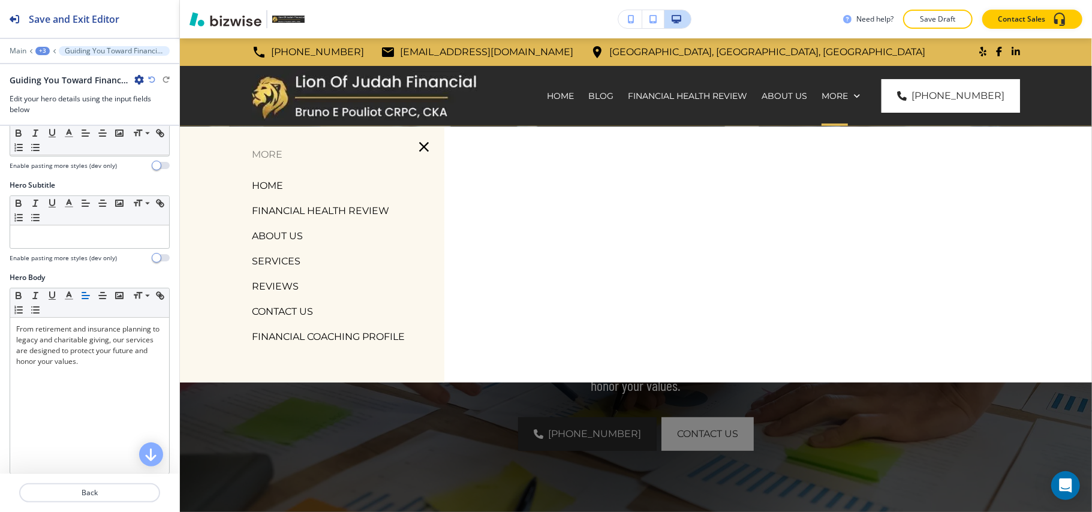
click at [284, 283] on p "REVIEWS" at bounding box center [275, 287] width 47 height 18
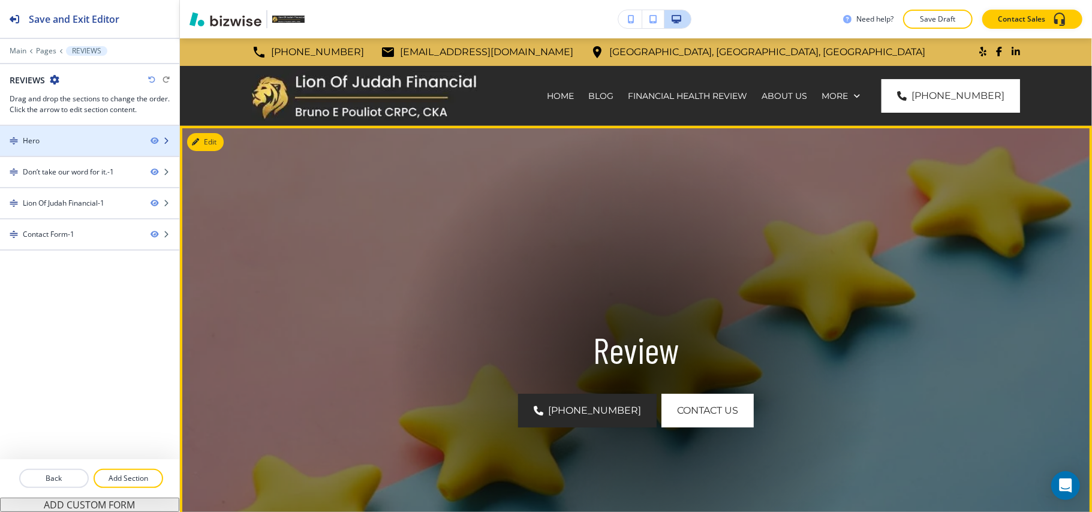
click at [54, 131] on div at bounding box center [89, 131] width 179 height 10
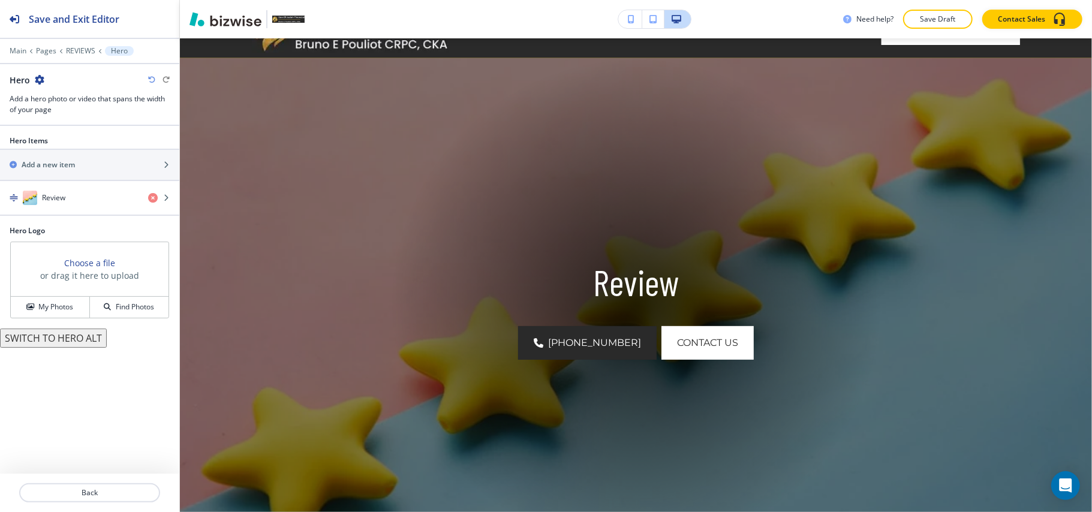
scroll to position [88, 0]
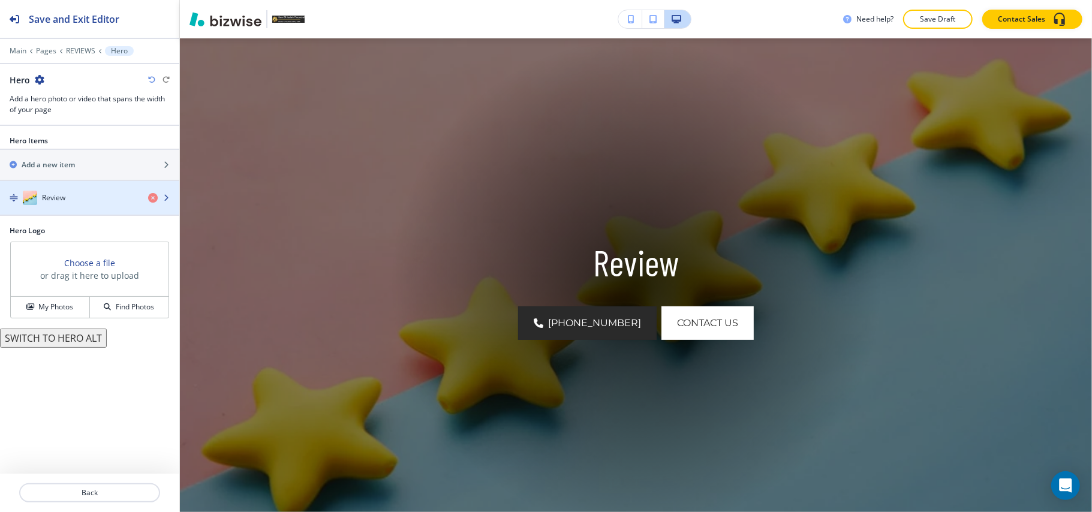
click at [37, 187] on div "button" at bounding box center [89, 186] width 179 height 10
click at [88, 206] on div "button" at bounding box center [89, 210] width 179 height 10
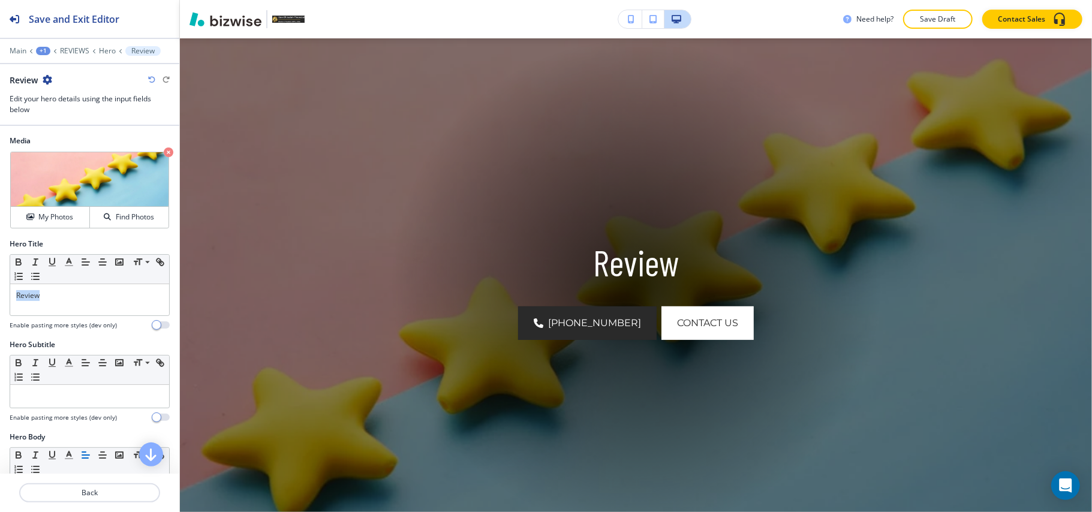
drag, startPoint x: 73, startPoint y: 303, endPoint x: 0, endPoint y: 298, distance: 73.3
click at [0, 298] on div "Hero Title Small Normal Large Huge Review Enable pasting more styles (dev only)" at bounding box center [89, 289] width 179 height 101
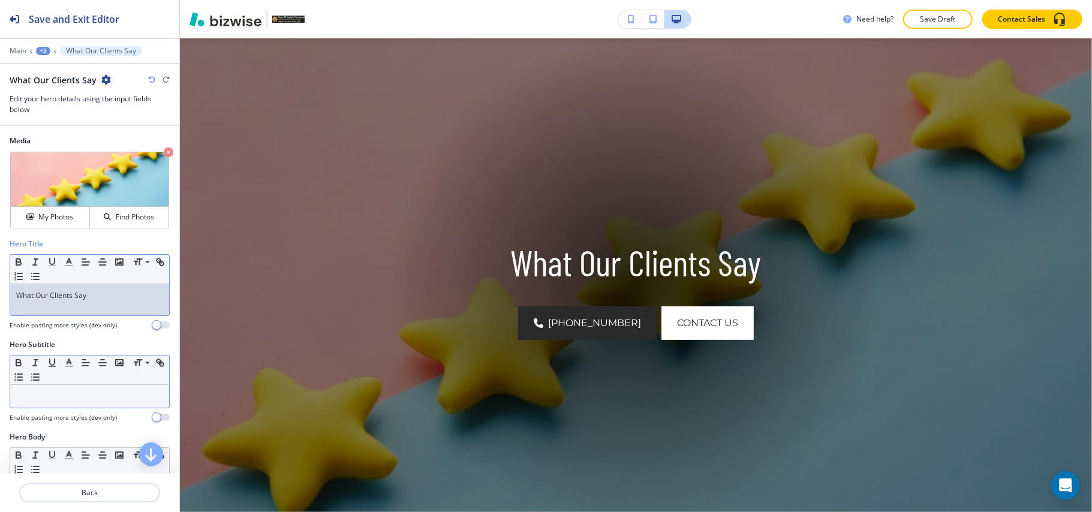
scroll to position [160, 0]
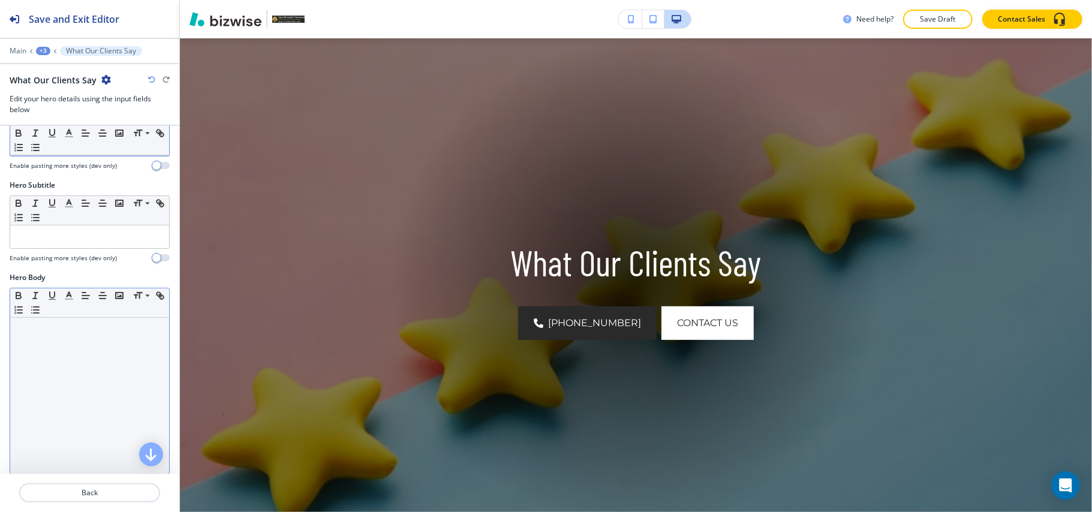
click at [84, 383] on div at bounding box center [89, 396] width 159 height 156
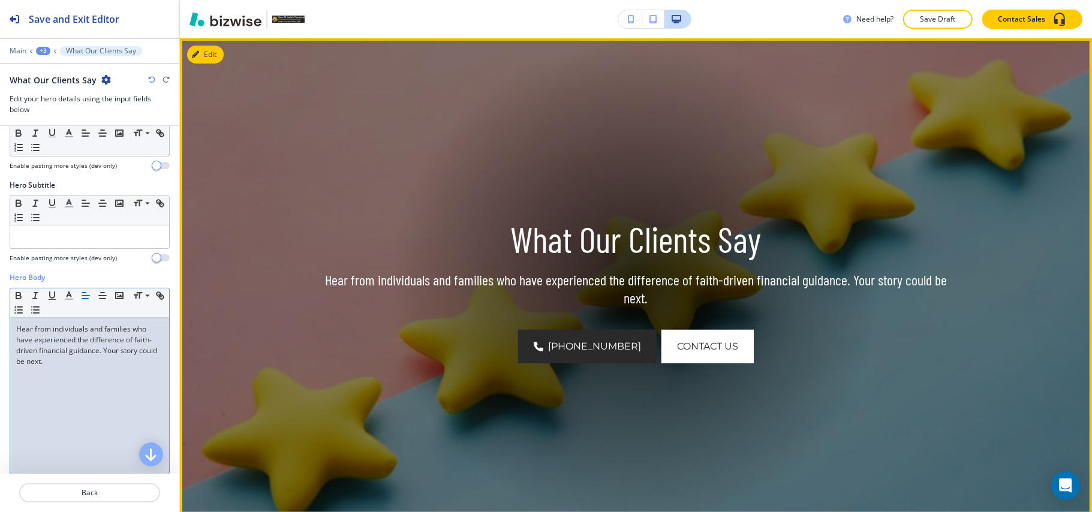
scroll to position [0, 0]
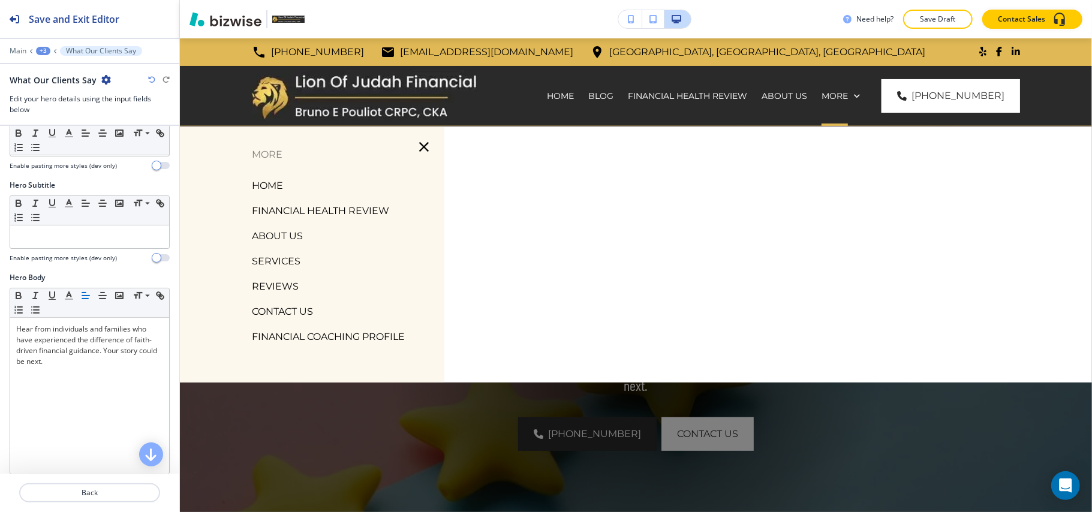
click at [426, 142] on icon "button" at bounding box center [424, 147] width 17 height 17
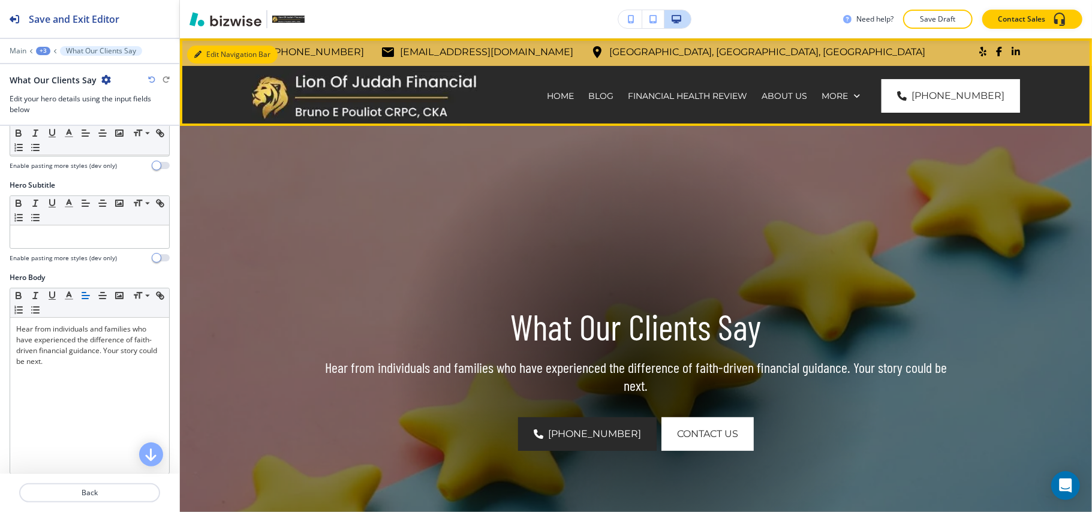
click at [216, 56] on button "Edit Navigation Bar" at bounding box center [232, 55] width 91 height 18
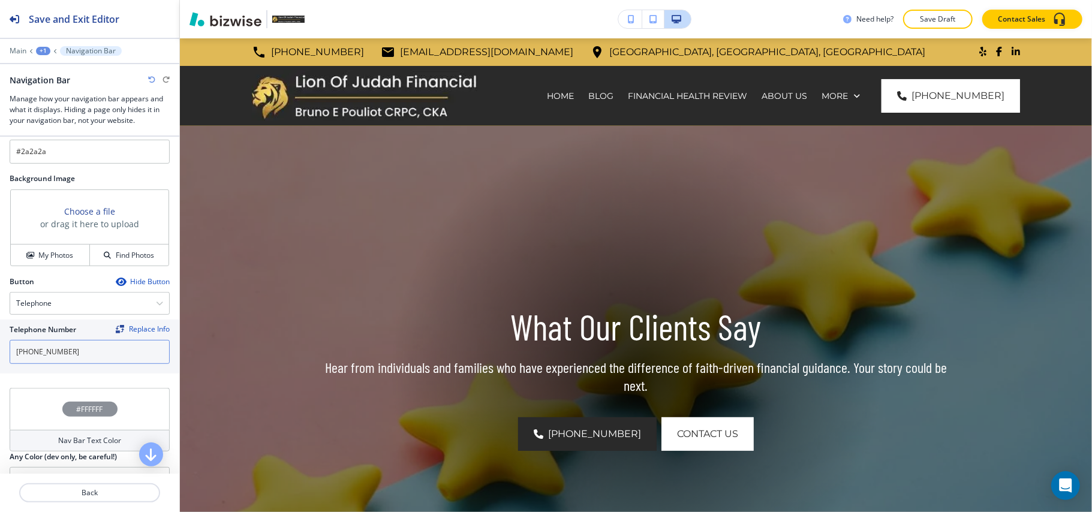
scroll to position [399, 0]
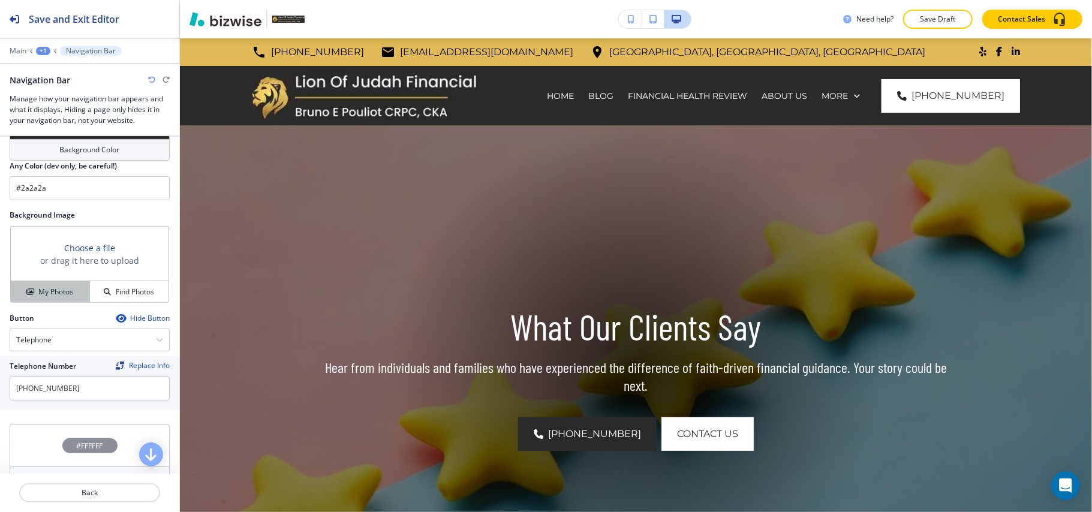
click at [44, 289] on h4 "My Photos" at bounding box center [55, 292] width 35 height 11
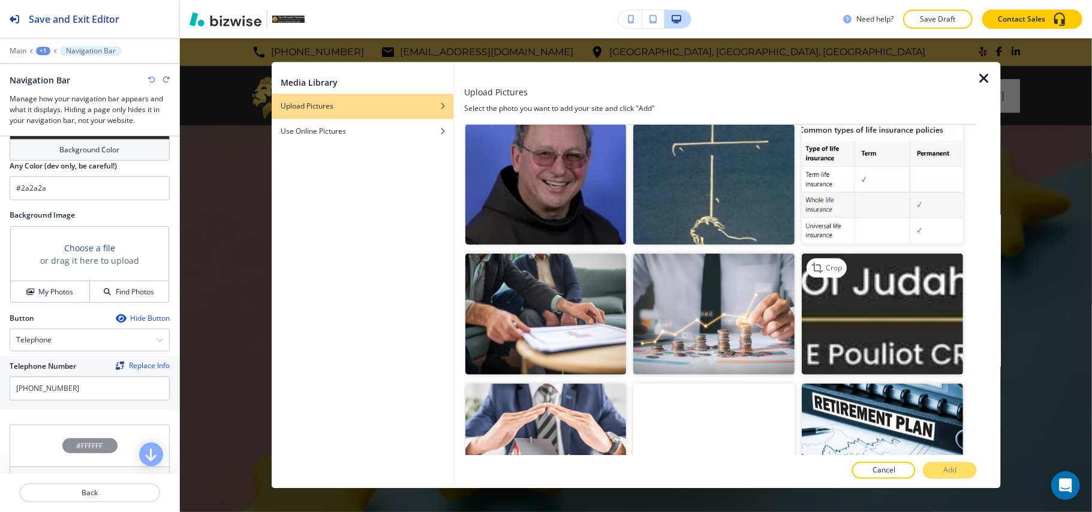
scroll to position [480, 0]
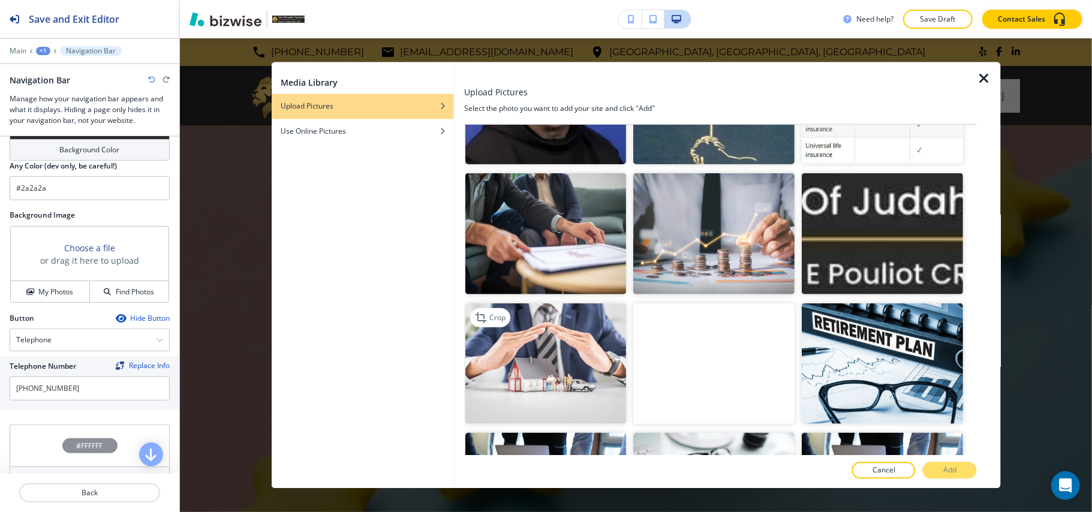
click at [545, 319] on img "button" at bounding box center [545, 363] width 161 height 121
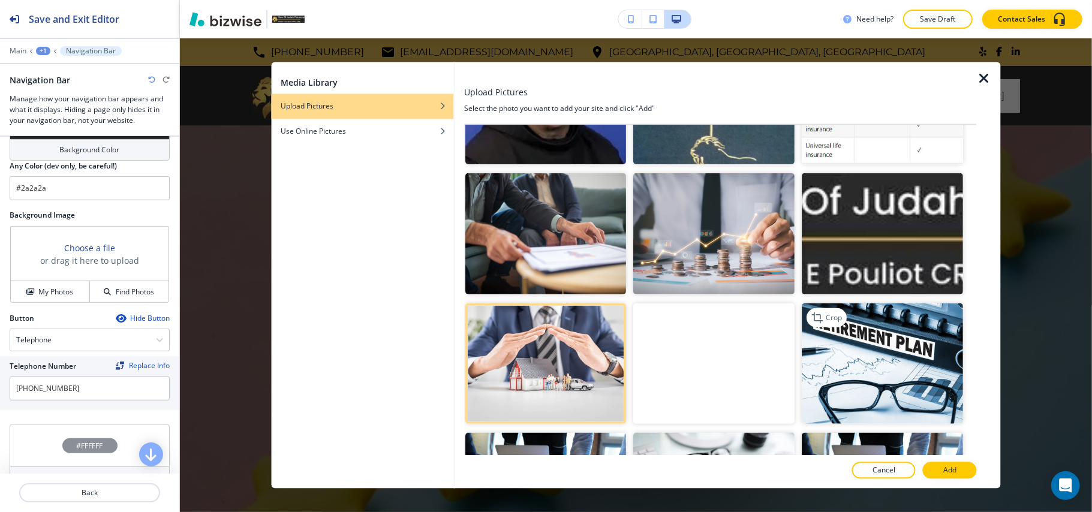
click at [849, 327] on img "button" at bounding box center [883, 363] width 161 height 121
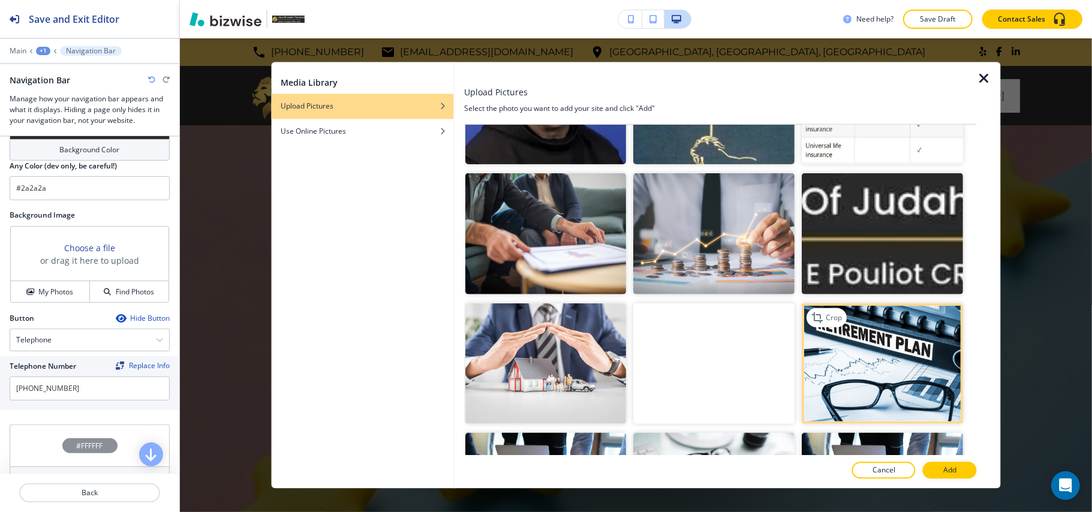
scroll to position [720, 0]
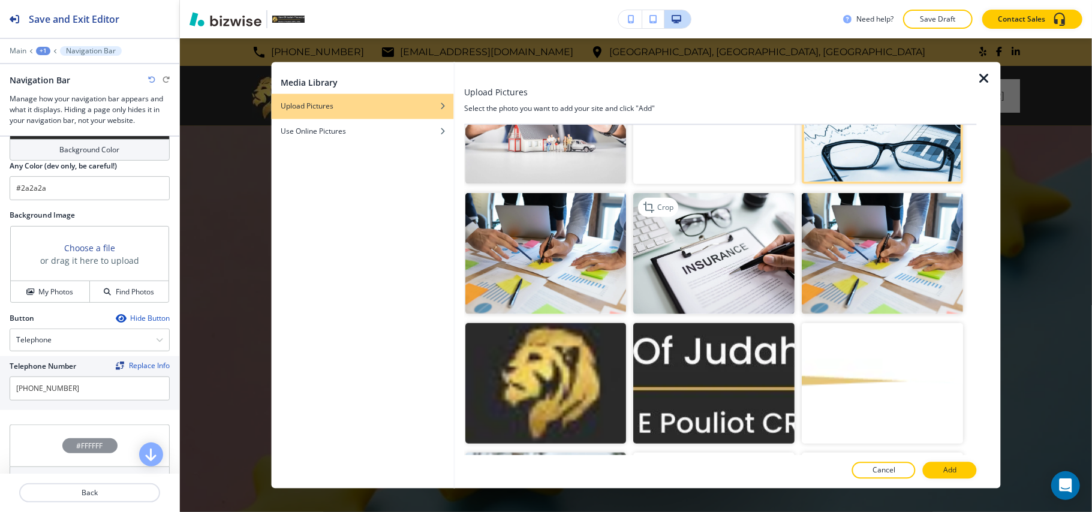
click at [701, 253] on img "button" at bounding box center [714, 253] width 161 height 121
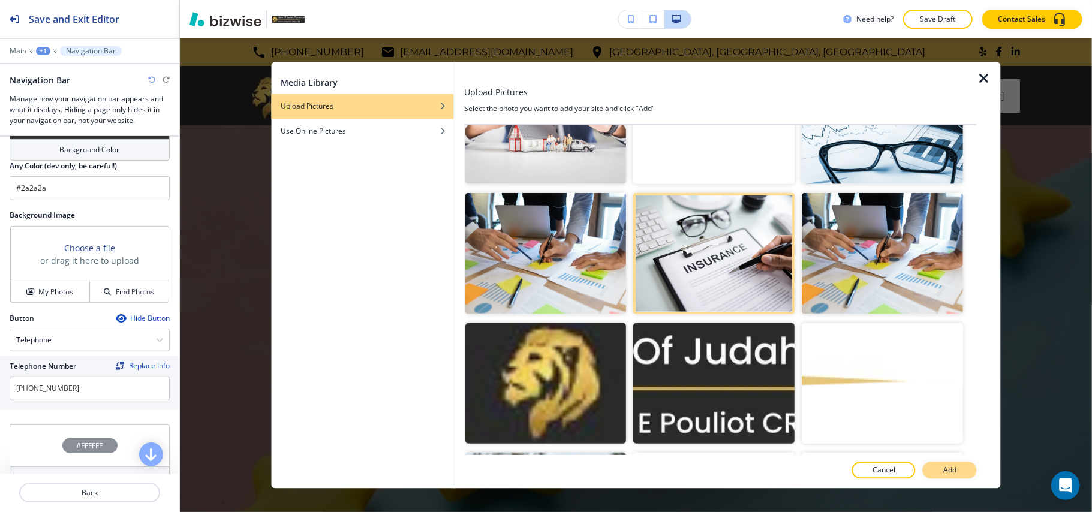
click at [942, 468] on button "Add" at bounding box center [950, 470] width 54 height 17
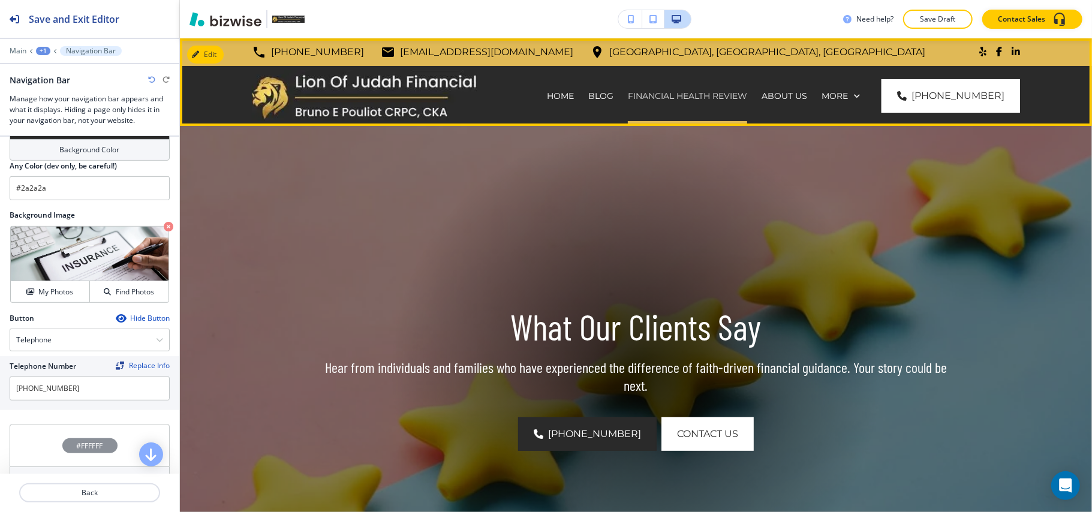
click at [699, 100] on p "Financial Health Review" at bounding box center [687, 96] width 119 height 12
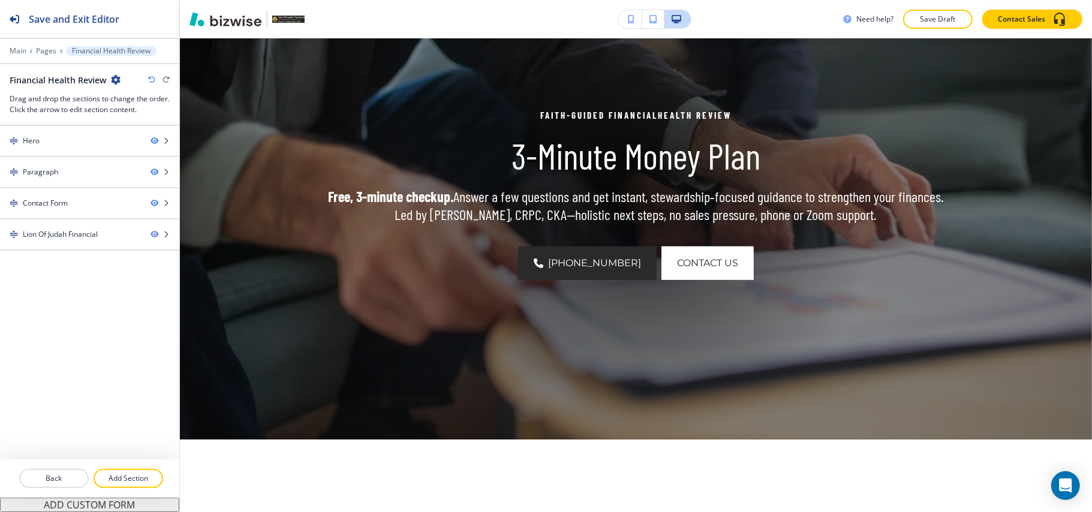
scroll to position [80, 0]
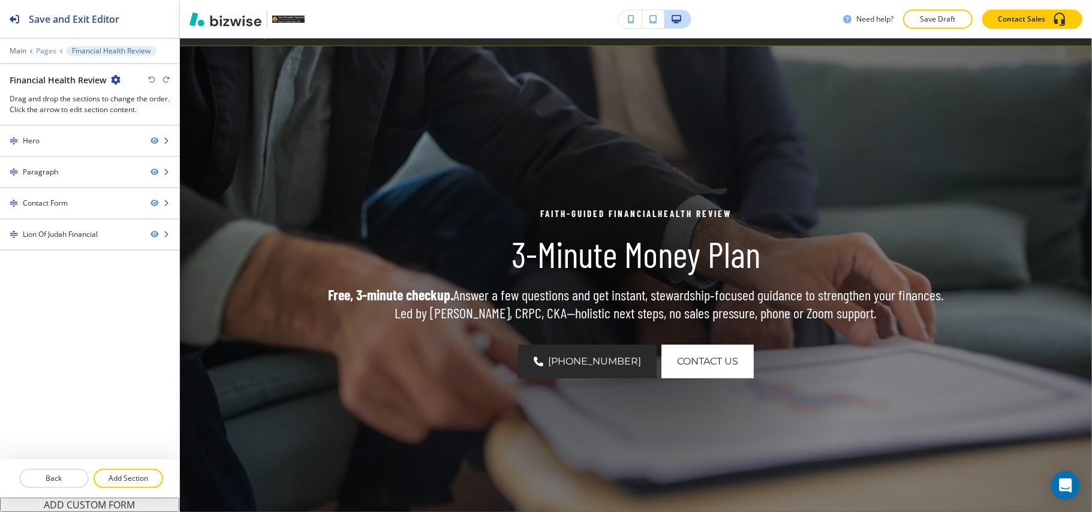
click at [46, 52] on p "Pages" at bounding box center [46, 51] width 20 height 8
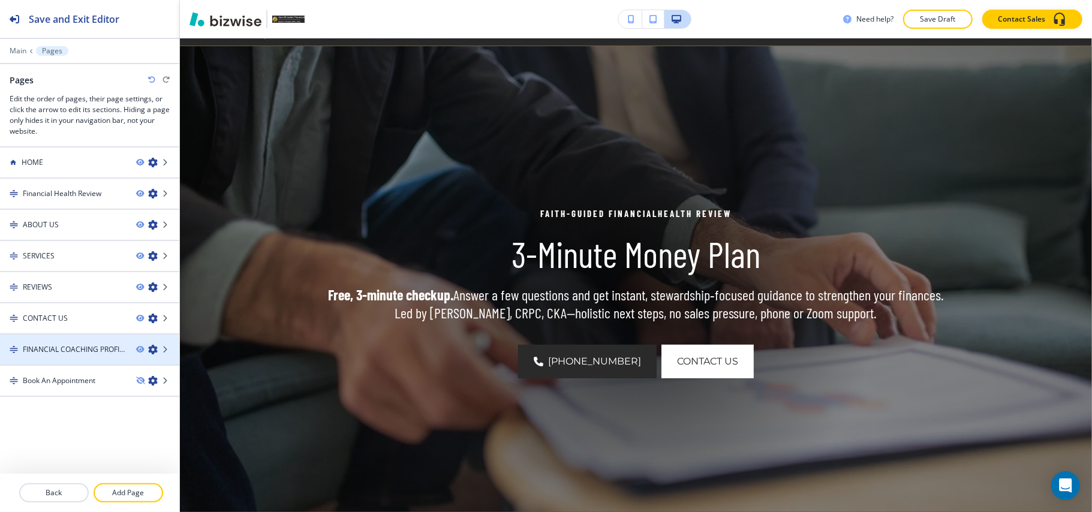
click at [149, 348] on icon "button" at bounding box center [153, 350] width 10 height 10
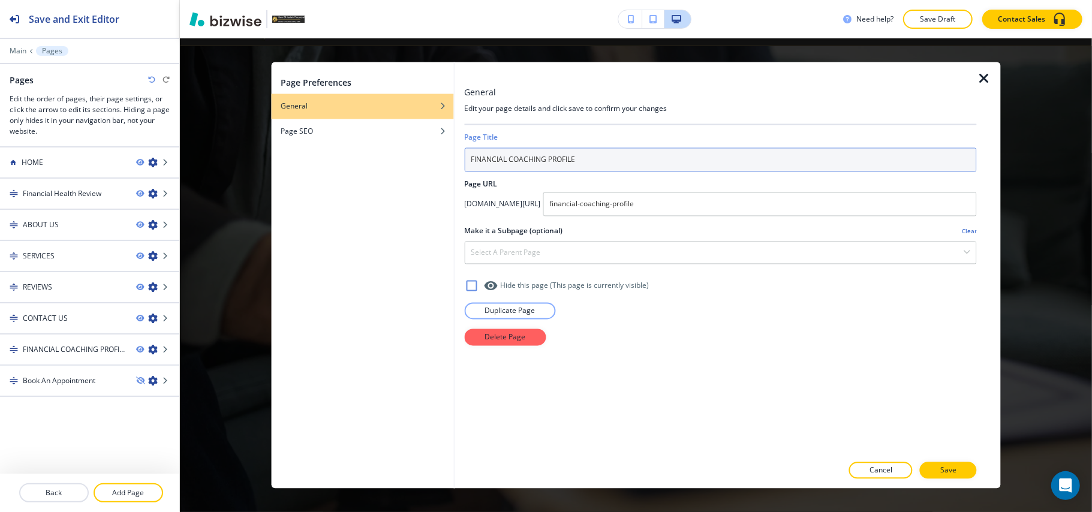
drag, startPoint x: 509, startPoint y: 161, endPoint x: 397, endPoint y: 157, distance: 112.2
click at [397, 157] on div "Page Preferences General Page SEO General Edit your page details and click save…" at bounding box center [636, 275] width 730 height 426
type input "COACHING PROFILE"
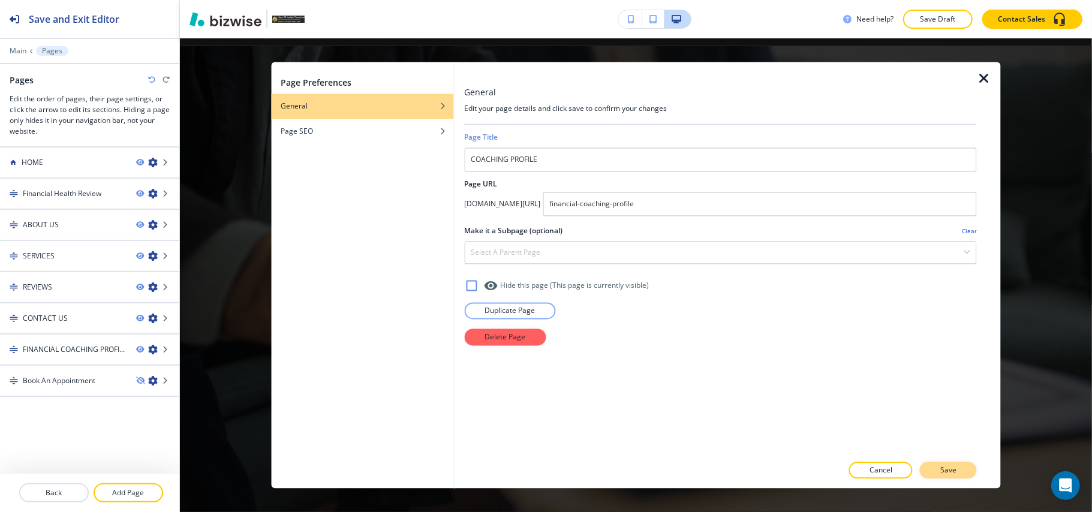
click at [948, 465] on p "Save" at bounding box center [948, 470] width 16 height 11
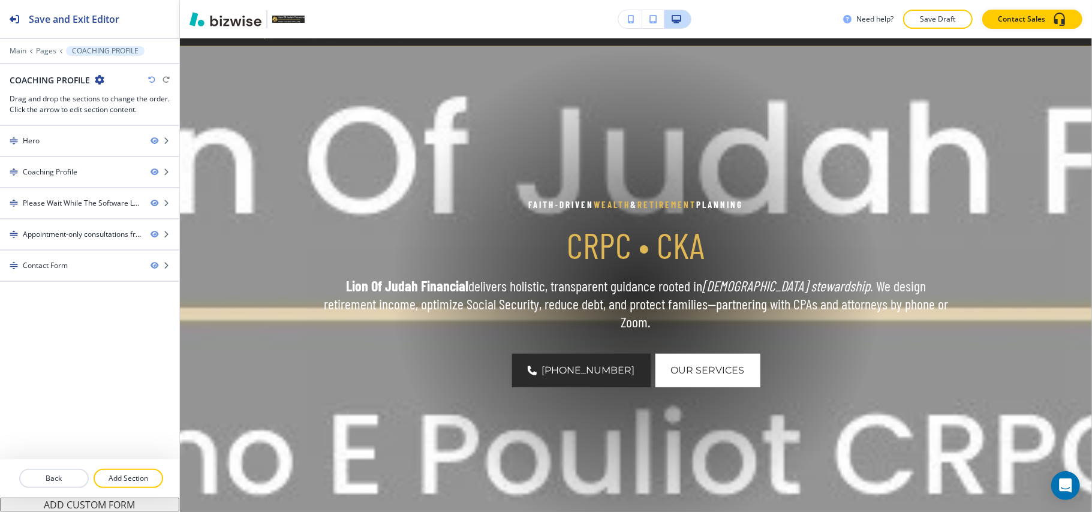
scroll to position [0, 0]
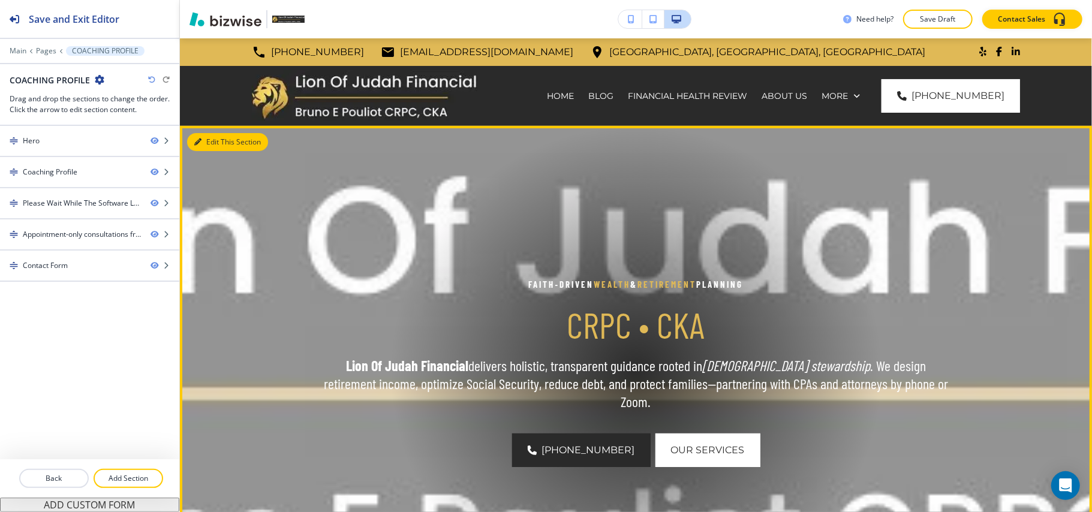
click at [209, 143] on button "Edit This Section" at bounding box center [227, 142] width 81 height 18
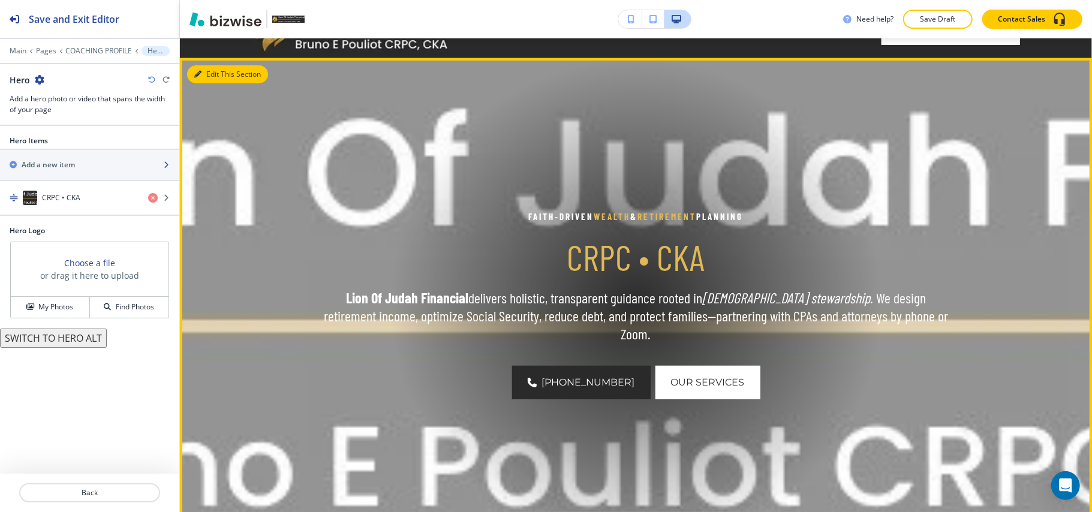
scroll to position [88, 0]
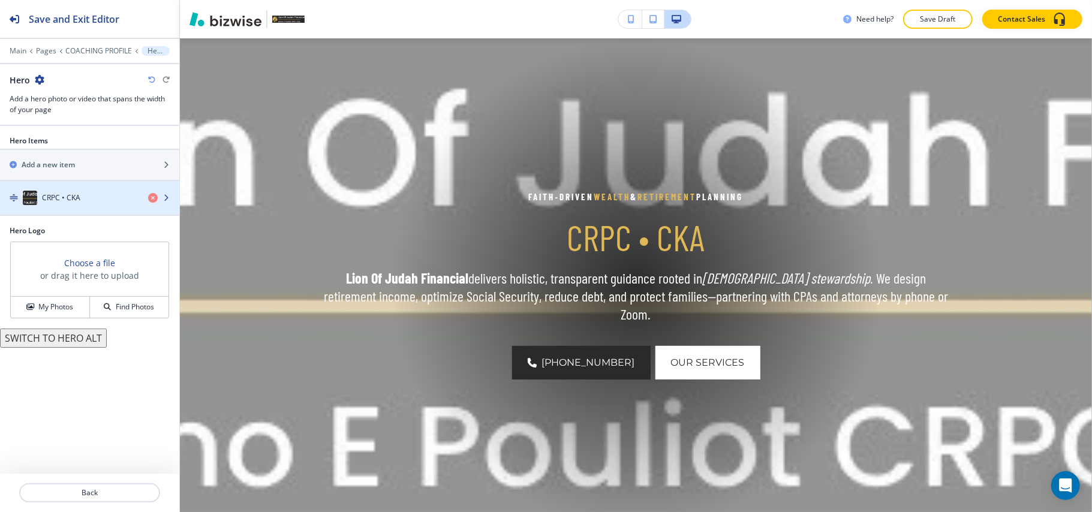
click at [94, 197] on div "CRPC • CKA" at bounding box center [69, 198] width 139 height 14
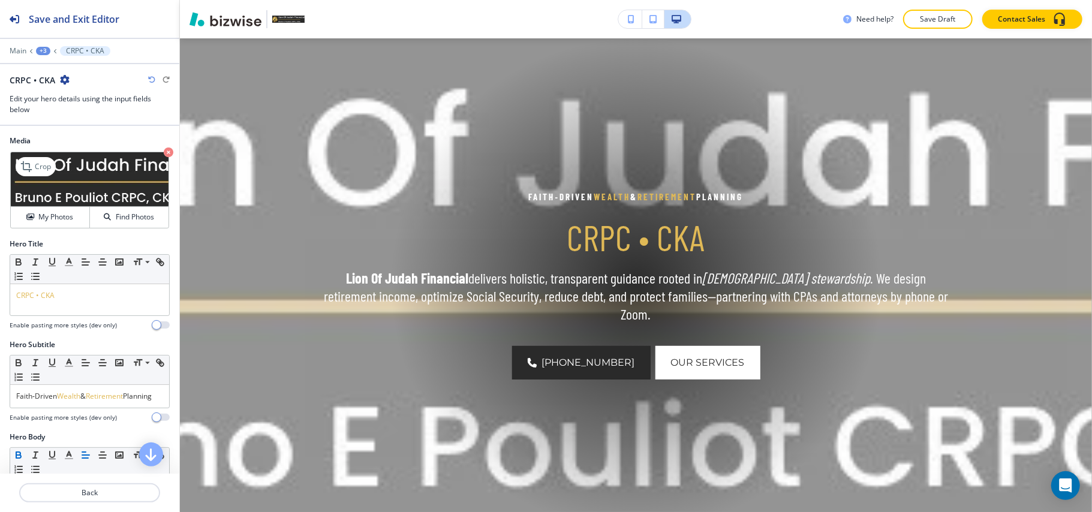
click at [164, 154] on icon "button" at bounding box center [169, 153] width 10 height 10
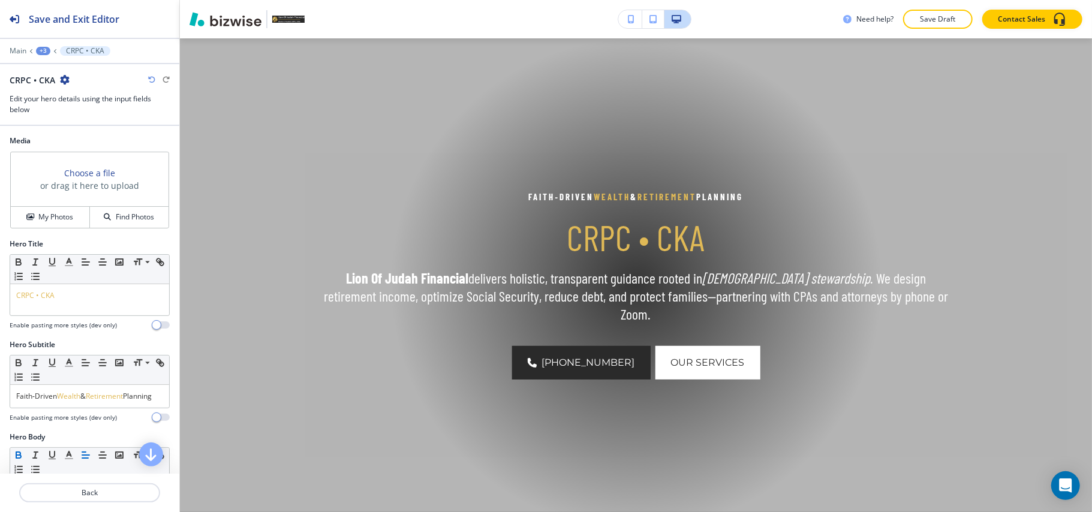
click at [52, 207] on div "My Photos Find Photos" at bounding box center [90, 217] width 158 height 22
click at [51, 210] on button "My Photos" at bounding box center [50, 217] width 79 height 21
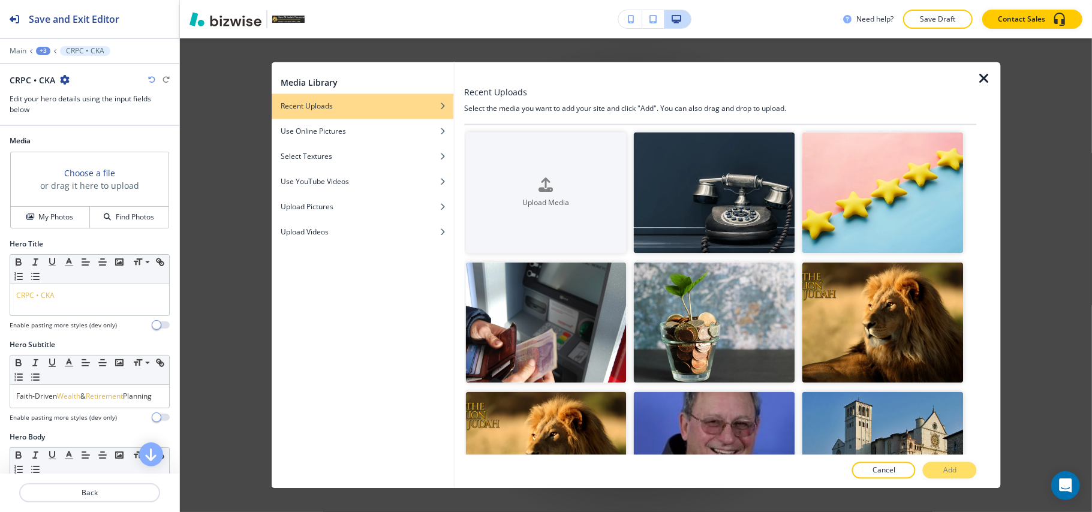
scroll to position [0, 0]
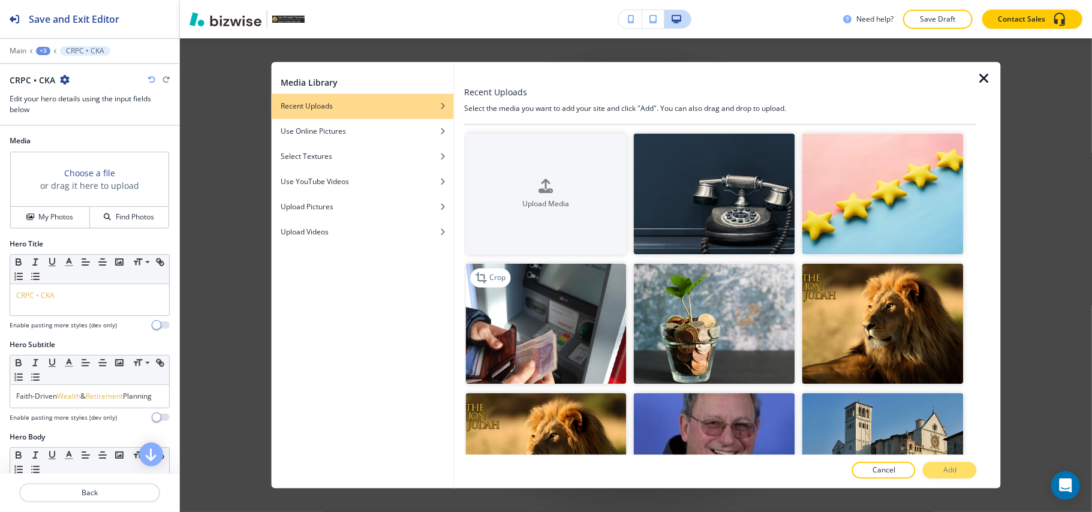
click at [591, 346] on img "button" at bounding box center [545, 323] width 161 height 121
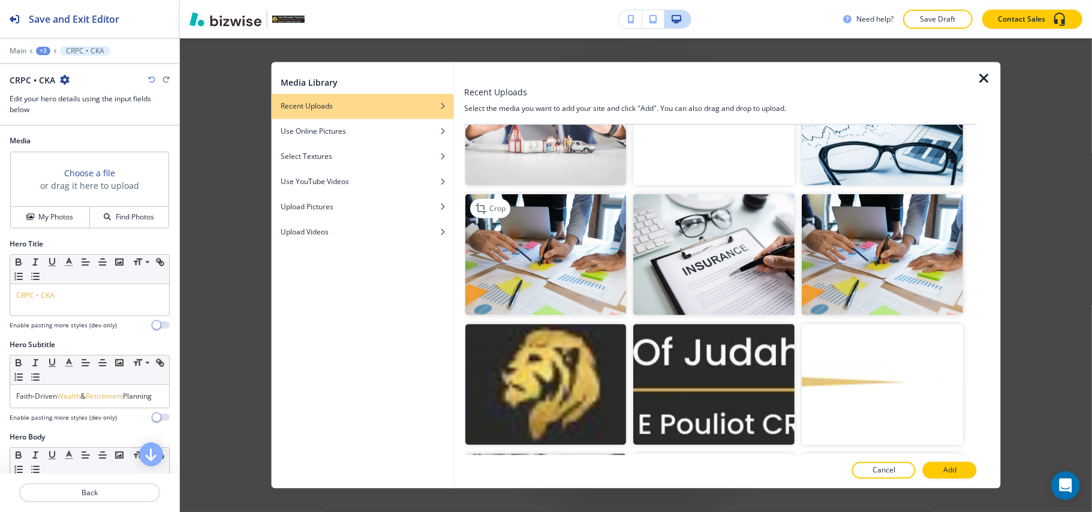
scroll to position [720, 0]
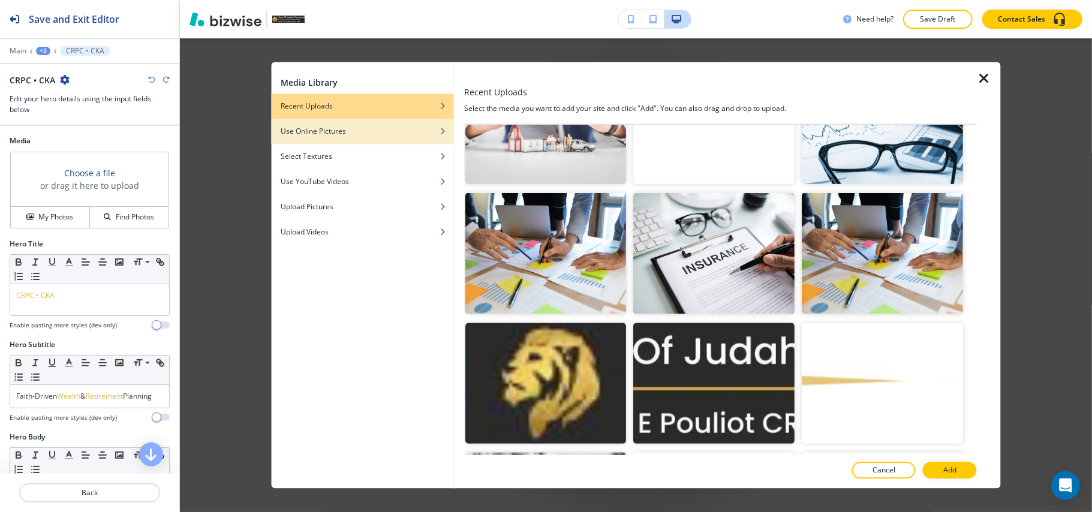
click at [365, 128] on div "Use Online Pictures" at bounding box center [362, 132] width 182 height 11
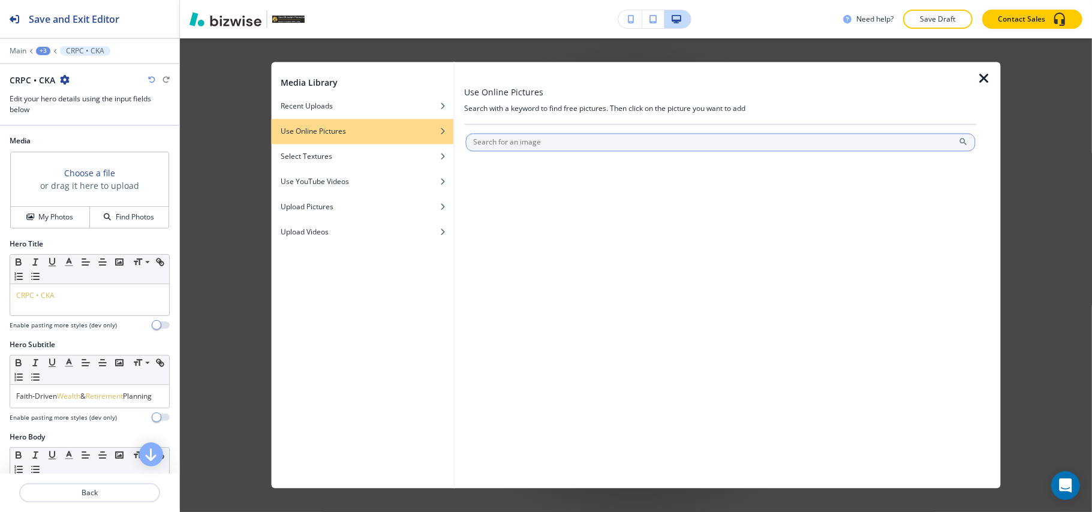
scroll to position [0, 0]
click at [563, 139] on input "text" at bounding box center [720, 143] width 510 height 18
type input "financial coaching"
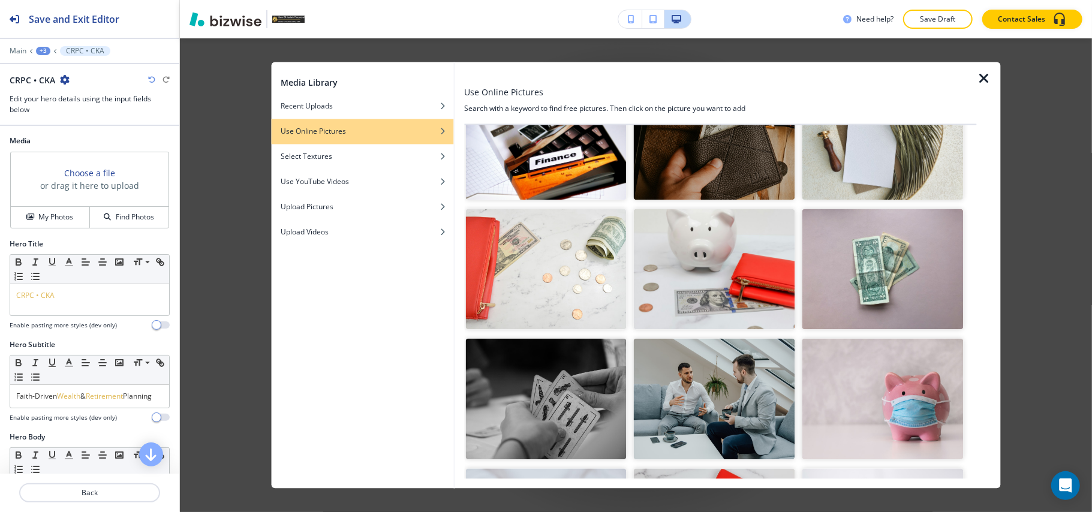
scroll to position [240, 0]
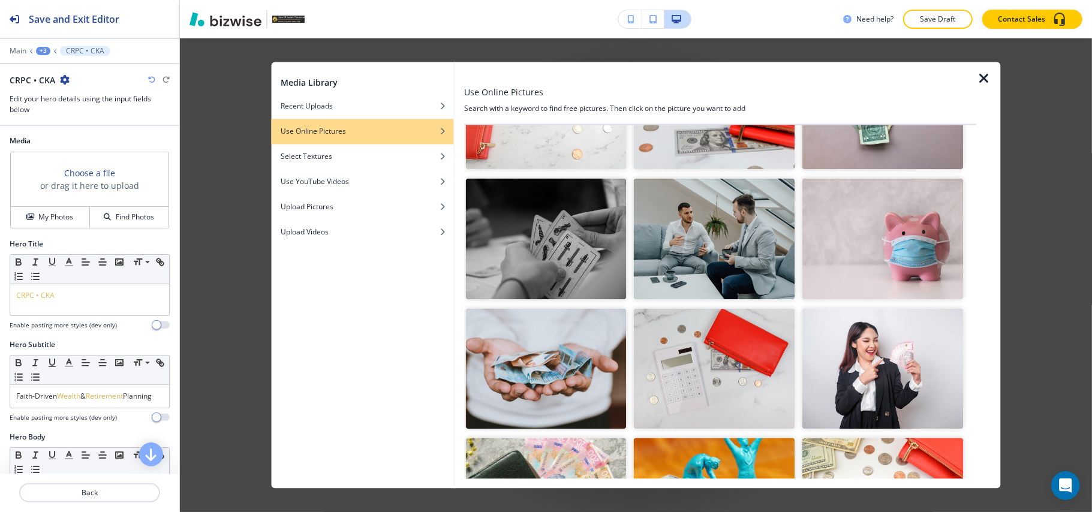
click at [692, 242] on img "button" at bounding box center [714, 239] width 161 height 121
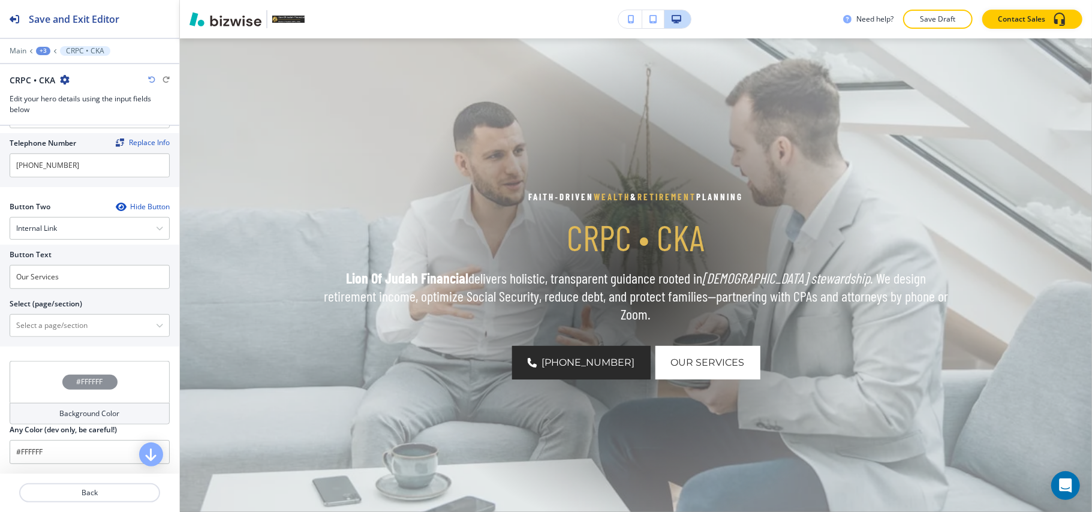
scroll to position [584, 0]
click at [44, 363] on div "#FFFFFF" at bounding box center [90, 382] width 160 height 42
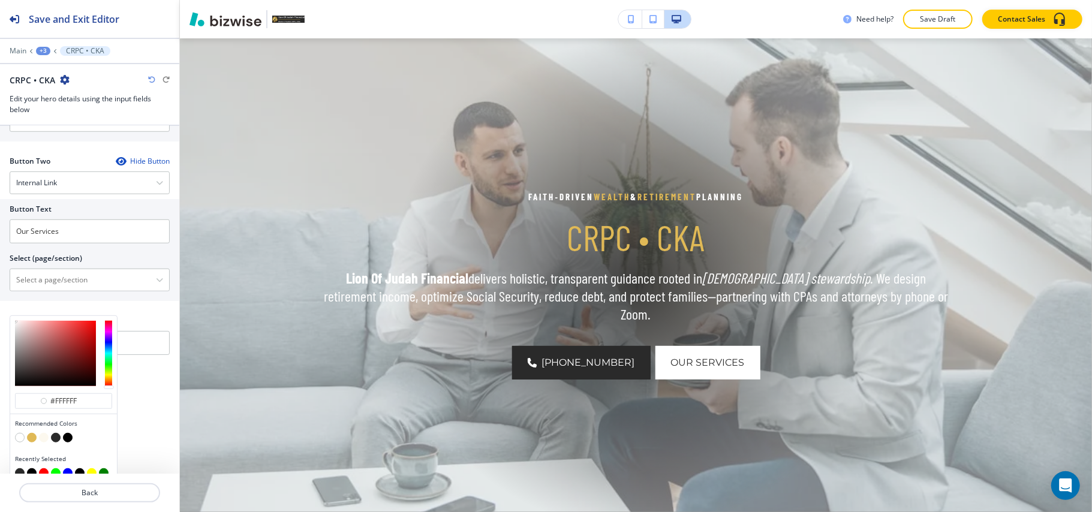
scroll to position [641, 0]
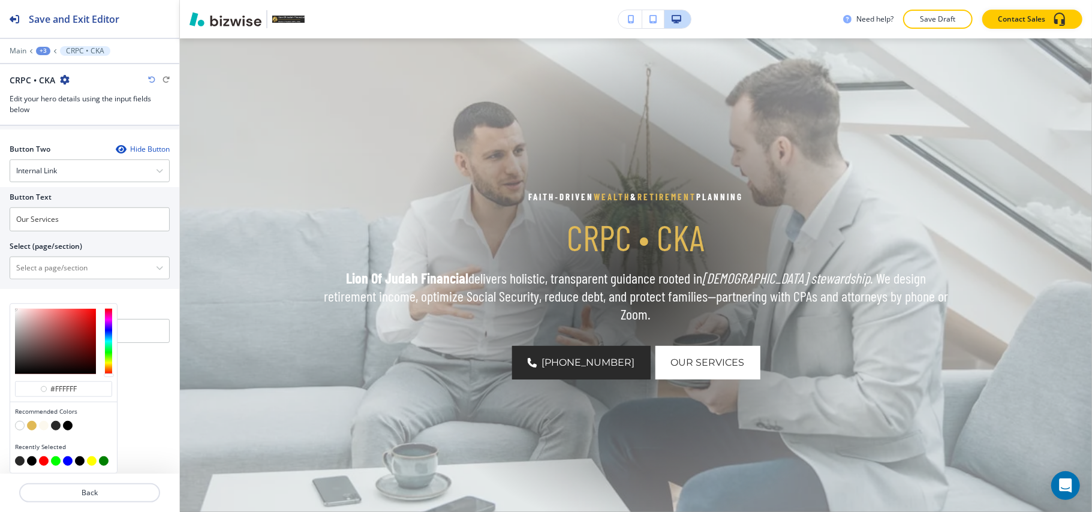
drag, startPoint x: 22, startPoint y: 459, endPoint x: 37, endPoint y: 459, distance: 15.0
click at [37, 459] on div at bounding box center [63, 462] width 97 height 12
click at [32, 459] on button "button" at bounding box center [32, 461] width 10 height 10
type input "#000000"
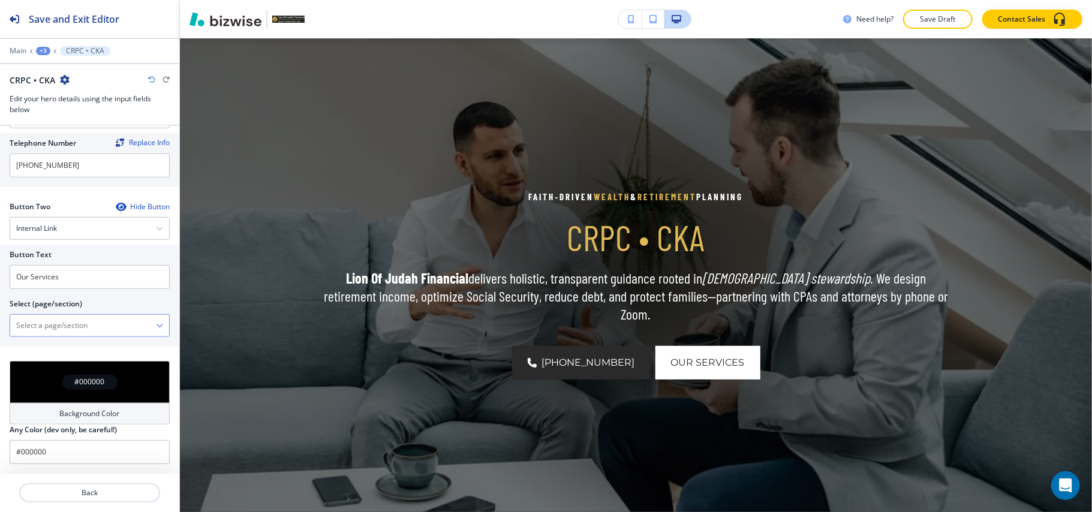
click at [68, 325] on \(page\/section\) "Manual Input" at bounding box center [83, 325] width 146 height 20
type \(page\/section\) "CONTACT US"
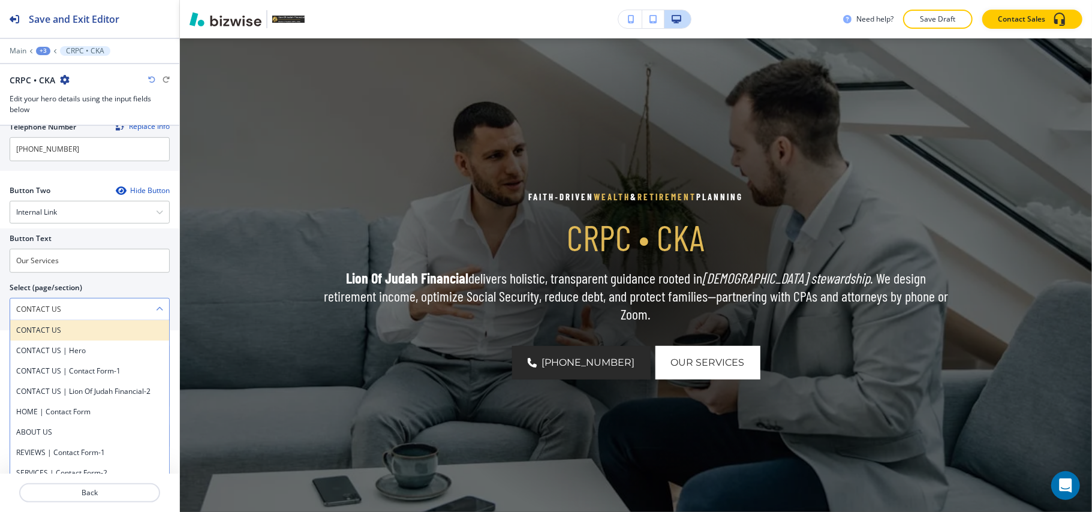
click at [65, 336] on h4 "CONTACT US" at bounding box center [89, 330] width 147 height 11
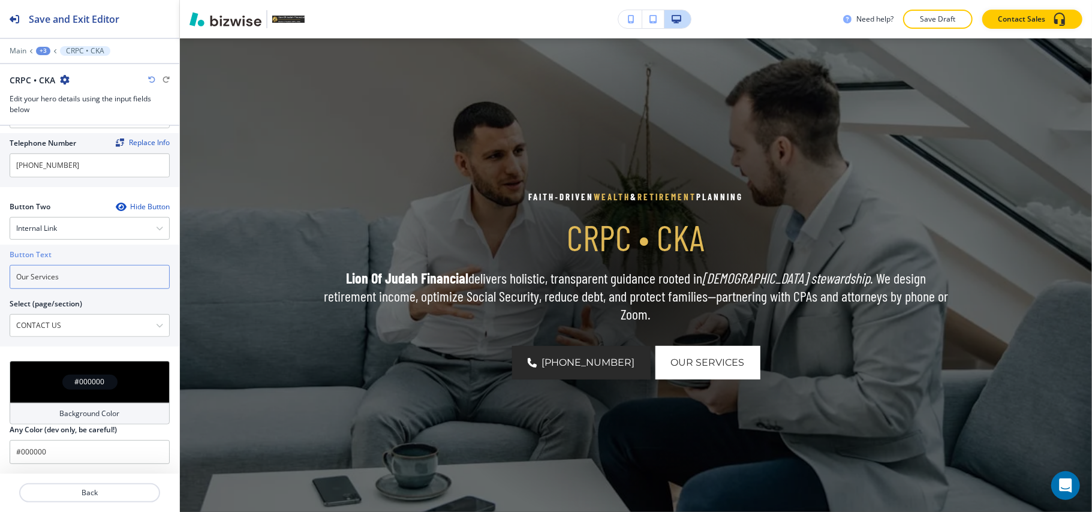
drag, startPoint x: 82, startPoint y: 274, endPoint x: 0, endPoint y: 264, distance: 82.7
click at [0, 264] on div "Button Text Our Services Select (page/section) CONTACT US CONTACT US CONTACT US…" at bounding box center [89, 296] width 179 height 102
paste input "CONTACT US"
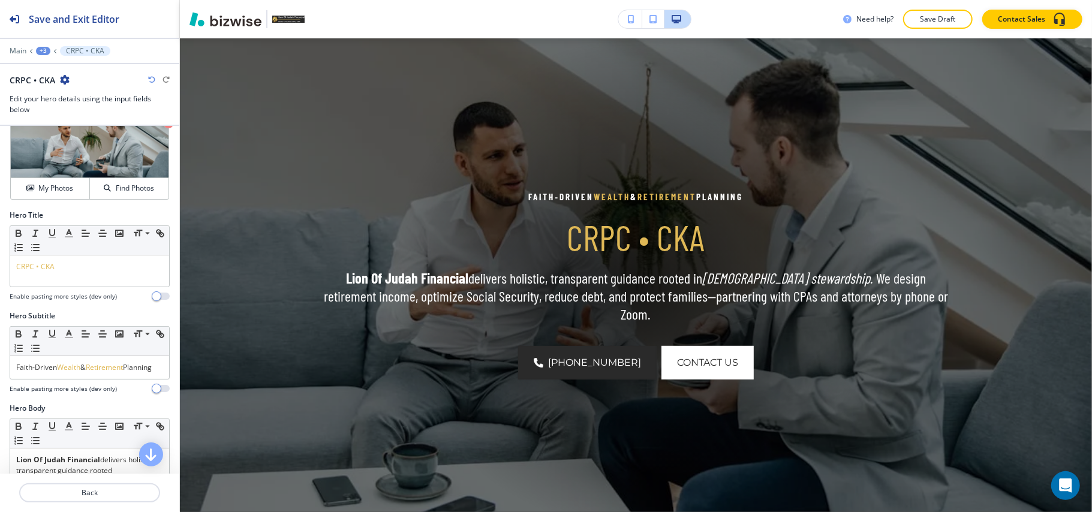
scroll to position [24, 0]
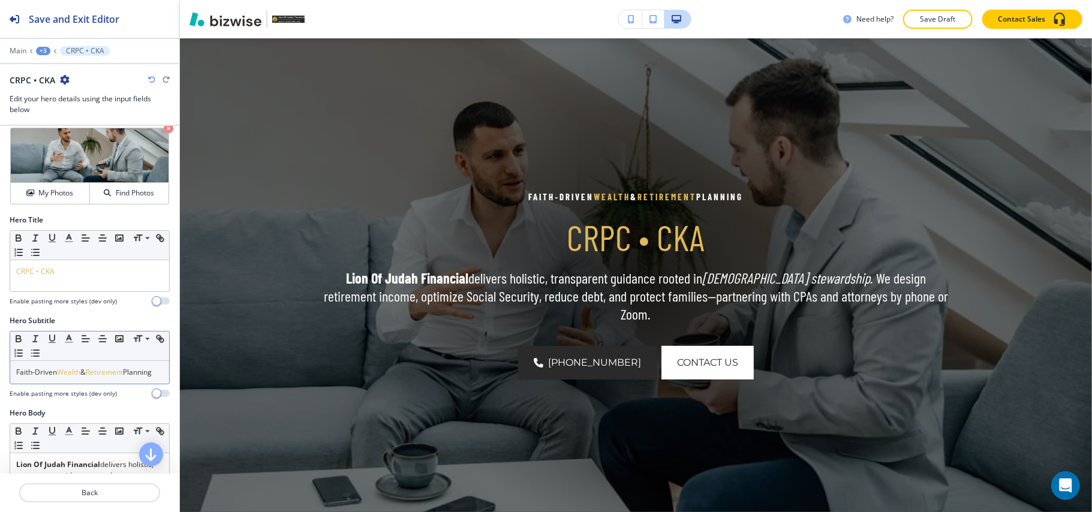
type input "CONTACT US"
click at [74, 378] on p "Faith‑Driven Wealth & Retirement Planning" at bounding box center [89, 372] width 147 height 11
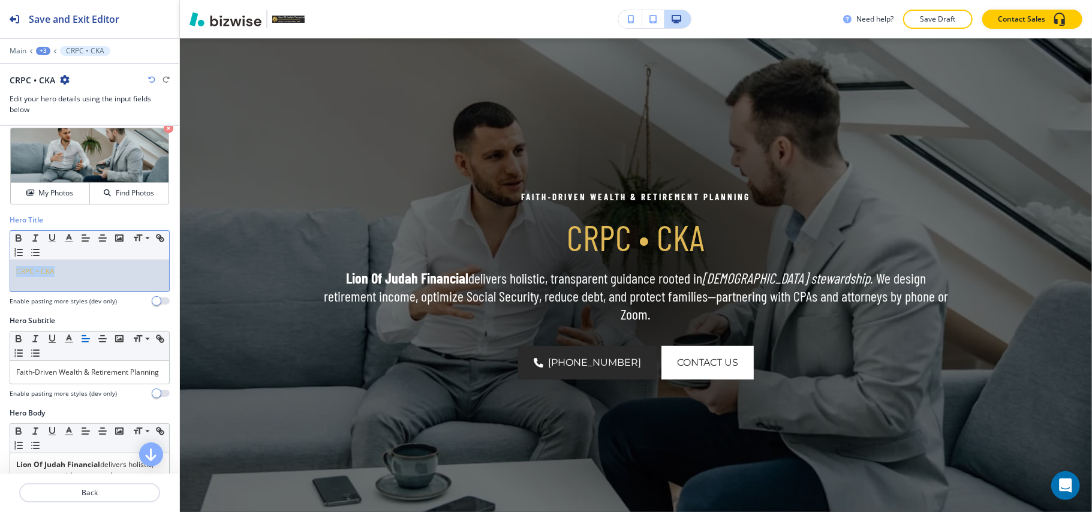
drag, startPoint x: 80, startPoint y: 271, endPoint x: 0, endPoint y: 260, distance: 81.2
click at [0, 260] on div "Hero Title Small Normal Large Huge CRPC • CKA Enable pasting more styles (dev o…" at bounding box center [89, 265] width 179 height 101
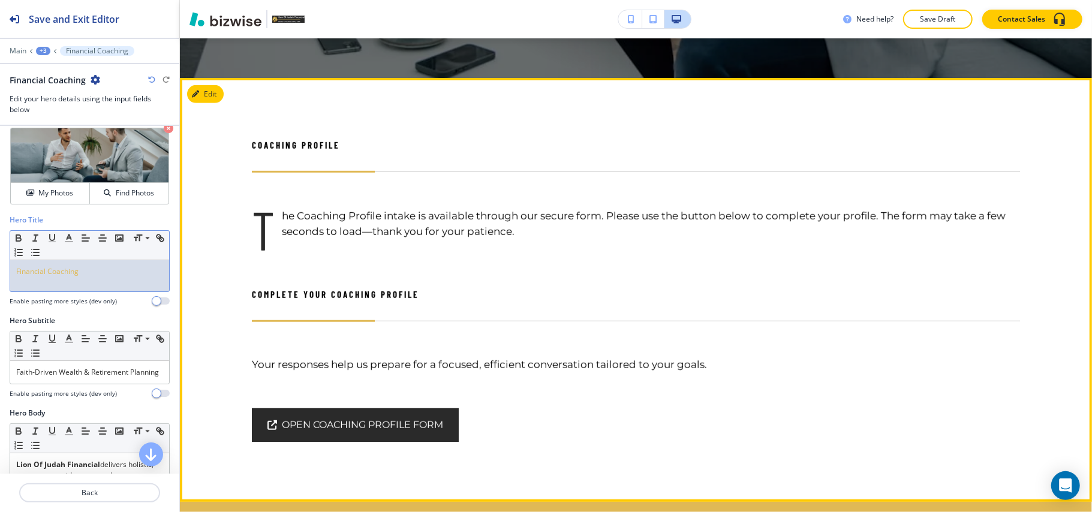
scroll to position [567, 0]
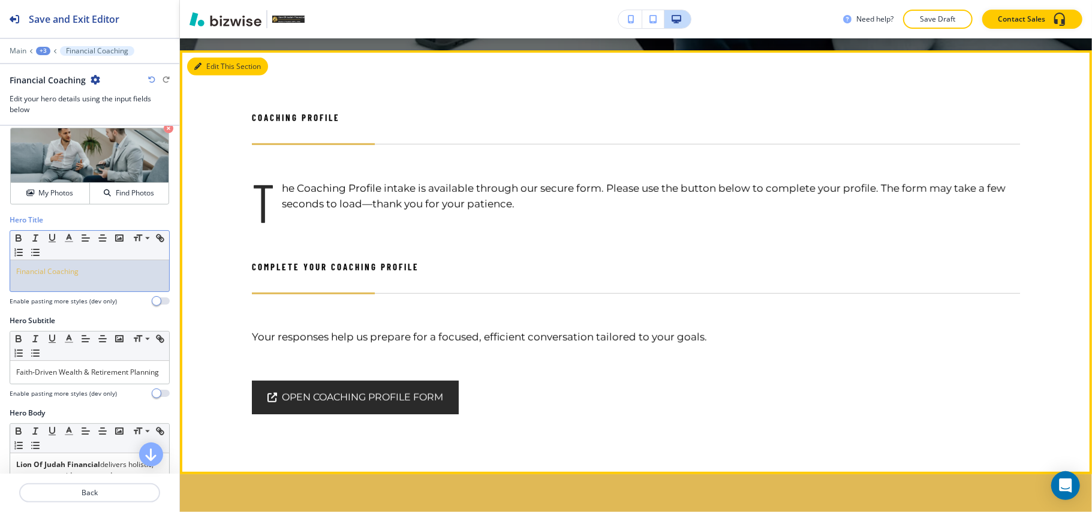
click at [218, 62] on button "Edit This Section" at bounding box center [227, 67] width 81 height 18
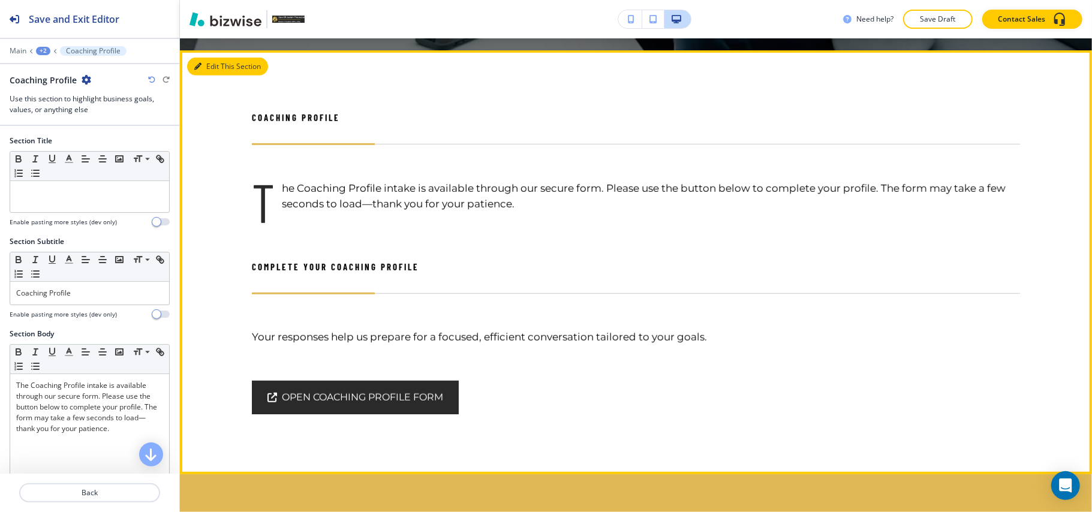
scroll to position [579, 0]
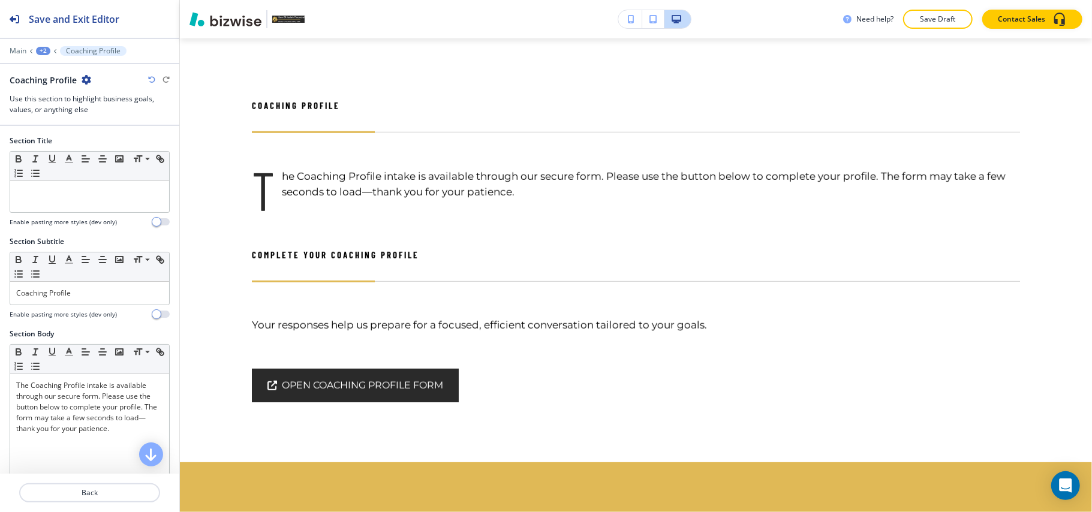
click at [85, 78] on icon "button" at bounding box center [87, 80] width 10 height 10
click at [116, 145] on p "Delete Section" at bounding box center [118, 143] width 61 height 11
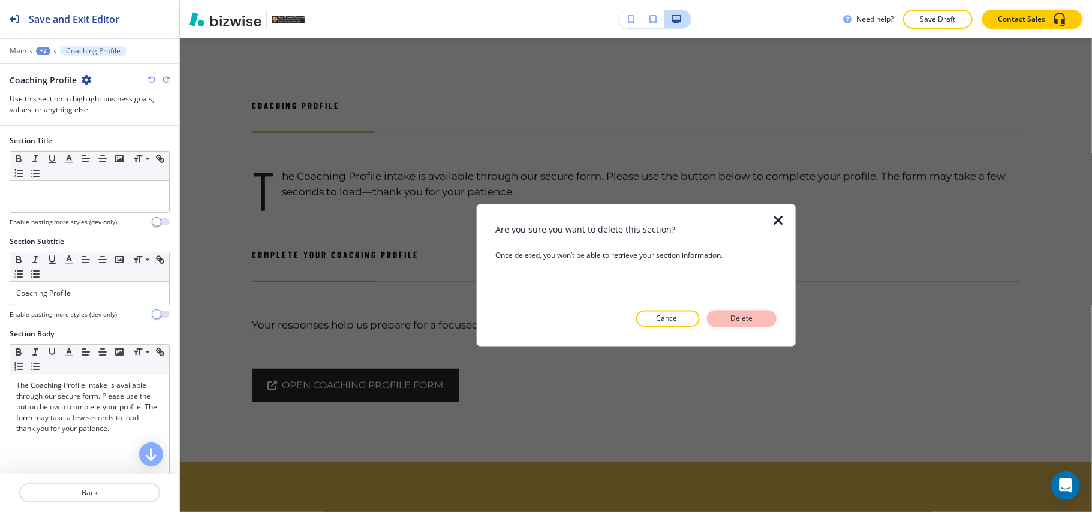
click at [751, 312] on button "Delete" at bounding box center [742, 319] width 70 height 17
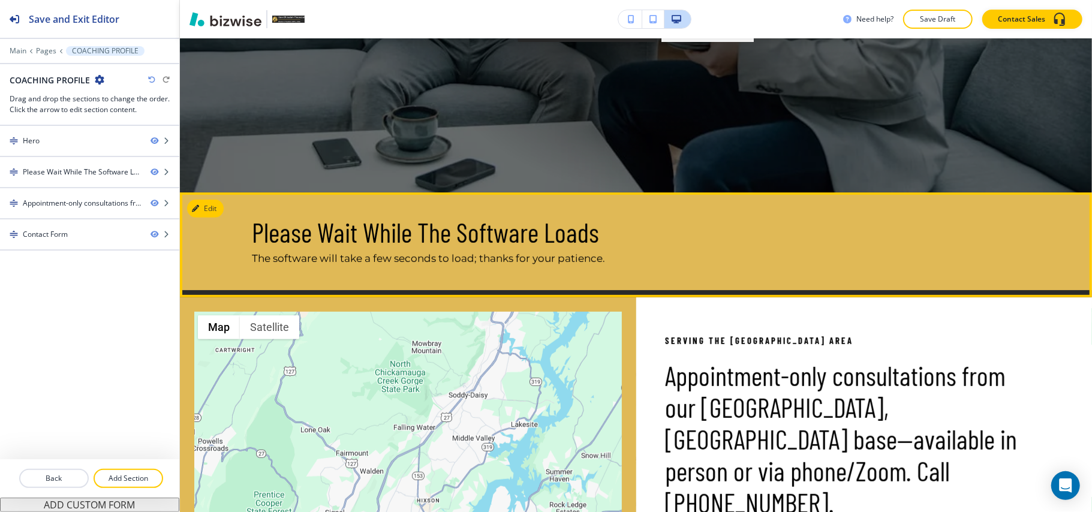
scroll to position [420, 0]
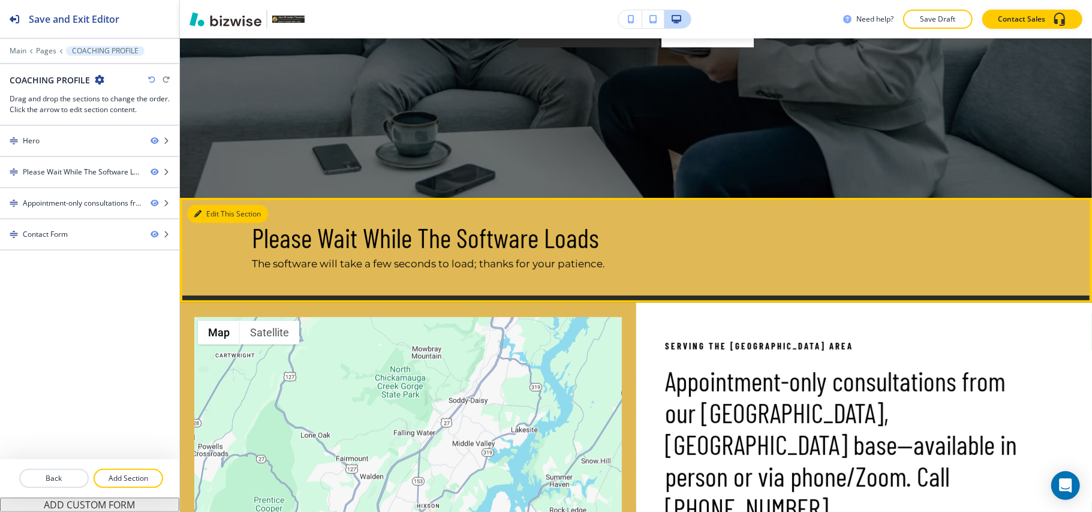
click at [214, 211] on button "Edit This Section" at bounding box center [227, 214] width 81 height 18
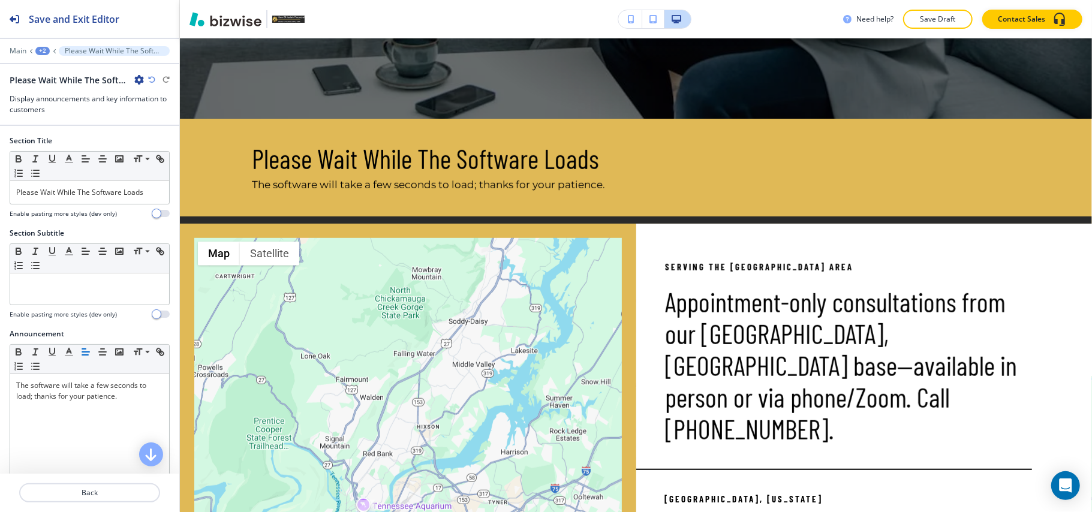
scroll to position [579, 0]
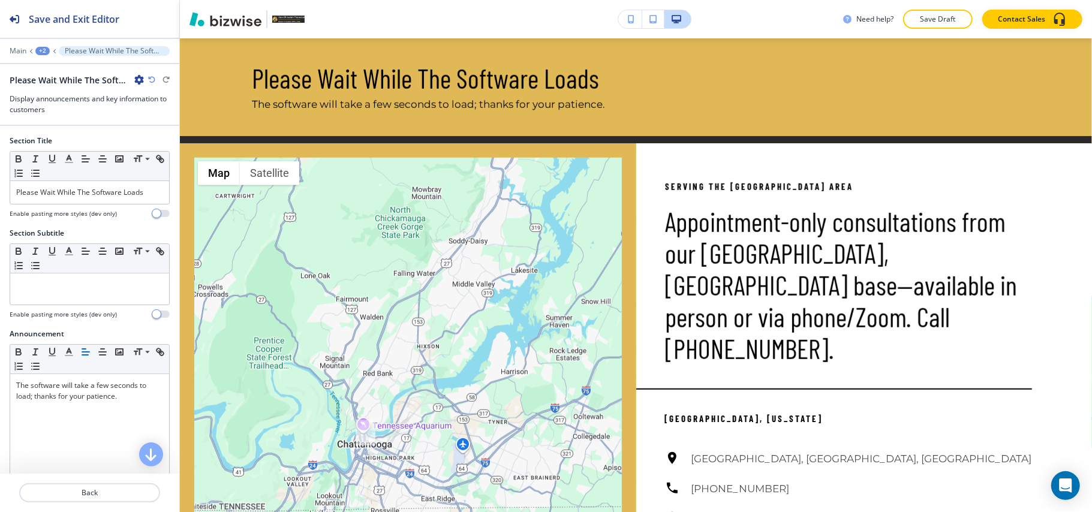
click at [139, 78] on icon "button" at bounding box center [139, 80] width 10 height 10
click at [166, 152] on button "Delete Section" at bounding box center [172, 144] width 77 height 22
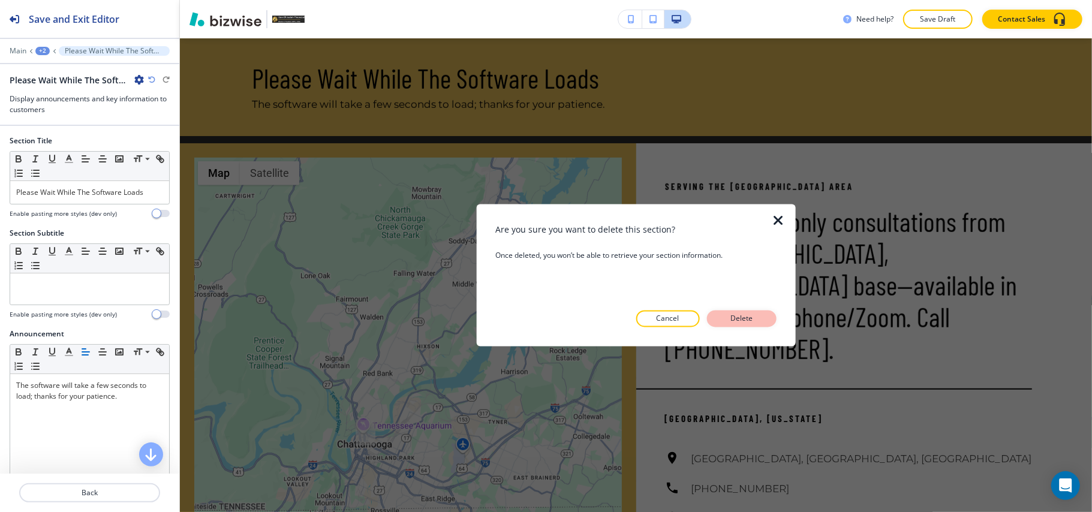
click at [737, 317] on p "Delete" at bounding box center [742, 319] width 29 height 11
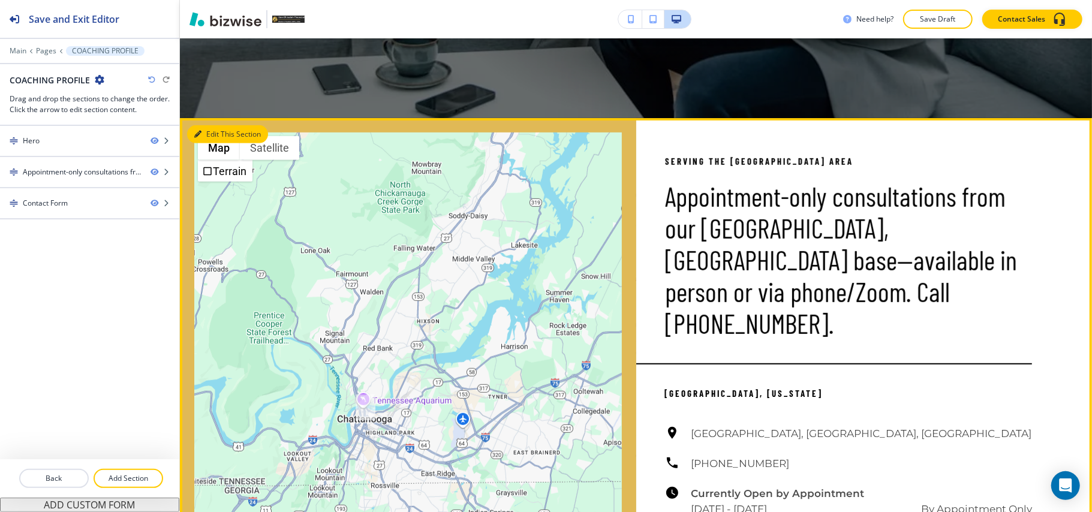
click at [207, 133] on button "Edit This Section" at bounding box center [227, 134] width 81 height 18
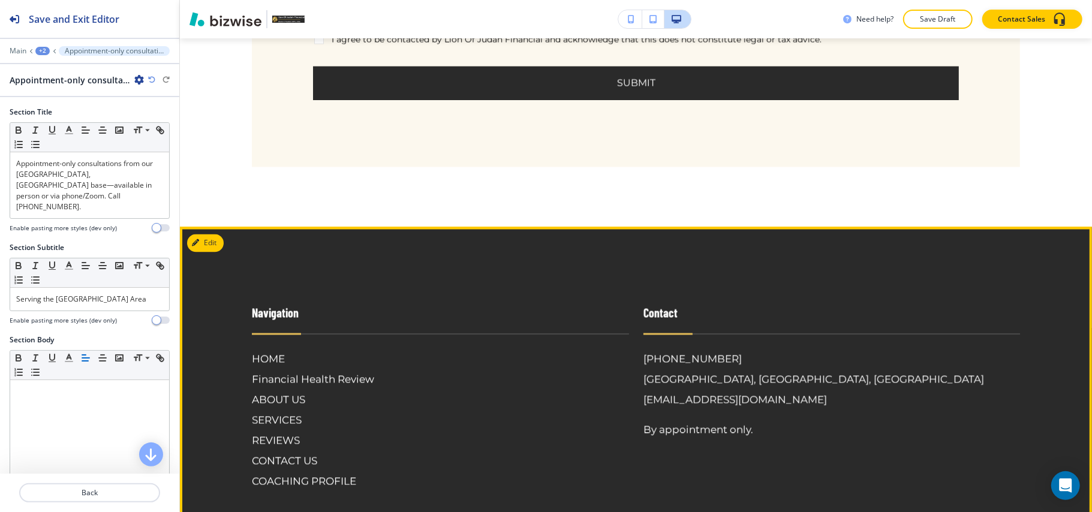
scroll to position [1701, 0]
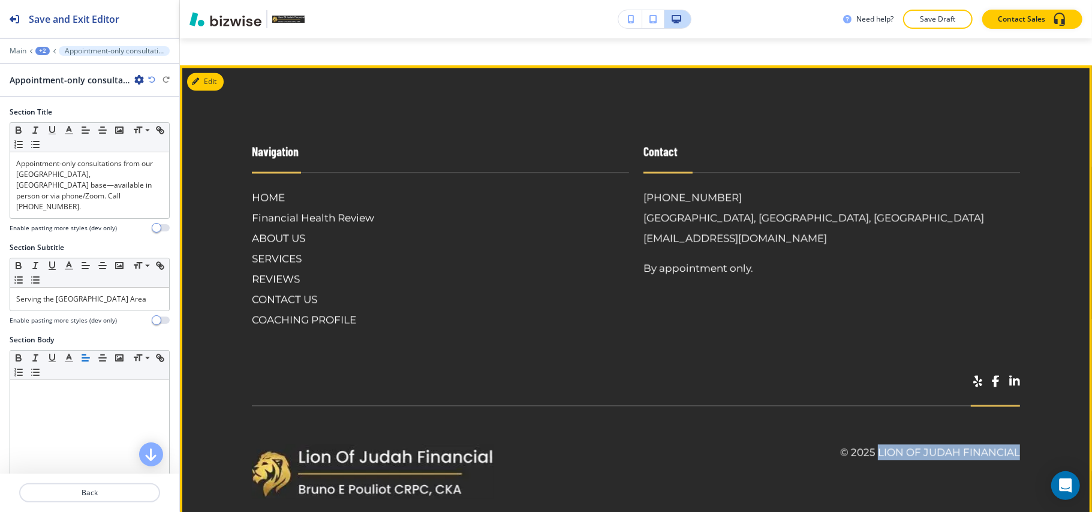
drag, startPoint x: 1018, startPoint y: 414, endPoint x: 866, endPoint y: 422, distance: 152.0
click at [866, 422] on footer "Navigation HOME Financial Health Review ABOUT US SERVICES REVIEWS CONTACT US CO…" at bounding box center [636, 304] width 912 height 478
copy h6 "Lion Of Judah Financial"
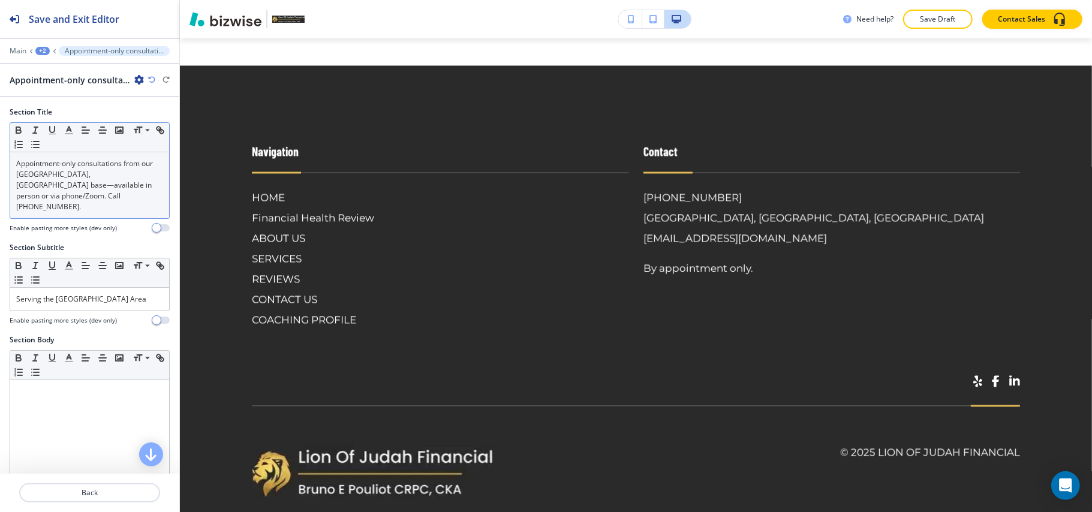
click at [123, 181] on p "Appointment-only consultations from our [GEOGRAPHIC_DATA], [GEOGRAPHIC_DATA] ba…" at bounding box center [89, 185] width 147 height 54
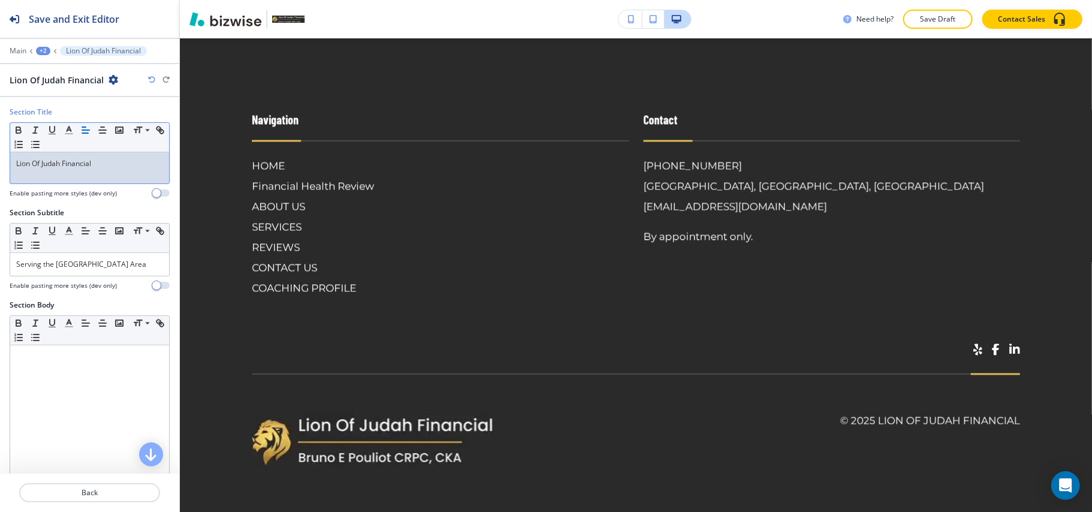
scroll to position [1606, 0]
click at [97, 274] on div "Serving the [GEOGRAPHIC_DATA] Area" at bounding box center [89, 264] width 159 height 23
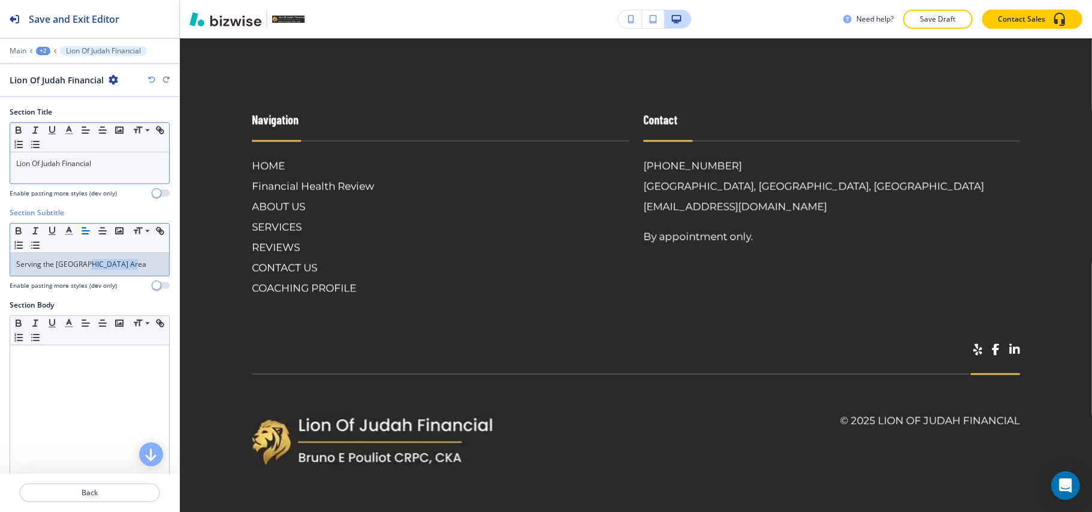
click at [97, 274] on div "Serving the [GEOGRAPHIC_DATA] Area" at bounding box center [89, 264] width 159 height 23
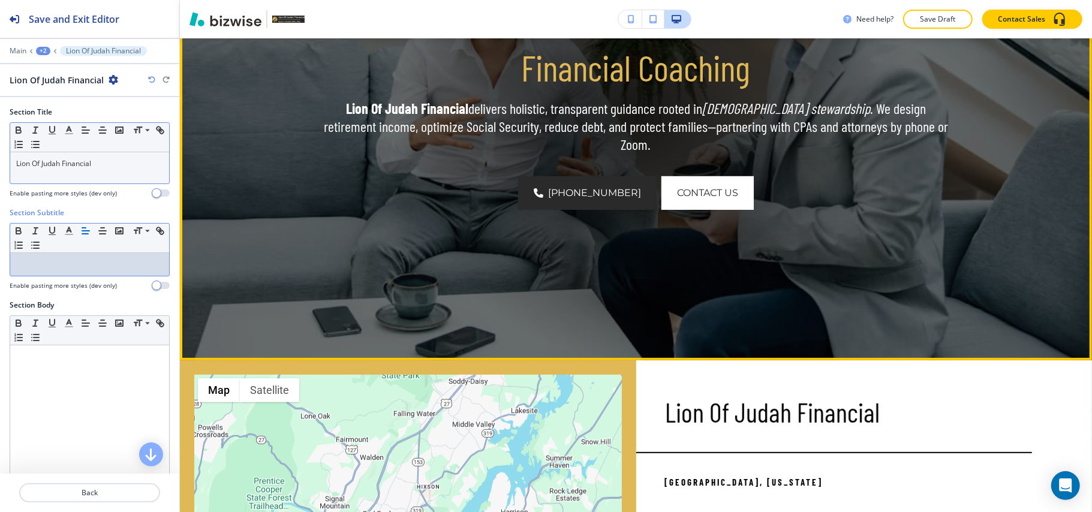
scroll to position [220, 0]
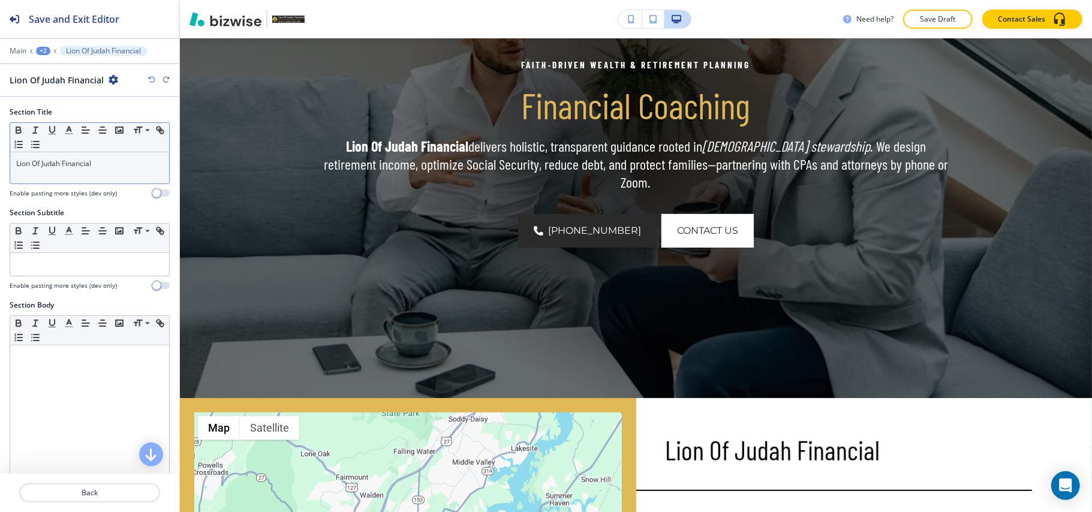
click at [44, 53] on div "+2" at bounding box center [43, 51] width 14 height 8
click at [70, 94] on p "COACHING PROFILE" at bounding box center [74, 91] width 61 height 11
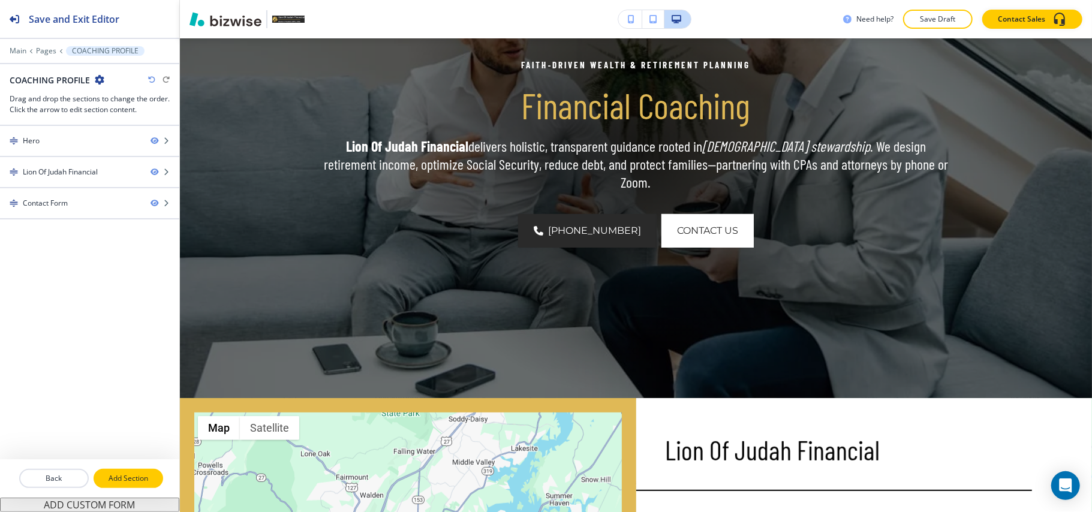
click at [137, 480] on p "Add Section" at bounding box center [128, 478] width 67 height 11
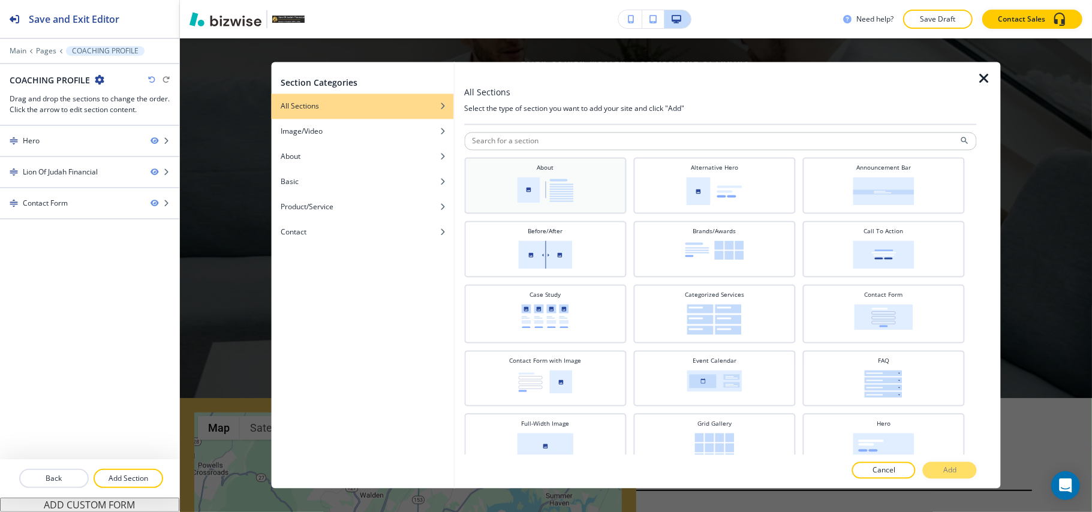
click at [563, 188] on img at bounding box center [545, 191] width 56 height 26
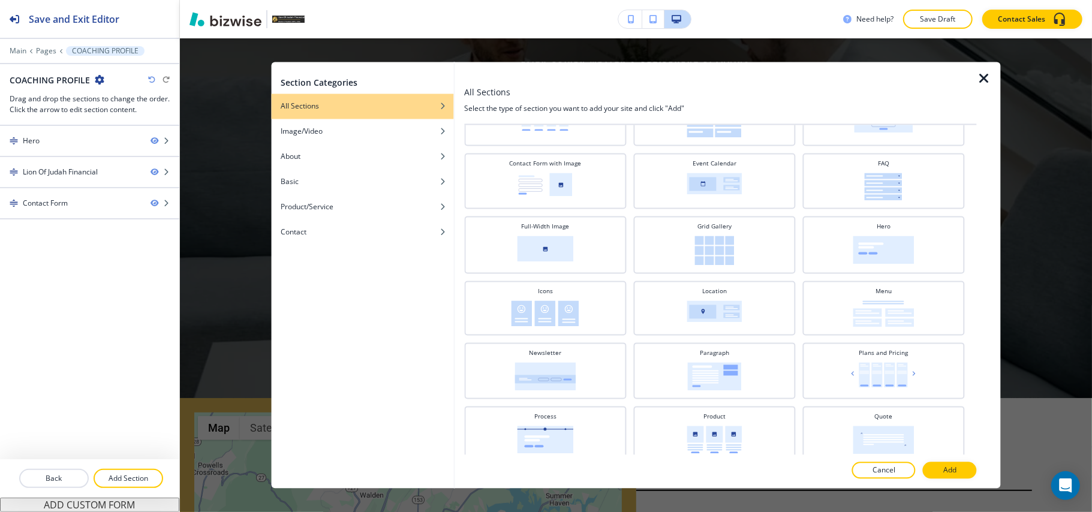
scroll to position [240, 0]
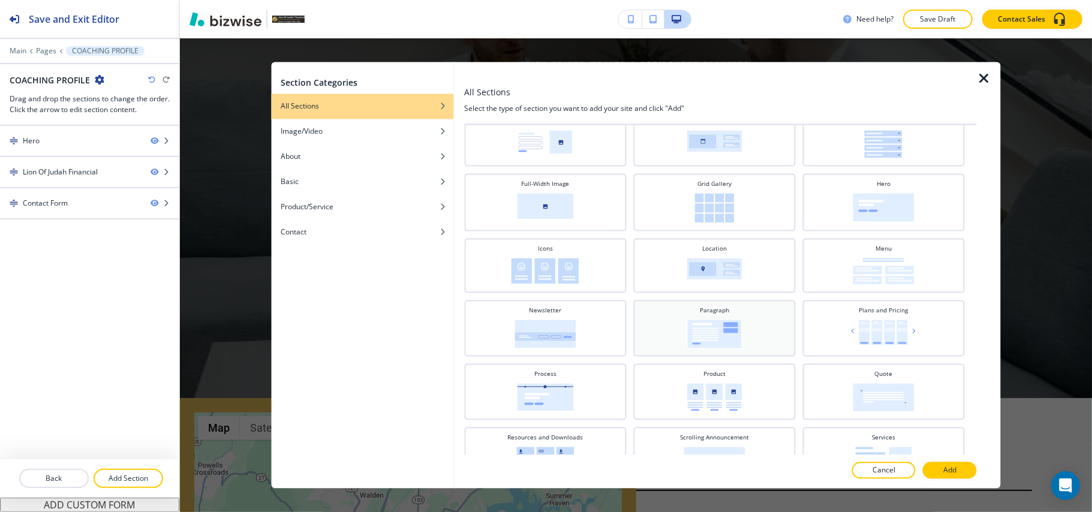
click at [708, 321] on img at bounding box center [714, 334] width 54 height 28
click at [941, 468] on button "Add" at bounding box center [950, 470] width 54 height 17
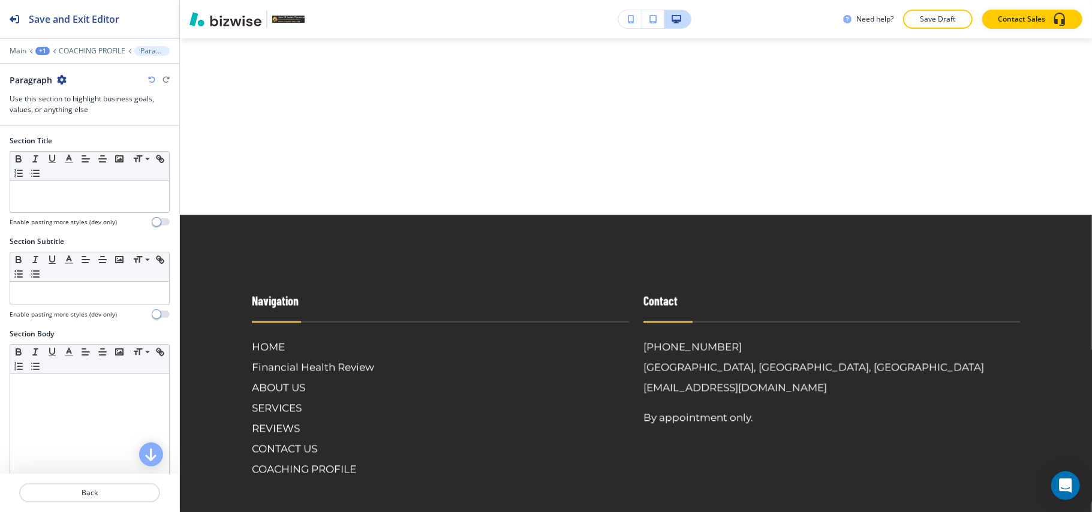
scroll to position [1576, 0]
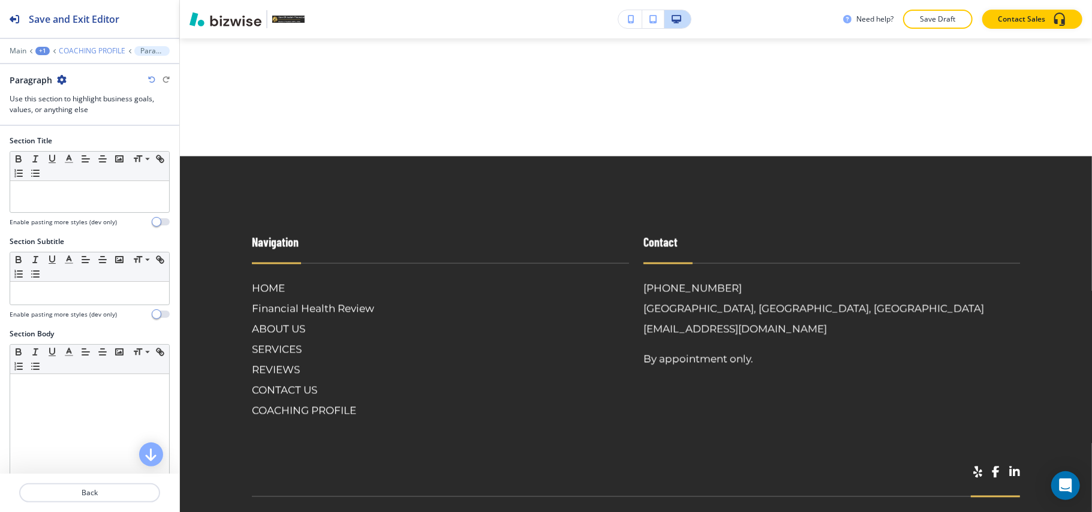
click at [112, 52] on p "COACHING PROFILE" at bounding box center [92, 51] width 67 height 8
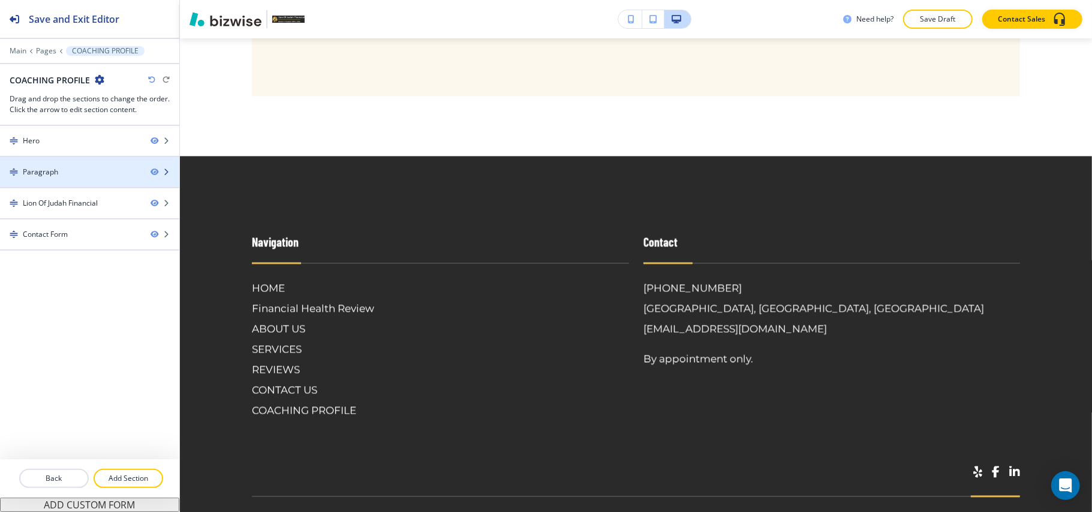
scroll to position [579, 0]
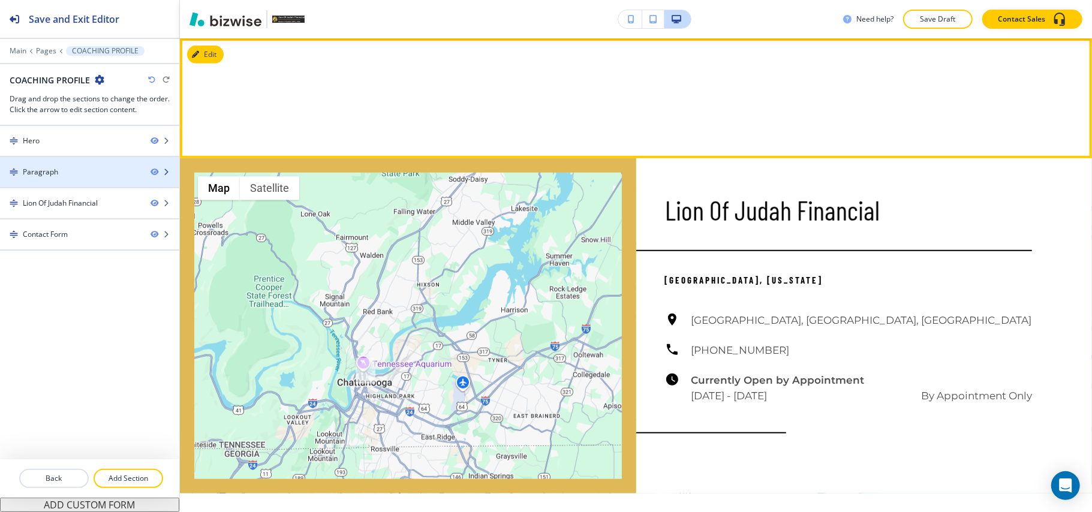
click at [56, 176] on div "Paragraph" at bounding box center [40, 172] width 35 height 11
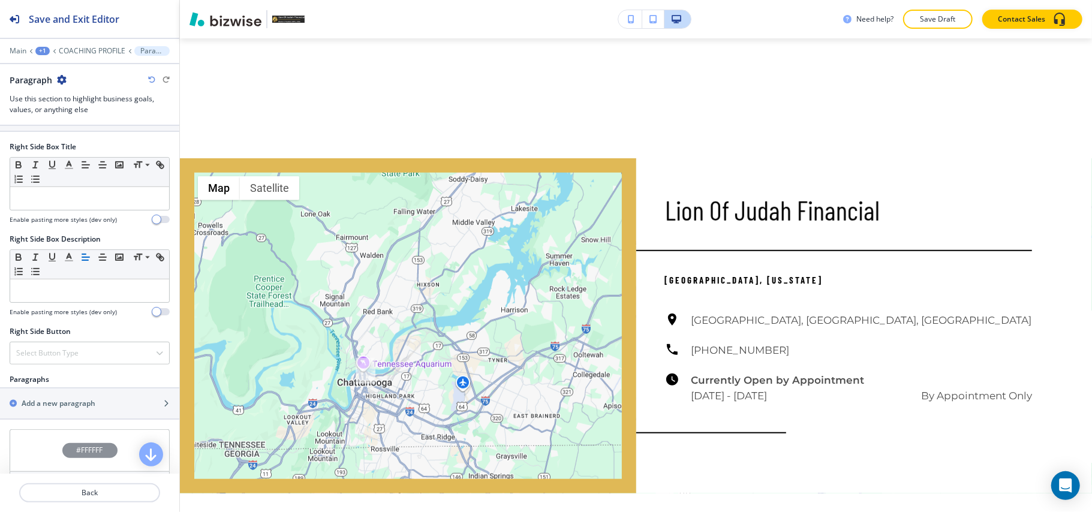
scroll to position [560, 0]
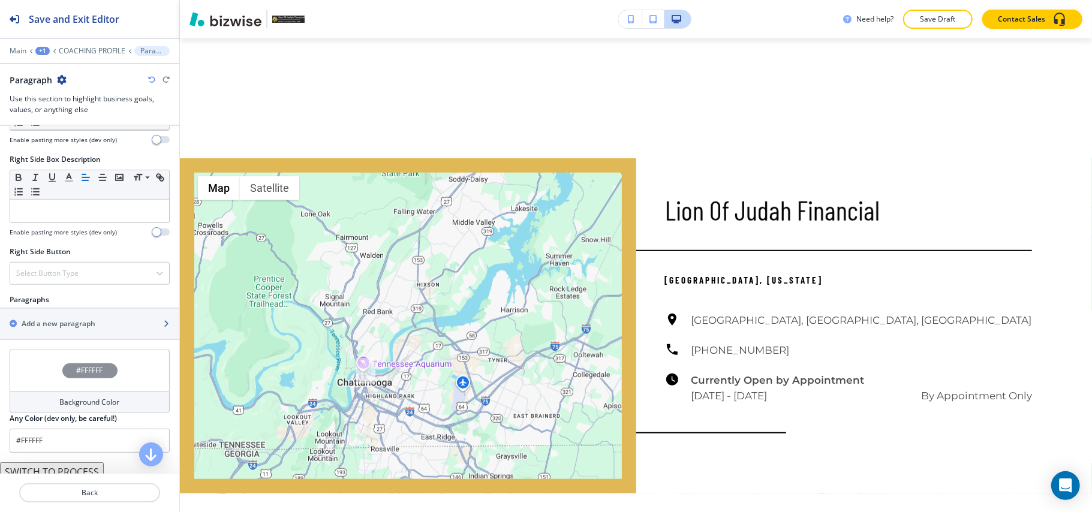
click at [59, 329] on h2 "Add a new paragraph" at bounding box center [59, 323] width 74 height 11
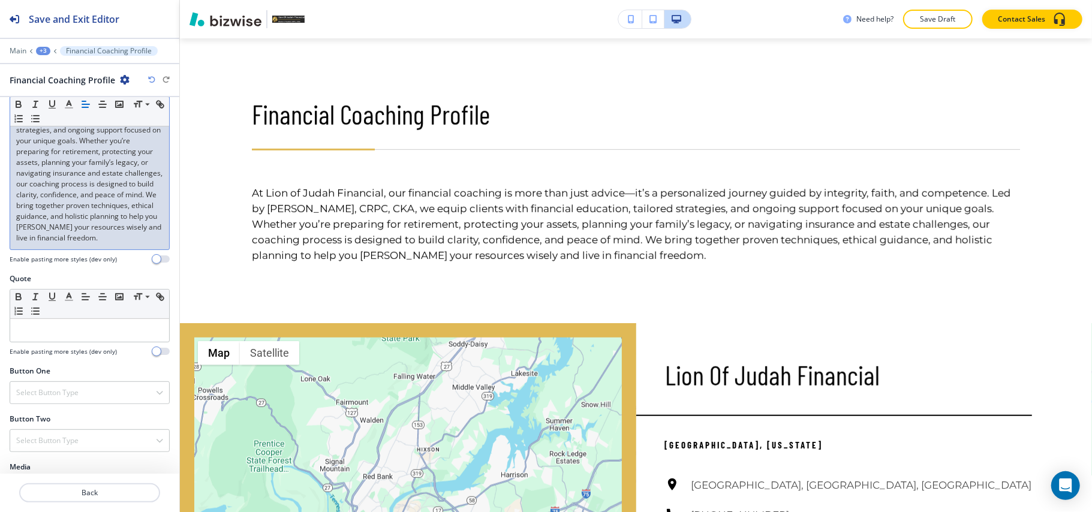
scroll to position [397, 0]
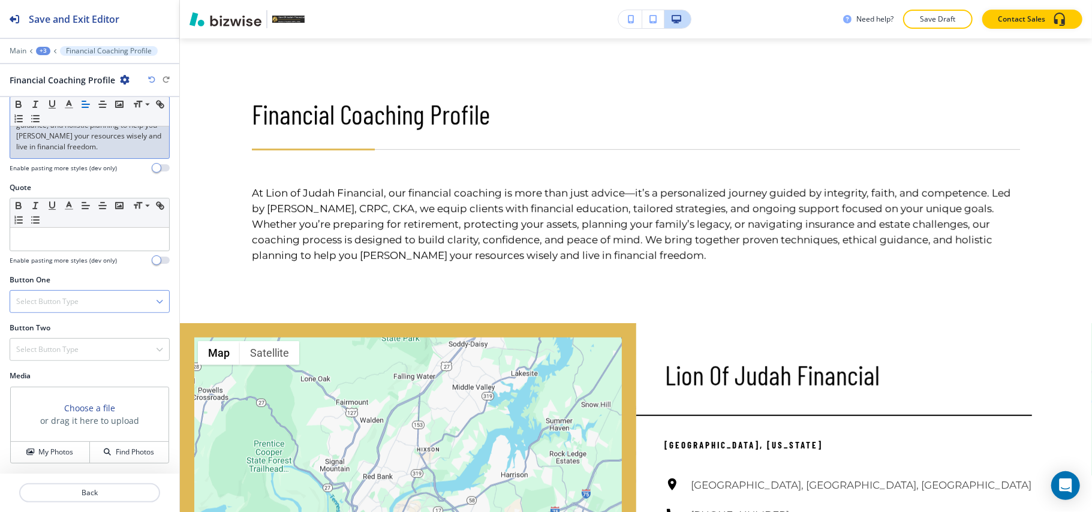
click at [82, 292] on div "Select Button Type" at bounding box center [89, 302] width 159 height 22
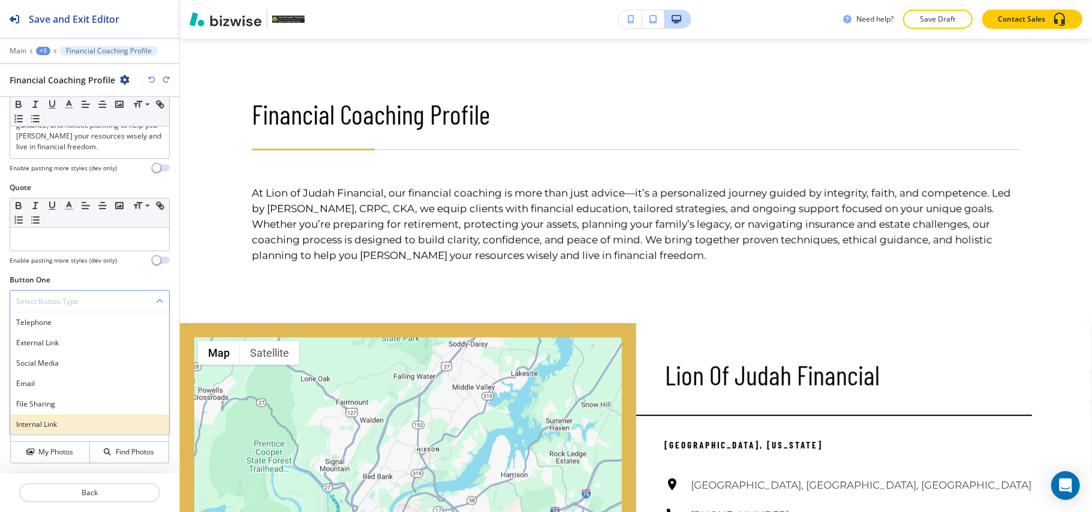
click at [61, 415] on div "Internal Link" at bounding box center [89, 424] width 159 height 20
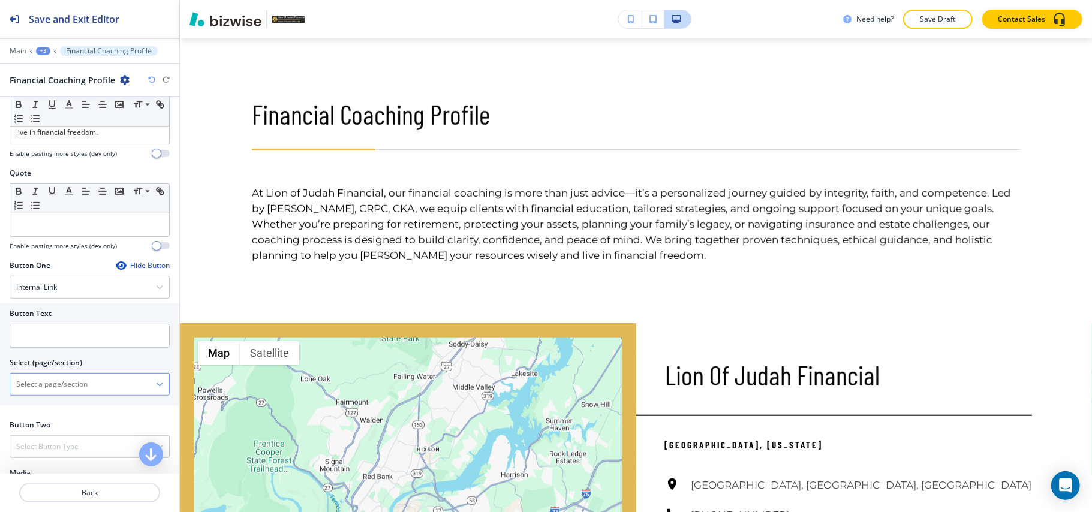
click at [65, 395] on \(page\/section\) "Manual Input" at bounding box center [83, 384] width 146 height 20
type \(page\/section\) "CONTACT US"
click at [65, 411] on h4 "CONTACT US" at bounding box center [89, 405] width 147 height 11
click at [62, 348] on input "text" at bounding box center [90, 336] width 160 height 24
paste input "CONTACT US"
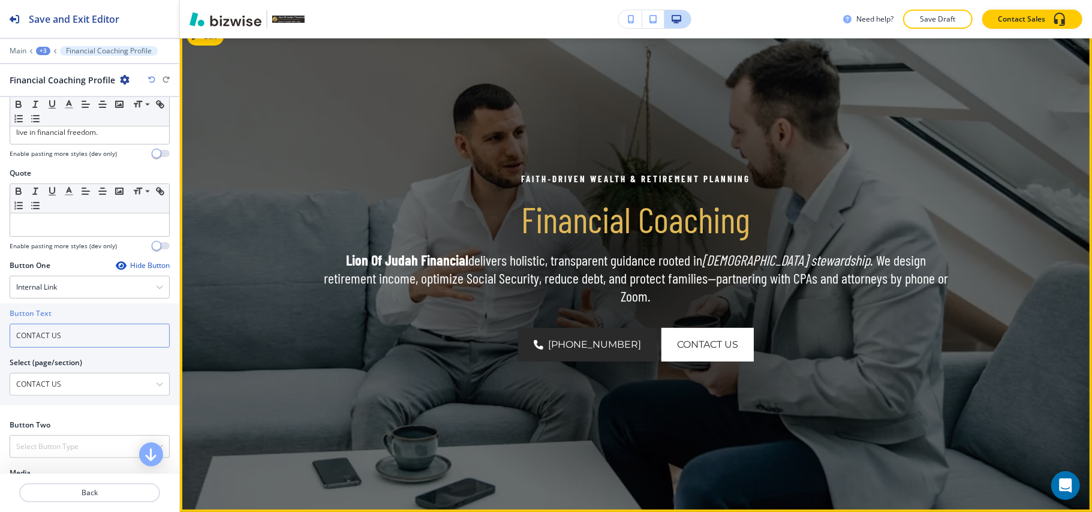
scroll to position [0, 0]
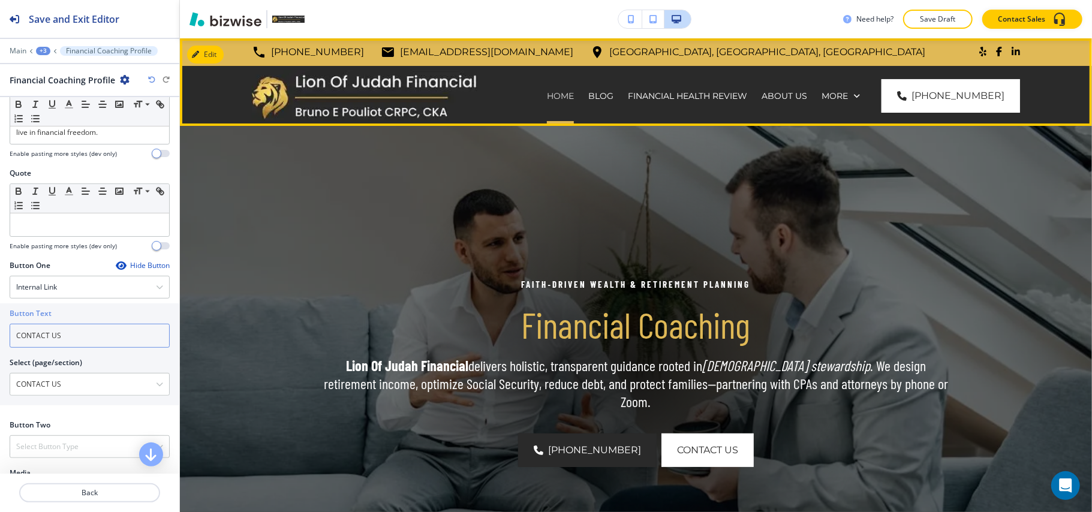
type input "CONTACT US"
click at [569, 92] on p "HOME" at bounding box center [560, 96] width 27 height 12
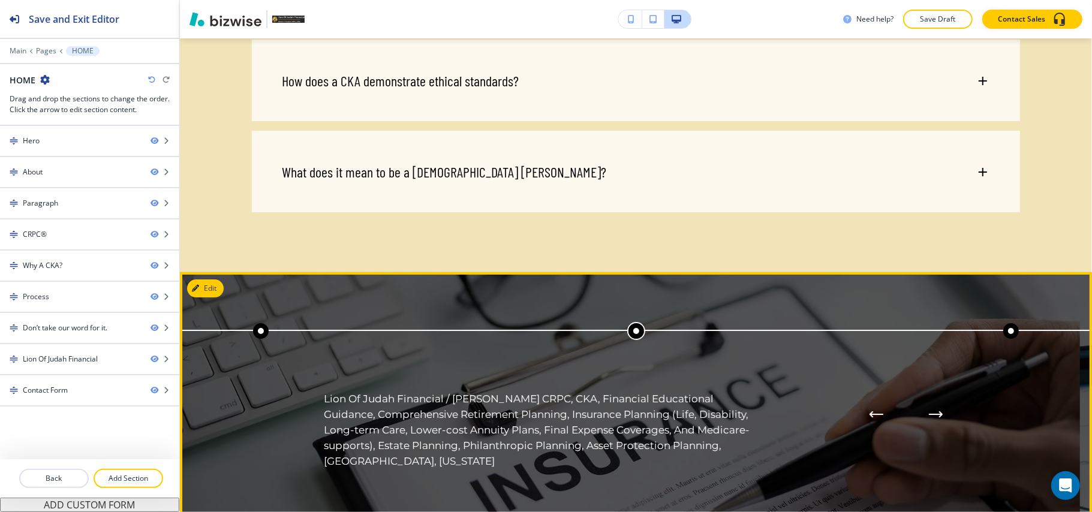
scroll to position [2879, 0]
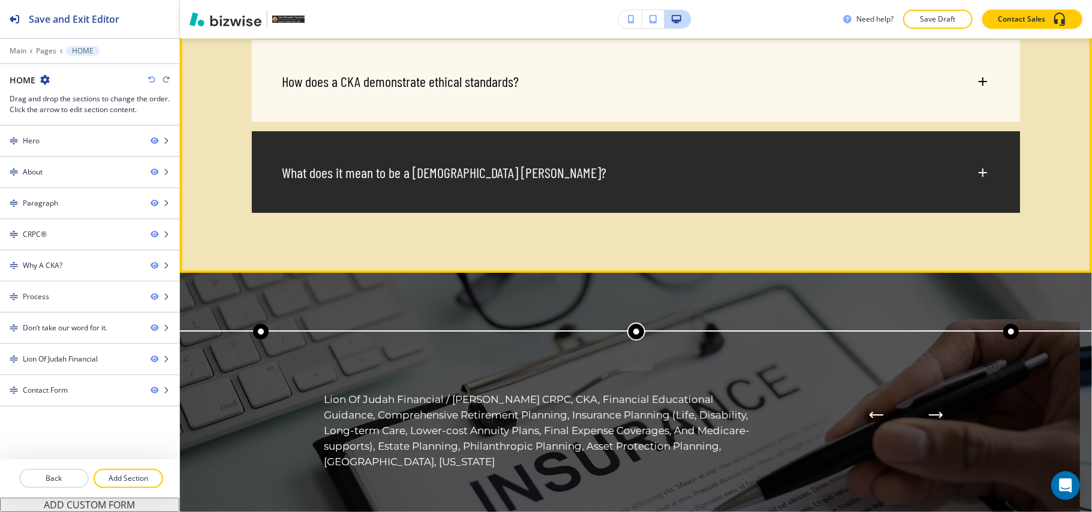
click at [937, 182] on div "What does it mean to be a [DEMOGRAPHIC_DATA] [PERSON_NAME]?" at bounding box center [629, 173] width 694 height 18
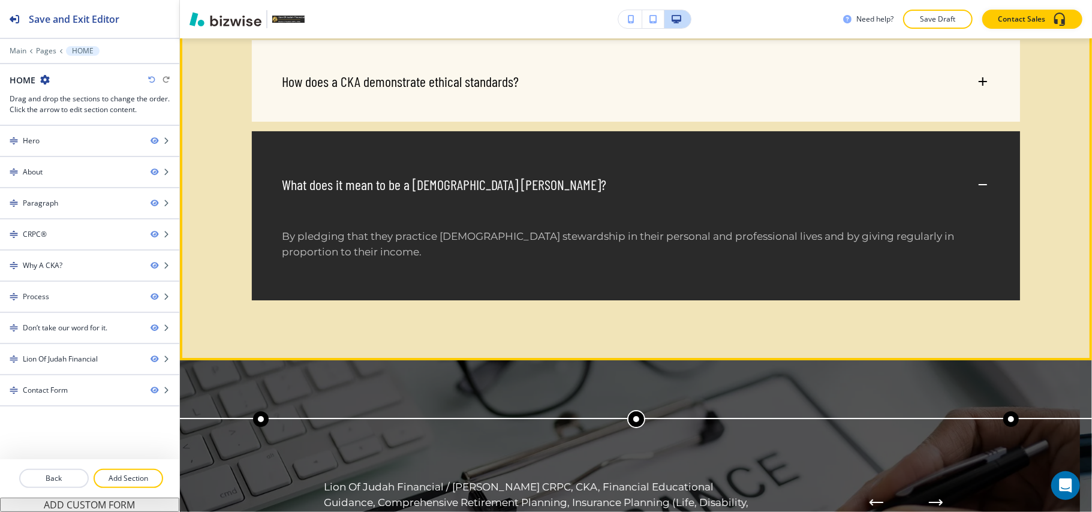
click at [937, 194] on div "What does it mean to be a [DEMOGRAPHIC_DATA] [PERSON_NAME]?" at bounding box center [629, 185] width 694 height 18
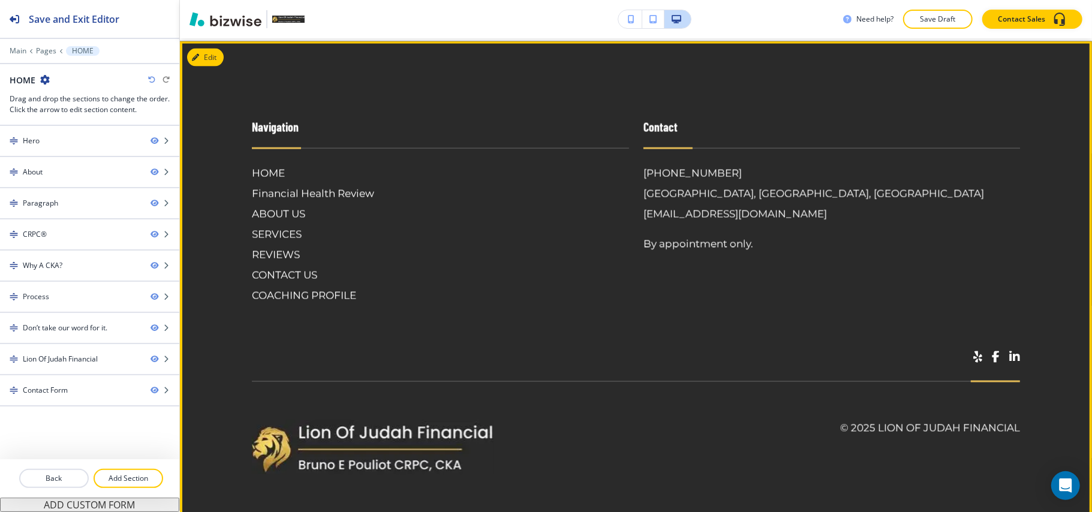
scroll to position [4759, 0]
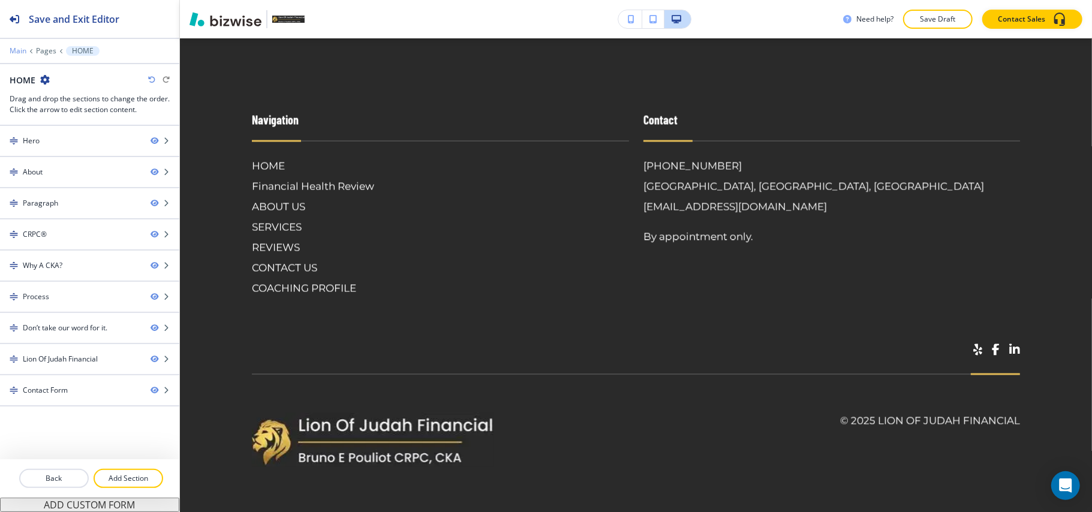
click at [19, 49] on p "Main" at bounding box center [18, 51] width 17 height 8
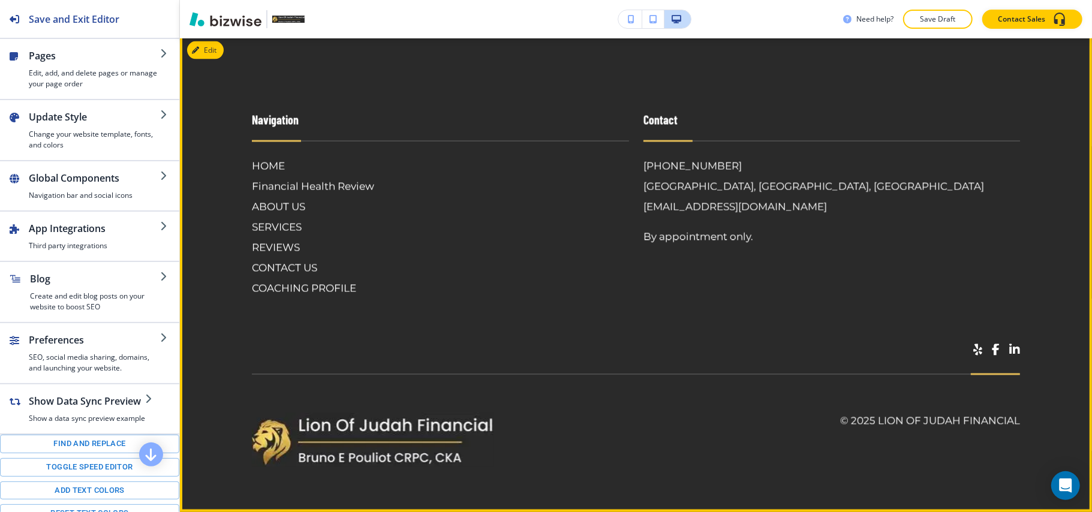
click at [925, 210] on div "[PHONE_NUMBER] [GEOGRAPHIC_DATA], [GEOGRAPHIC_DATA], [GEOGRAPHIC_DATA] [EMAIL_A…" at bounding box center [832, 201] width 377 height 86
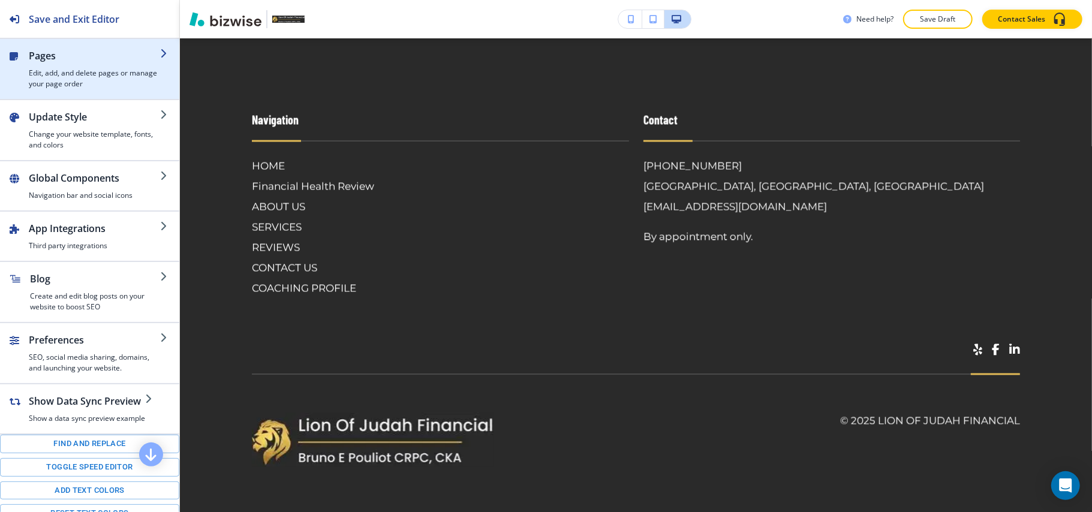
click at [62, 61] on h2 "Pages" at bounding box center [94, 56] width 131 height 14
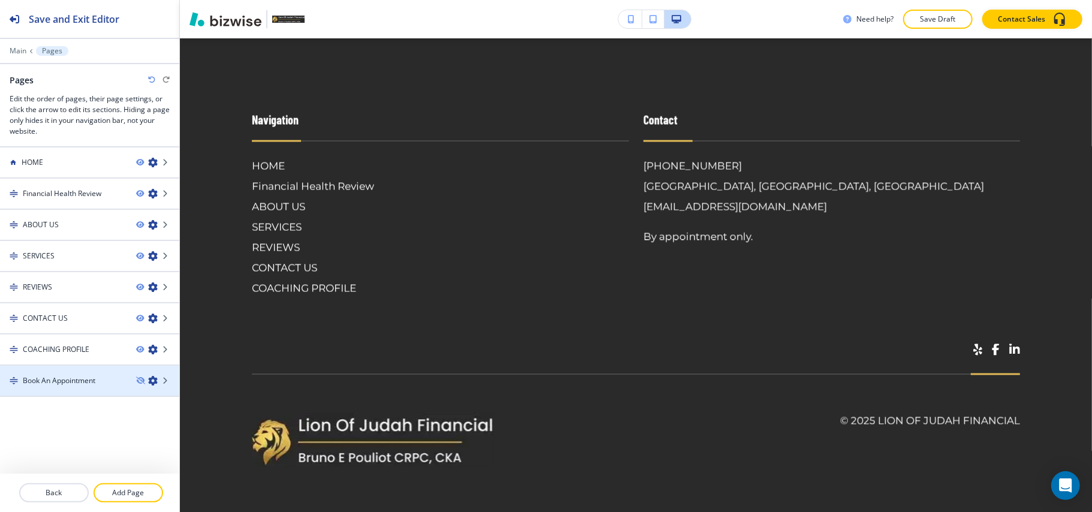
click at [56, 386] on div at bounding box center [89, 391] width 179 height 10
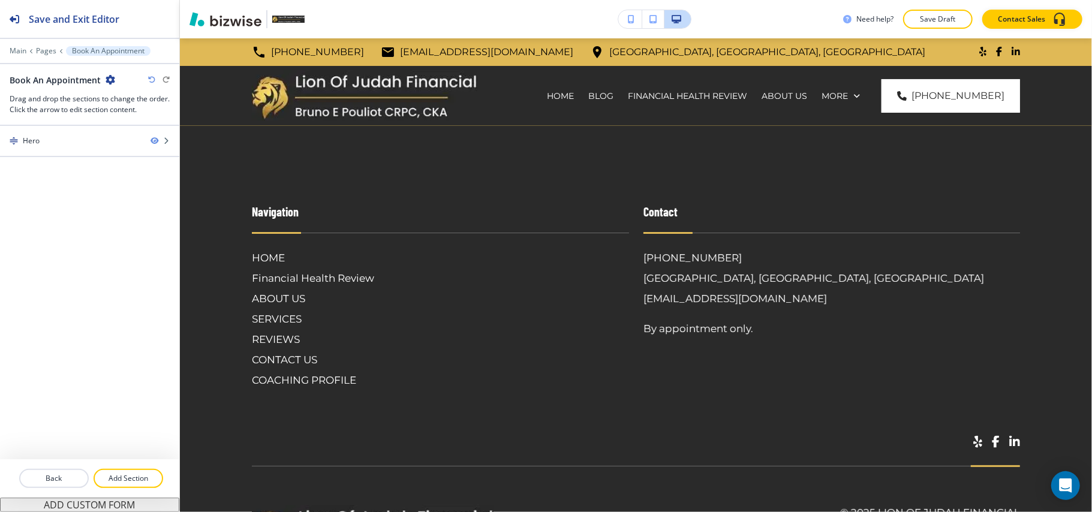
click at [79, 504] on button "ADD CUSTOM FORM" at bounding box center [89, 505] width 179 height 14
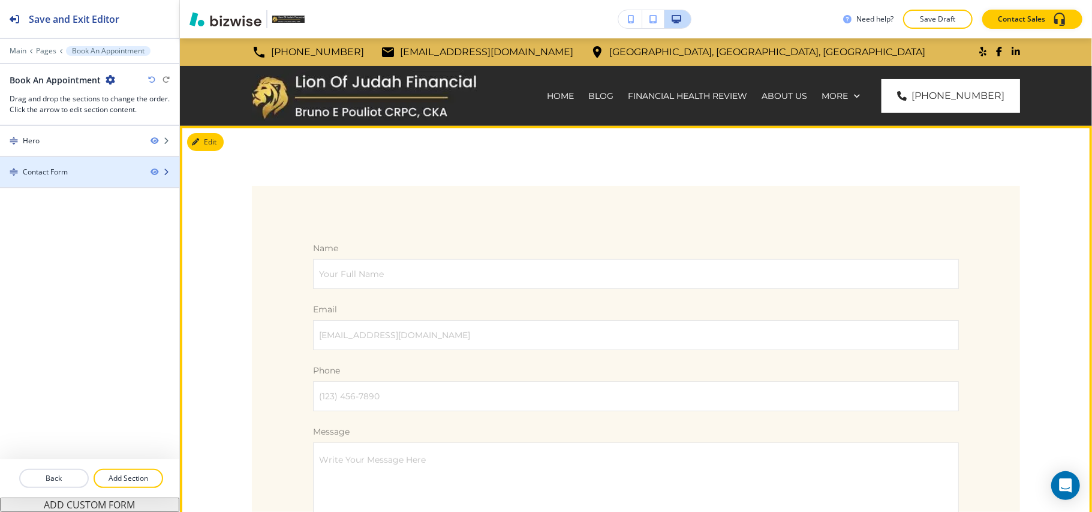
click at [97, 167] on div at bounding box center [89, 162] width 179 height 10
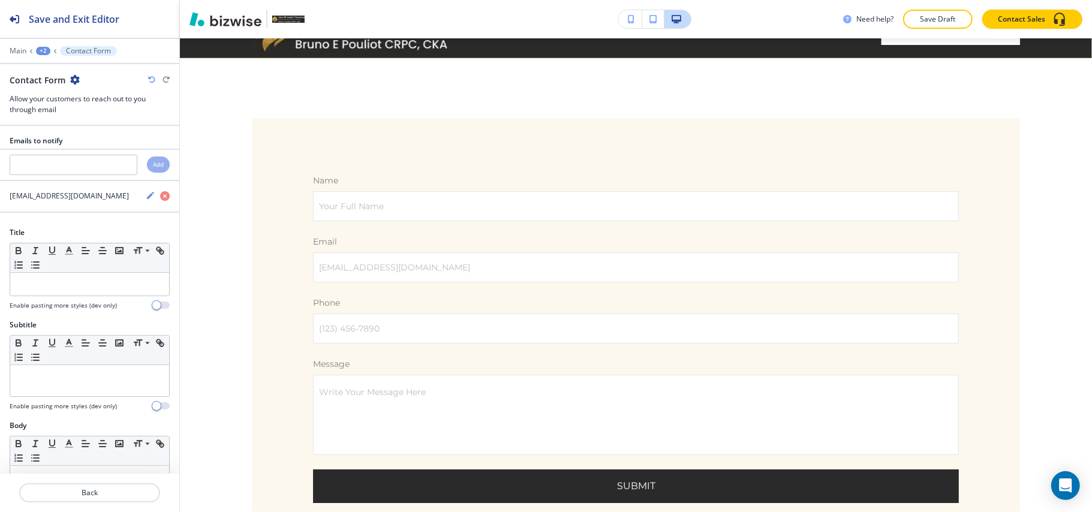
scroll to position [88, 0]
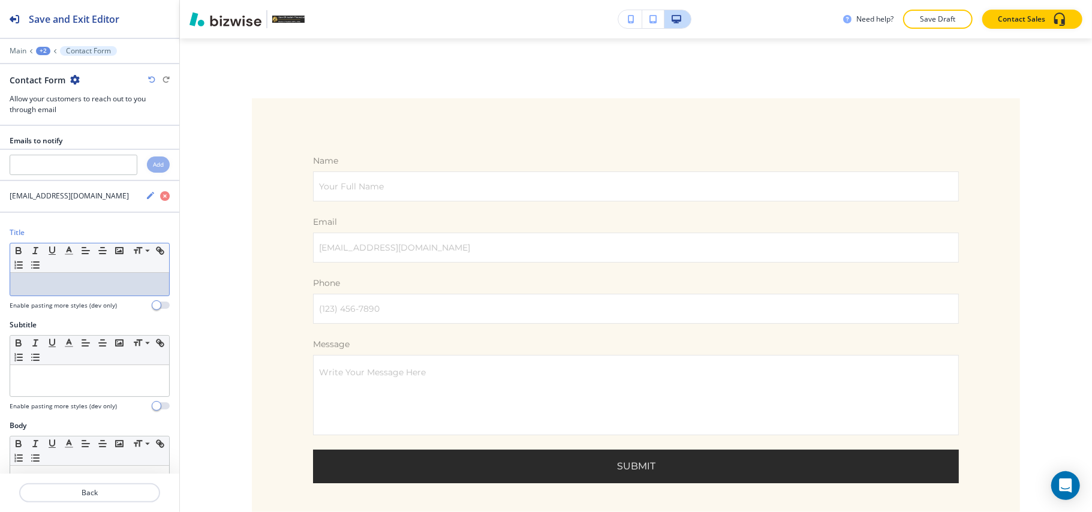
drag, startPoint x: 58, startPoint y: 300, endPoint x: 49, endPoint y: 289, distance: 15.4
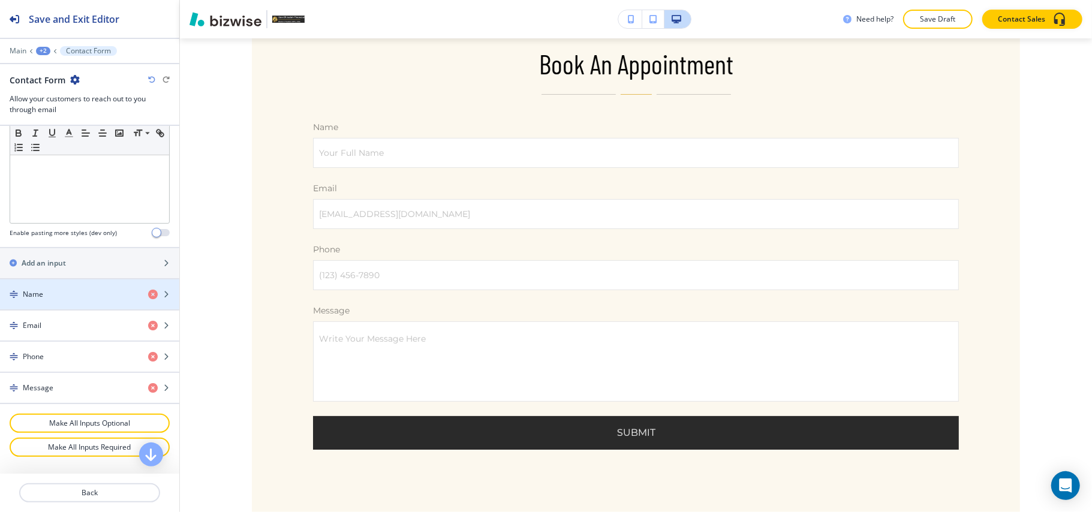
scroll to position [399, 0]
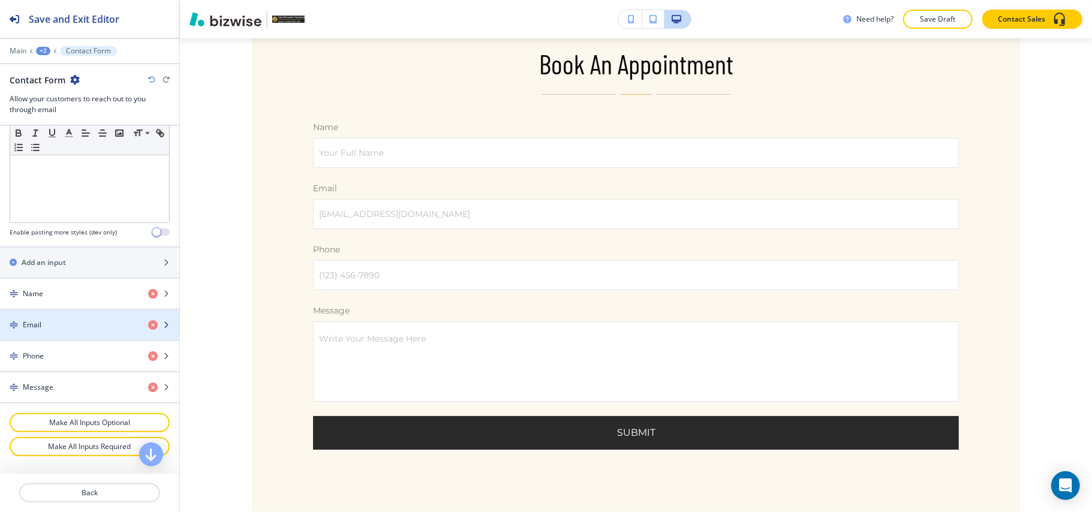
click at [96, 330] on div "Email" at bounding box center [69, 325] width 139 height 11
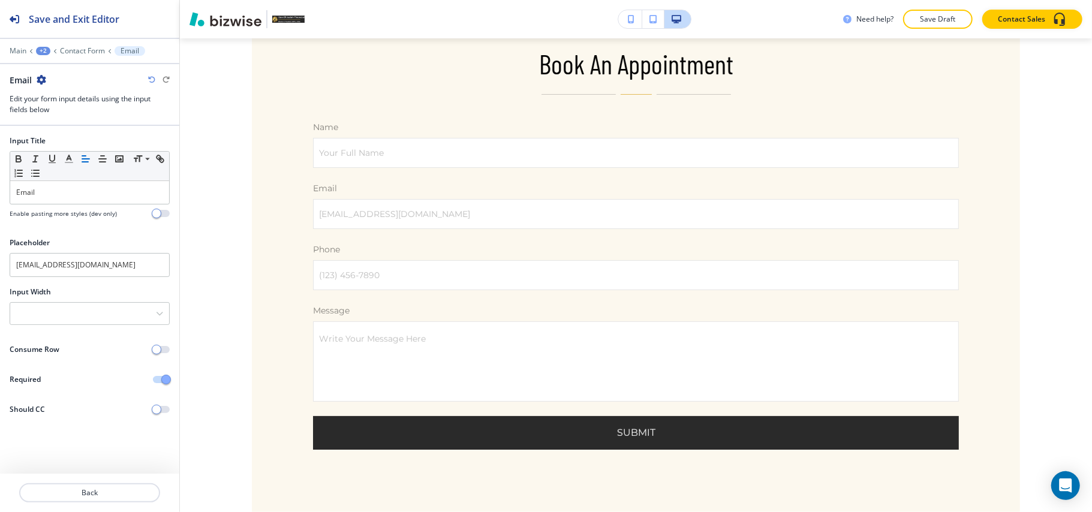
scroll to position [312, 0]
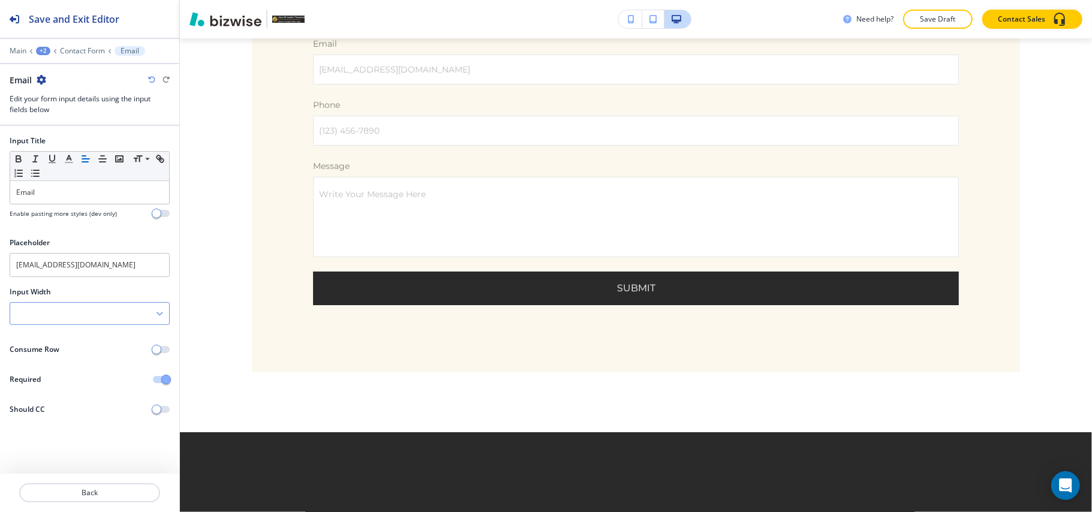
click at [96, 314] on div at bounding box center [89, 314] width 159 height 22
click at [63, 369] on div "50%" at bounding box center [89, 375] width 159 height 20
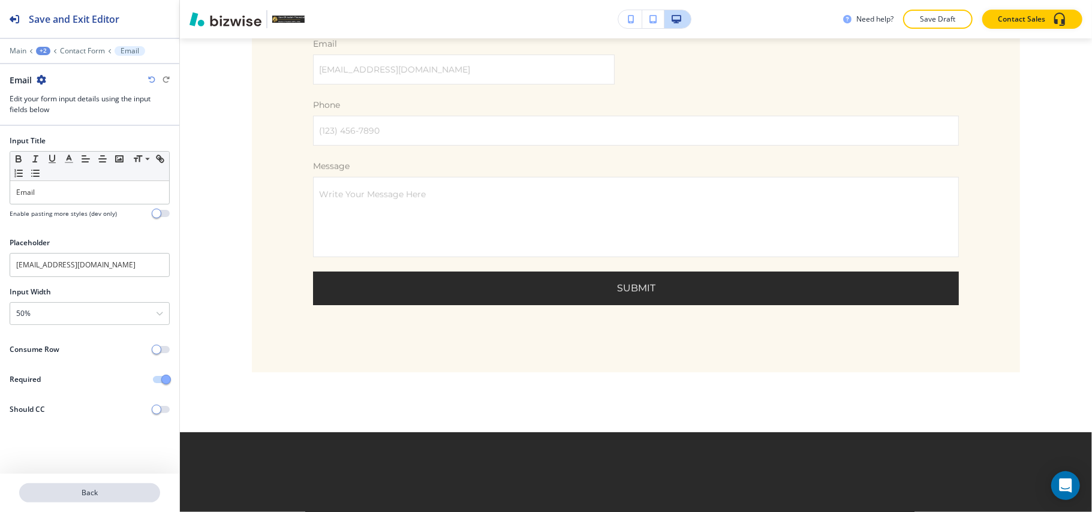
click at [130, 491] on p "Back" at bounding box center [89, 493] width 139 height 11
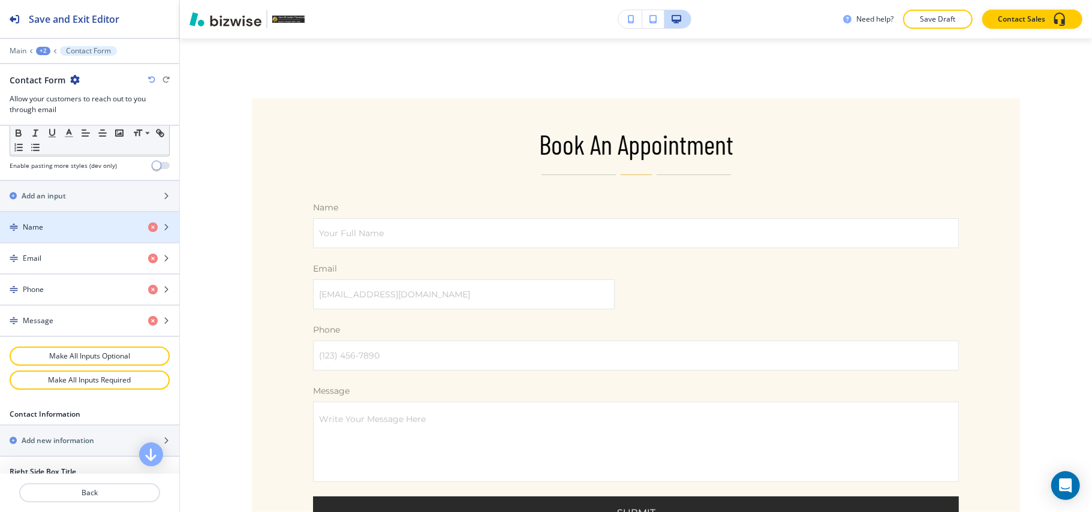
scroll to position [480, 0]
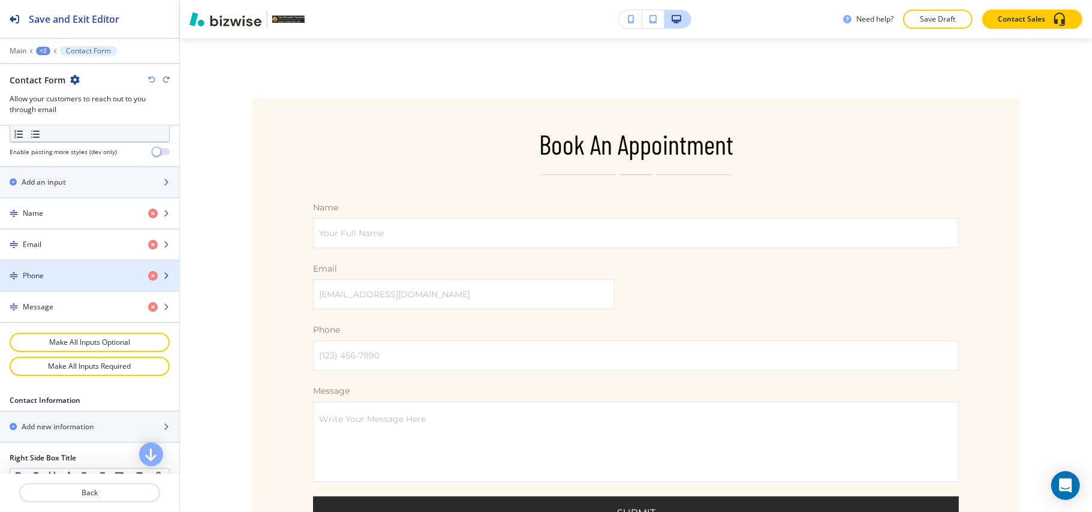
click at [68, 281] on div "Phone" at bounding box center [69, 276] width 139 height 11
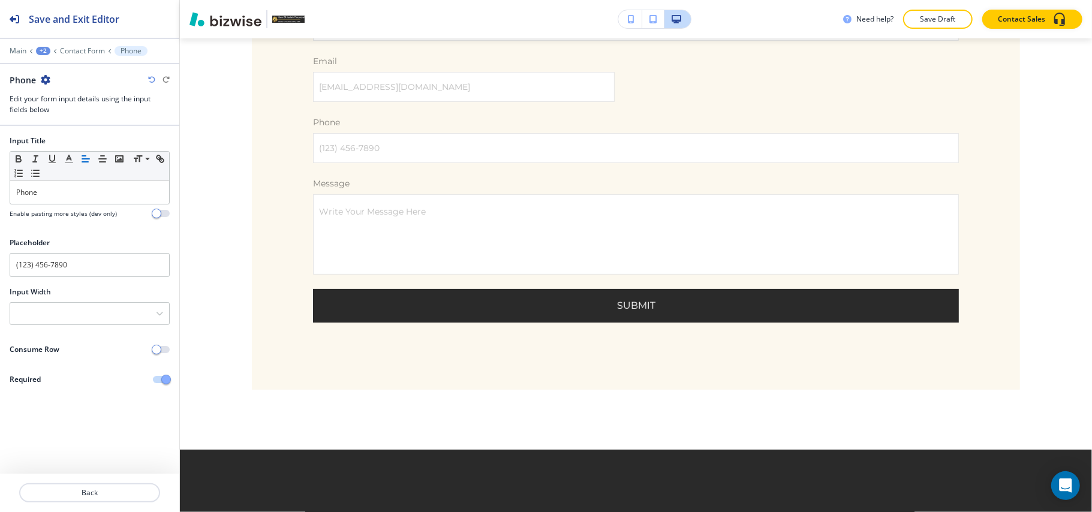
scroll to position [374, 0]
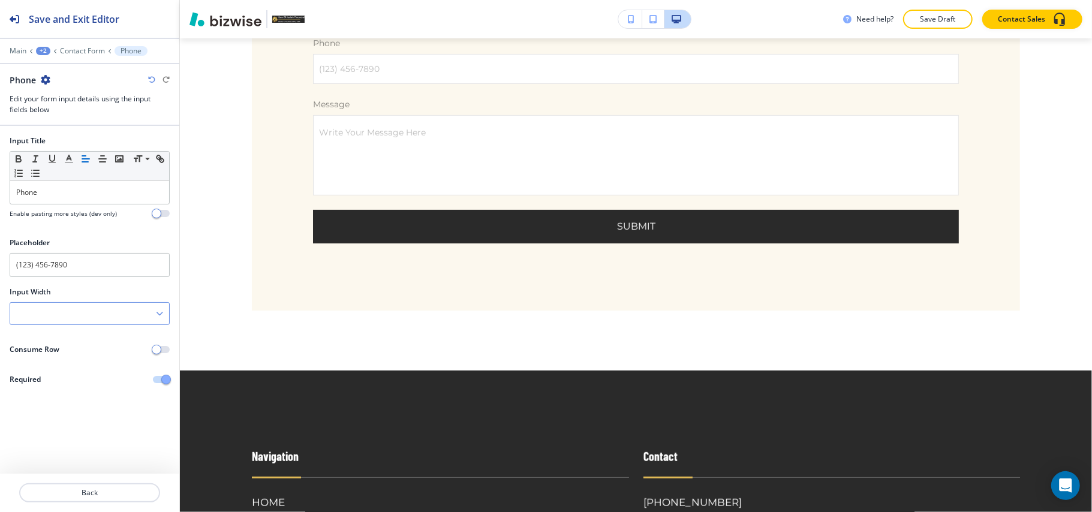
click at [70, 317] on div at bounding box center [89, 314] width 159 height 22
click at [53, 369] on div "50%" at bounding box center [89, 375] width 159 height 20
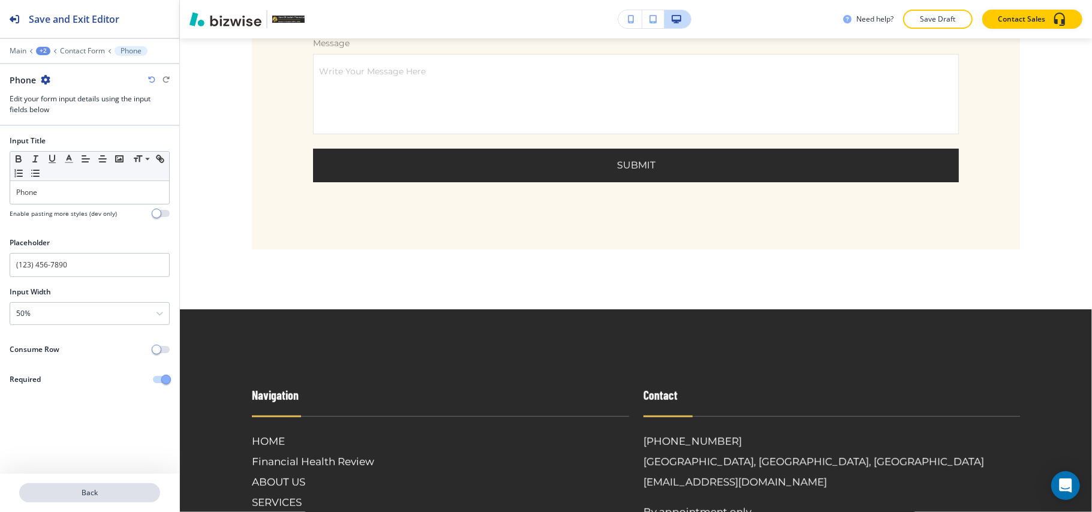
click at [101, 495] on p "Back" at bounding box center [89, 493] width 139 height 11
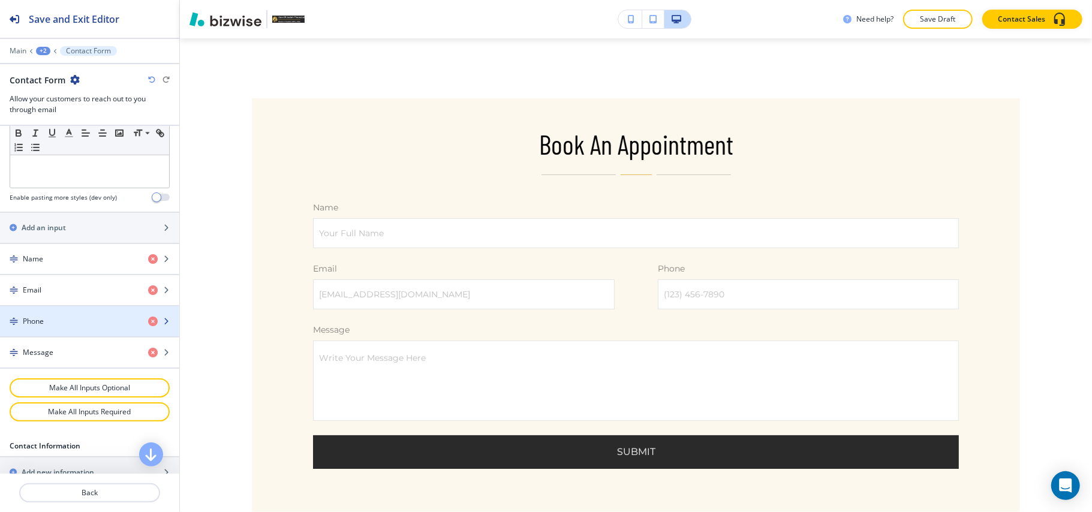
scroll to position [480, 0]
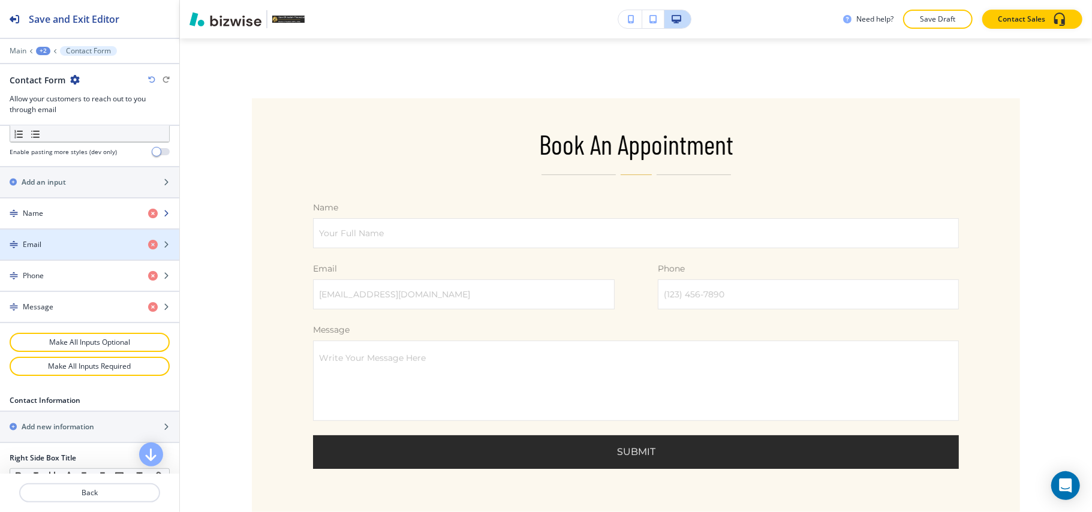
click at [79, 216] on div "Name" at bounding box center [69, 213] width 139 height 11
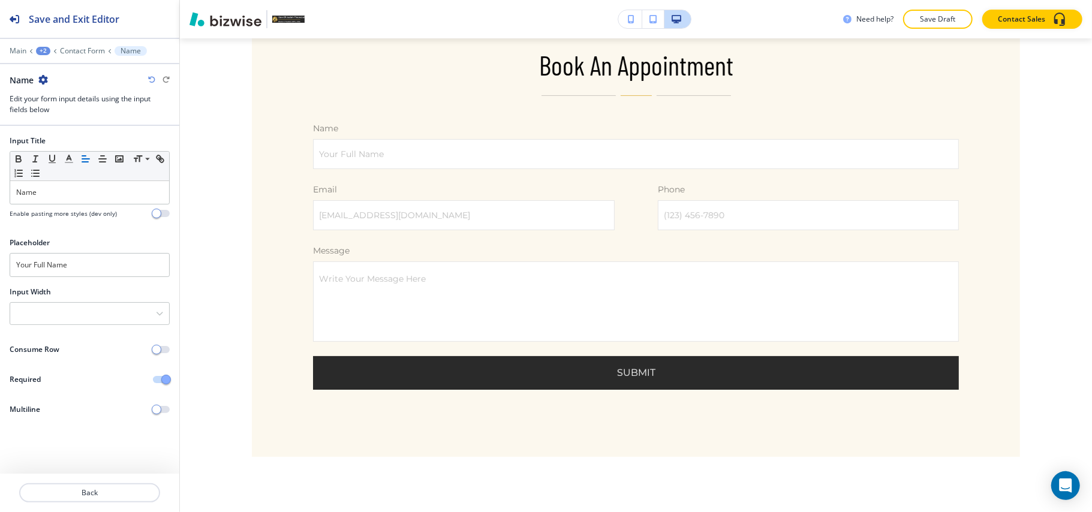
scroll to position [251, 0]
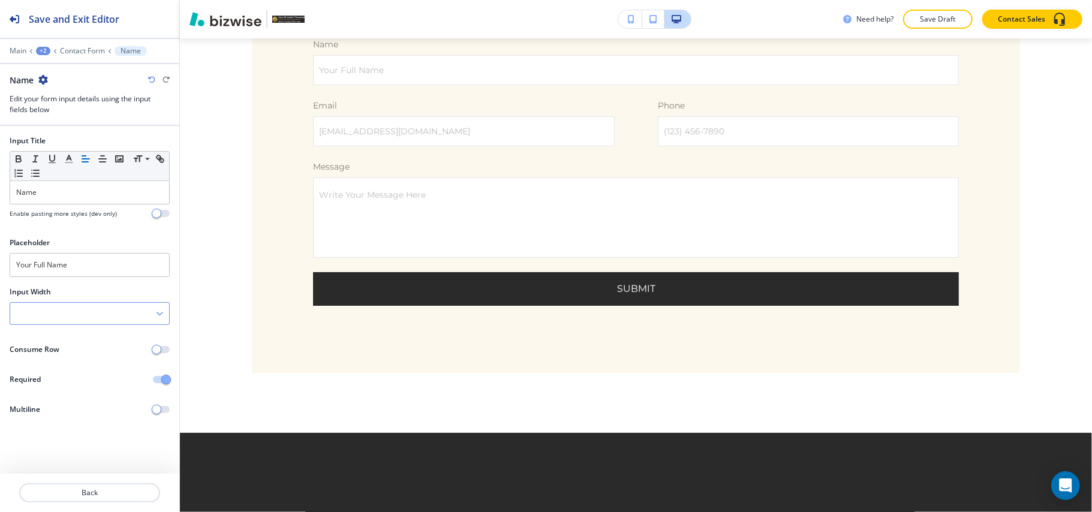
click at [65, 312] on div at bounding box center [89, 314] width 159 height 22
click at [44, 372] on h4 "50%" at bounding box center [89, 375] width 147 height 11
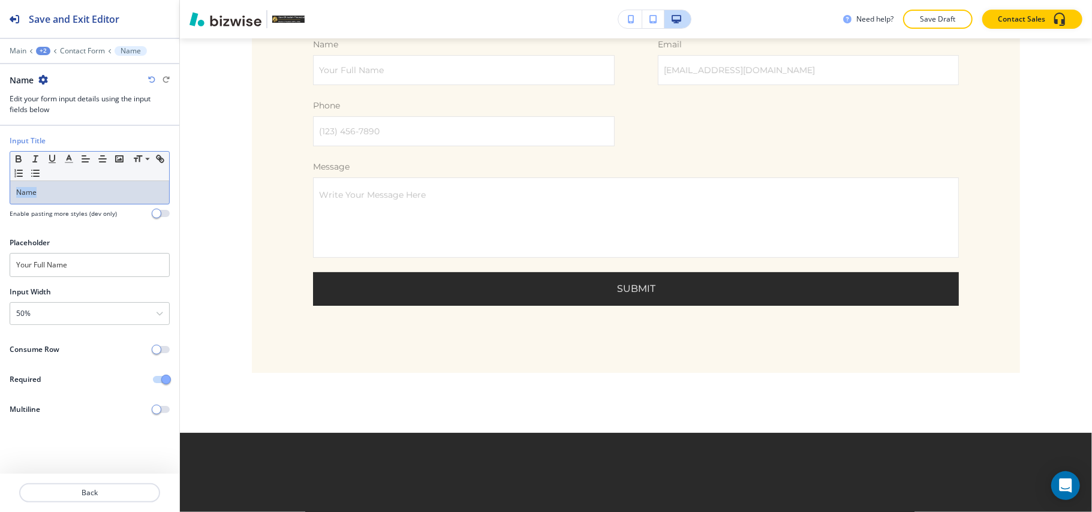
drag, startPoint x: 73, startPoint y: 196, endPoint x: 0, endPoint y: 194, distance: 72.6
click at [0, 194] on div "Input Title Small Normal Large Huge Name Enable pasting more styles (dev only)" at bounding box center [89, 182] width 179 height 92
drag, startPoint x: 55, startPoint y: 187, endPoint x: 13, endPoint y: 191, distance: 42.7
click at [13, 191] on div "Name" at bounding box center [89, 192] width 159 height 23
copy p "First Name"
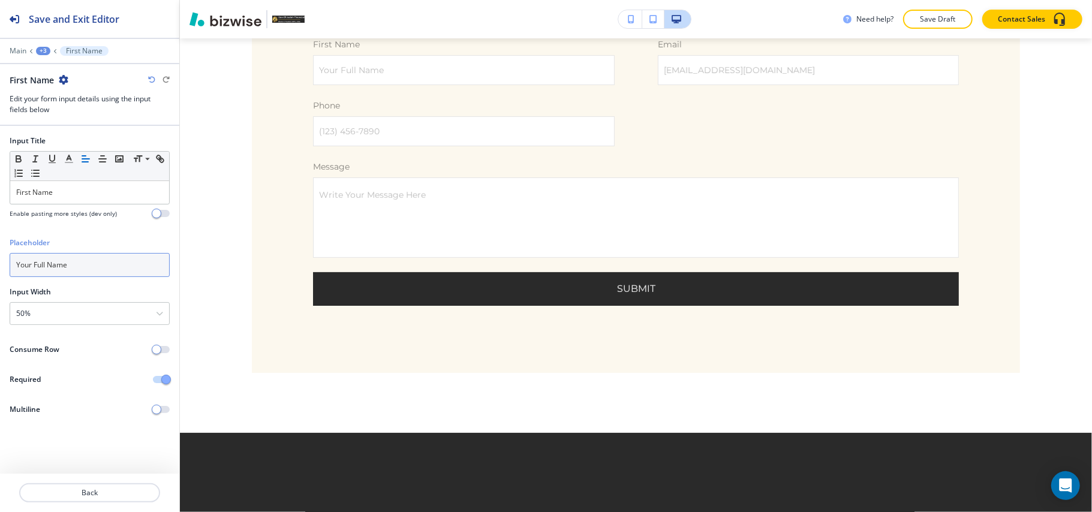
click at [0, 265] on div "Placeholder Your Full Name" at bounding box center [89, 262] width 179 height 49
paste input "First"
type input "First Name"
click at [63, 77] on icon "button" at bounding box center [64, 80] width 10 height 10
click at [82, 120] on p "Duplicate First Name" at bounding box center [96, 122] width 61 height 11
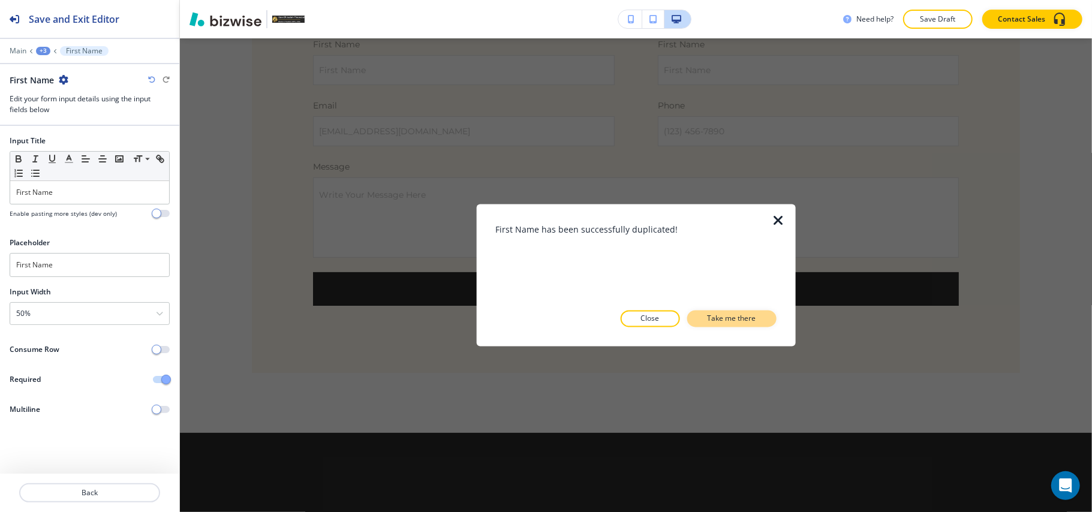
click at [714, 319] on p "Take me there" at bounding box center [732, 319] width 49 height 11
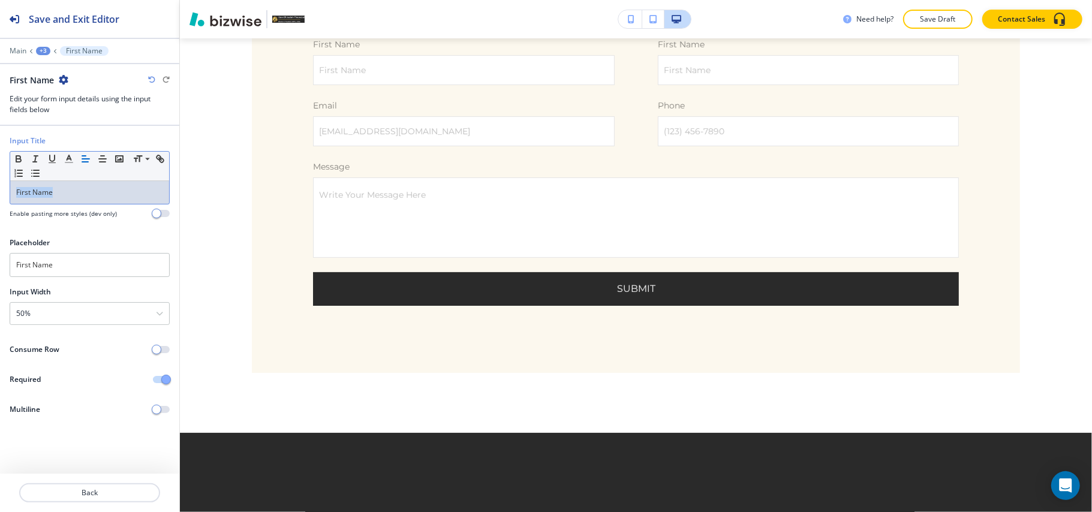
drag, startPoint x: 73, startPoint y: 196, endPoint x: 0, endPoint y: 196, distance: 73.2
click at [0, 196] on div "Input Title Small Normal Large Huge First Name Enable pasting more styles (dev …" at bounding box center [89, 182] width 179 height 92
copy p "Last Name"
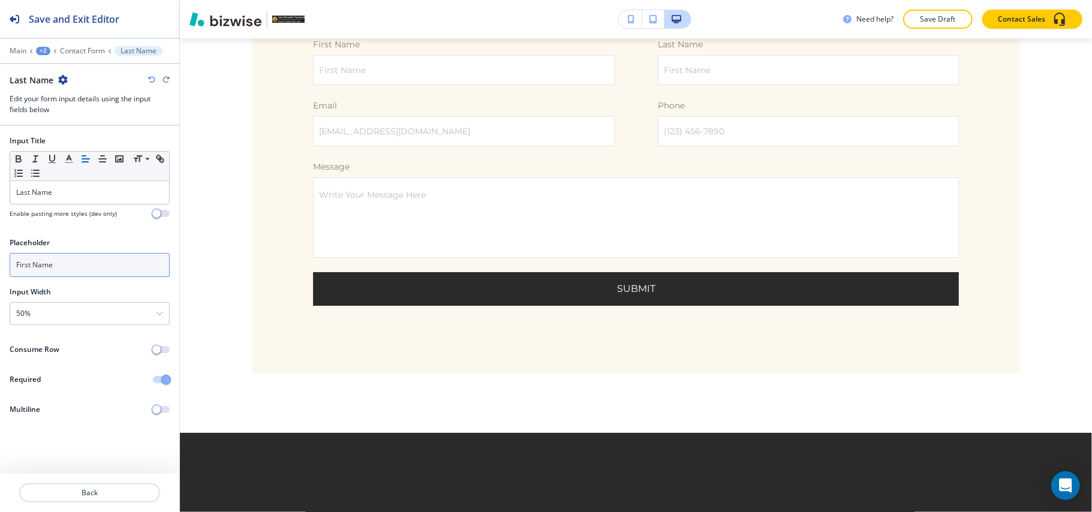
drag, startPoint x: 85, startPoint y: 280, endPoint x: 38, endPoint y: 272, distance: 46.7
click at [37, 274] on div "Placeholder First Name" at bounding box center [89, 262] width 179 height 49
drag, startPoint x: 83, startPoint y: 263, endPoint x: 0, endPoint y: 254, distance: 83.2
click at [0, 254] on div "Placeholder First Name" at bounding box center [89, 262] width 179 height 49
paste input "La"
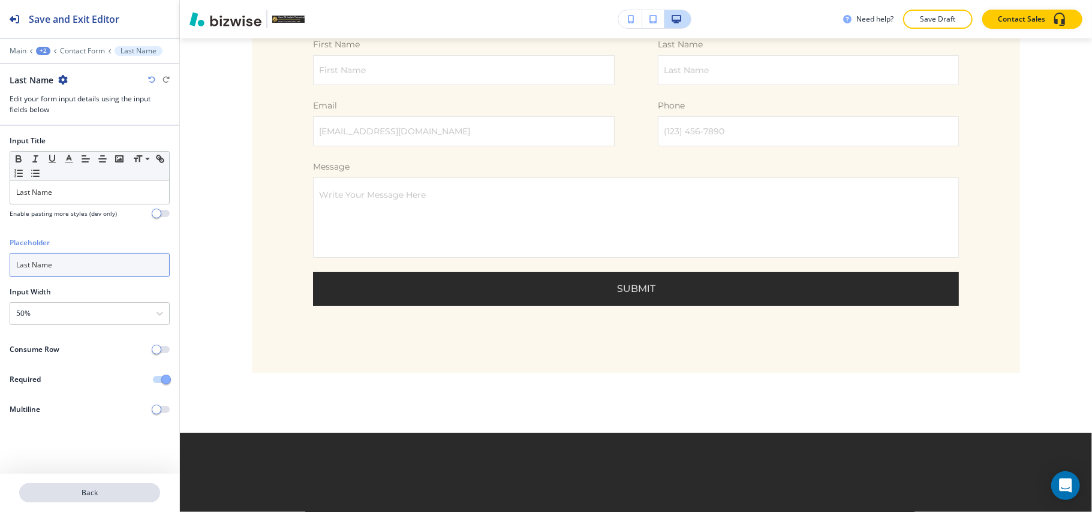
type input "Last Name"
click at [102, 490] on p "Back" at bounding box center [89, 493] width 139 height 11
click at [36, 48] on button "+3" at bounding box center [43, 51] width 14 height 8
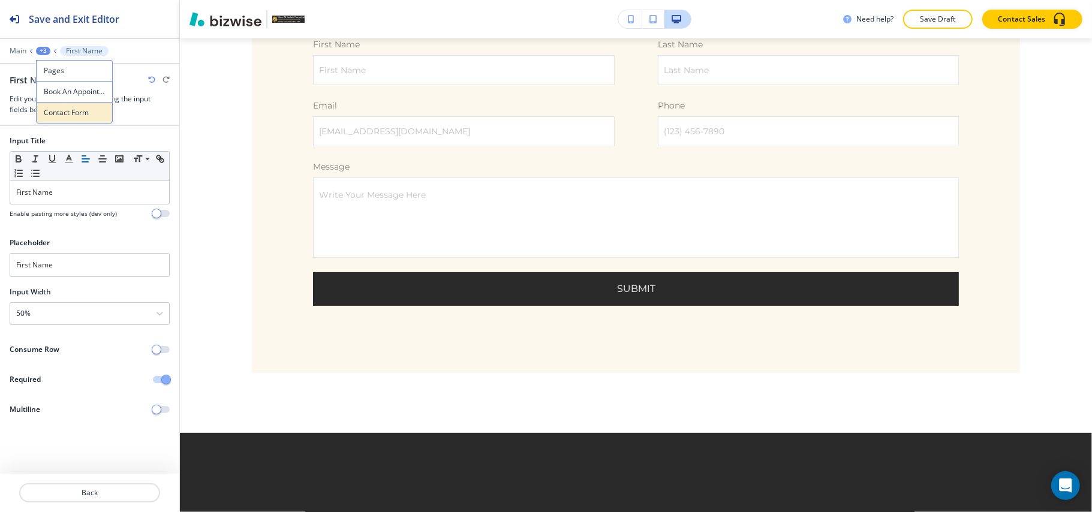
click at [63, 110] on p "Contact Form" at bounding box center [74, 112] width 61 height 11
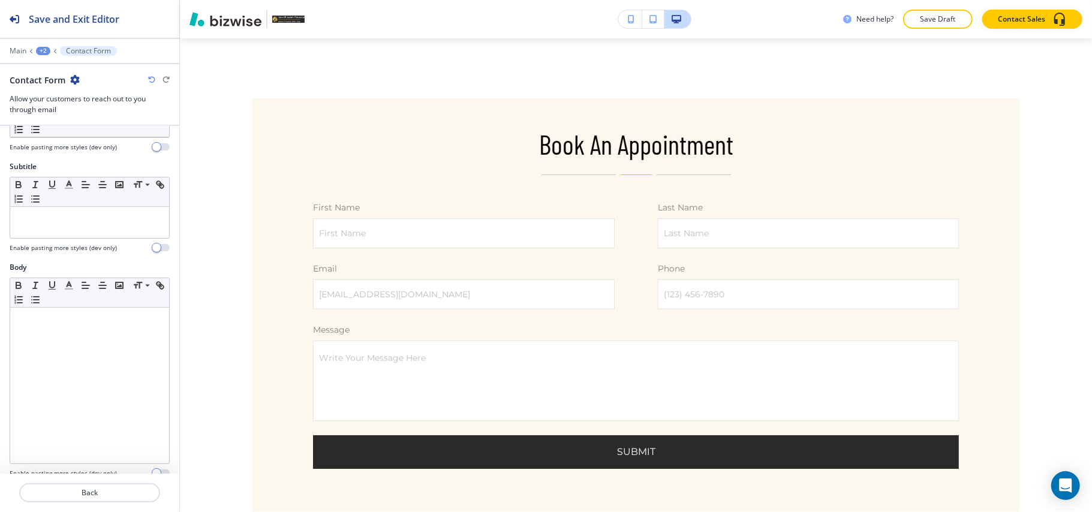
scroll to position [320, 0]
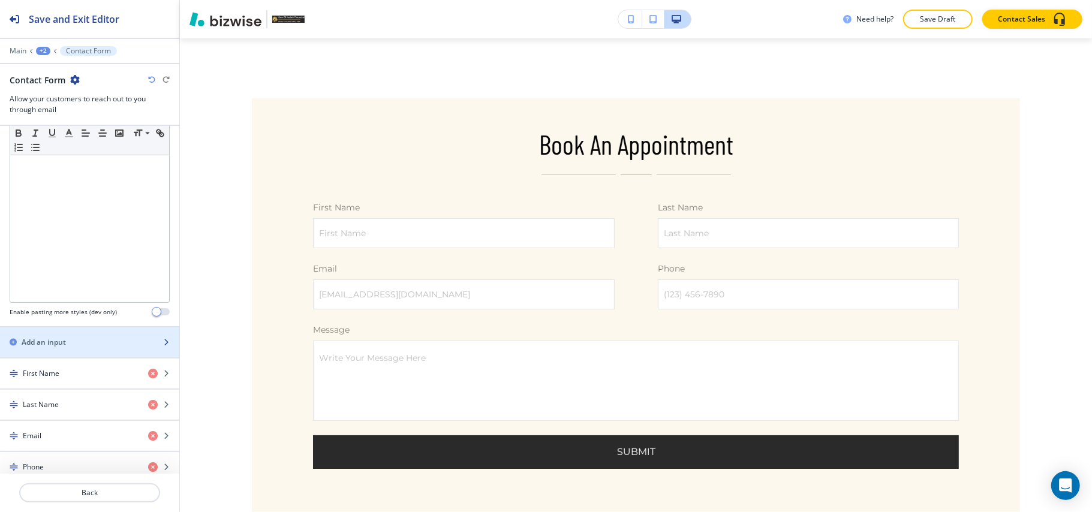
click at [96, 348] on div "Add an input" at bounding box center [76, 342] width 153 height 11
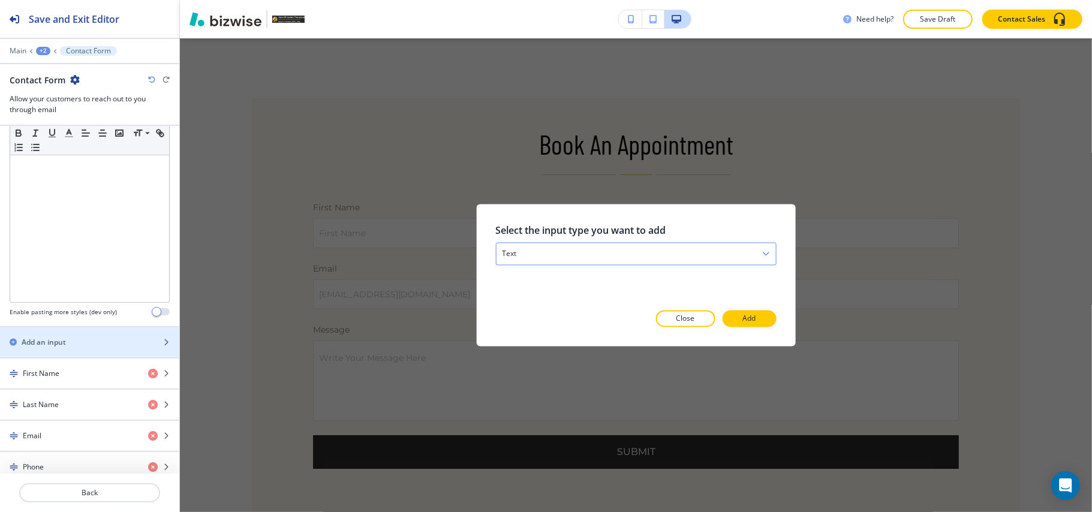
click at [609, 258] on div "text" at bounding box center [636, 255] width 280 height 22
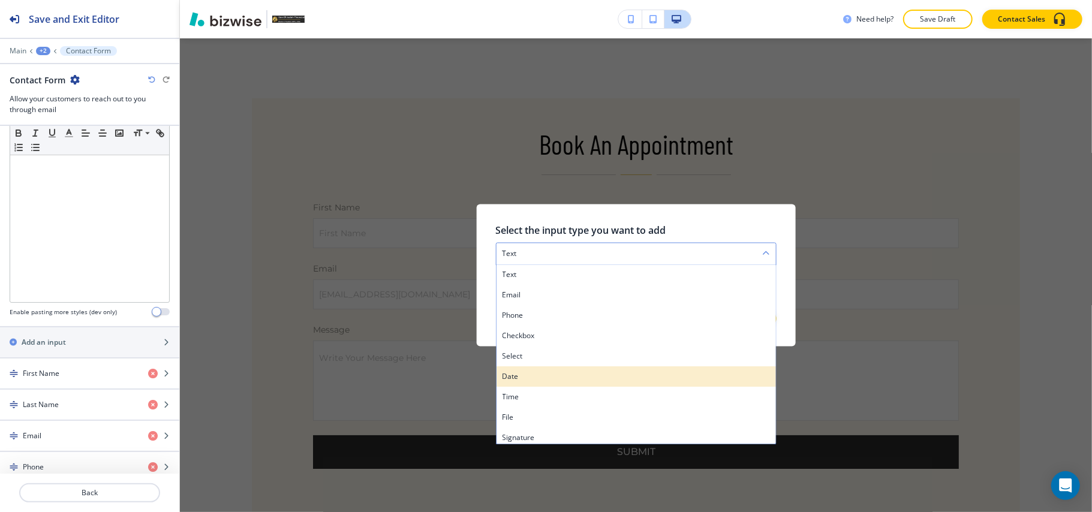
click at [548, 372] on h4 "date" at bounding box center [636, 377] width 268 height 11
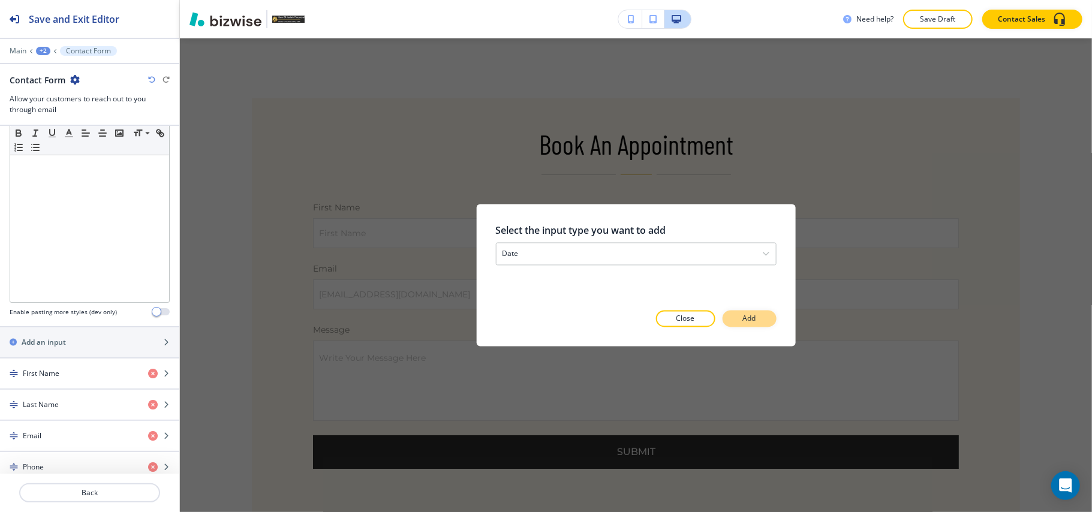
click at [756, 315] on p "Add" at bounding box center [749, 319] width 13 height 11
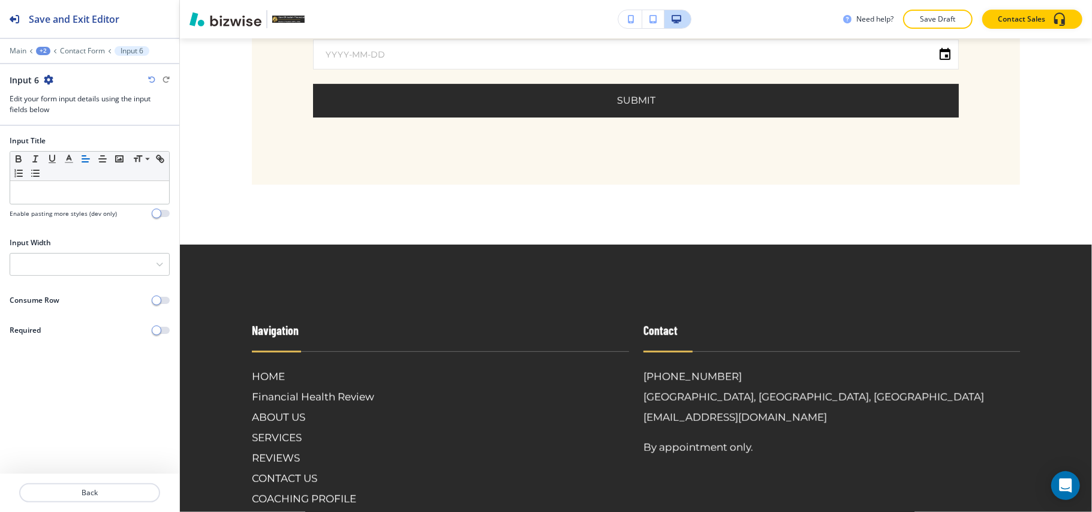
scroll to position [486, 0]
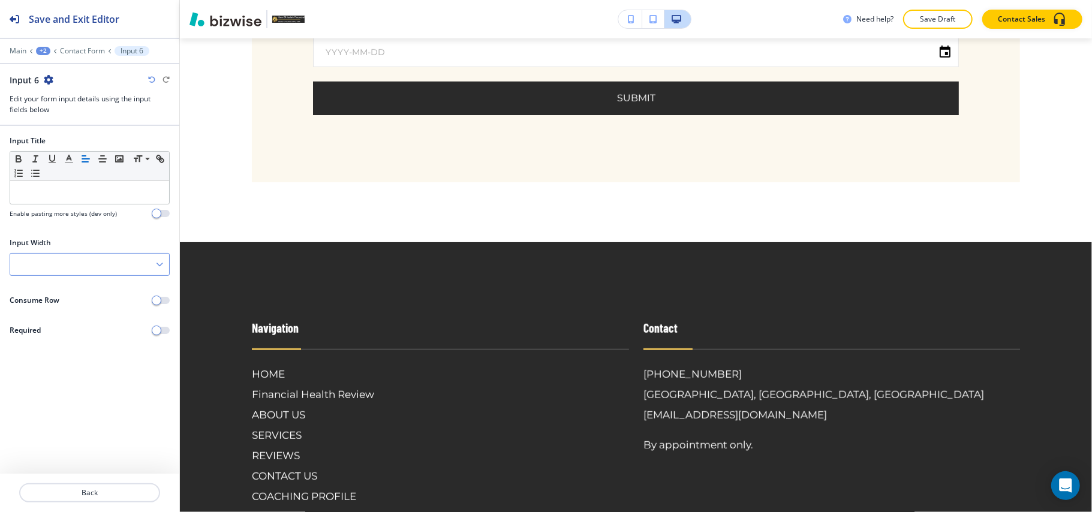
click at [61, 268] on div at bounding box center [89, 265] width 159 height 22
click at [56, 321] on div "50%" at bounding box center [89, 326] width 159 height 20
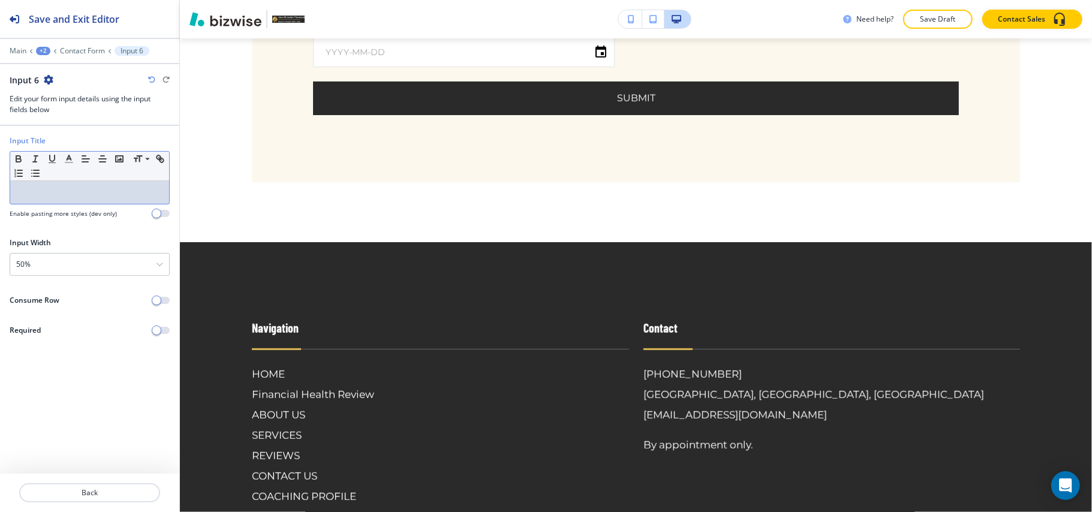
click at [59, 200] on div at bounding box center [89, 192] width 159 height 23
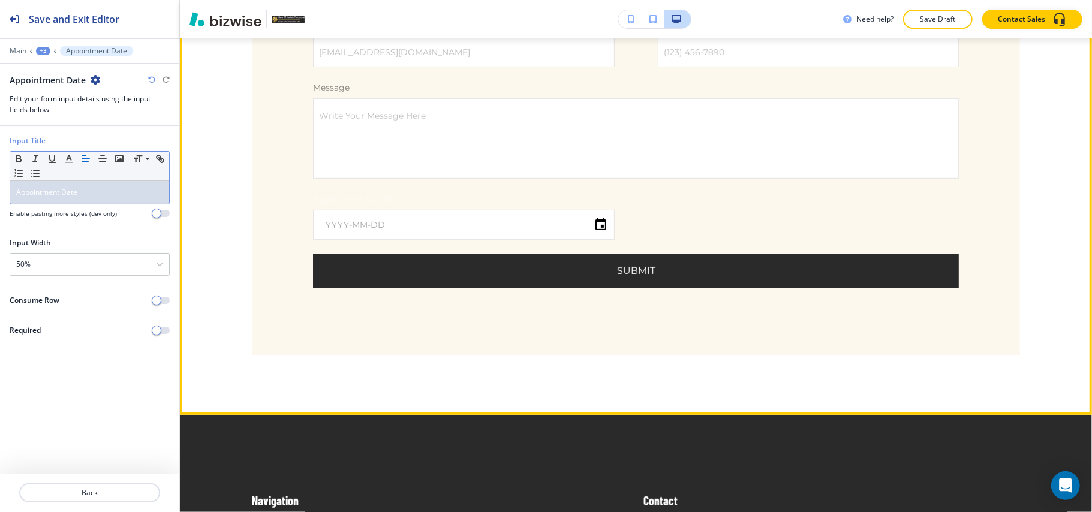
scroll to position [326, 0]
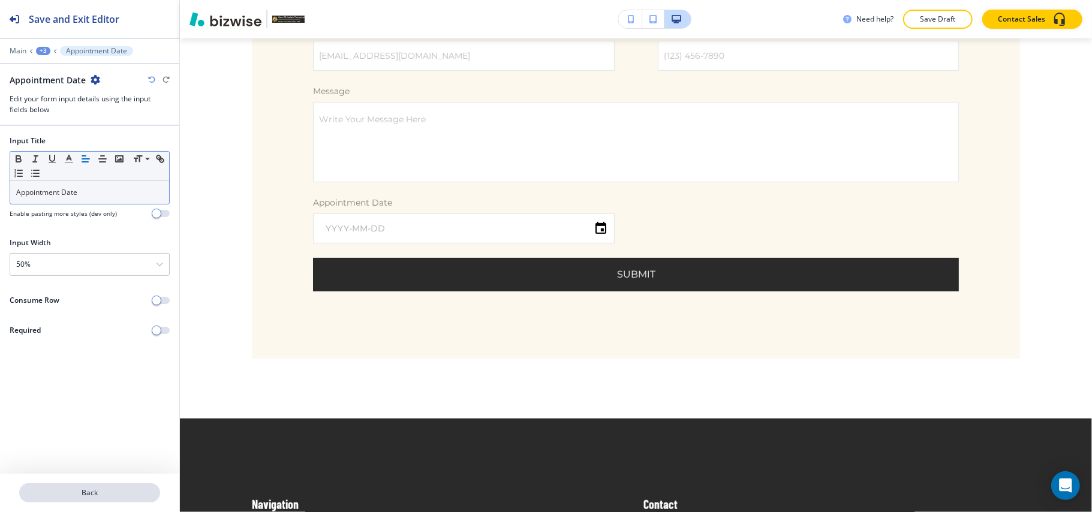
click at [89, 489] on p "Back" at bounding box center [89, 493] width 139 height 11
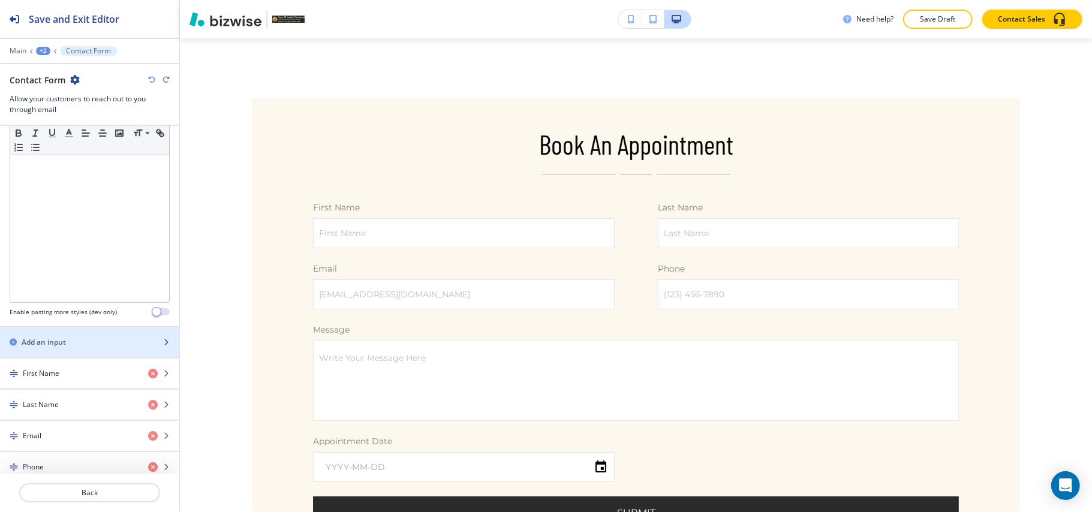
scroll to position [399, 0]
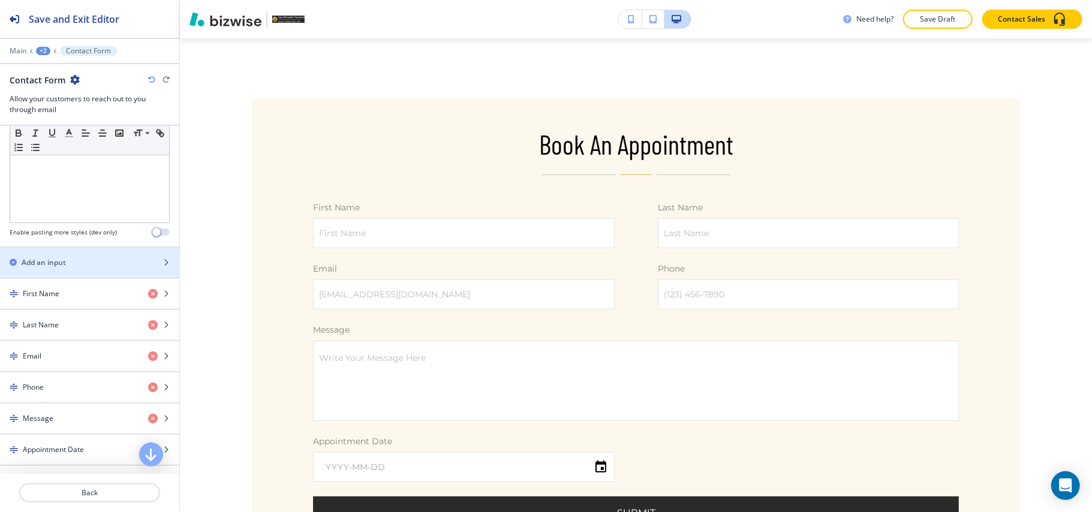
click at [78, 248] on div at bounding box center [89, 247] width 179 height 1
click at [76, 264] on div "Add an input" at bounding box center [76, 262] width 153 height 11
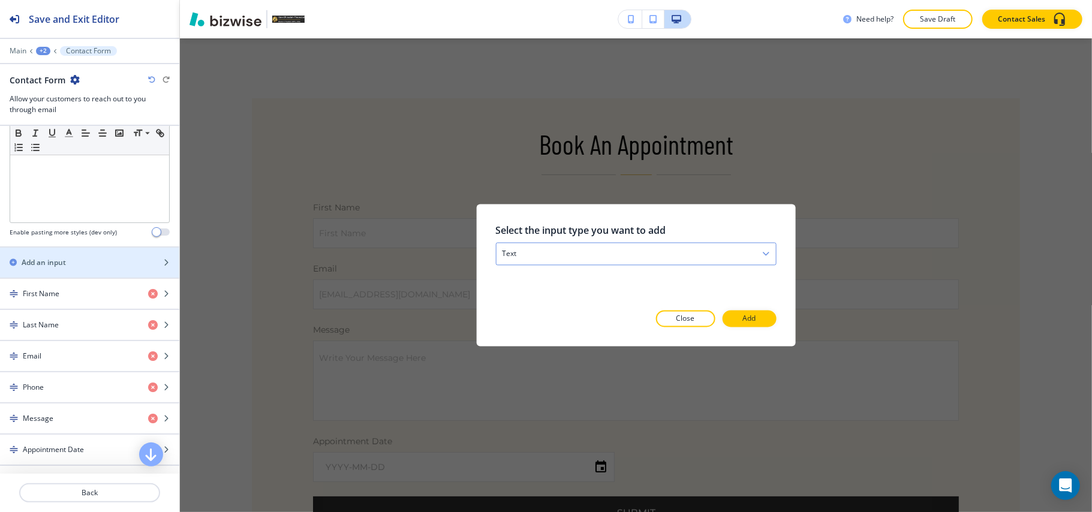
click at [605, 250] on div "text" at bounding box center [636, 255] width 280 height 22
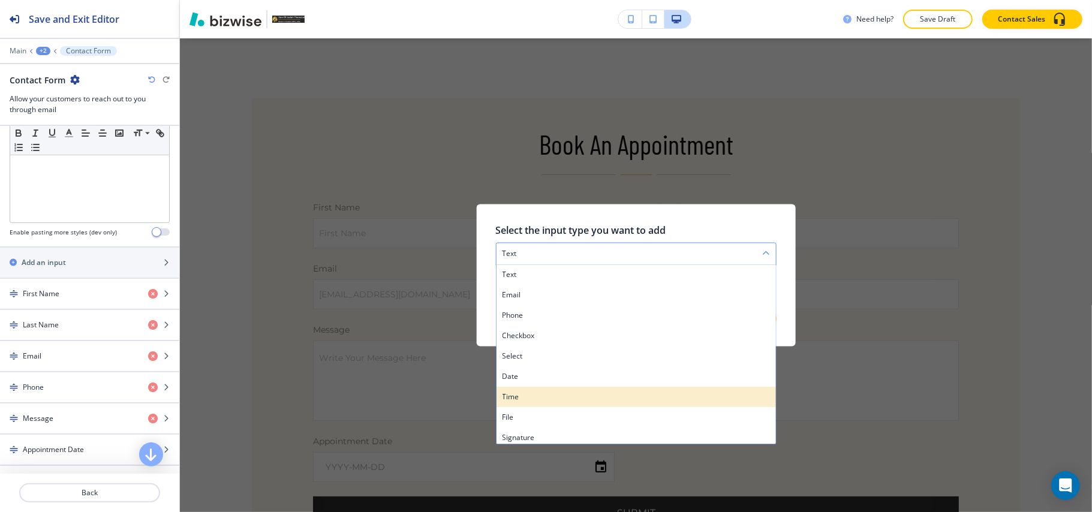
click at [569, 391] on div "time" at bounding box center [636, 397] width 280 height 20
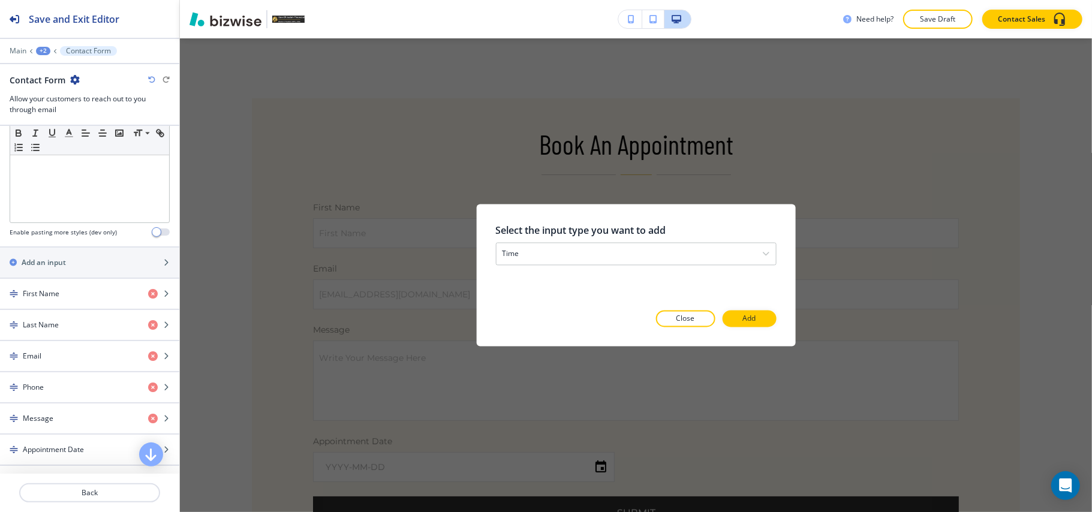
click at [738, 314] on button "Add" at bounding box center [750, 319] width 54 height 17
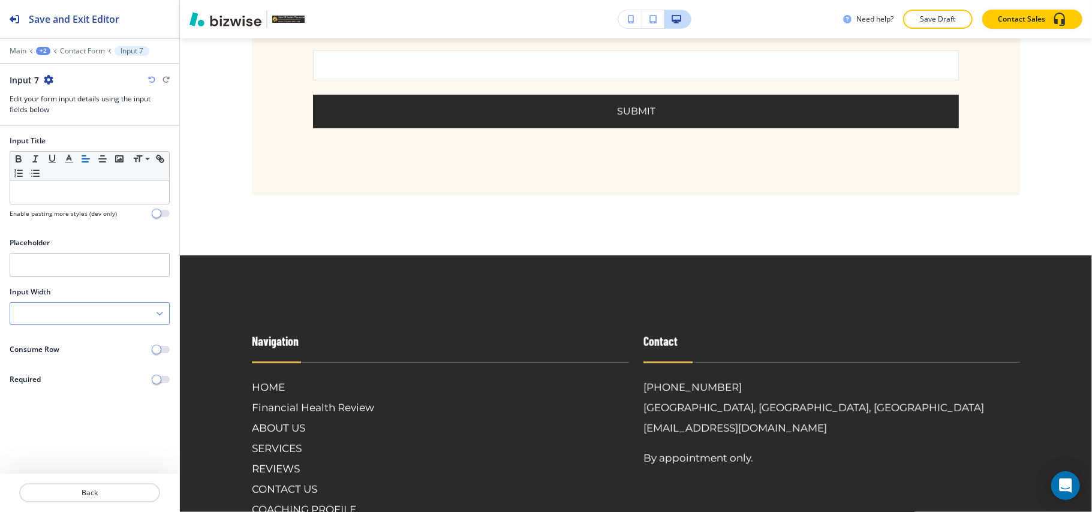
scroll to position [548, 0]
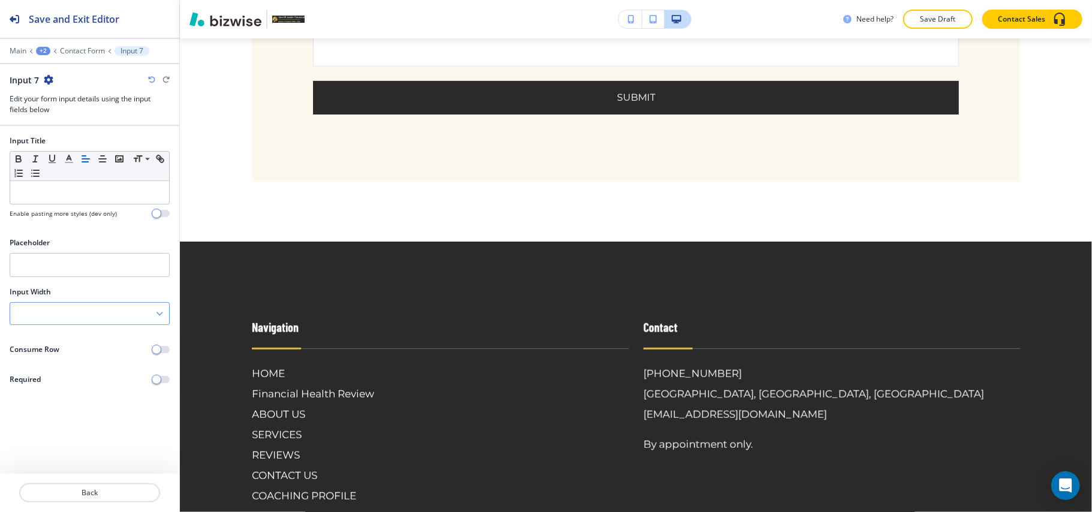
click at [68, 312] on div at bounding box center [89, 314] width 159 height 22
click at [46, 372] on h4 "50%" at bounding box center [89, 375] width 147 height 11
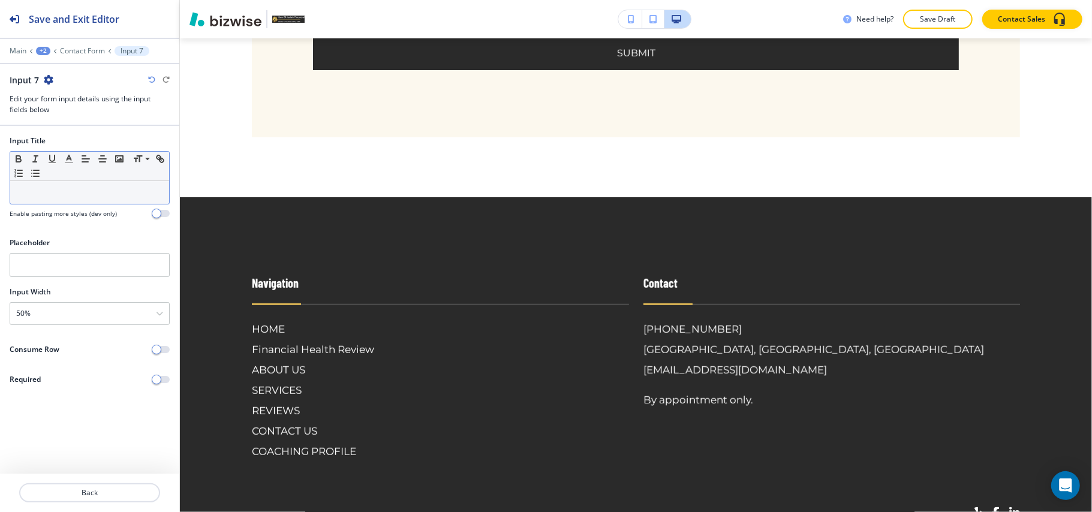
click at [58, 204] on div at bounding box center [89, 192] width 159 height 23
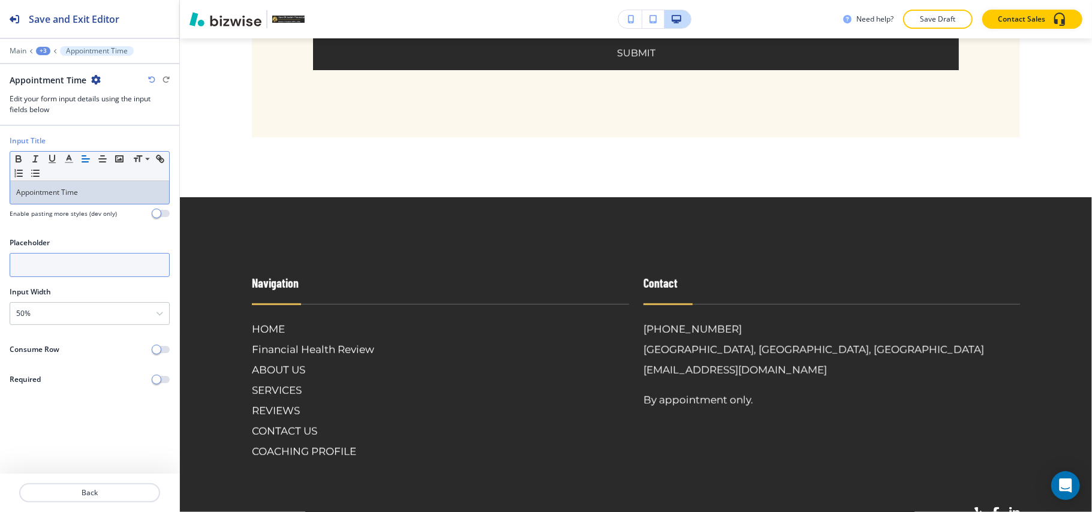
click at [98, 269] on input "text" at bounding box center [90, 265] width 160 height 24
paste input "Appointment Time"
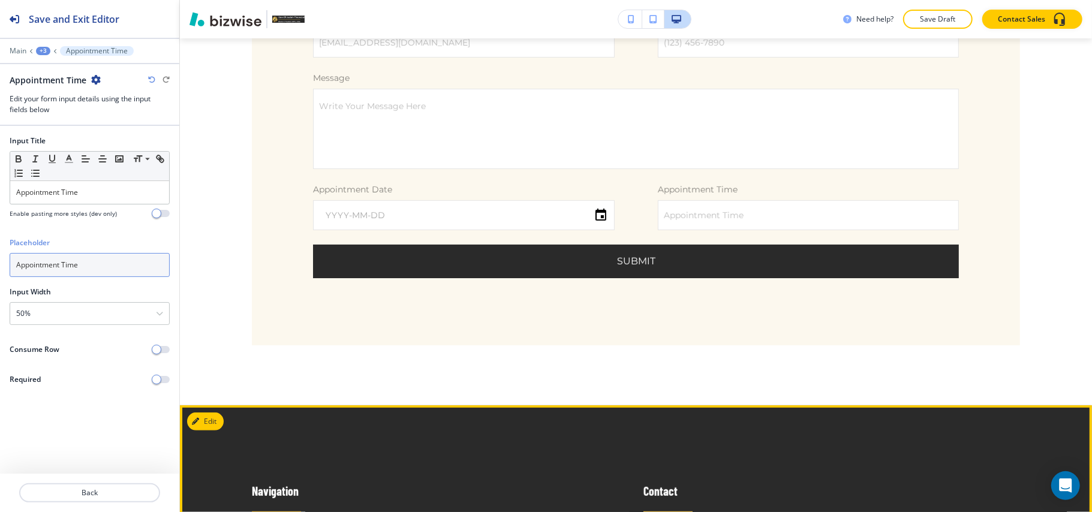
scroll to position [308, 0]
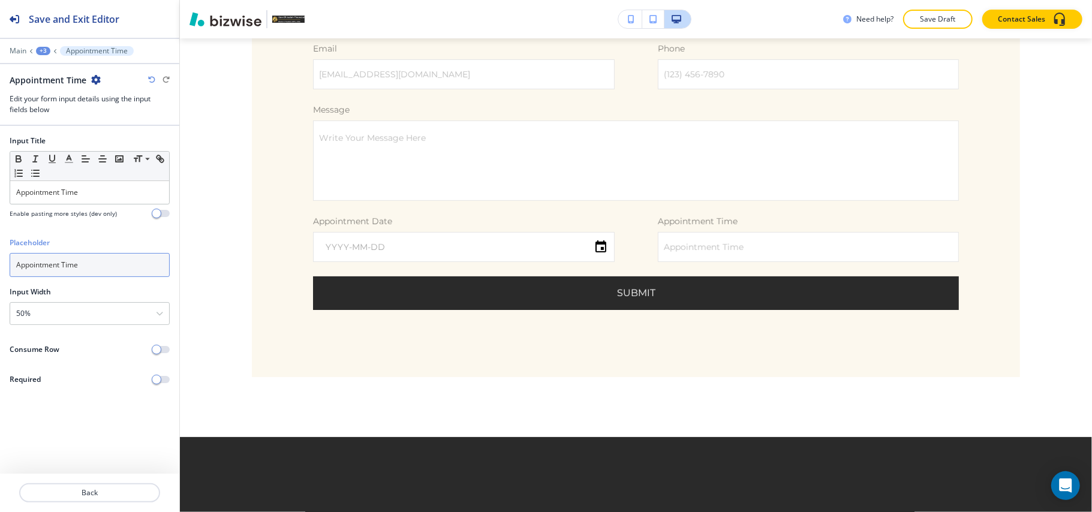
type input "Appointment Time"
click at [88, 497] on p "Back" at bounding box center [89, 493] width 139 height 11
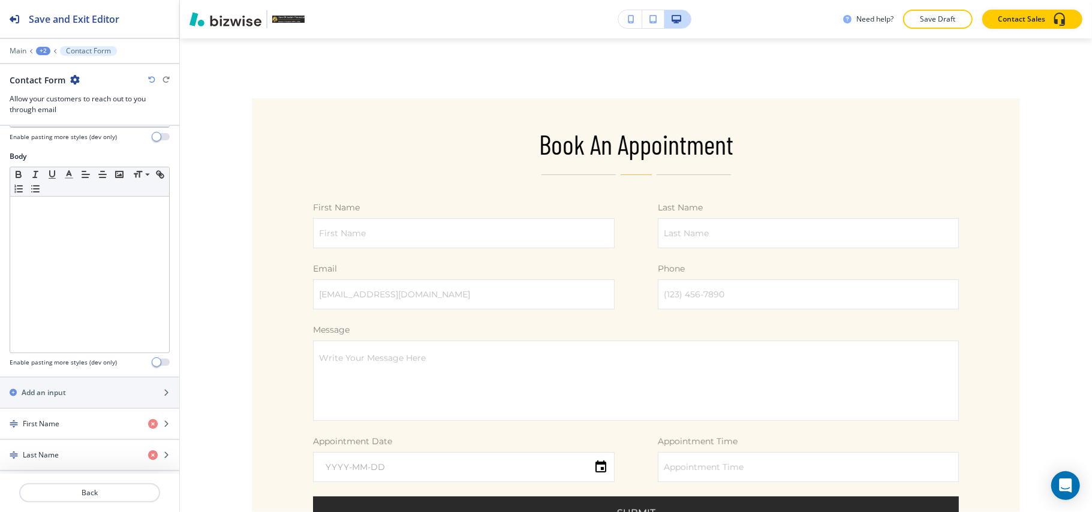
scroll to position [320, 0]
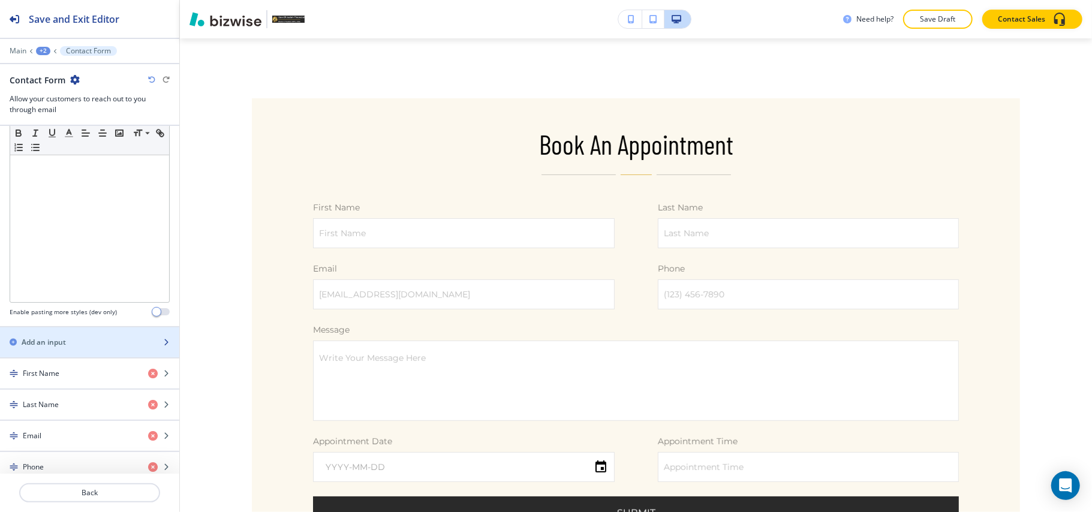
click at [85, 337] on div "button" at bounding box center [89, 332] width 179 height 10
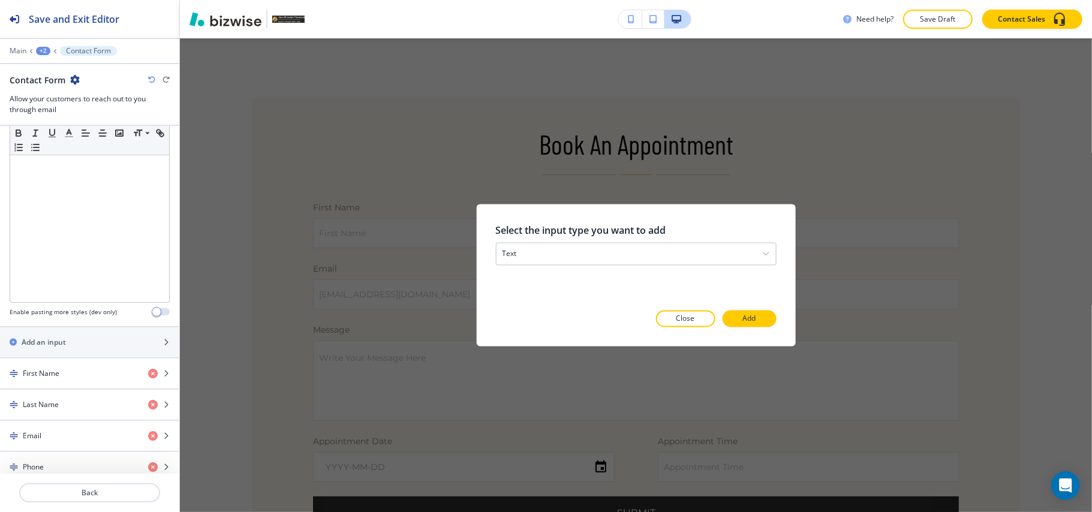
click at [740, 324] on button "Add" at bounding box center [750, 319] width 54 height 17
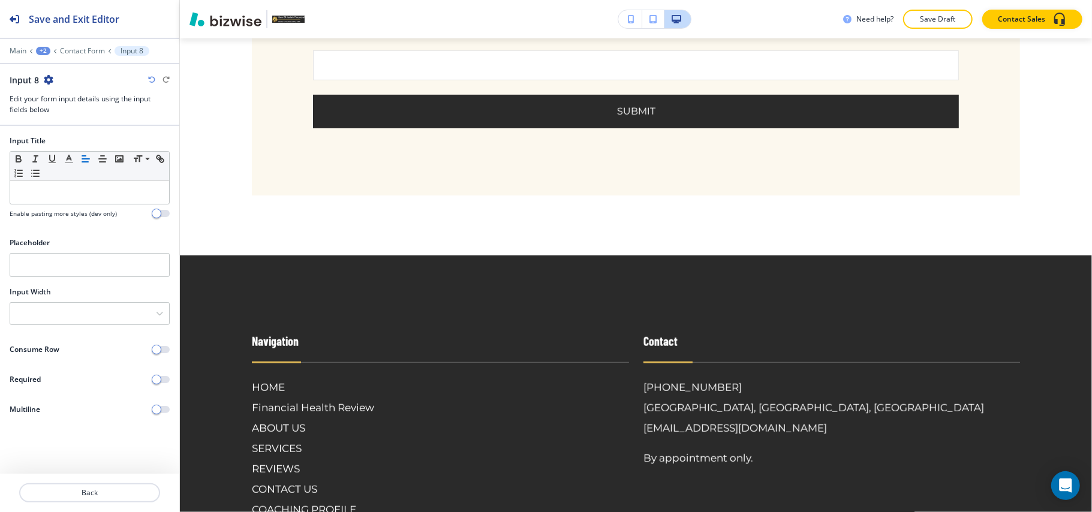
scroll to position [548, 0]
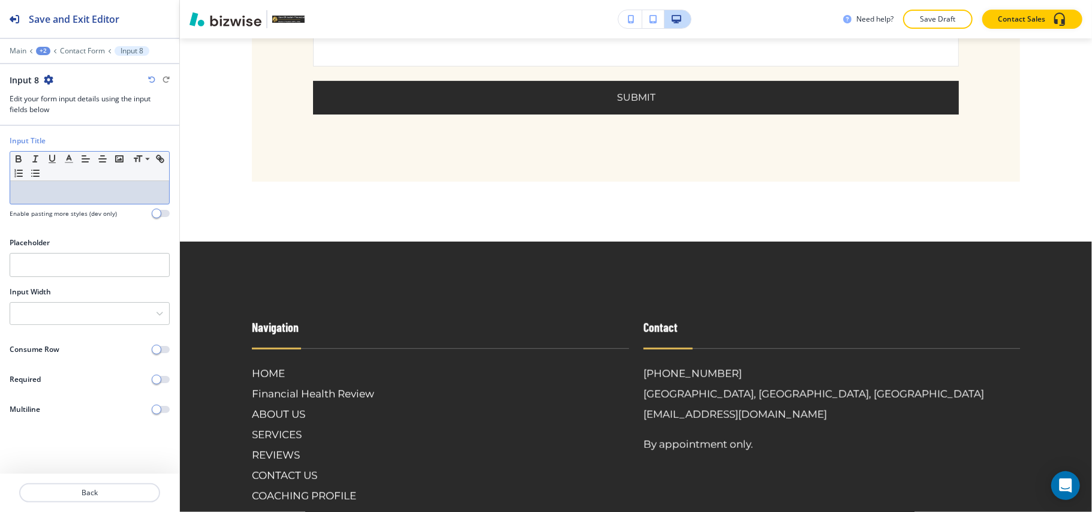
click at [47, 204] on div at bounding box center [89, 192] width 159 height 23
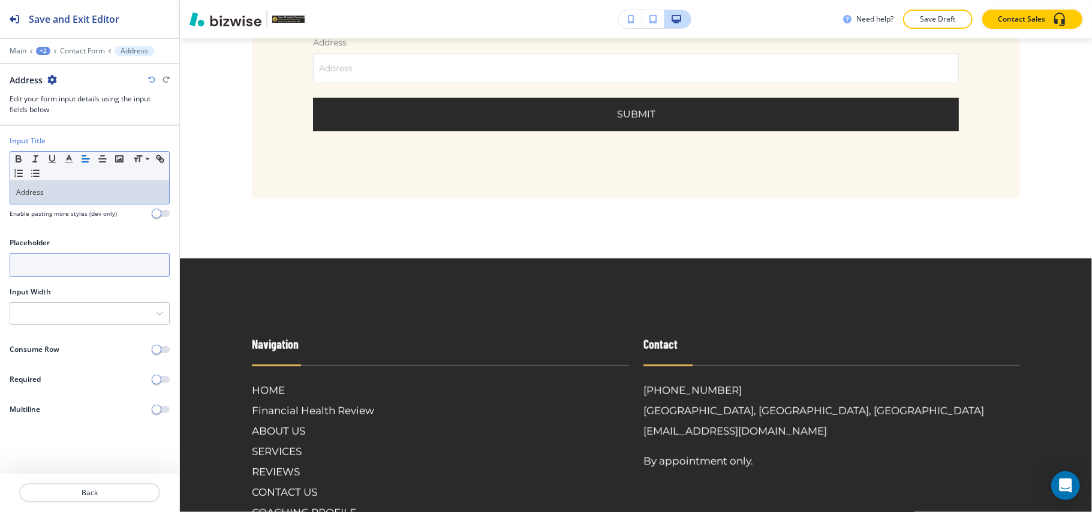
click at [56, 265] on input "text" at bounding box center [90, 265] width 160 height 24
paste input "Address"
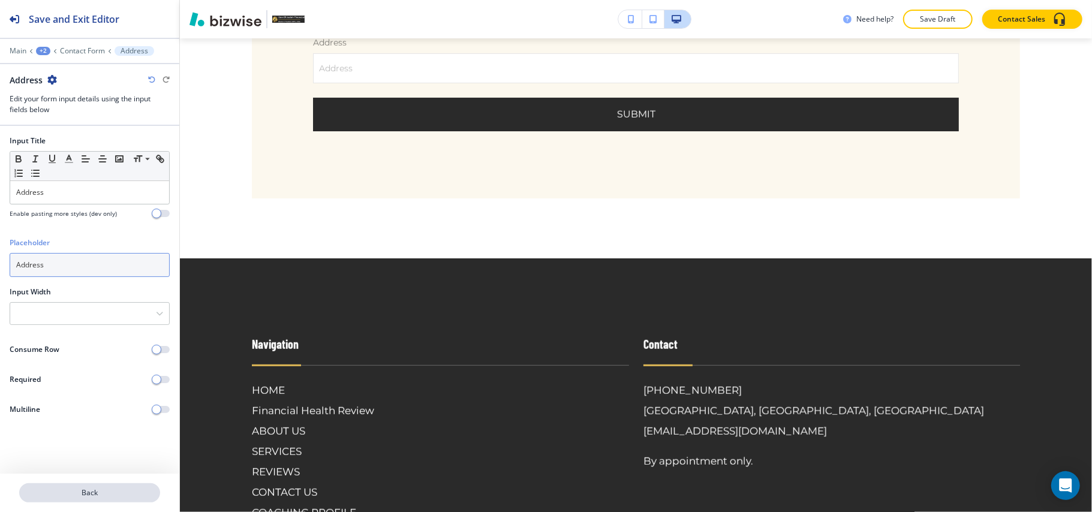
type input "Address"
click at [116, 488] on p "Back" at bounding box center [89, 493] width 139 height 11
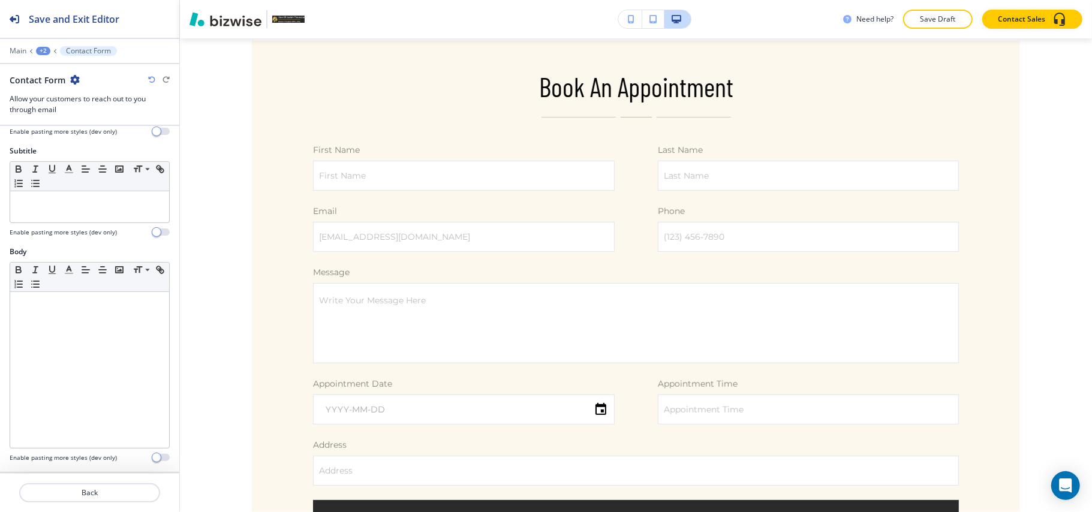
scroll to position [88, 0]
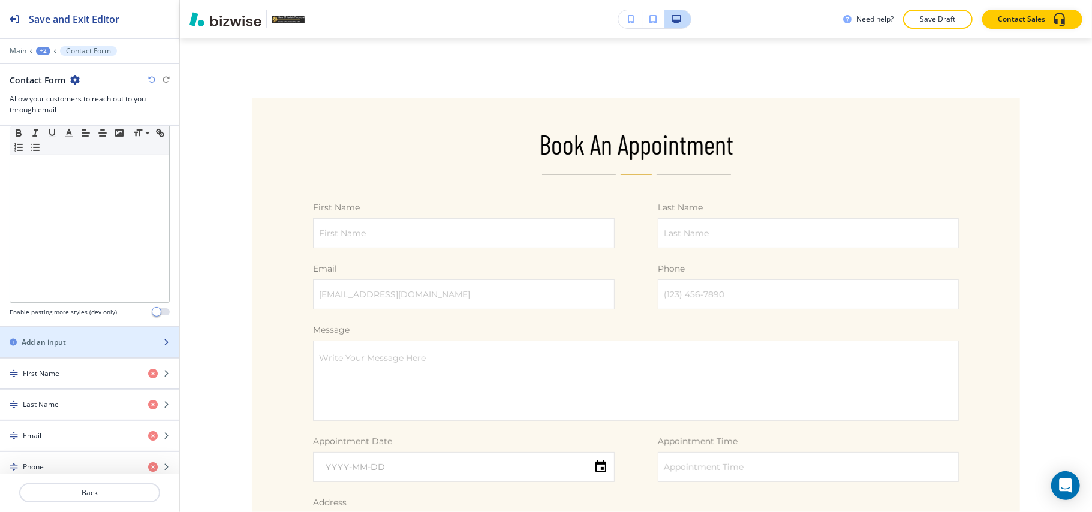
click at [68, 342] on div "Add an input" at bounding box center [76, 342] width 153 height 11
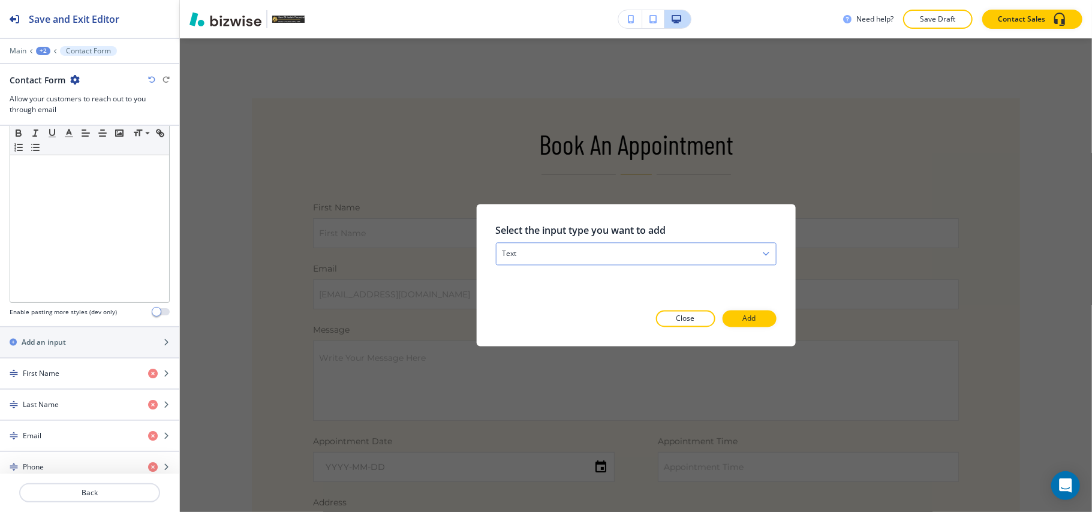
click at [538, 264] on div "text" at bounding box center [636, 255] width 280 height 22
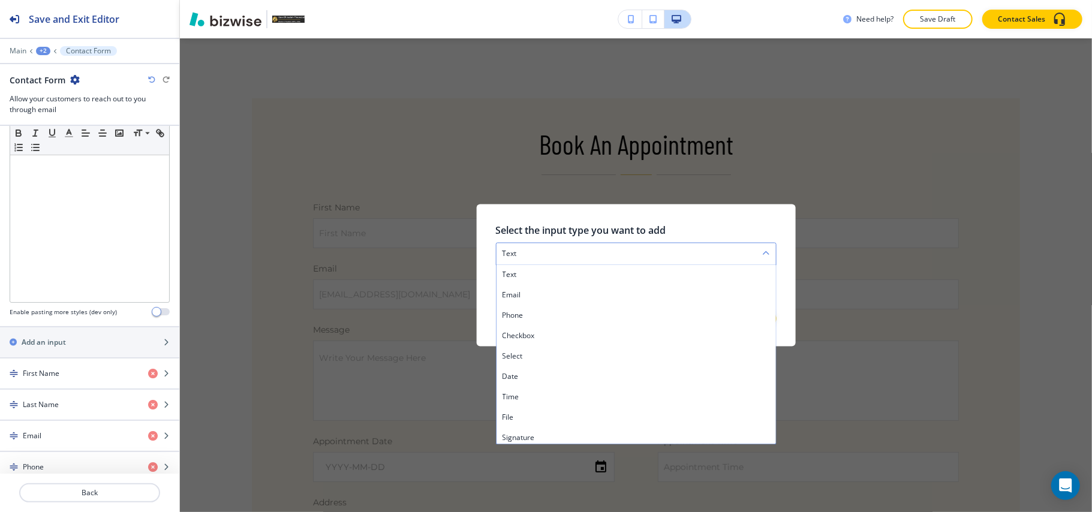
click at [531, 250] on div "text" at bounding box center [636, 255] width 280 height 22
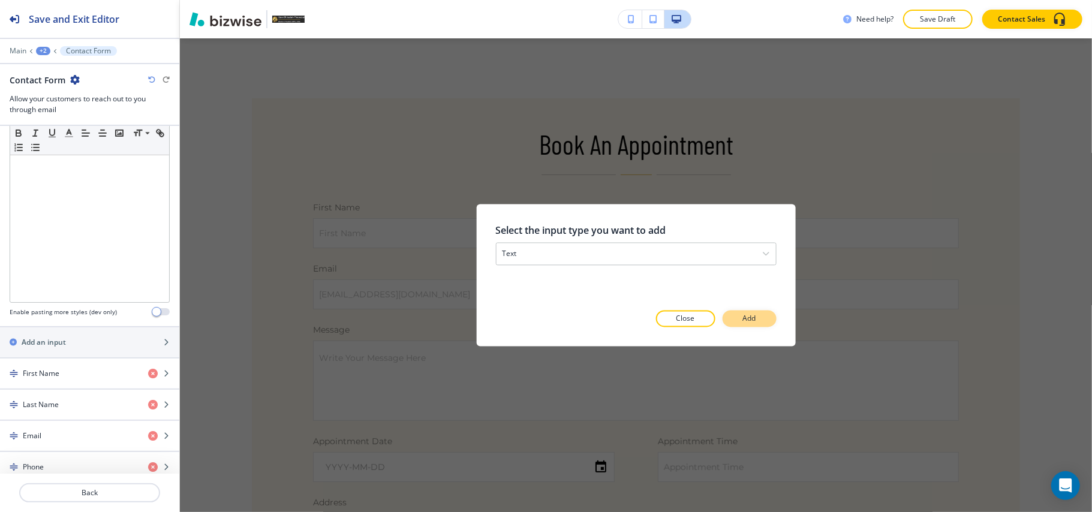
click at [765, 314] on button "Add" at bounding box center [750, 319] width 54 height 17
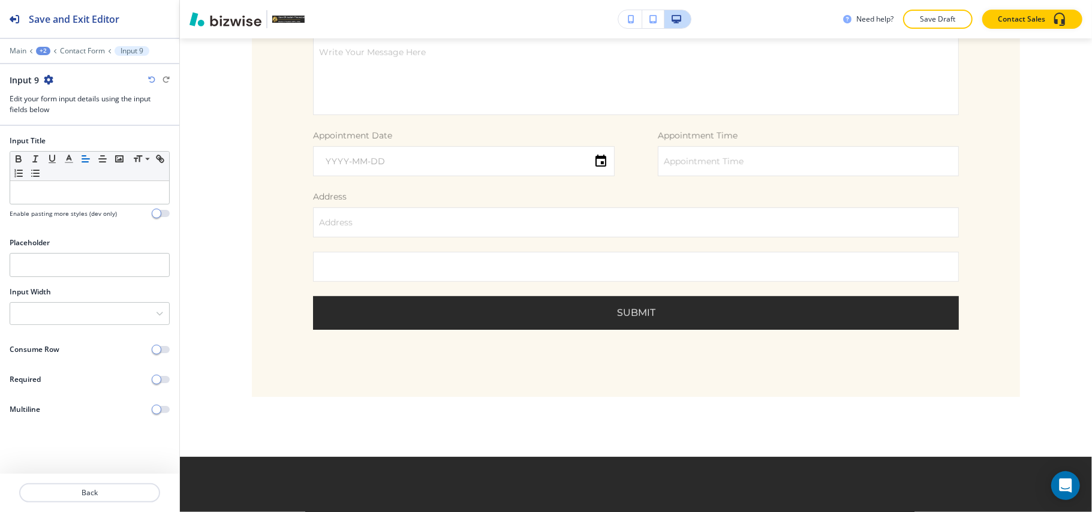
scroll to position [609, 0]
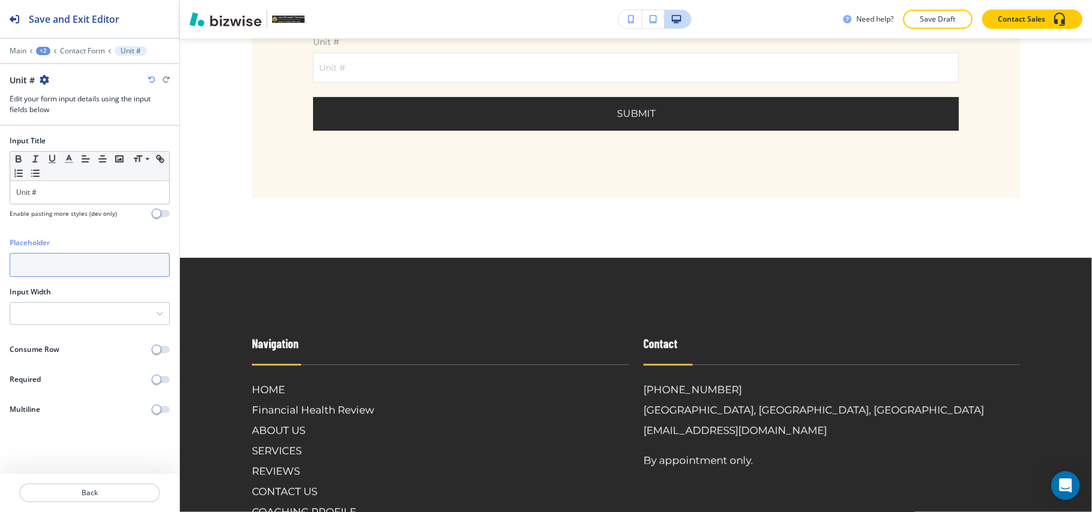
paste input "Unit #"
type input "Unit #"
click at [106, 497] on p "Back" at bounding box center [89, 493] width 139 height 11
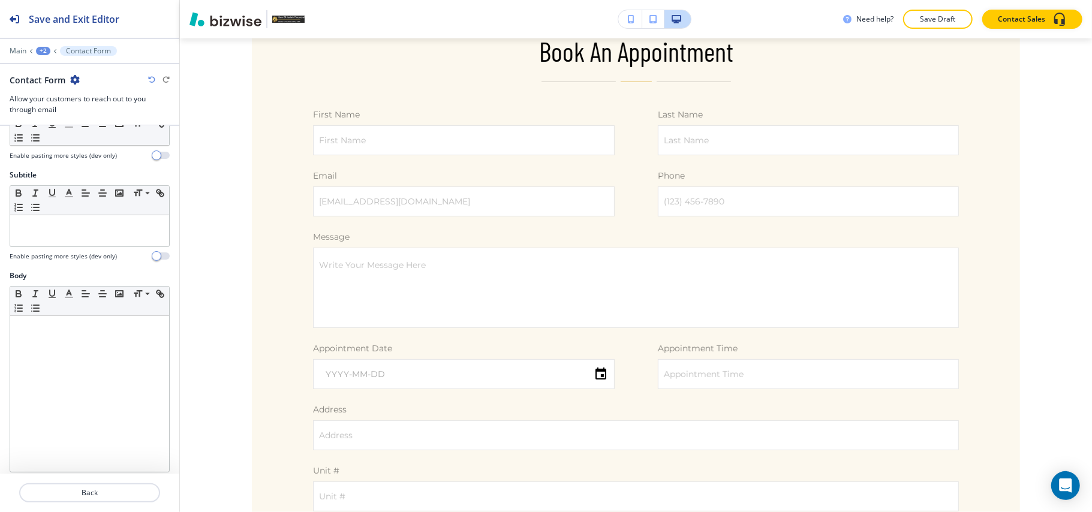
scroll to position [88, 0]
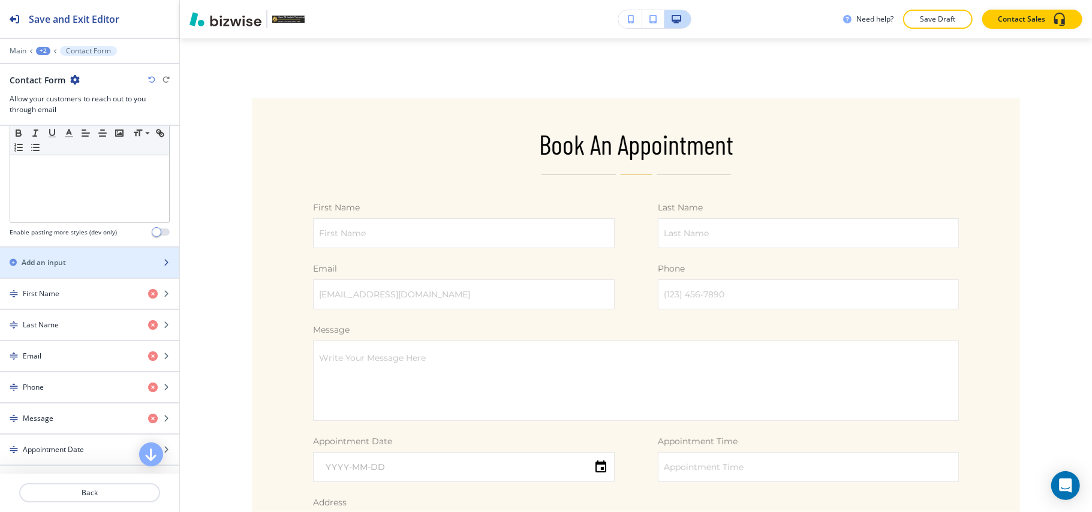
click at [65, 268] on h2 "Add an input" at bounding box center [44, 262] width 44 height 11
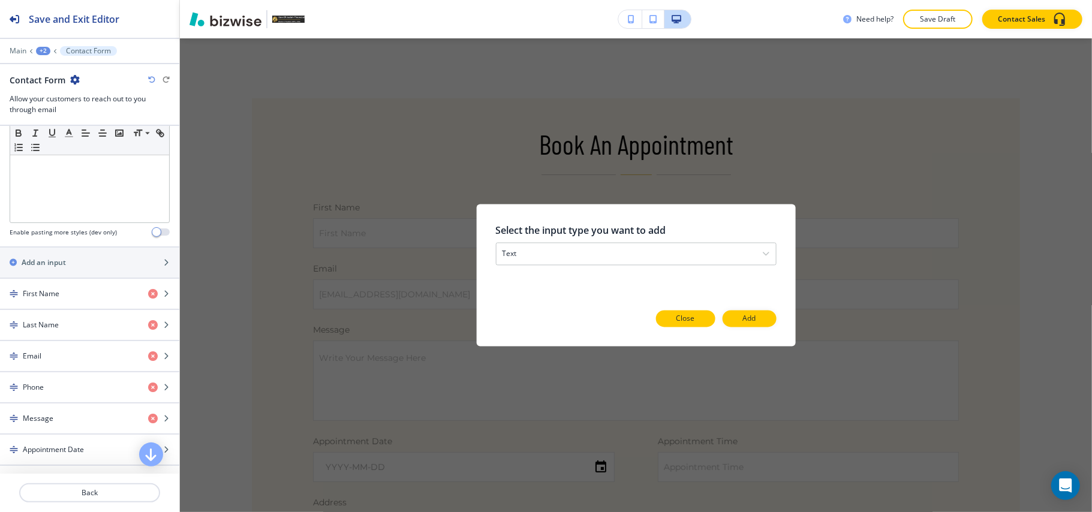
click at [683, 315] on p "Close" at bounding box center [686, 319] width 19 height 11
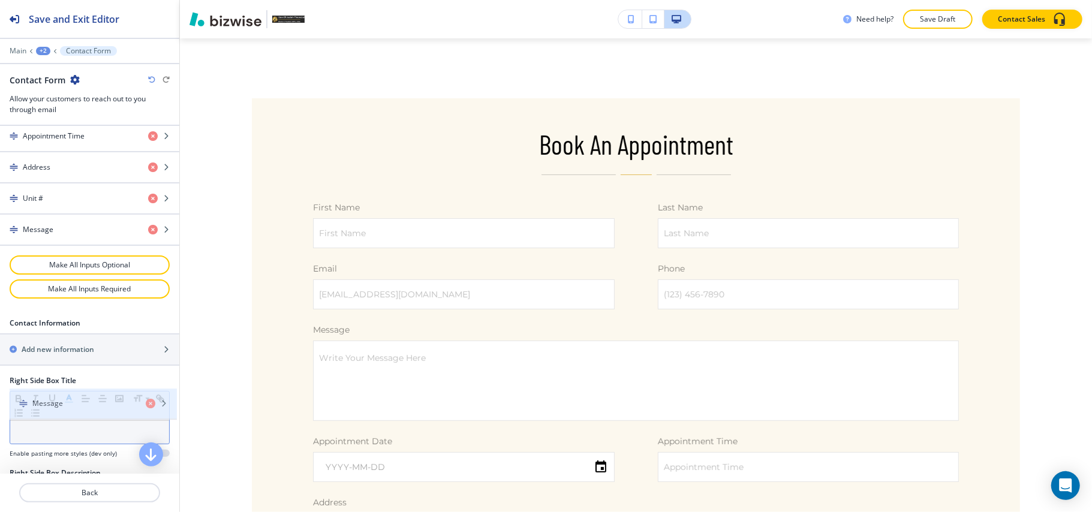
scroll to position [720, 0]
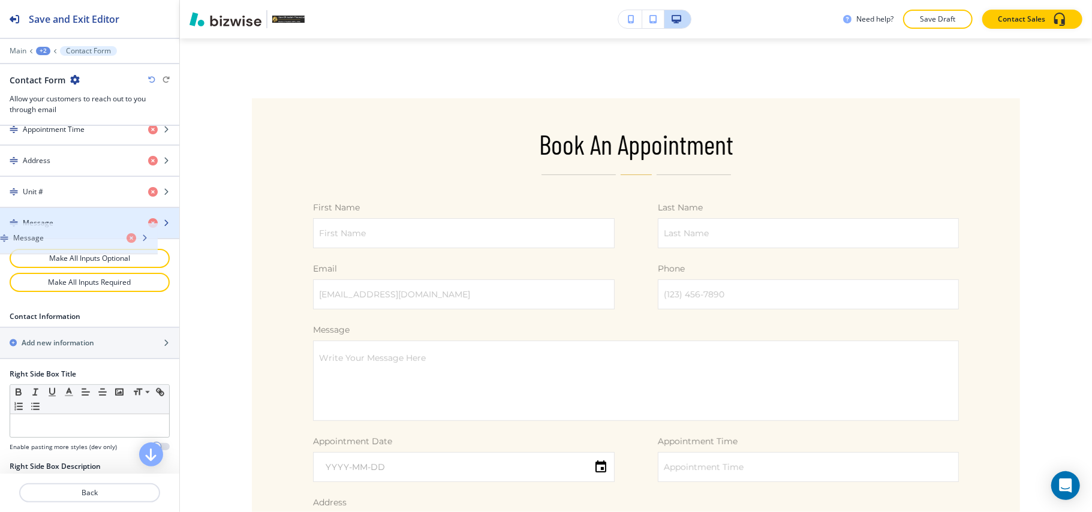
drag, startPoint x: 66, startPoint y: 342, endPoint x: 56, endPoint y: 235, distance: 107.2
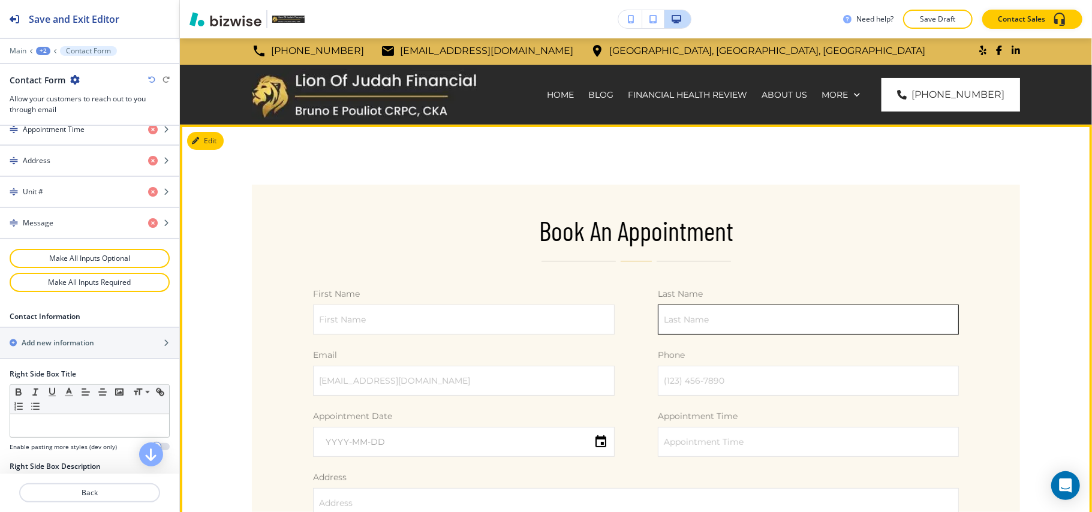
scroll to position [0, 0]
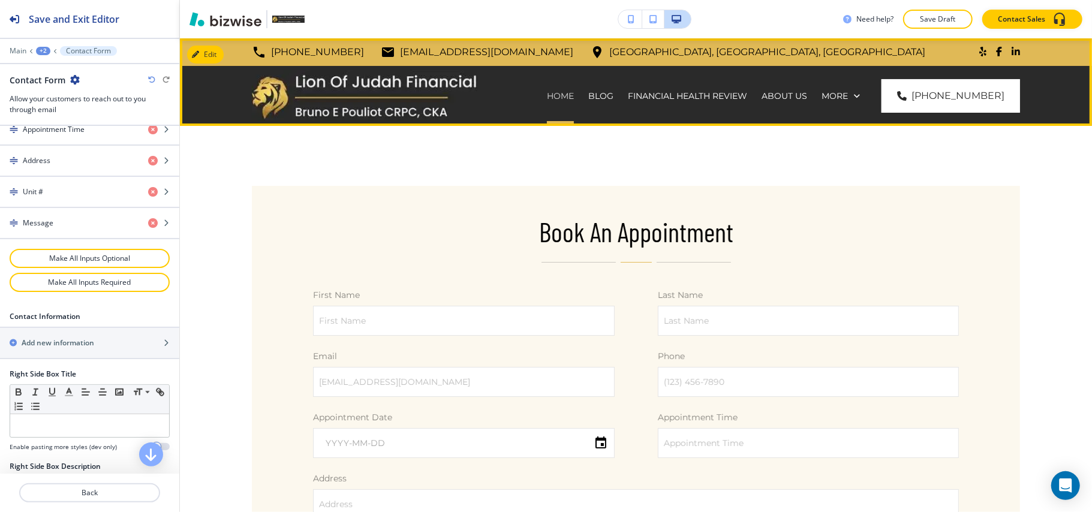
click at [564, 92] on p "HOME" at bounding box center [560, 96] width 27 height 12
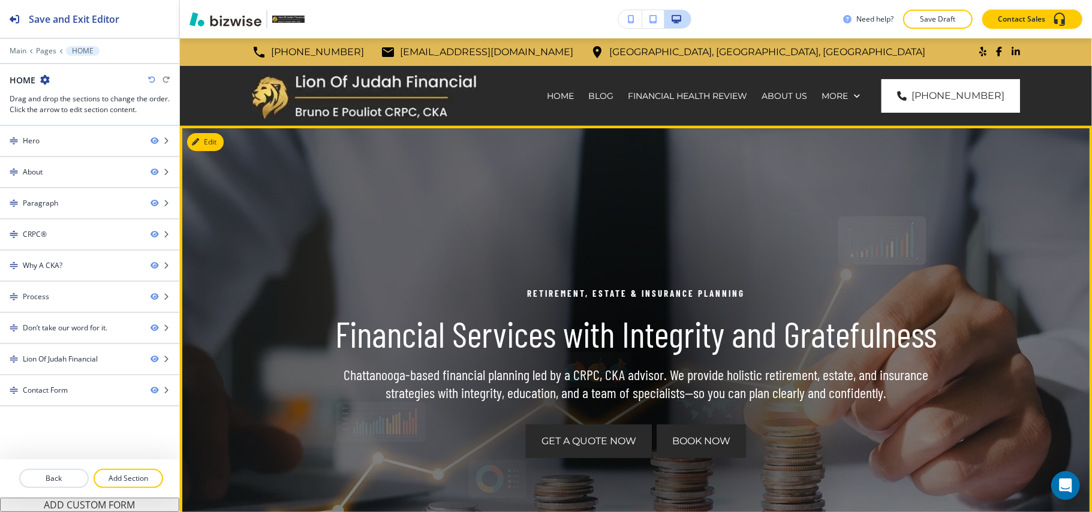
click at [694, 439] on span "Book Now" at bounding box center [701, 441] width 58 height 14
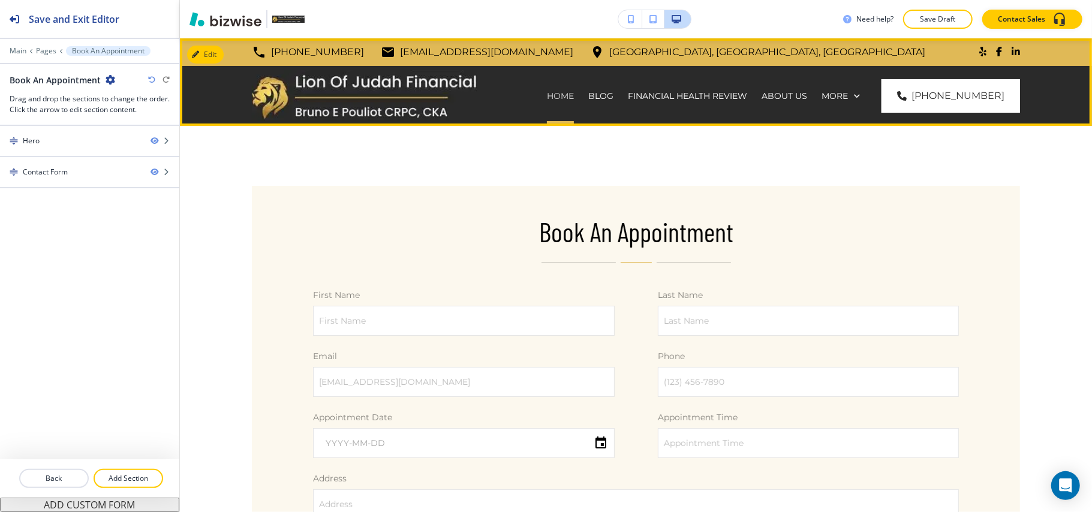
click at [567, 96] on p "HOME" at bounding box center [560, 96] width 27 height 12
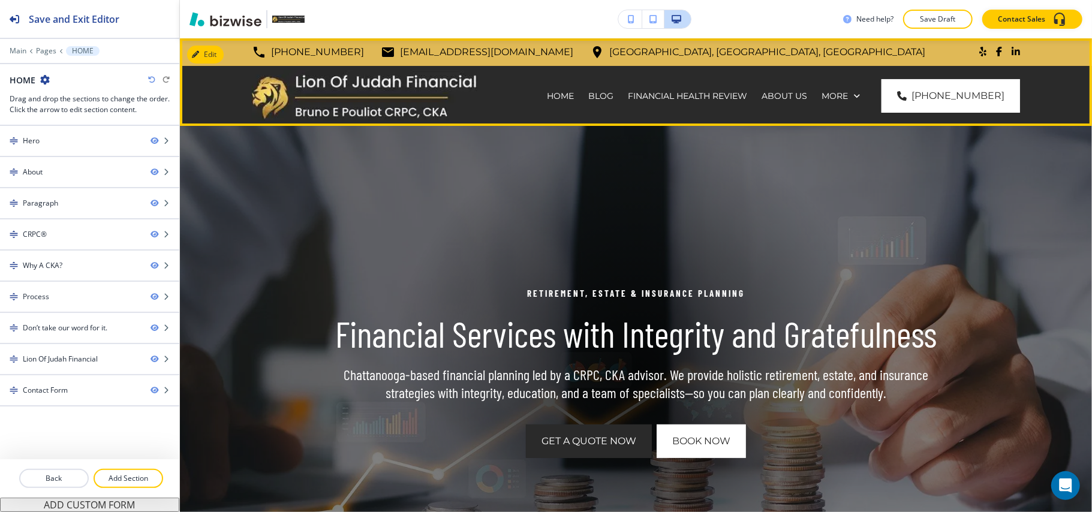
drag, startPoint x: 1039, startPoint y: 85, endPoint x: 1036, endPoint y: 137, distance: 52.2
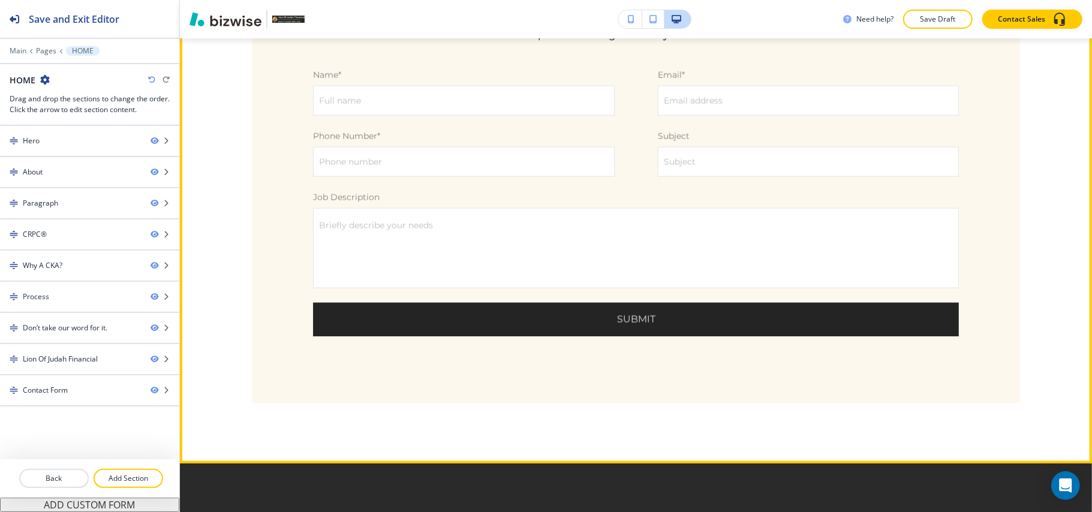
scroll to position [4079, 0]
